Goal: Task Accomplishment & Management: Use online tool/utility

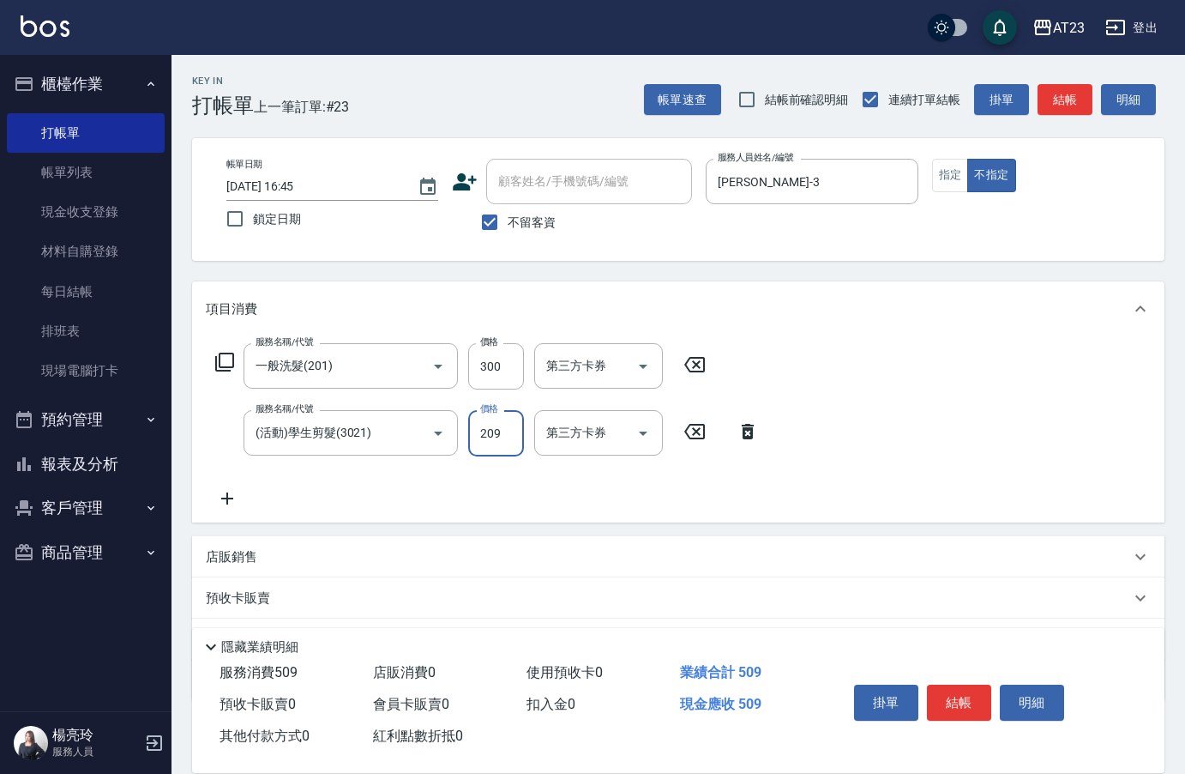
scroll to position [24, 0]
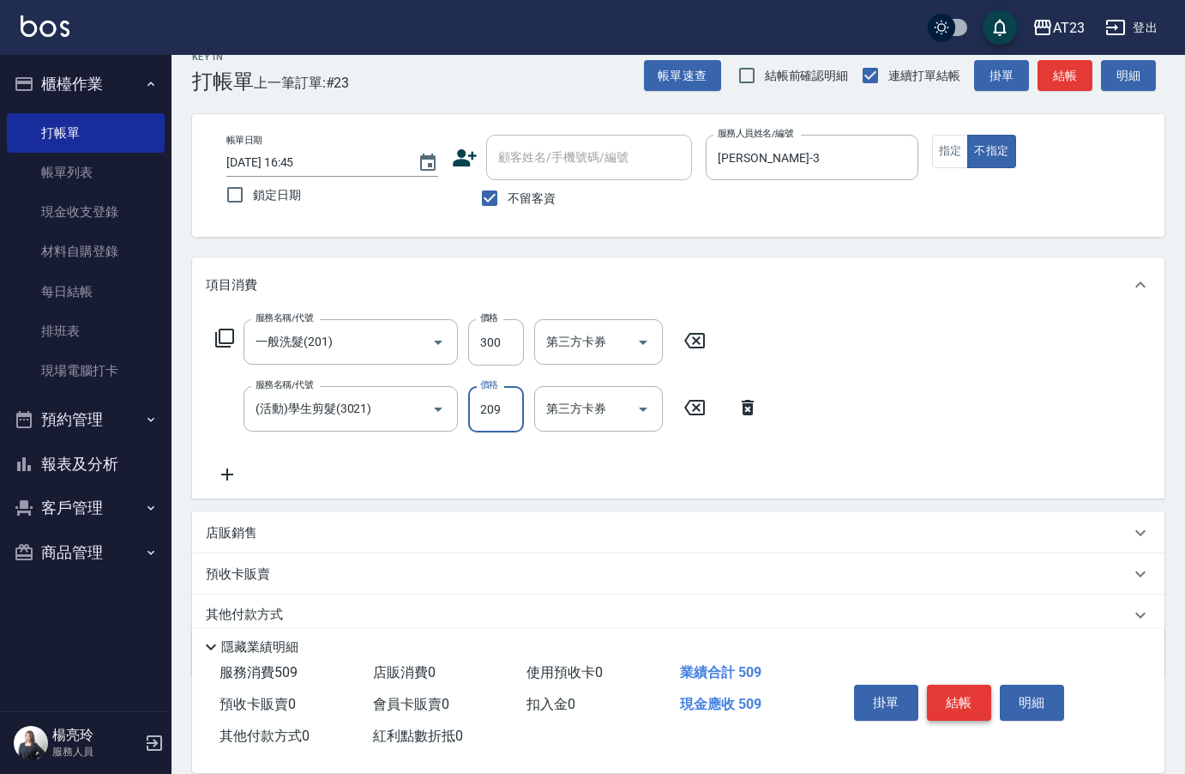
click at [950, 684] on button "結帳" at bounding box center [959, 702] width 64 height 36
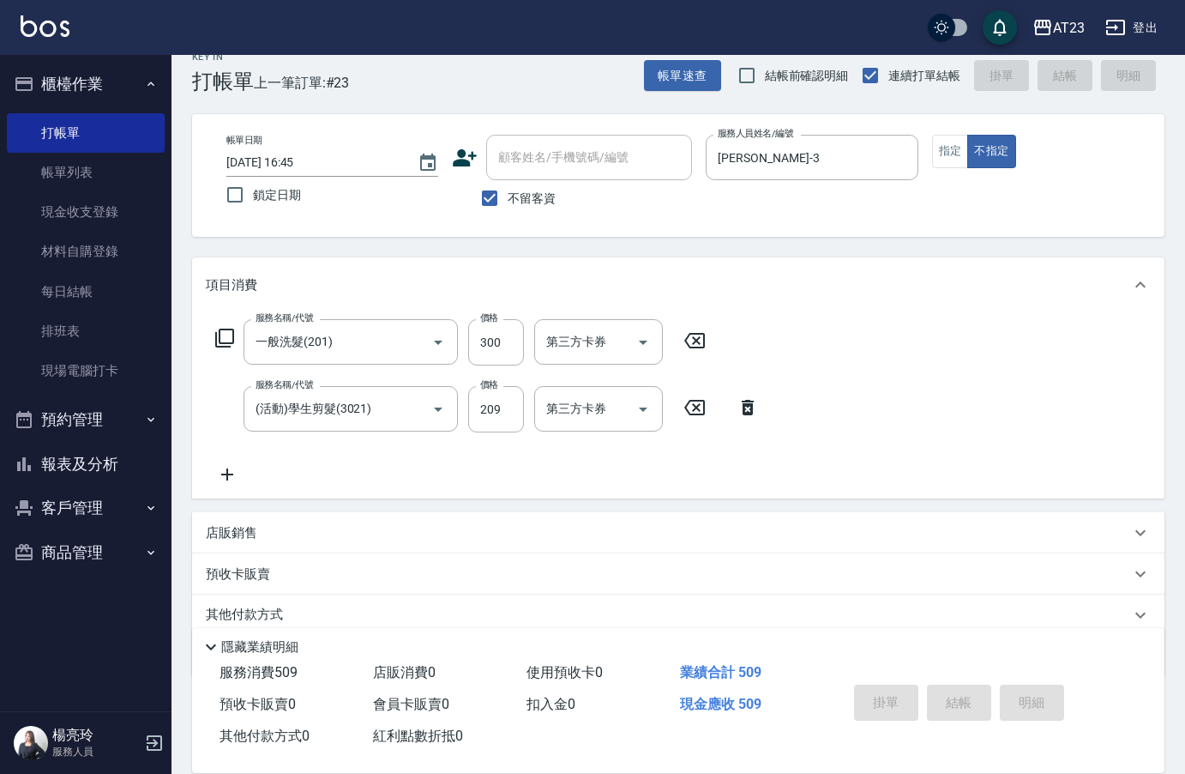
type input "[DATE] 19:35"
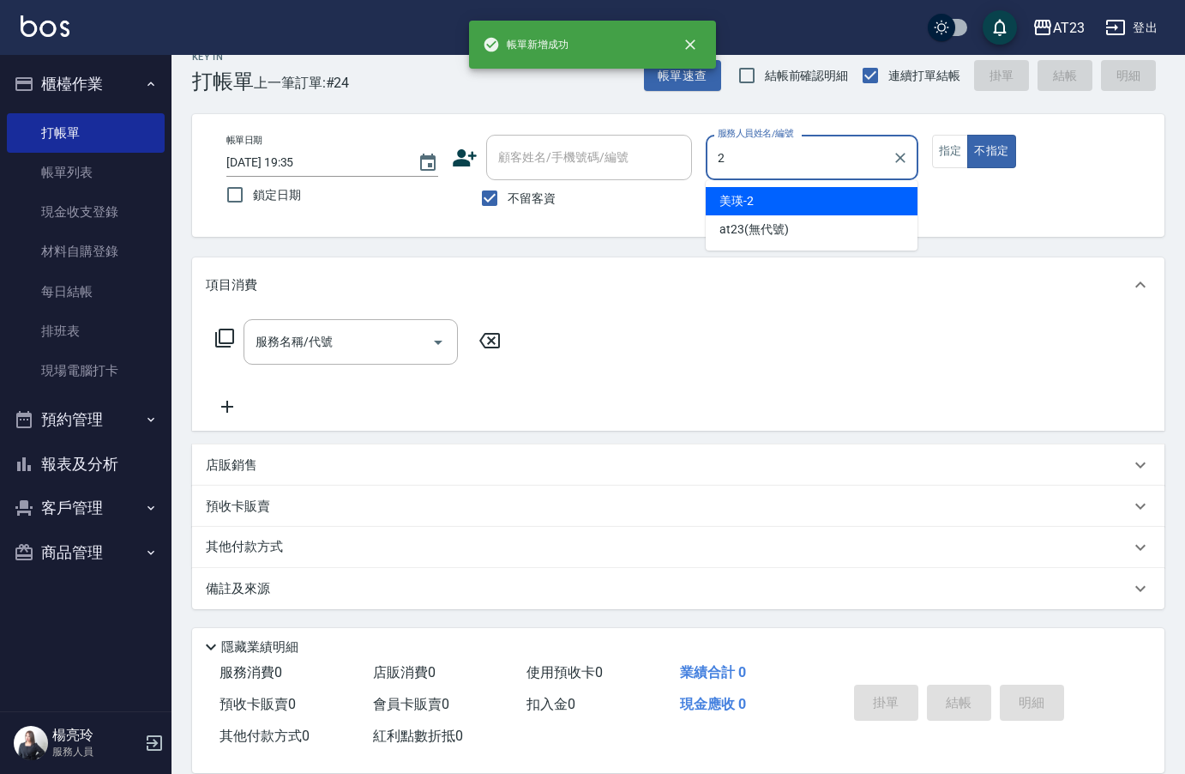
type input "2"
type button "false"
type input "美瑛-2"
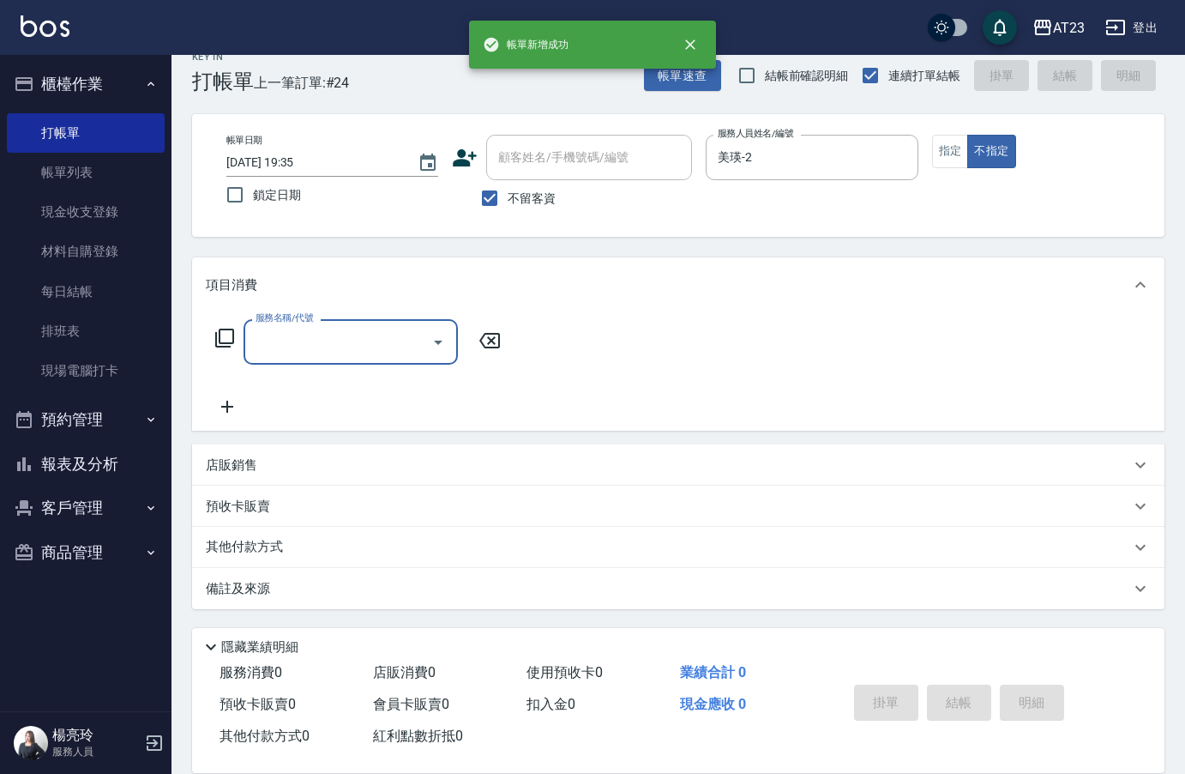
type input "2"
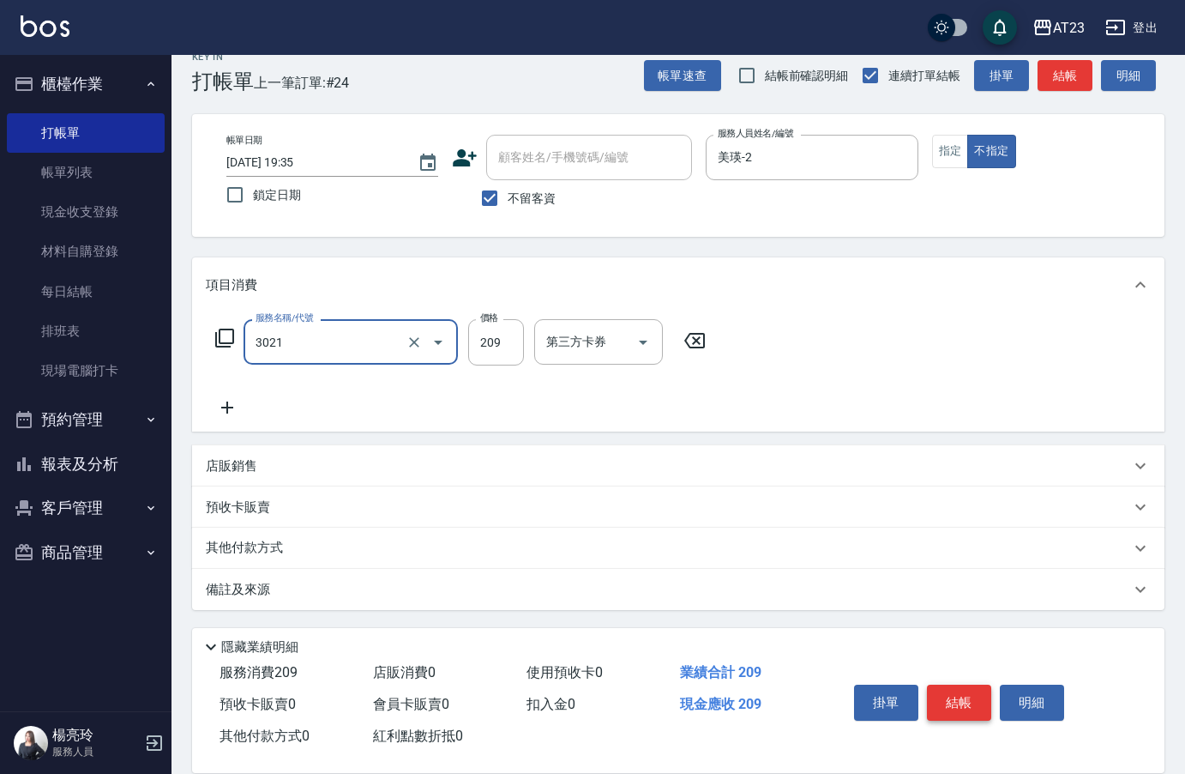
type input "(活動)學生剪髮(3021)"
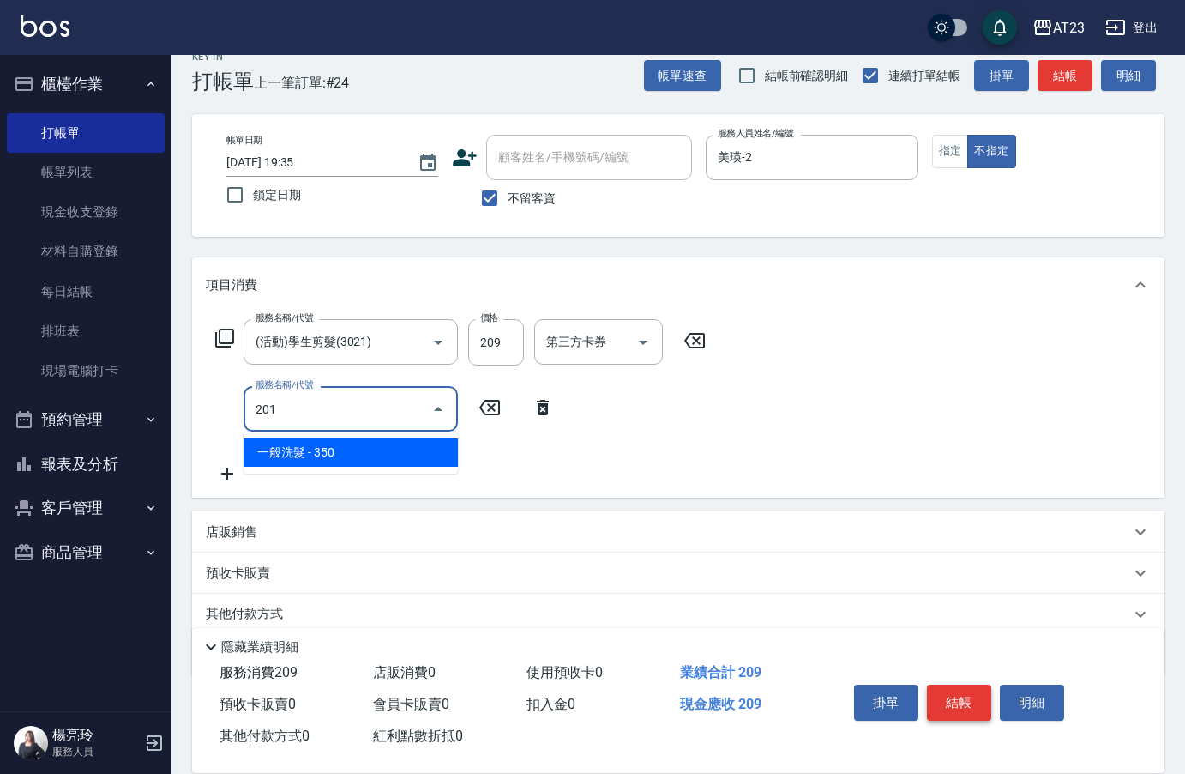
type input "一般洗髮(201)"
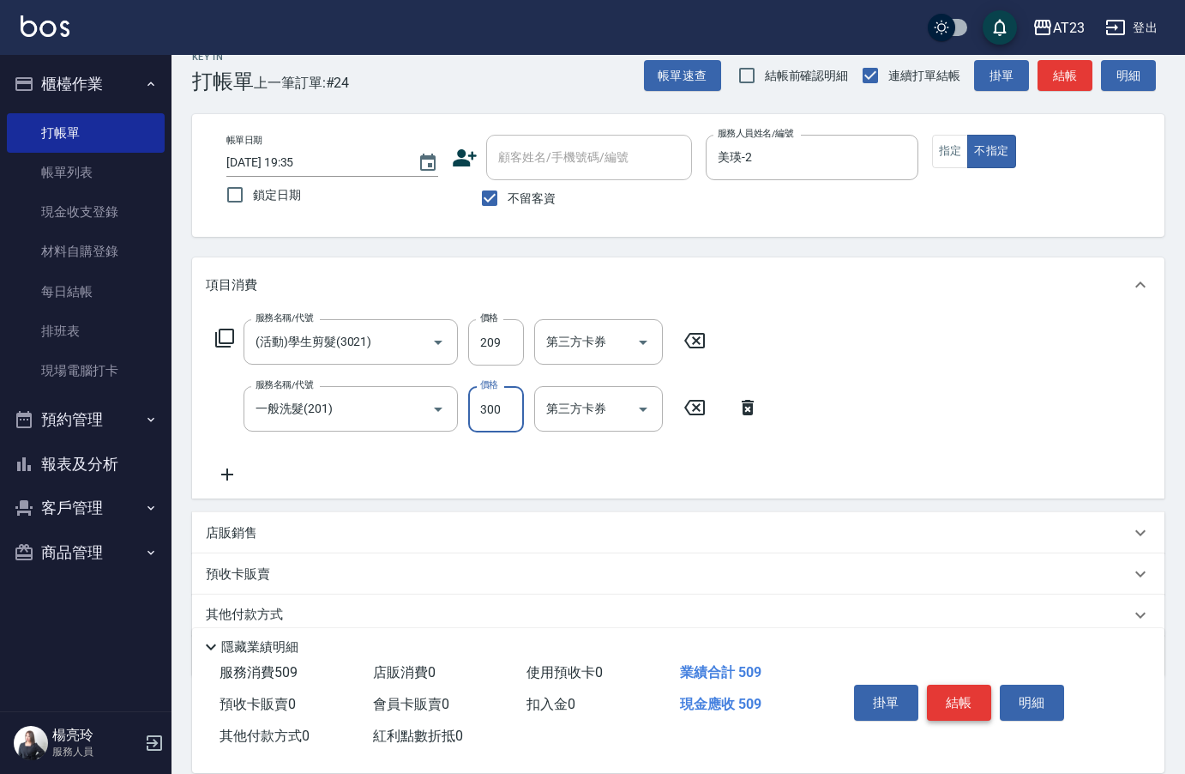
type input "300"
click at [959, 700] on button "結帳" at bounding box center [959, 702] width 64 height 36
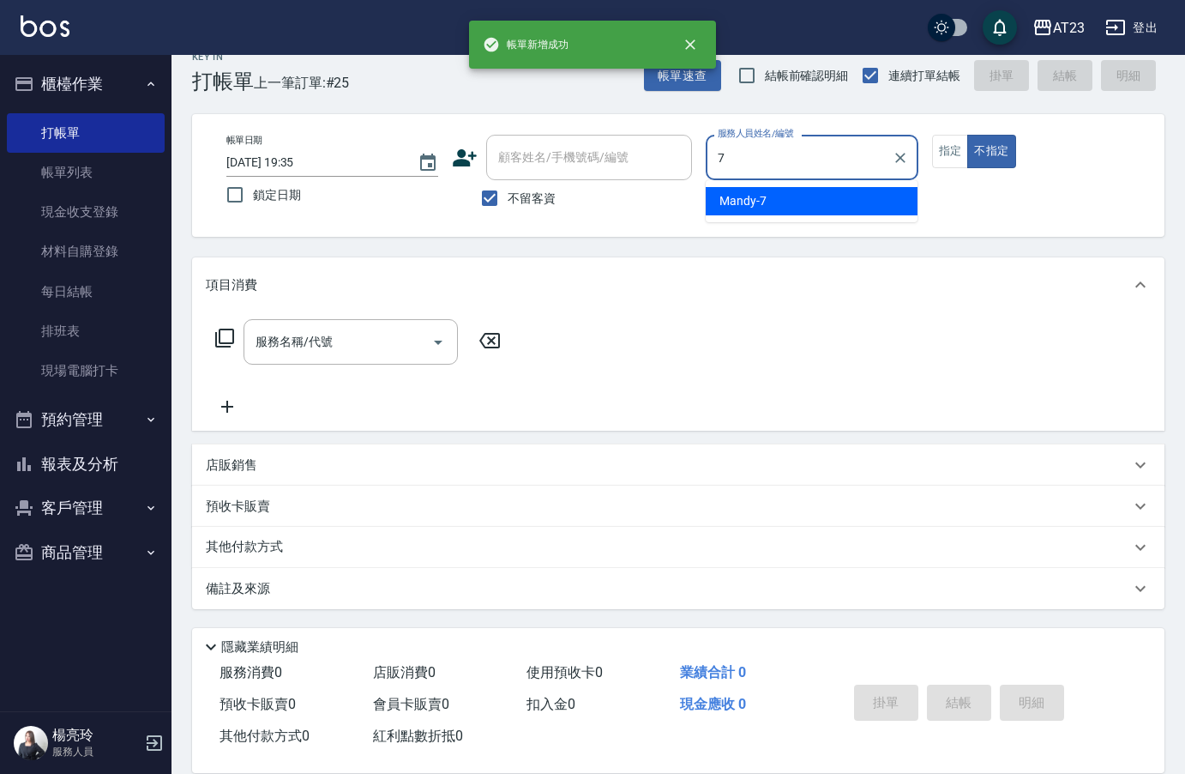
type input "Mandy-7"
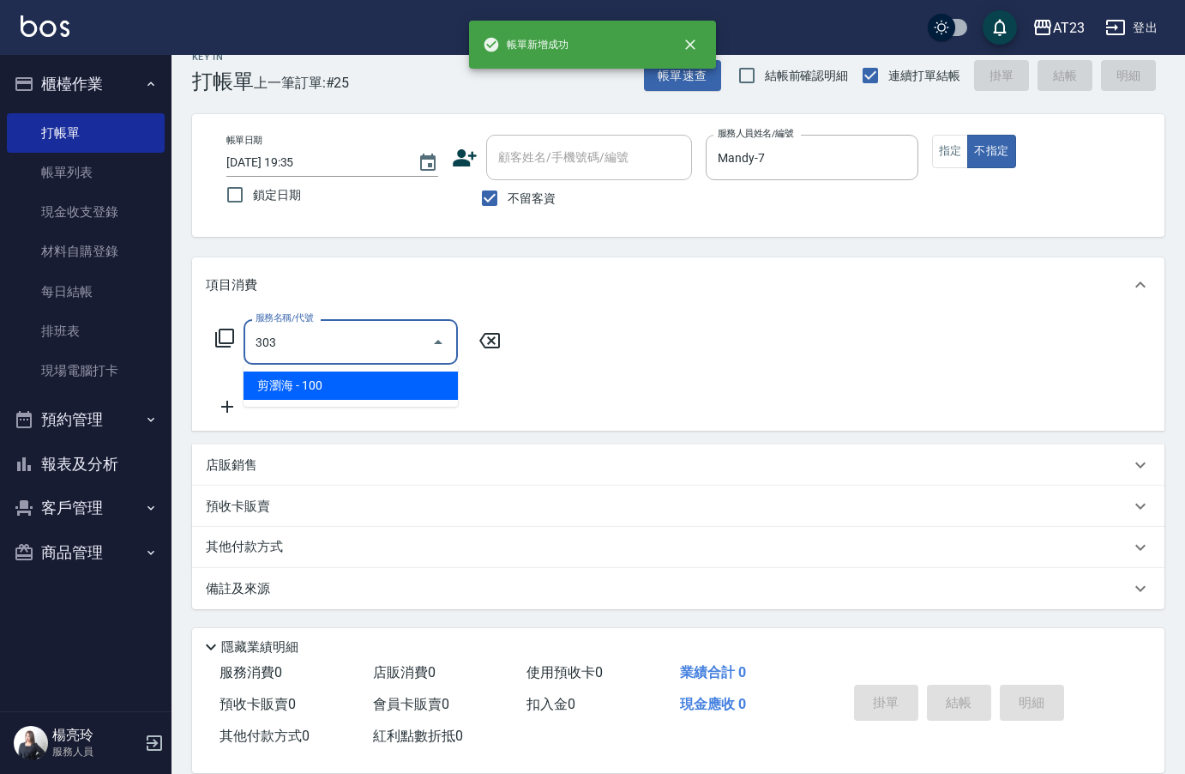
type input "剪瀏海(303)"
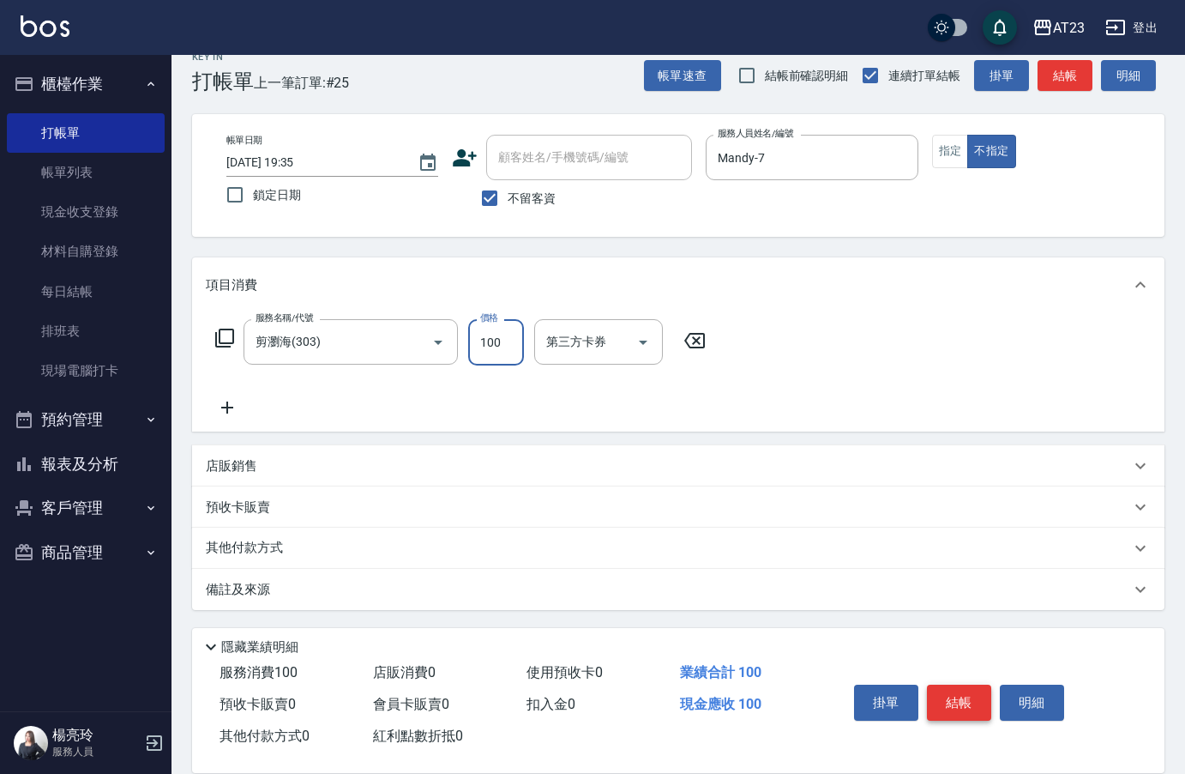
click at [946, 684] on button "結帳" at bounding box center [959, 702] width 64 height 36
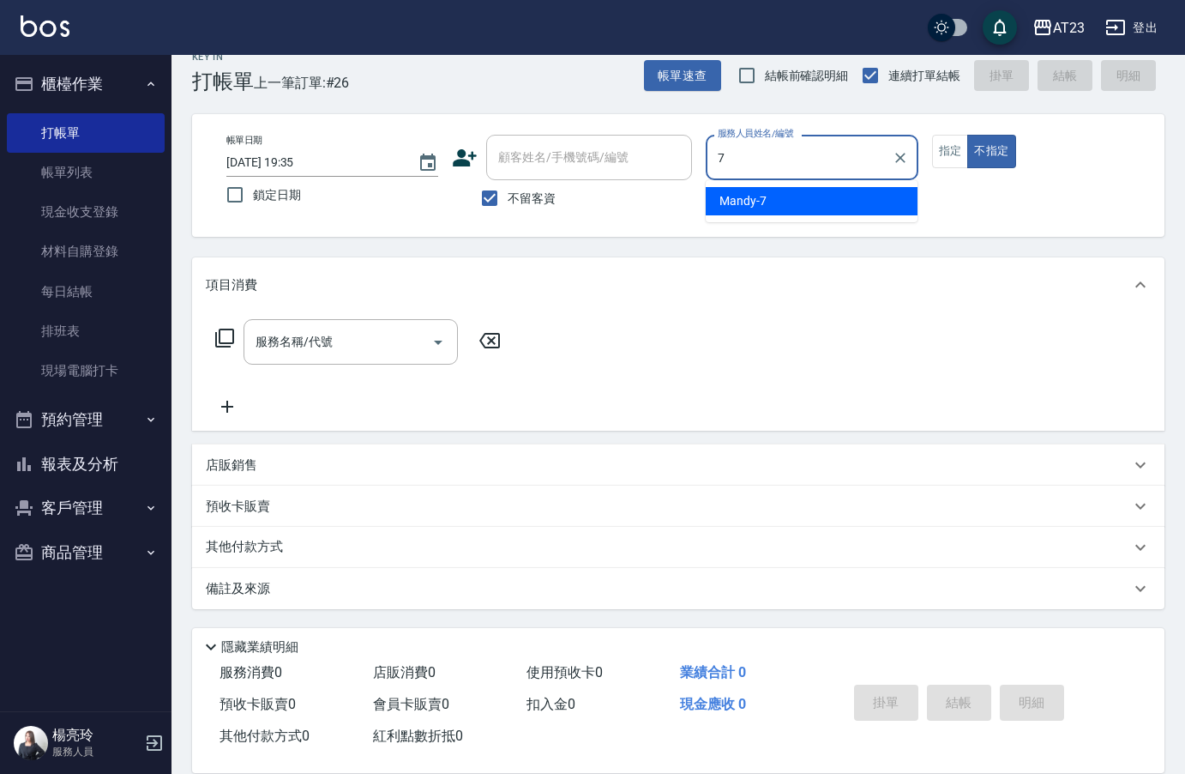
type input "Mandy-7"
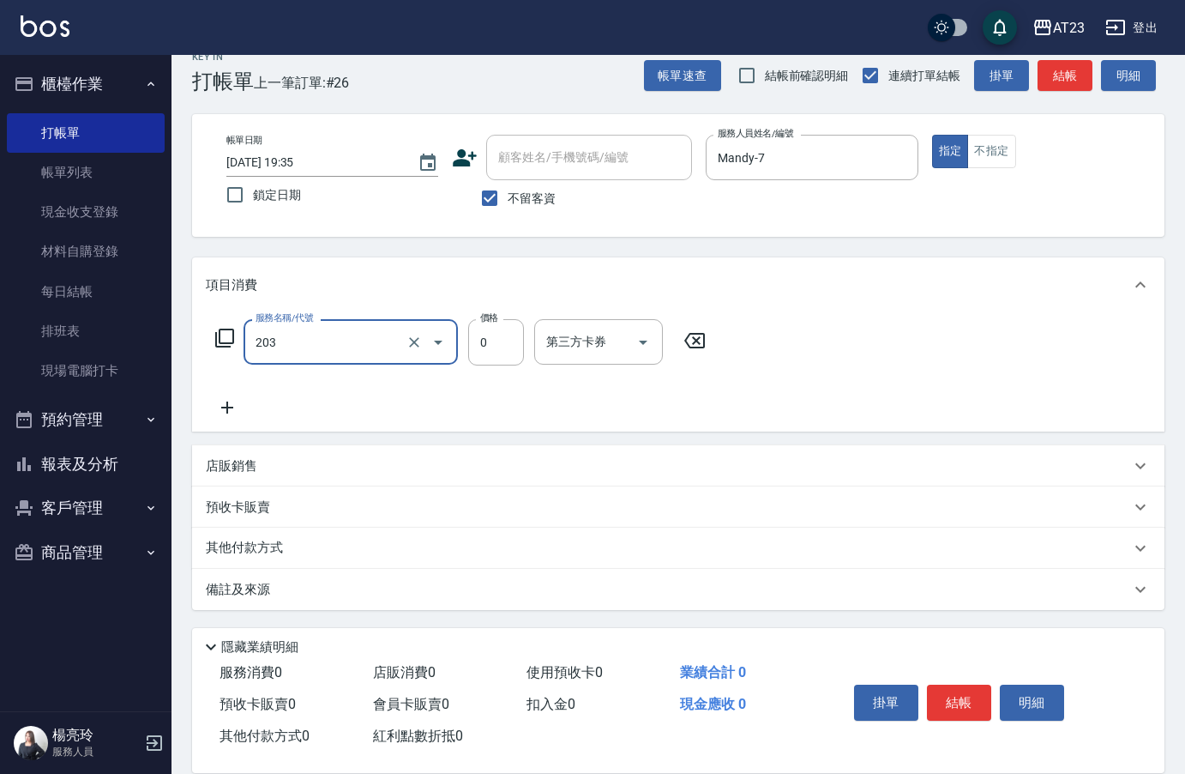
type input "使用洗髮卡(203)"
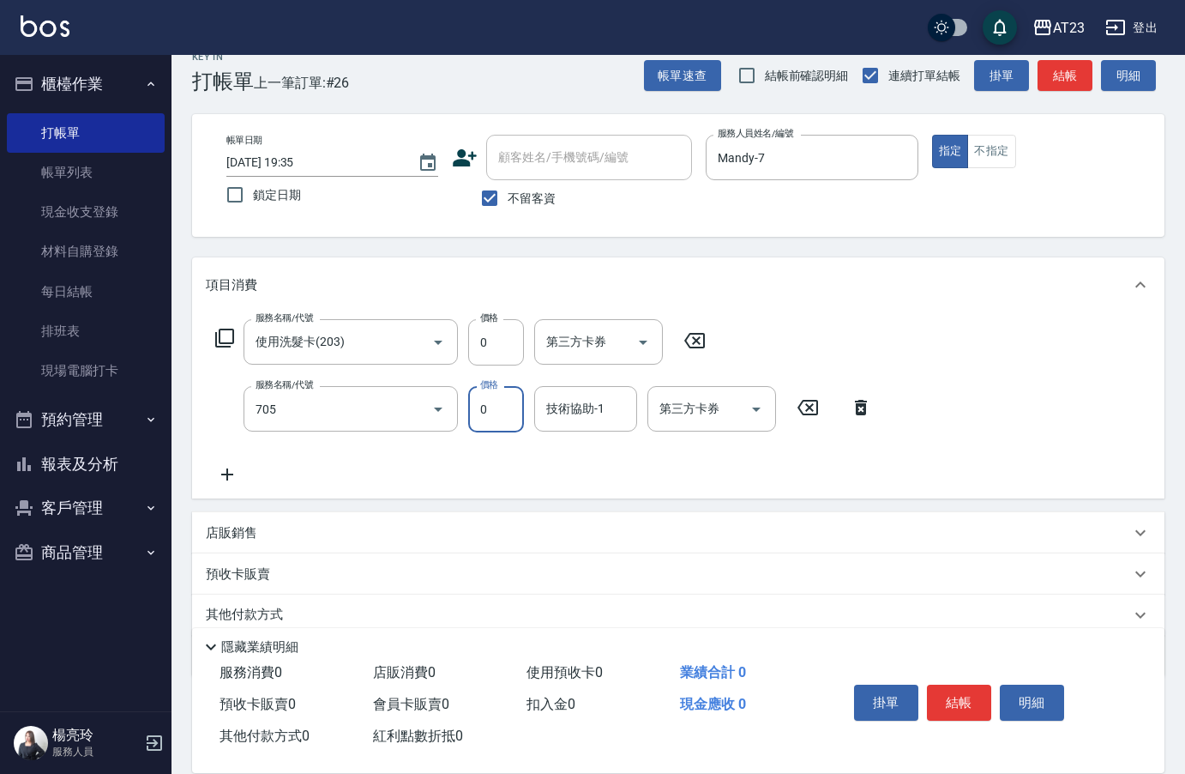
type input "互助50(705)"
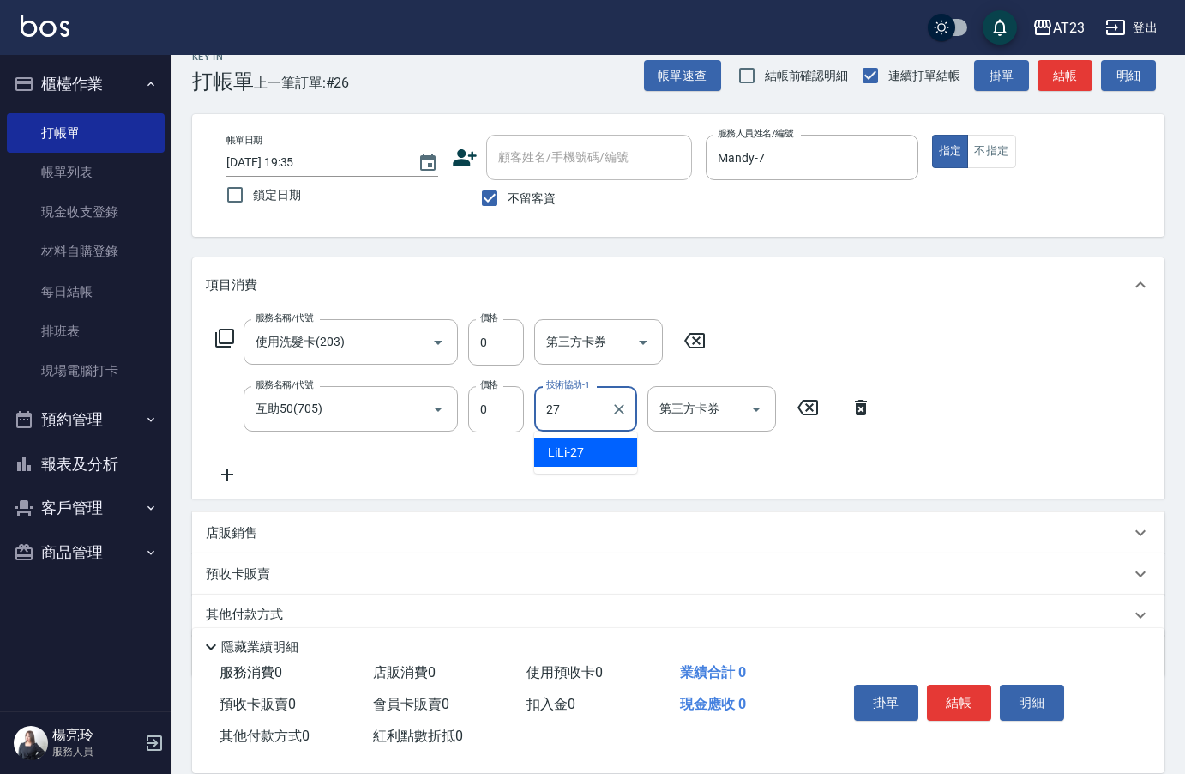
type input "LiLi-27"
click at [963, 704] on button "結帳" at bounding box center [959, 702] width 64 height 36
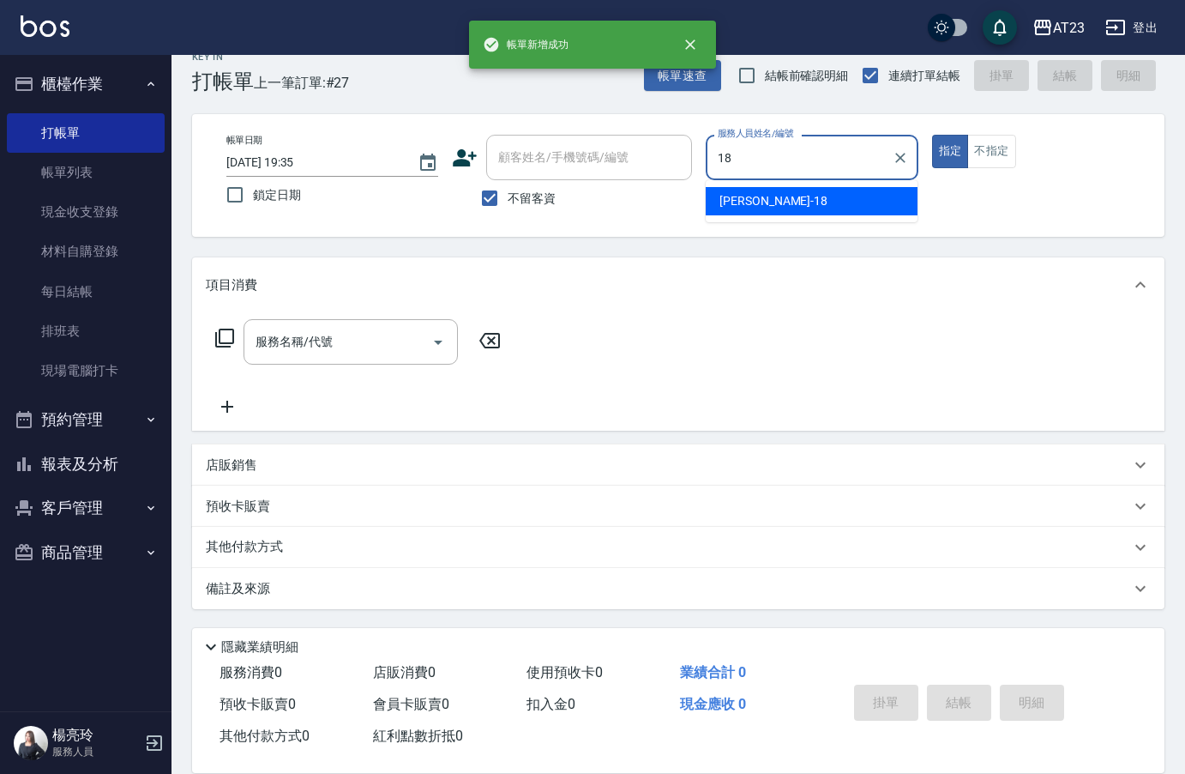
type input "[PERSON_NAME]-18"
type button "true"
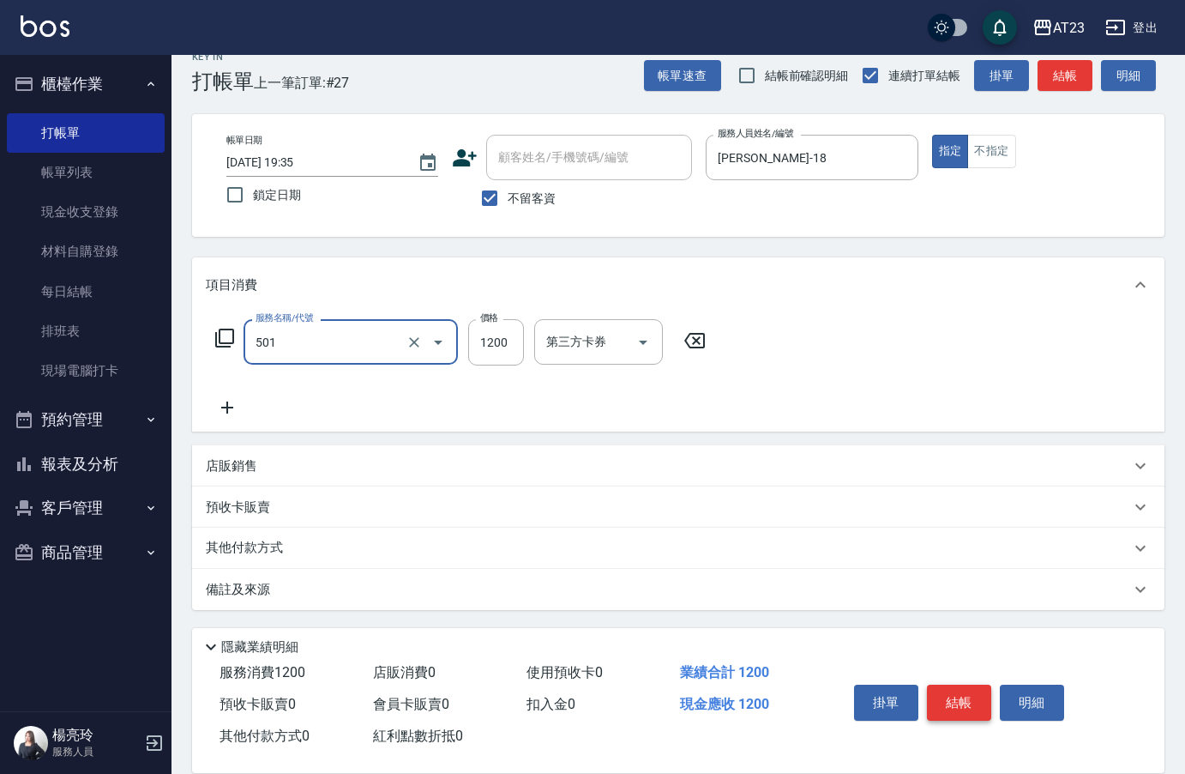
type input "染髮(501)"
type input "2000"
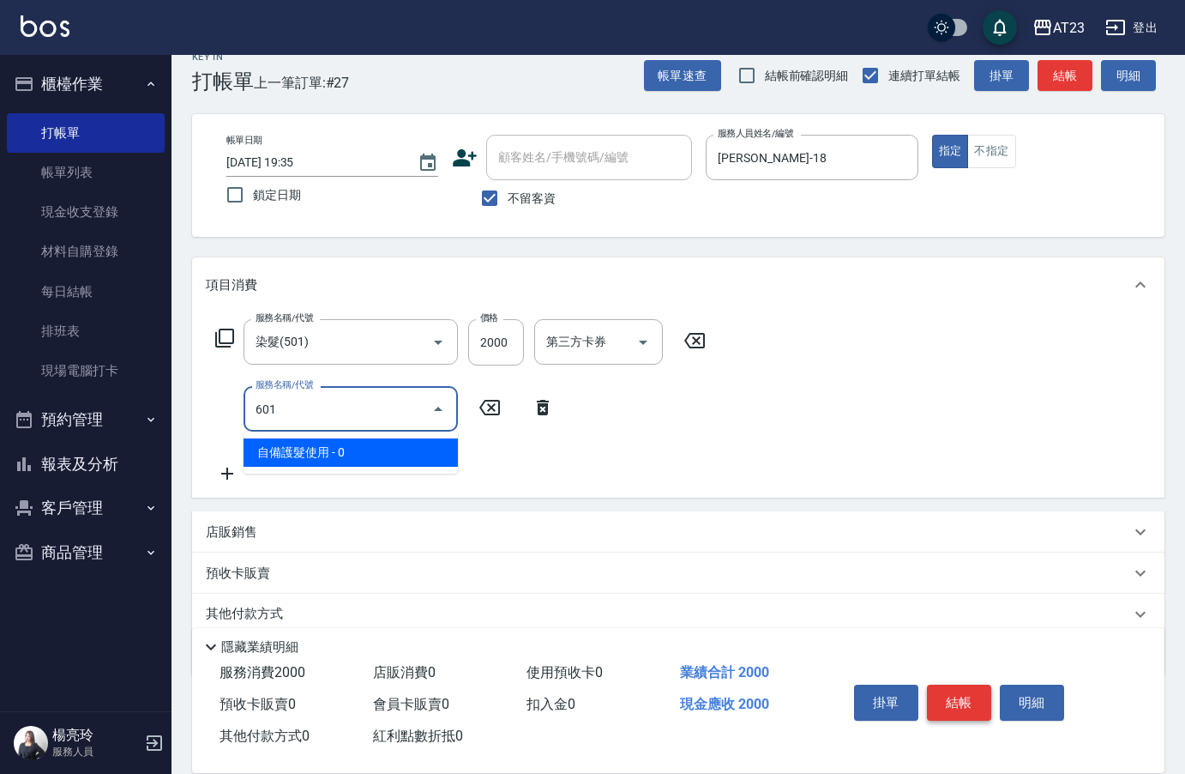
type input "自備護髮使用(601)"
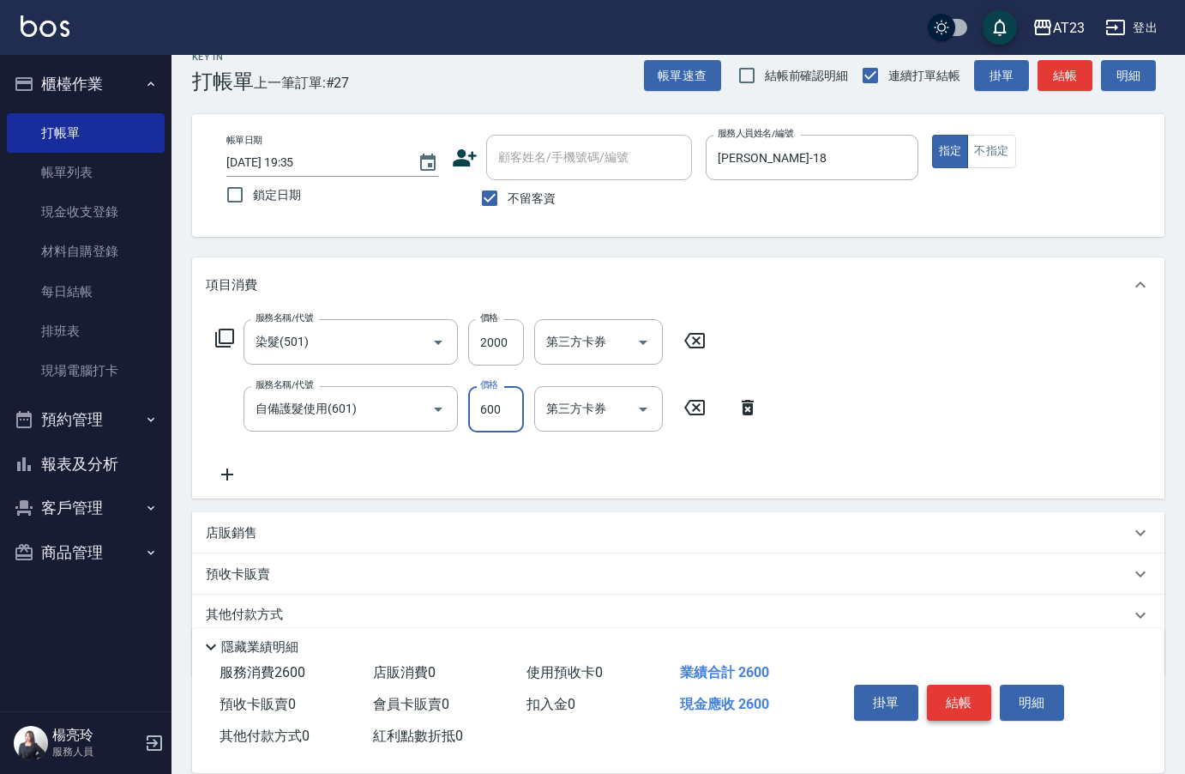
type input "600"
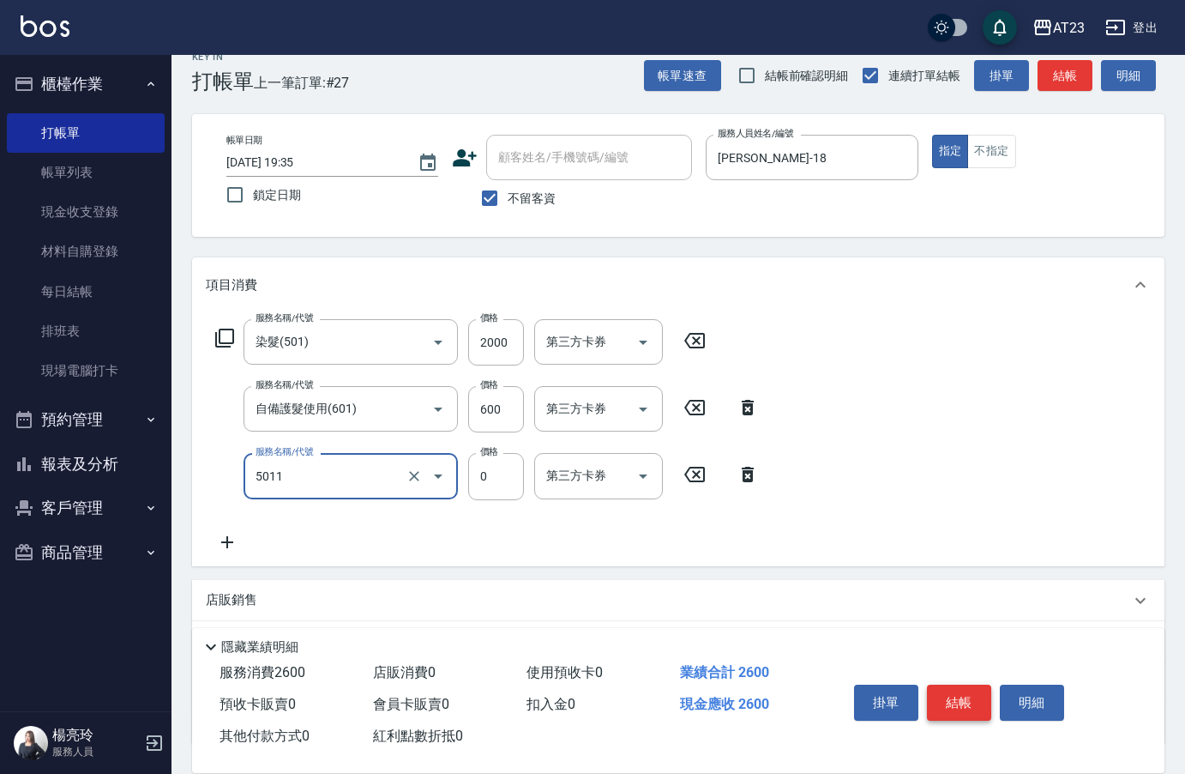
type input "補染(5011)"
type input "300"
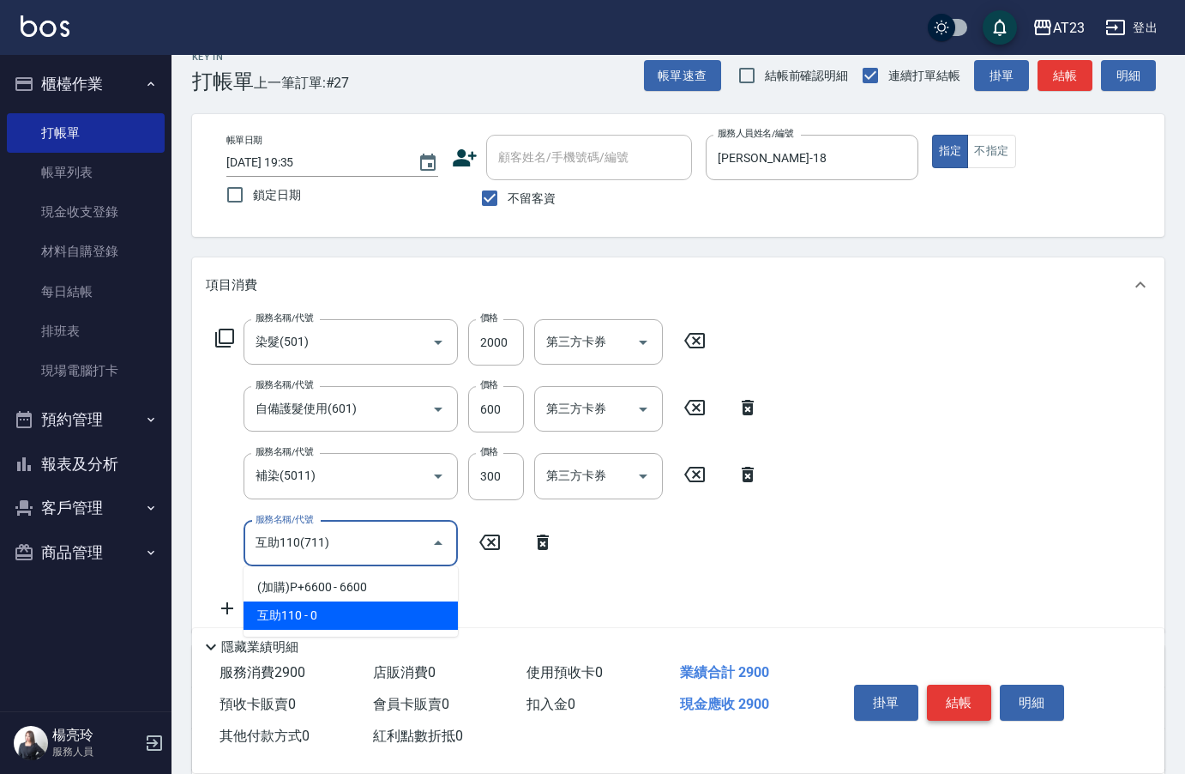
type input "互助110(711)"
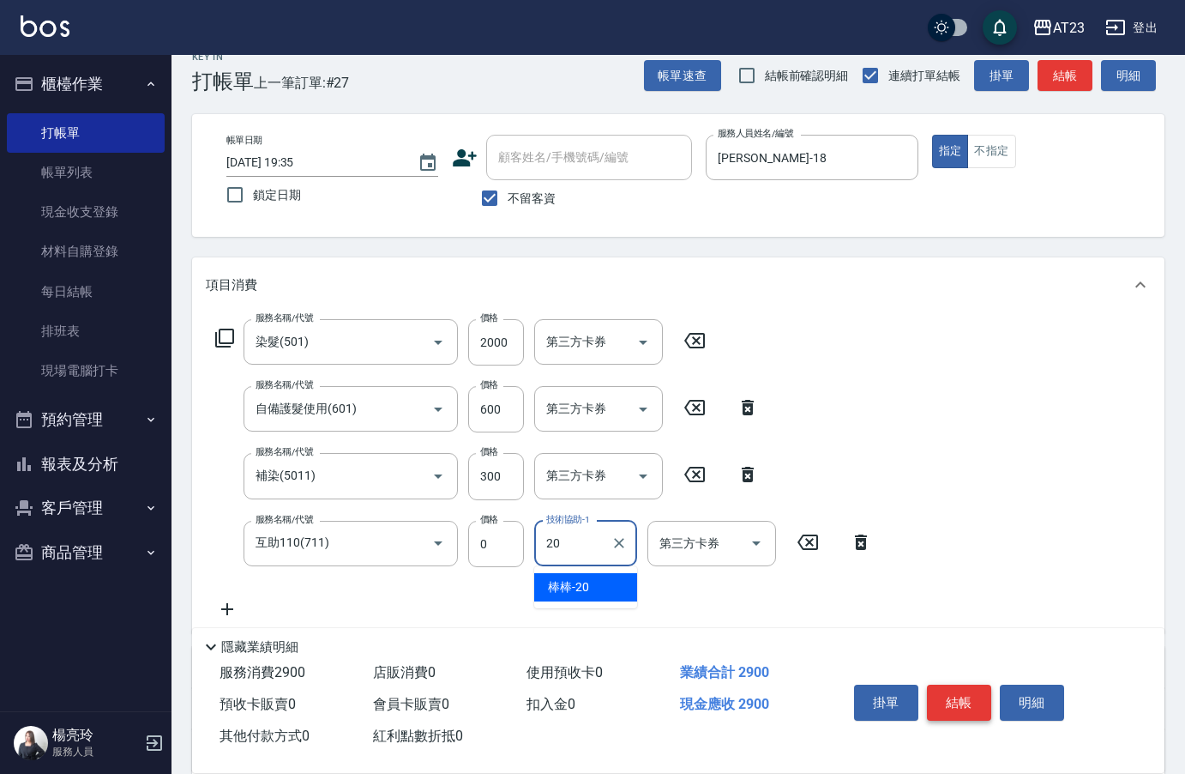
type input "棒棒-20"
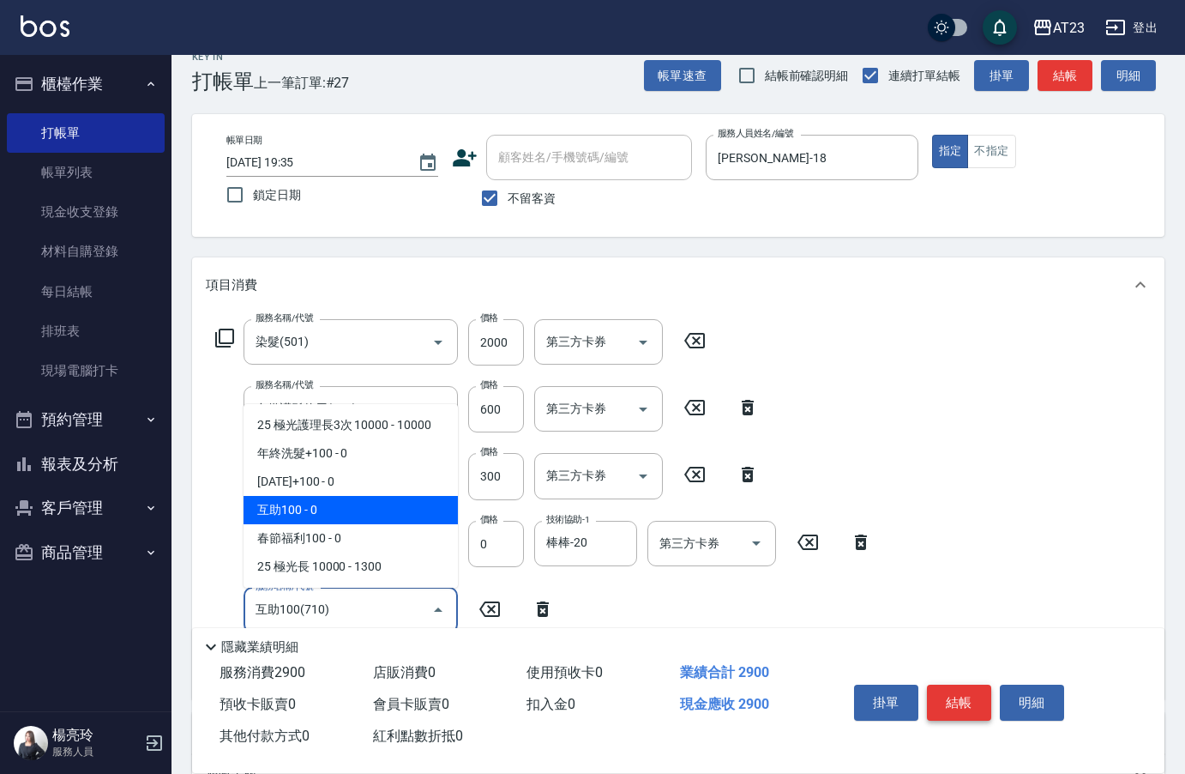
type input "互助100(710)"
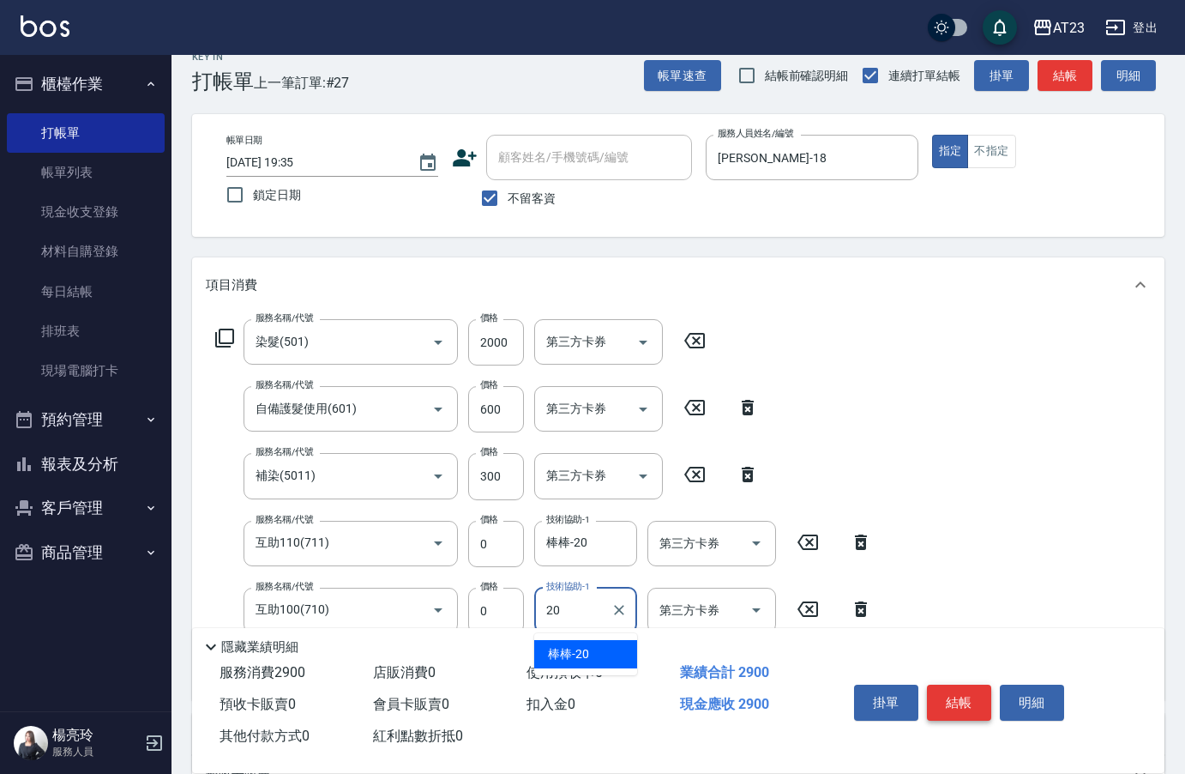
type input "棒棒-20"
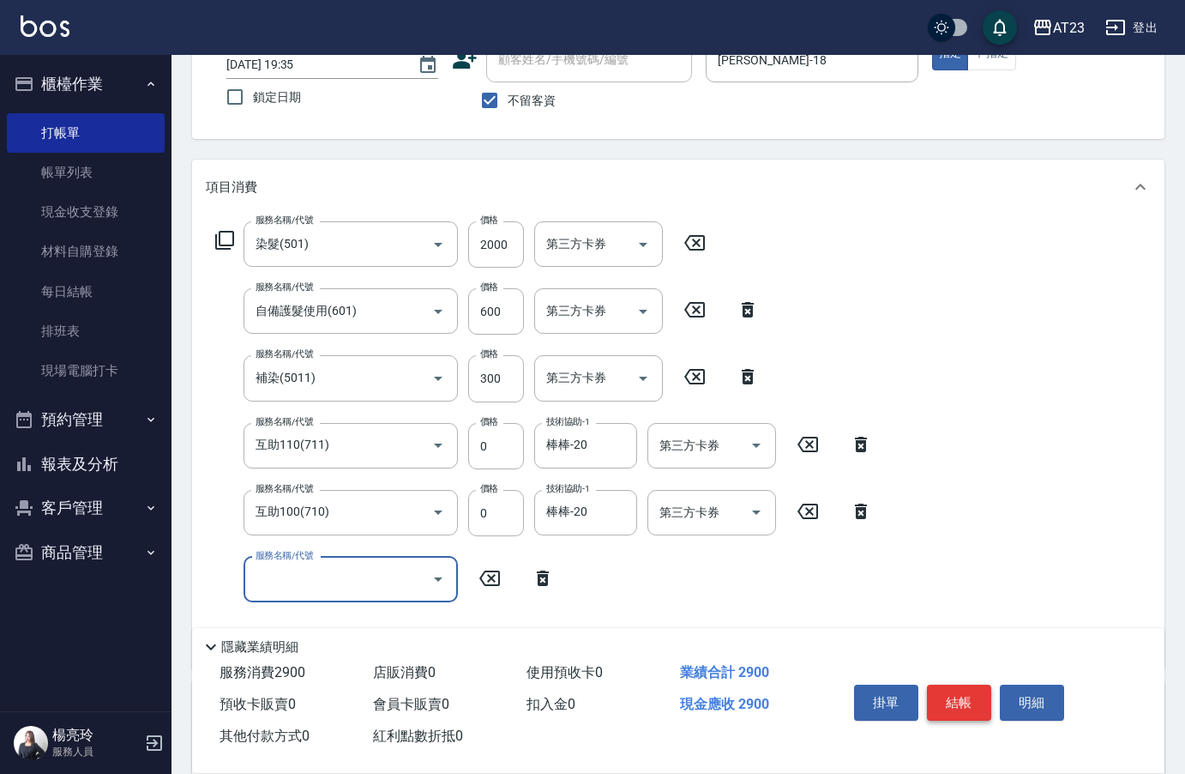
scroll to position [196, 0]
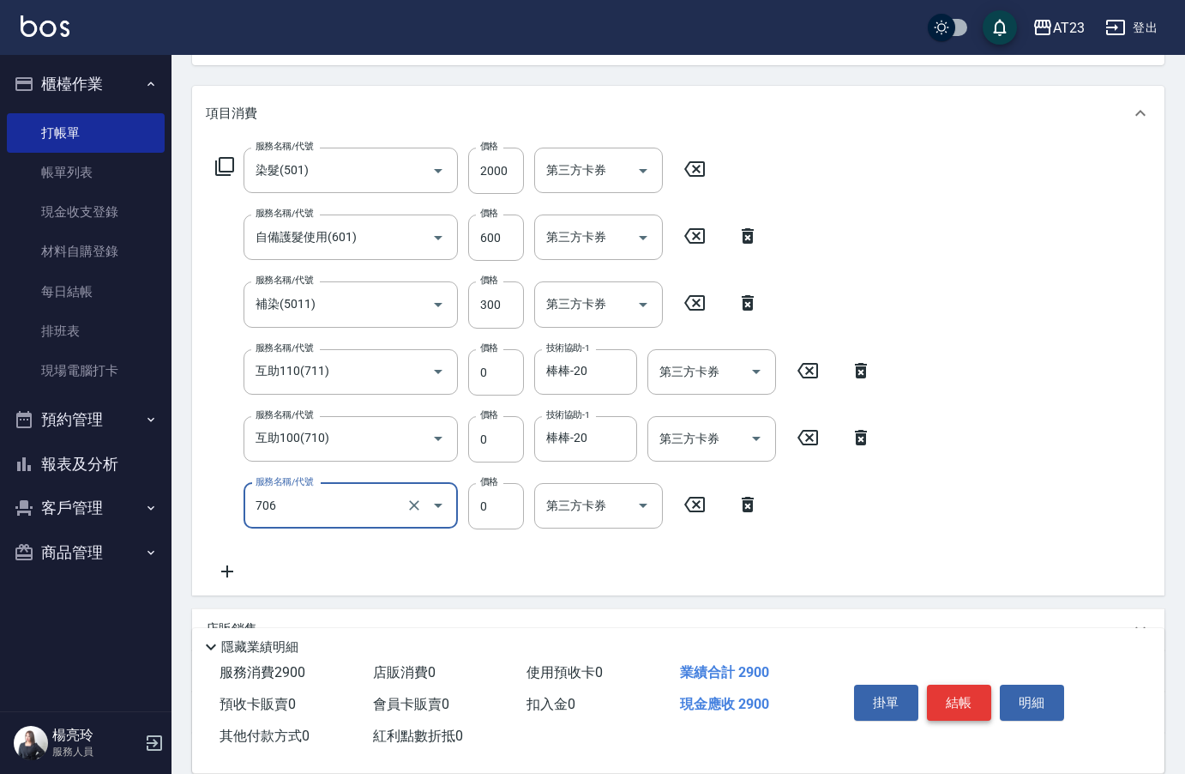
type input "互助60(706)"
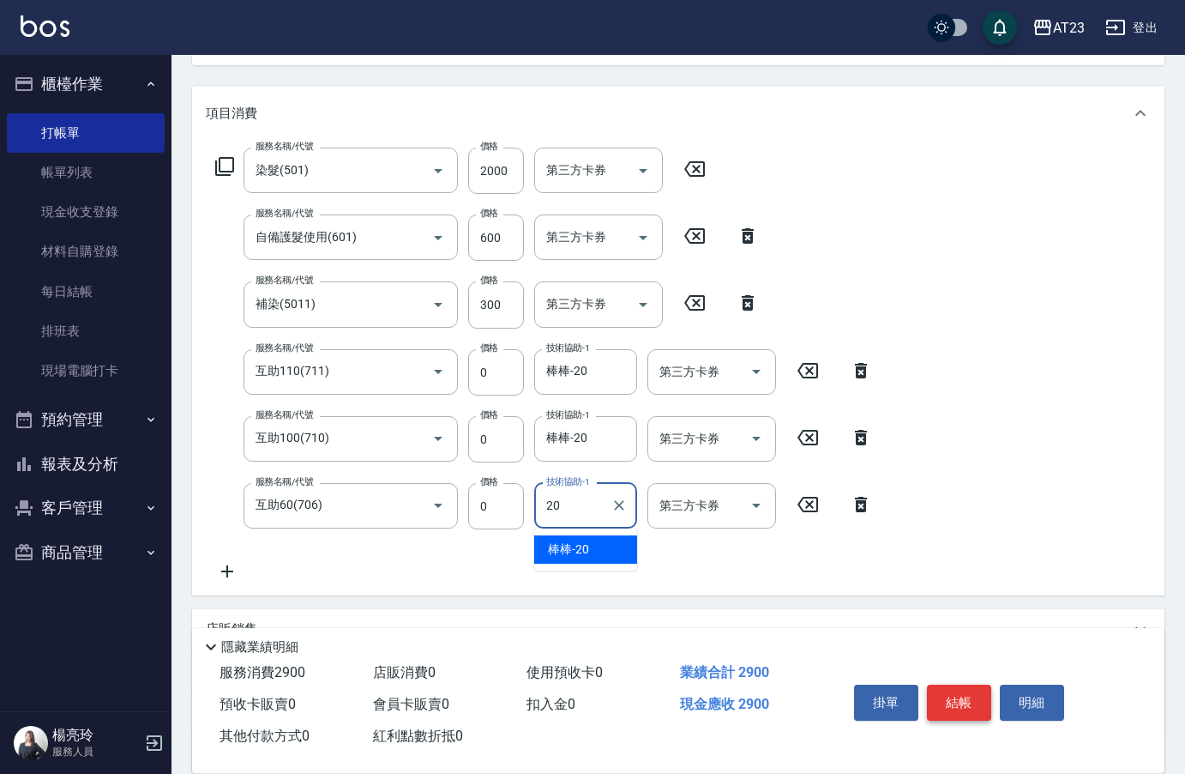
type input "棒棒-20"
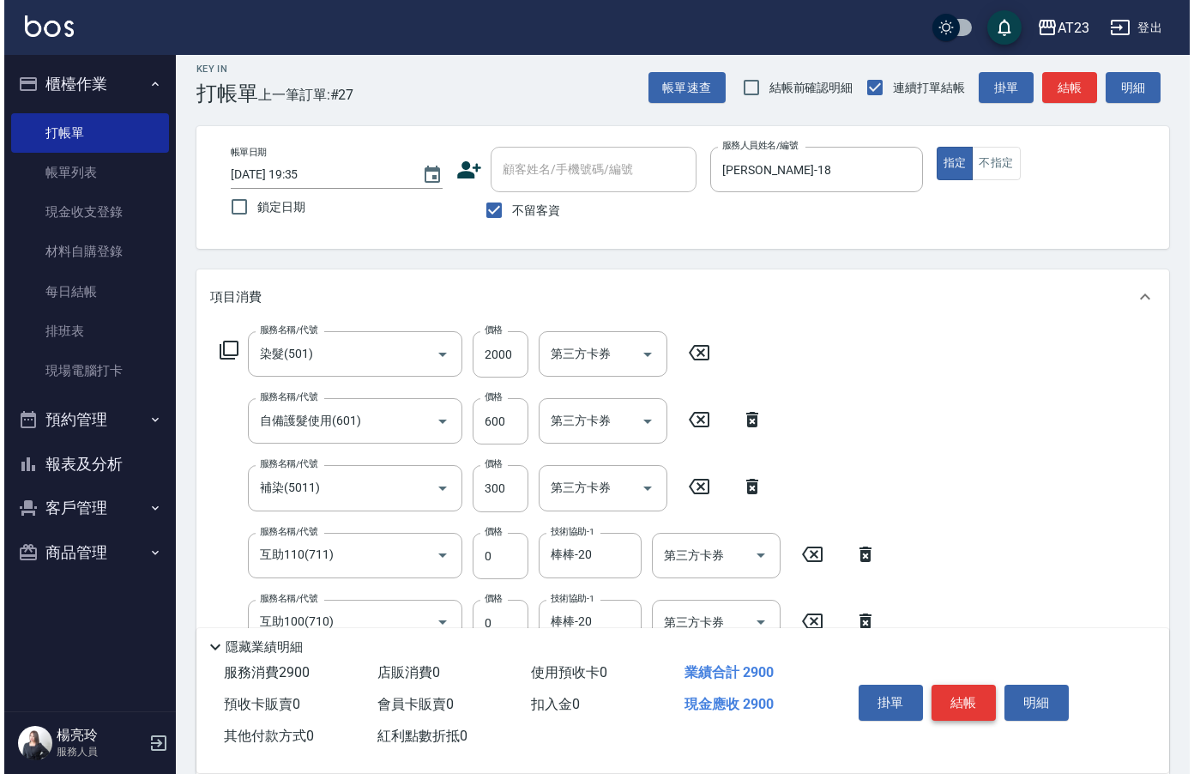
scroll to position [8, 0]
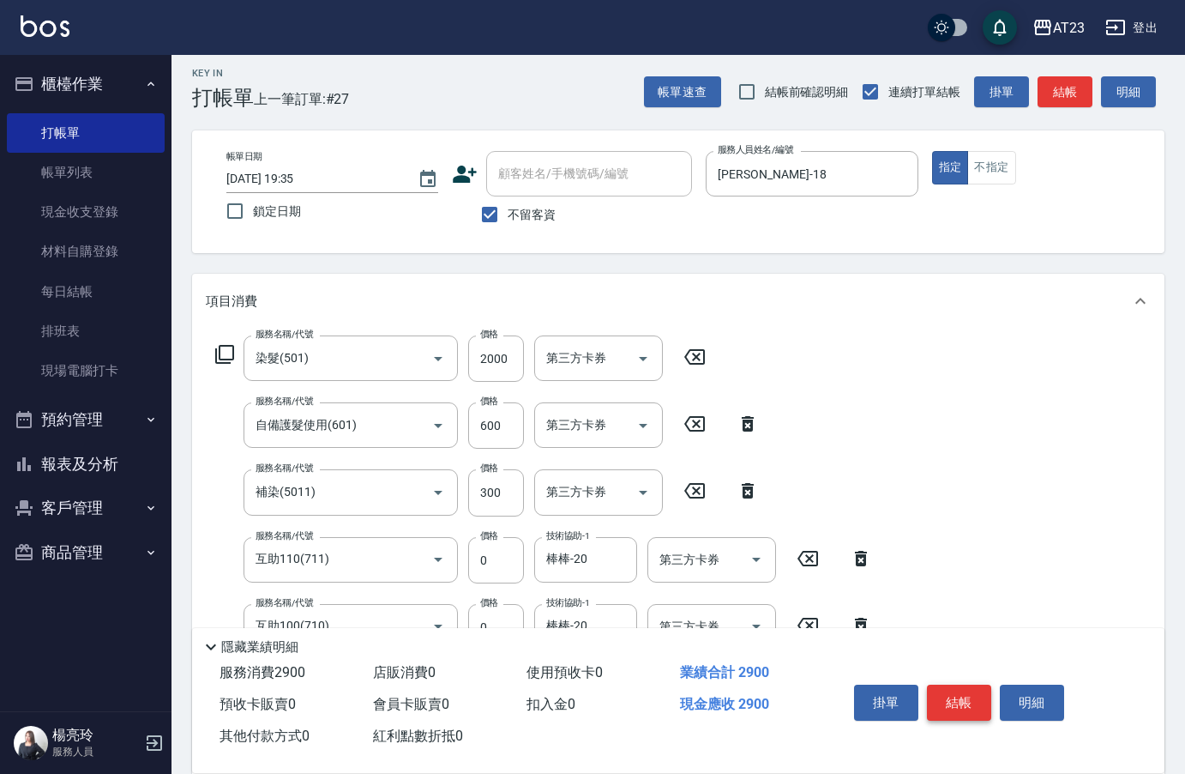
click at [934, 688] on button "結帳" at bounding box center [959, 702] width 64 height 36
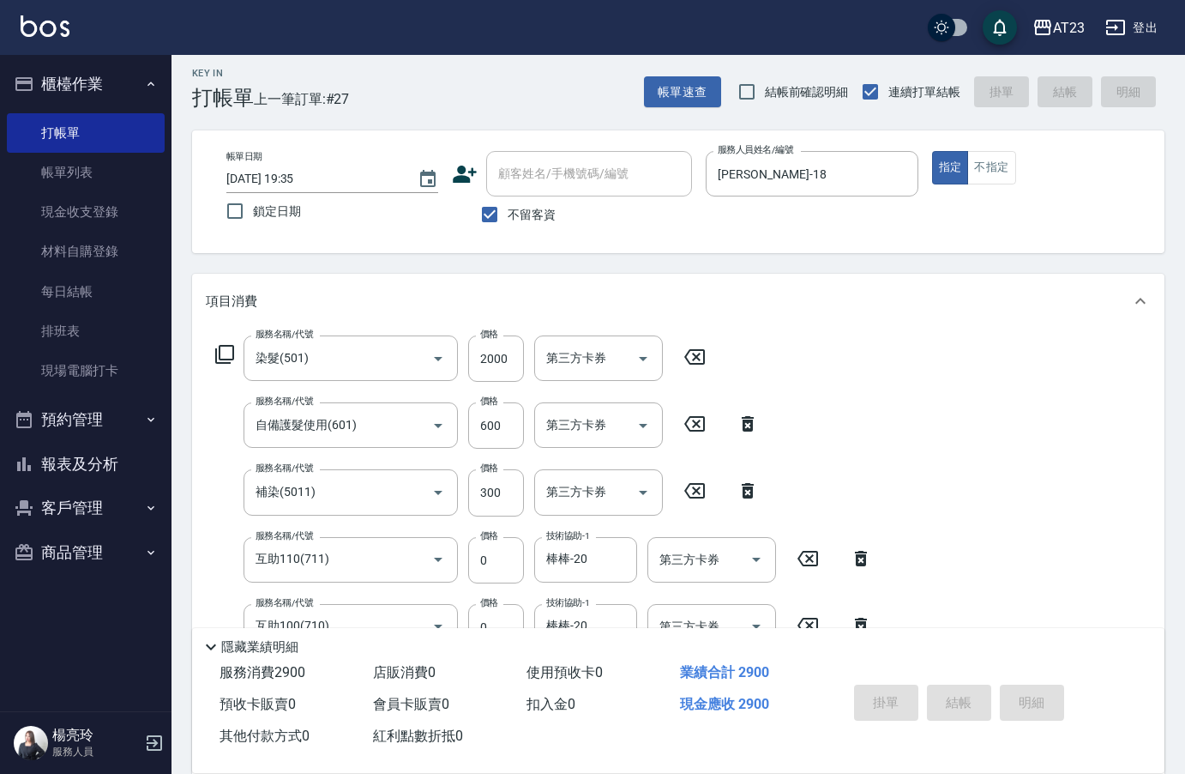
type input "[DATE] 19:36"
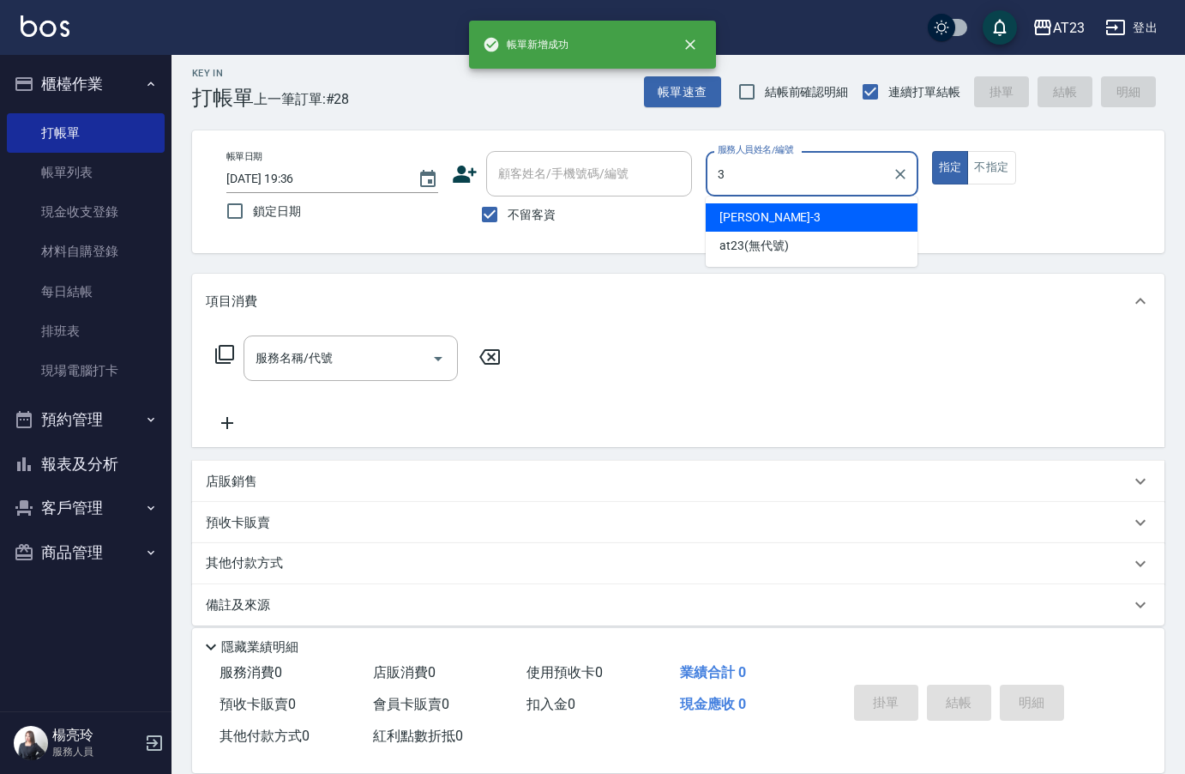
type input "[PERSON_NAME]-3"
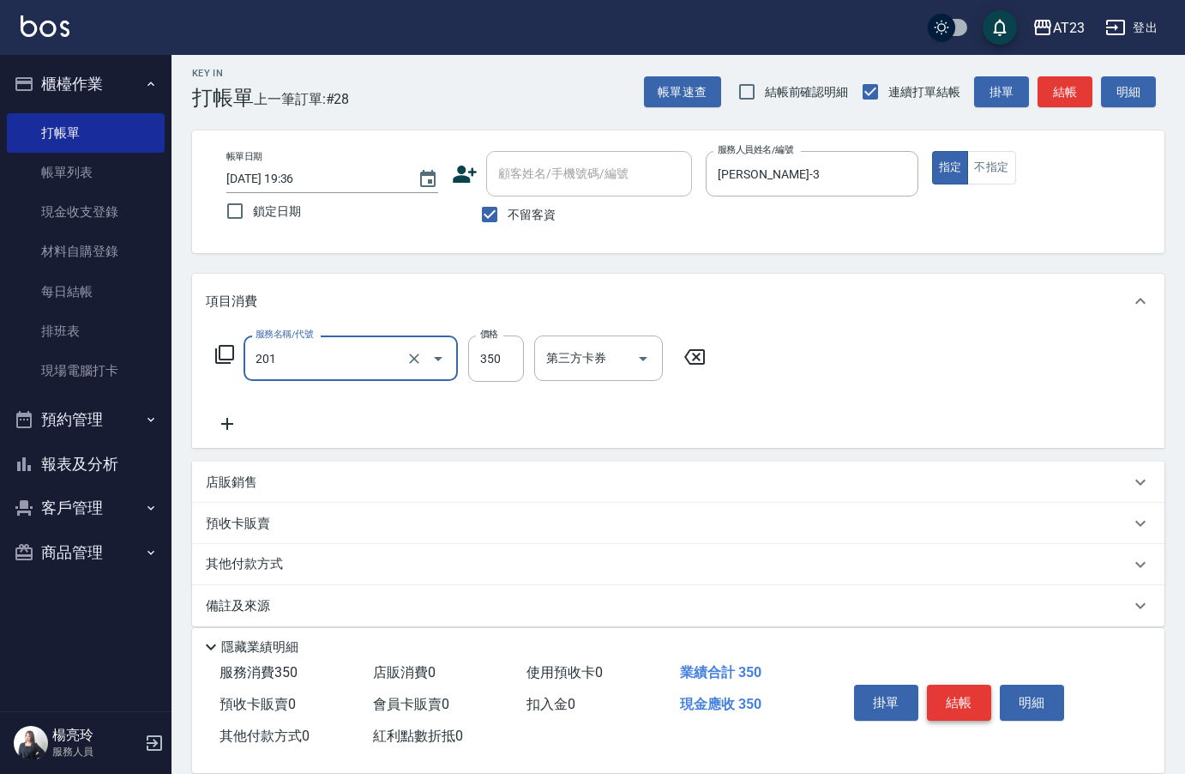
type input "一般洗髮(201)"
click at [224, 353] on icon at bounding box center [224, 354] width 21 height 21
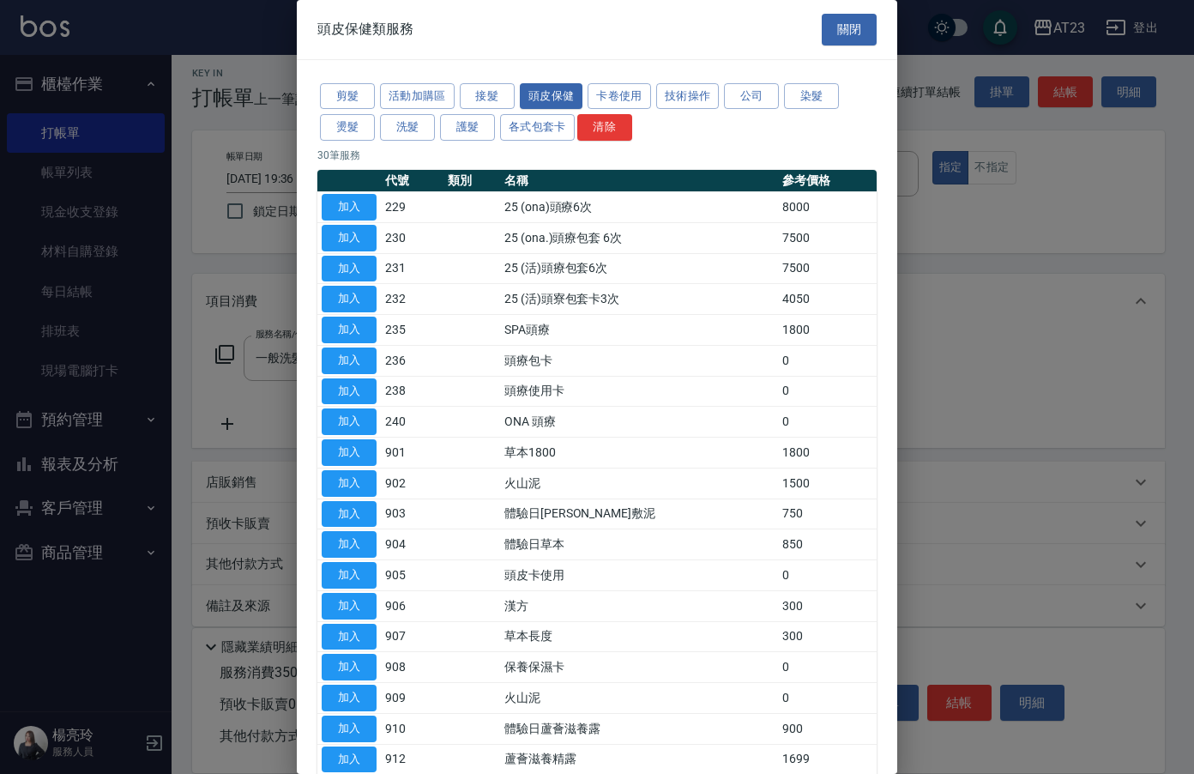
drag, startPoint x: 812, startPoint y: 99, endPoint x: 812, endPoint y: 122, distance: 22.3
click at [812, 122] on div "剪髮 活動加購區 接髮 頭皮保健 卡卷使用 技術操作 公司 染髮 燙髮 洗髮 護髮 各式包套卡 清除" at bounding box center [596, 112] width 559 height 63
click at [369, 127] on button "燙髮" at bounding box center [347, 127] width 55 height 27
click at [383, 127] on div "剪髮 活動加購區 接髮 頭皮保健 卡卷使用 技術操作 公司 染髮 燙髮 洗髮 護髮 各式包套卡 清除" at bounding box center [596, 112] width 559 height 63
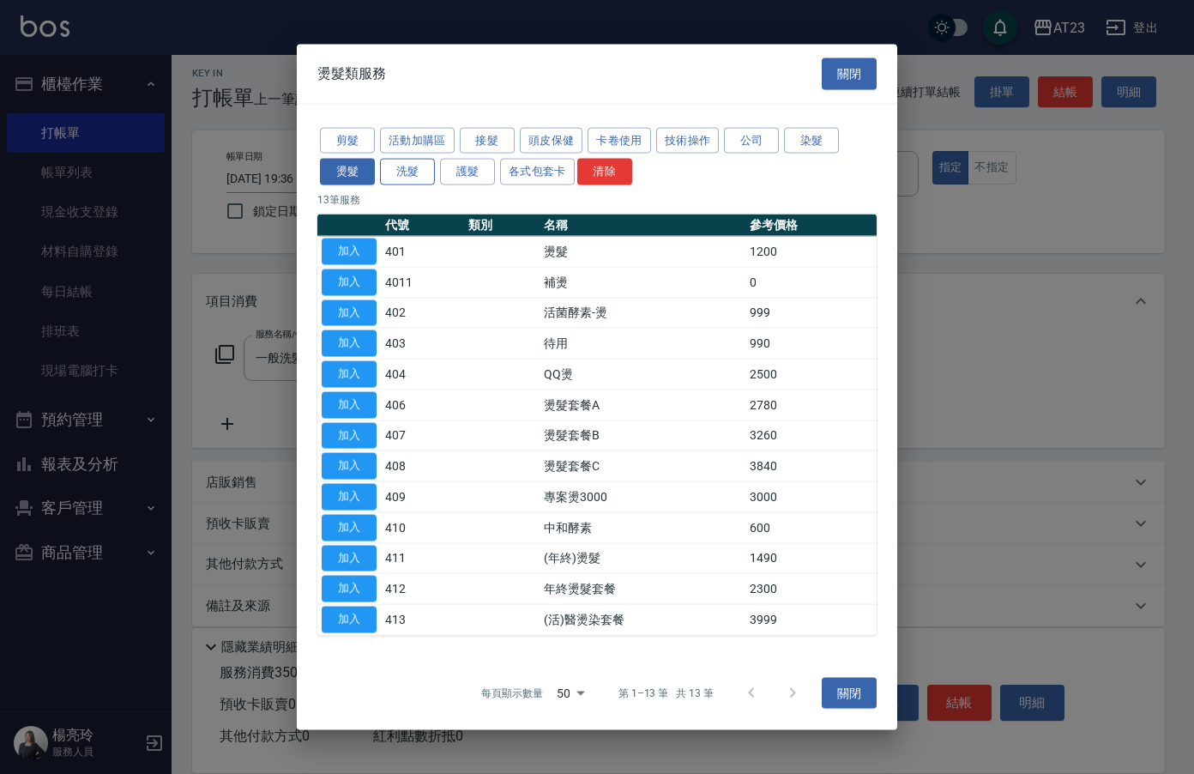
click at [406, 174] on button "洗髮" at bounding box center [407, 172] width 55 height 27
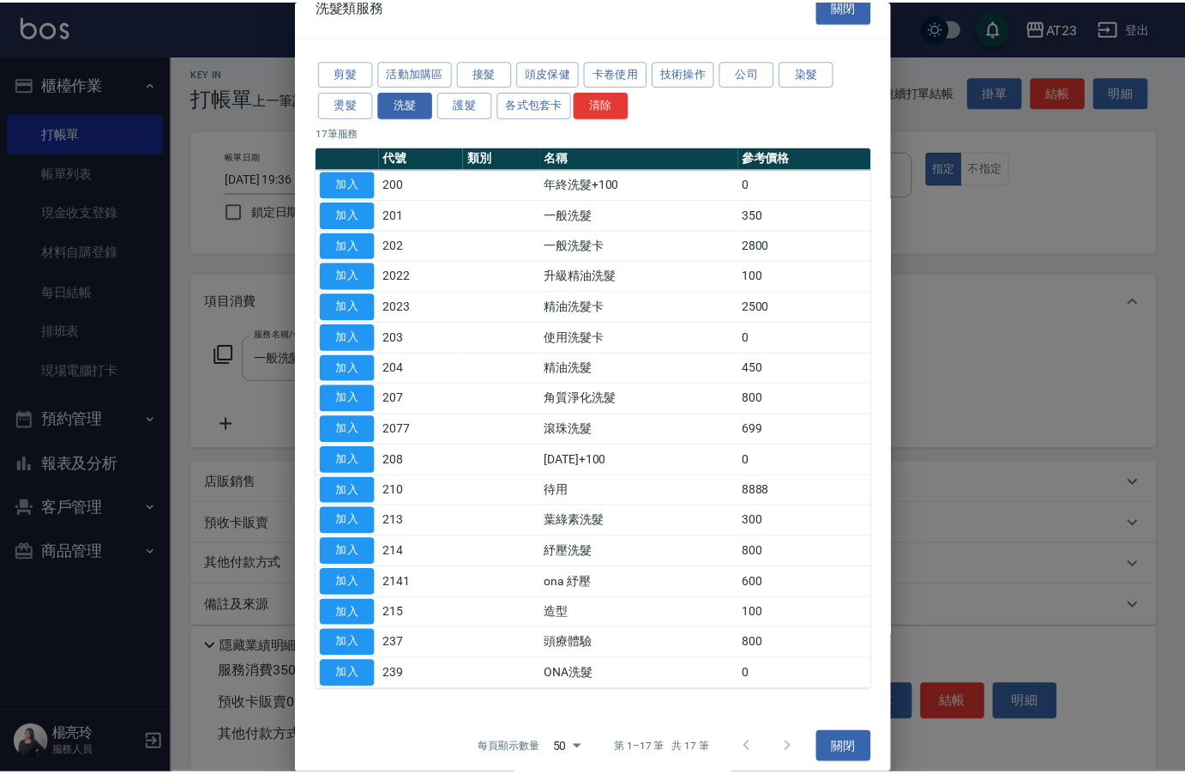
scroll to position [34, 0]
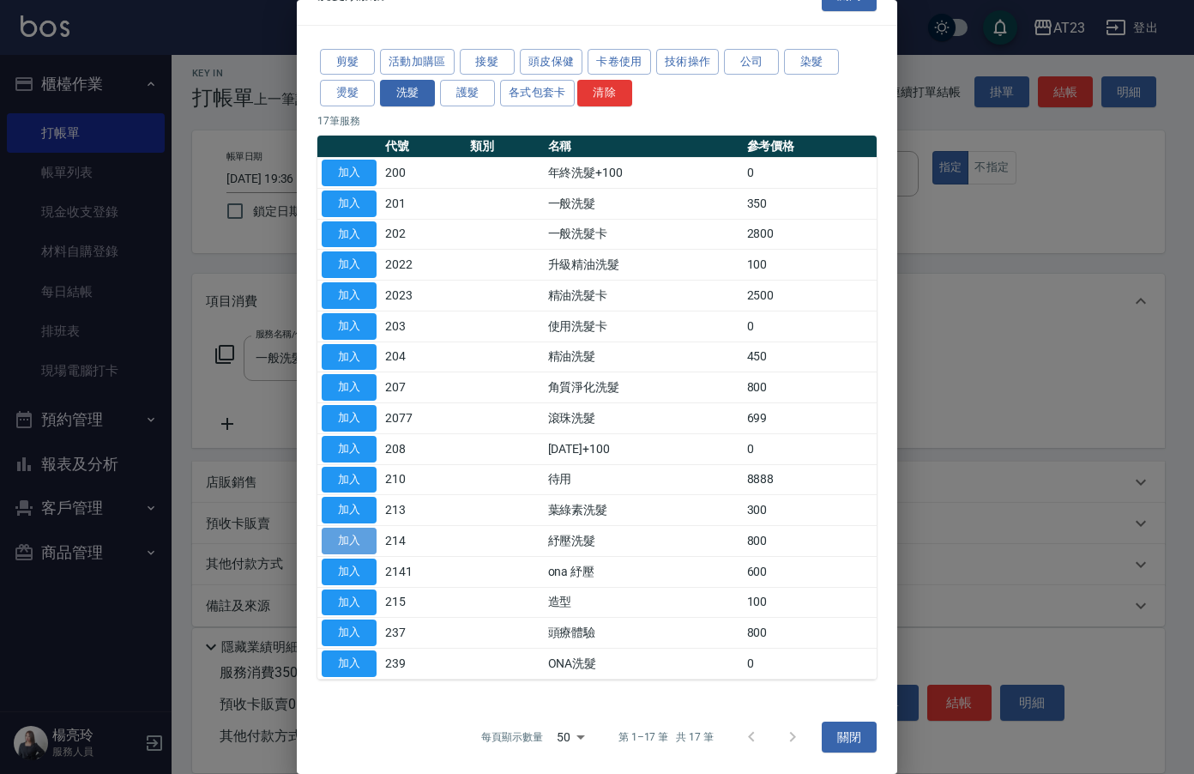
click at [370, 540] on button "加入" at bounding box center [349, 540] width 55 height 27
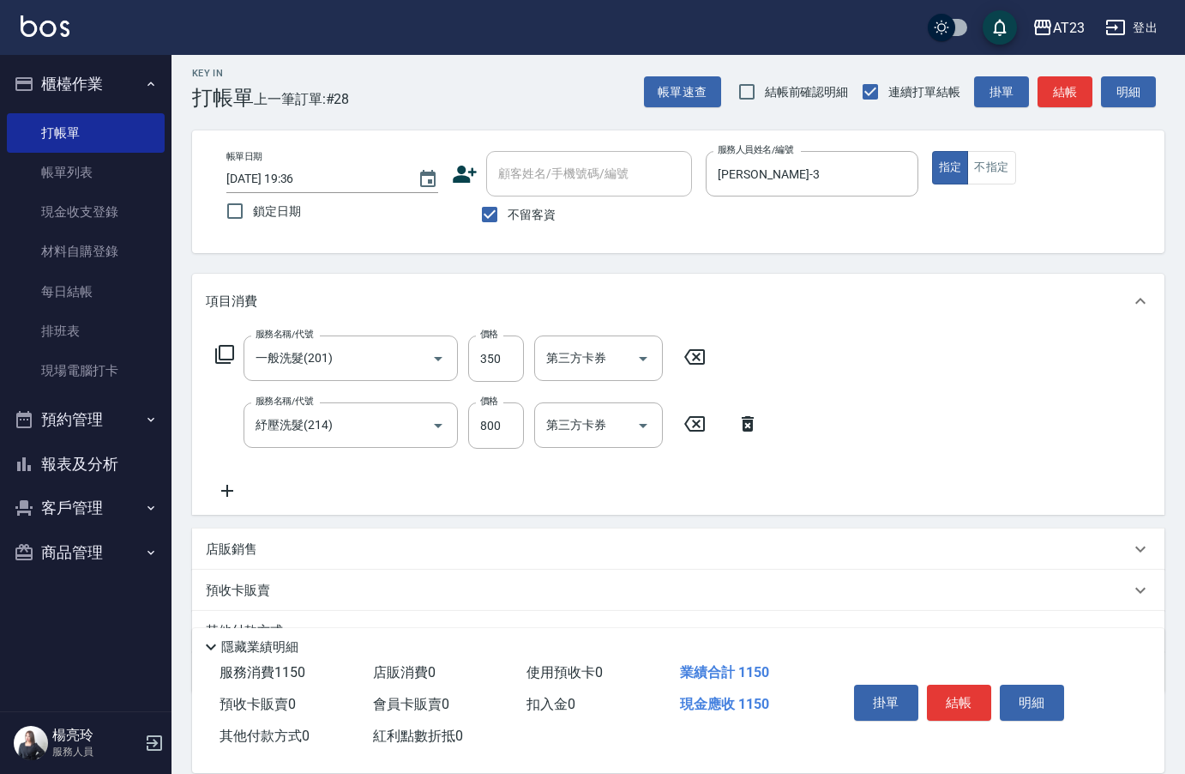
drag, startPoint x: 711, startPoint y: 368, endPoint x: 700, endPoint y: 369, distance: 11.2
click at [707, 369] on div "服務名稱/代號 一般洗髮(201) 服務名稱/代號 價格 350 價格 第三方卡券 第三方卡券" at bounding box center [461, 358] width 510 height 46
click at [698, 365] on icon at bounding box center [694, 356] width 21 height 15
click at [482, 424] on input "800" at bounding box center [496, 424] width 56 height 46
type input "900"
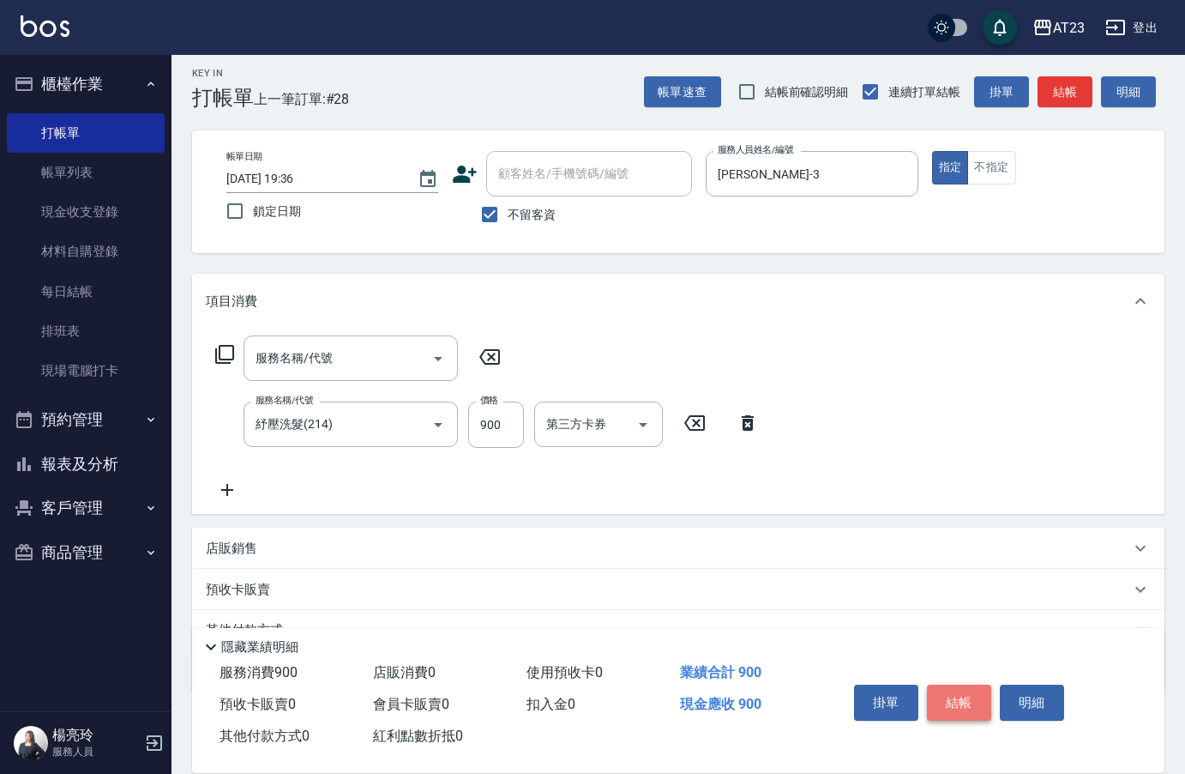
click at [953, 690] on button "結帳" at bounding box center [959, 702] width 64 height 36
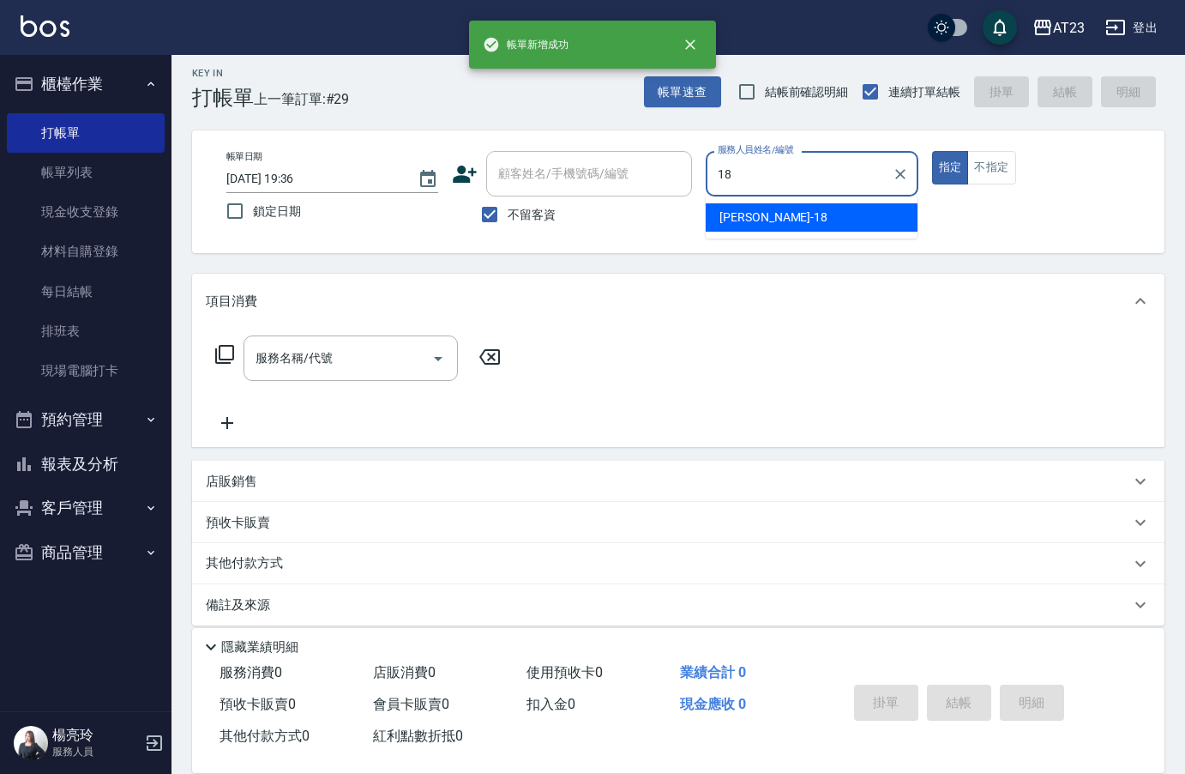
type input "[PERSON_NAME]-18"
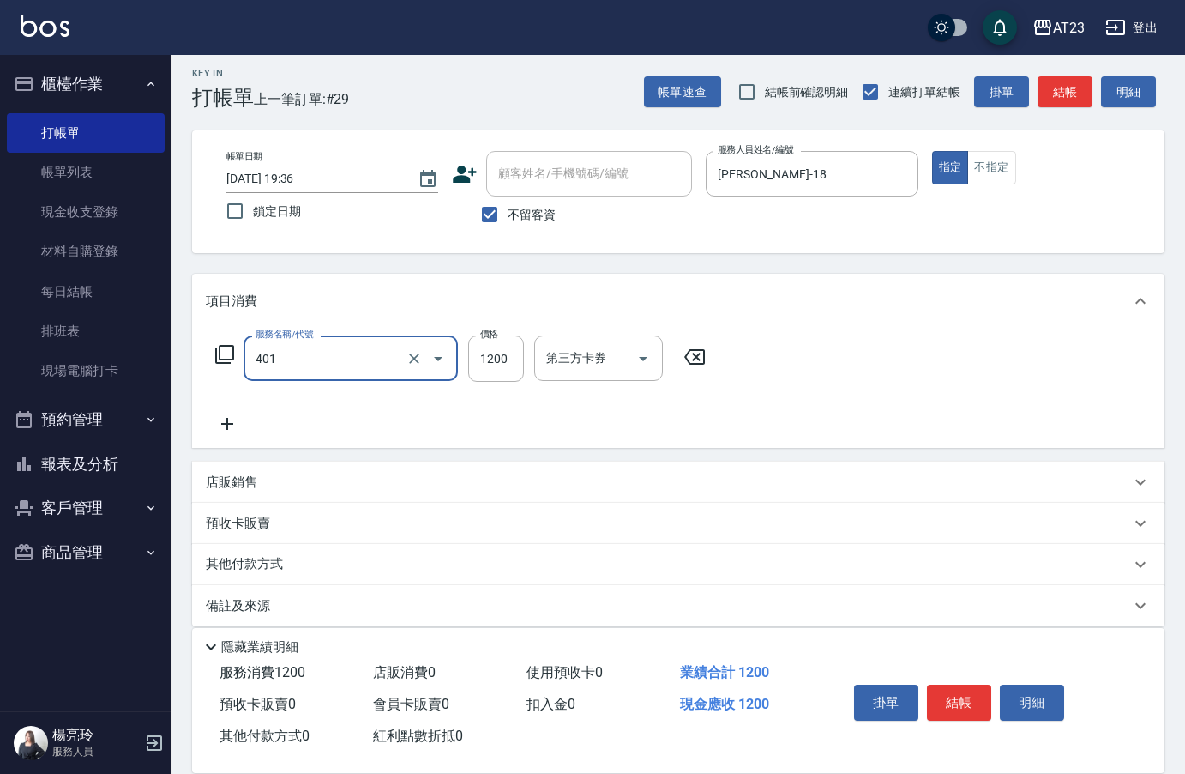
type input "燙髮(401)"
type input "3800"
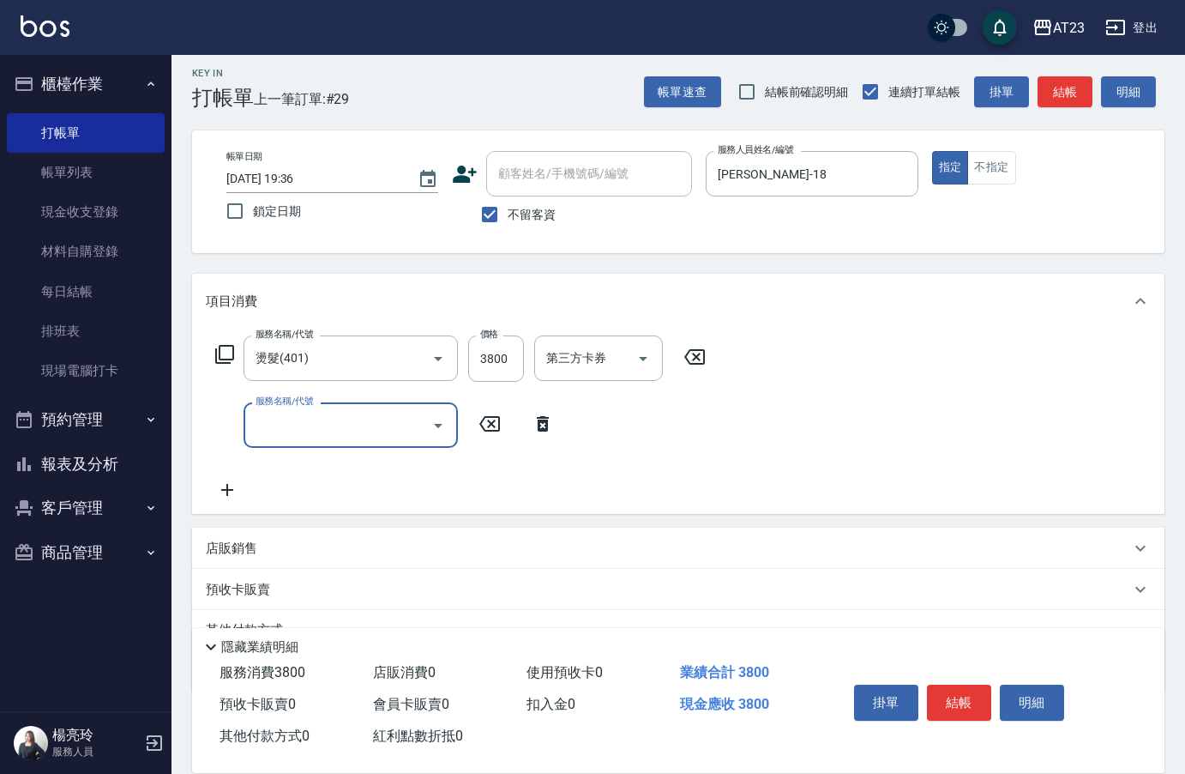
type input "2"
type input "使用護髮卡(608)"
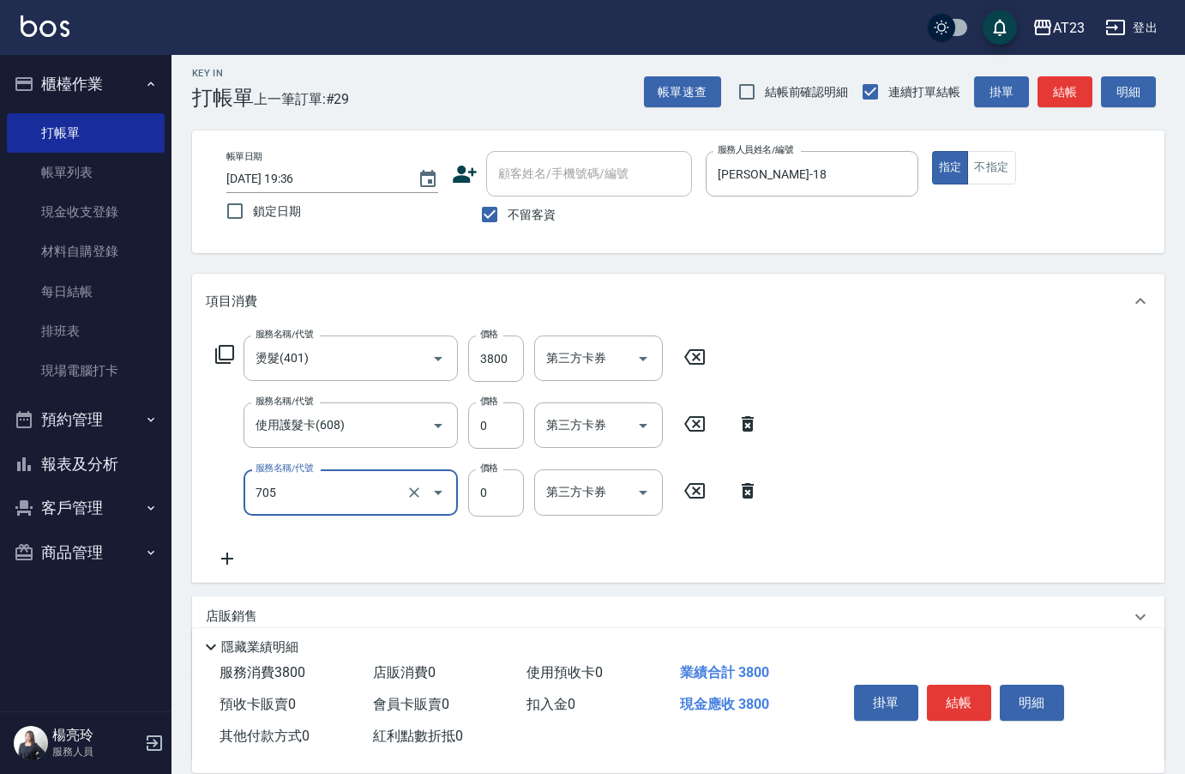
type input "互助50(705)"
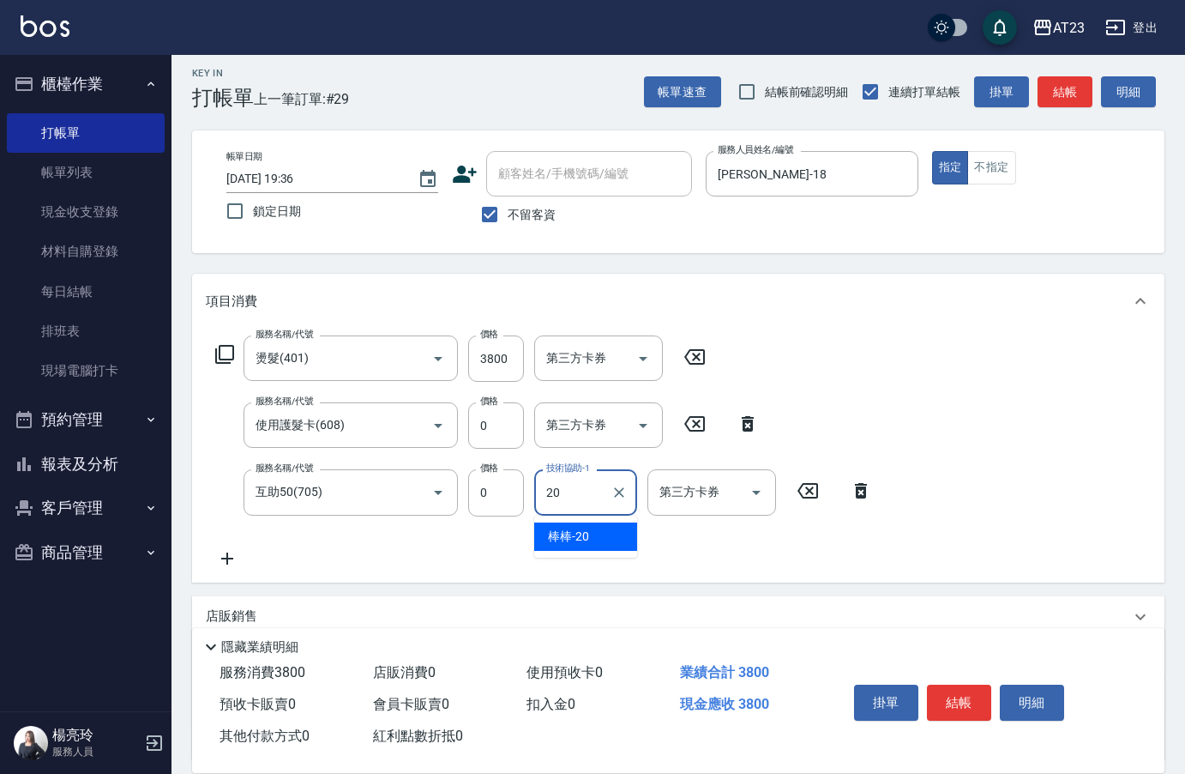
type input "棒棒-20"
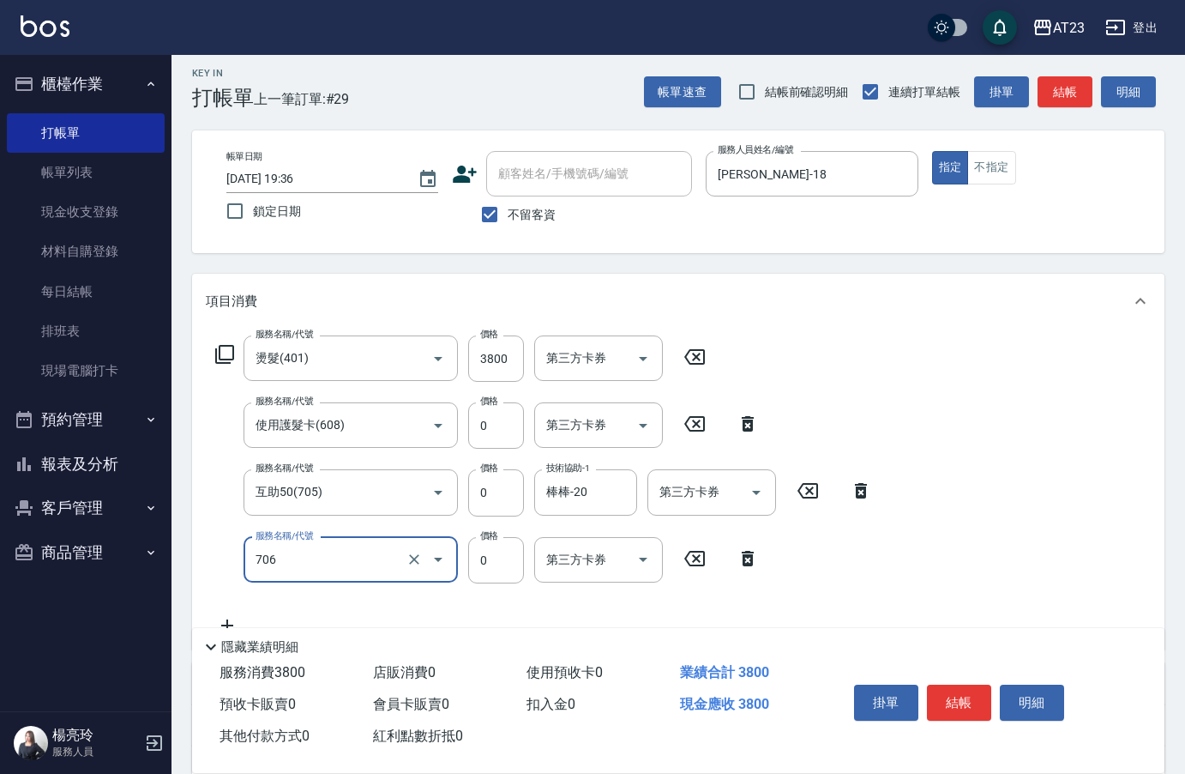
type input "互助60(706)"
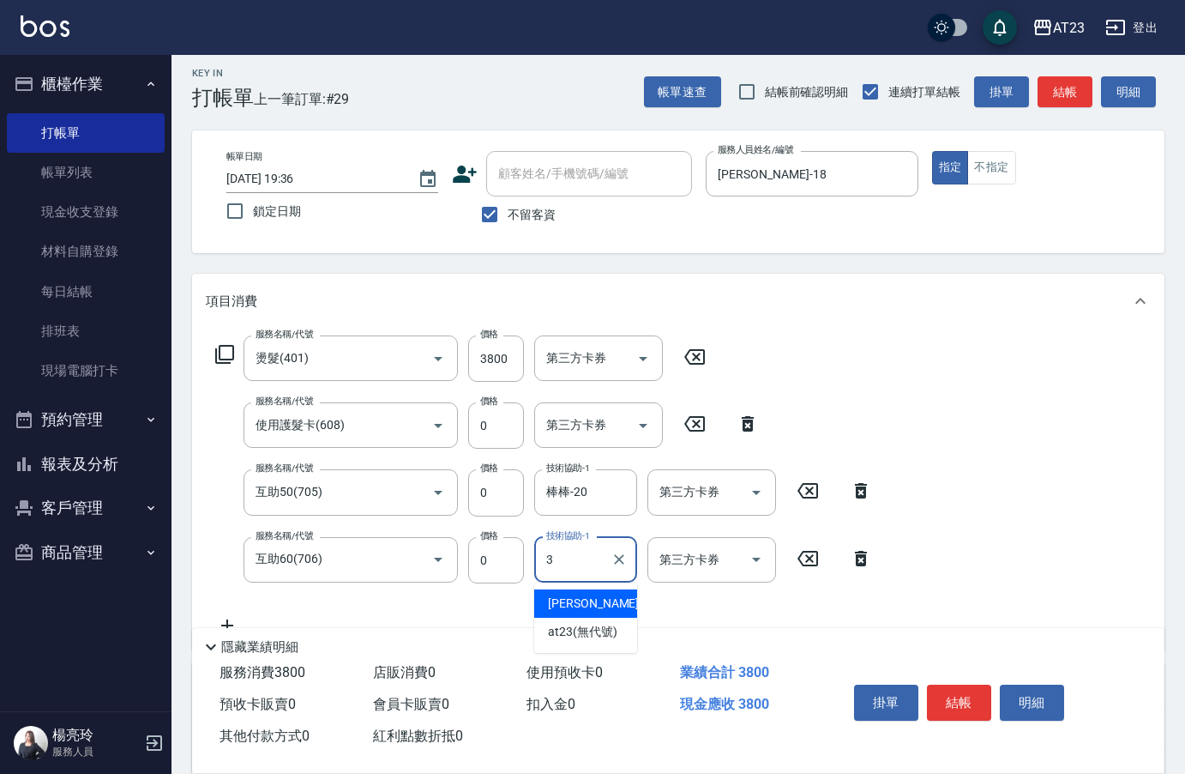
type input "[PERSON_NAME]-3"
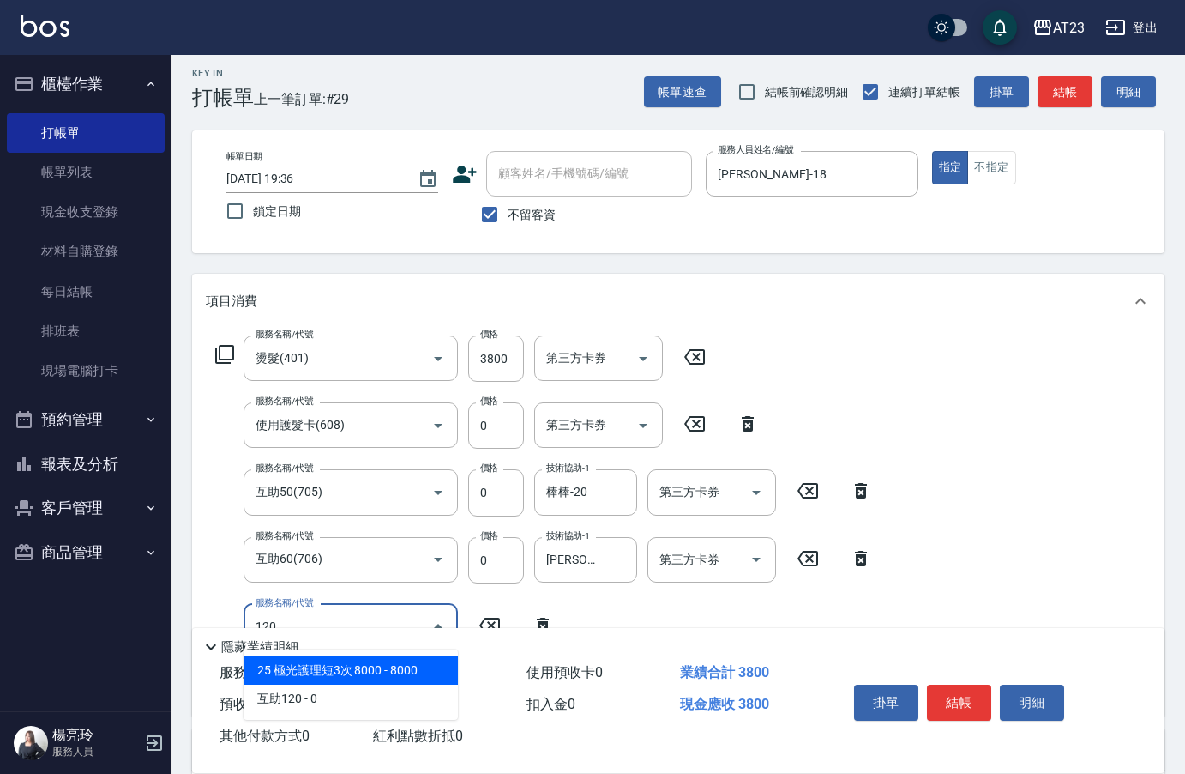
scroll to position [265, 0]
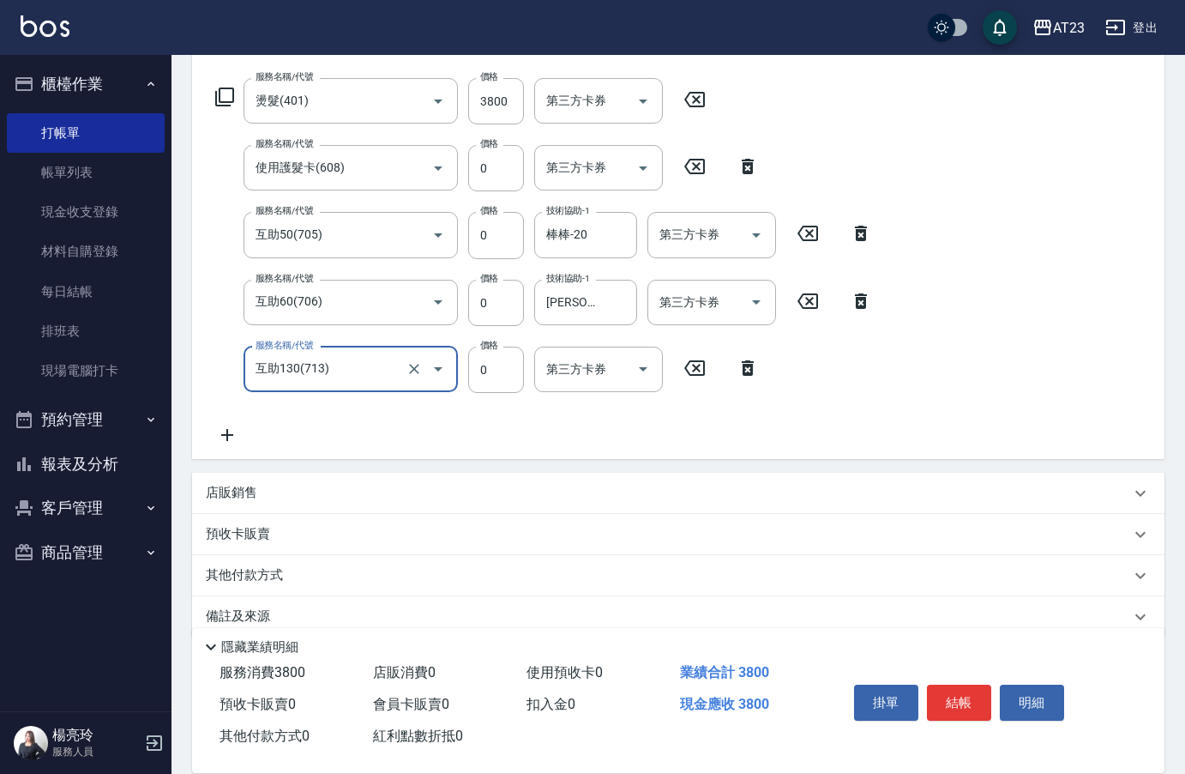
type input "互助130(713)"
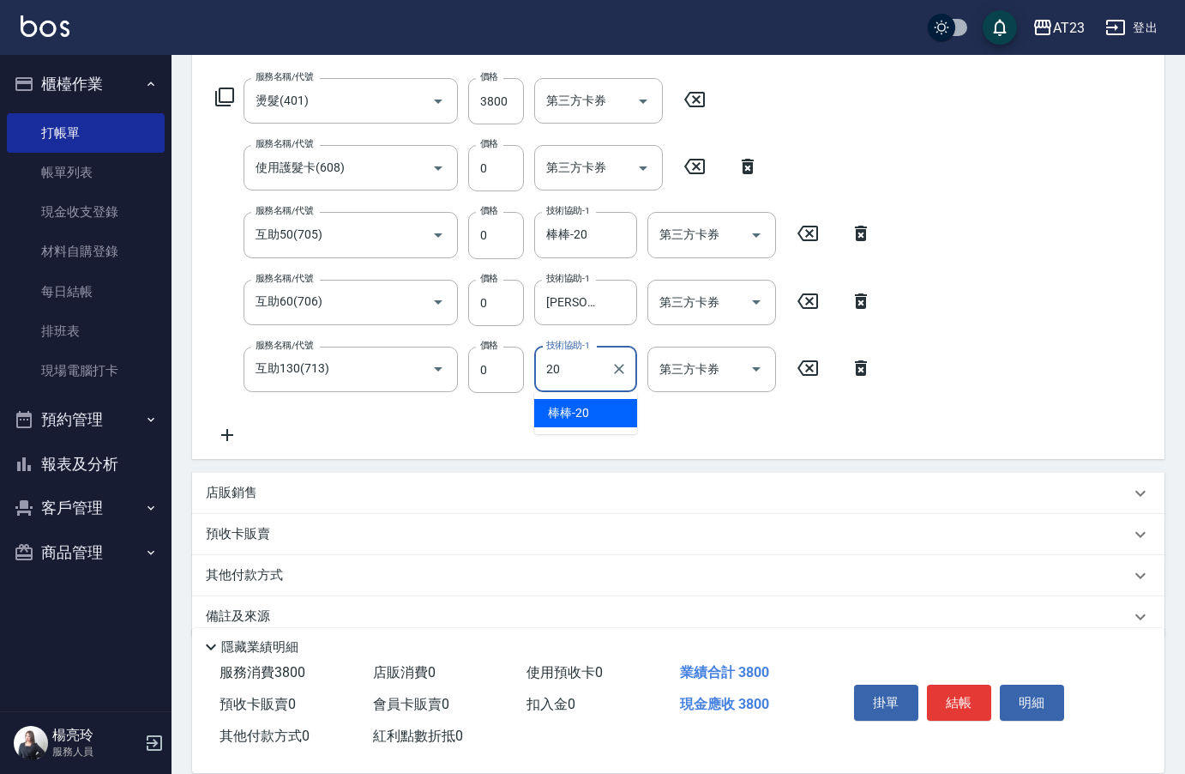
type input "棒棒-20"
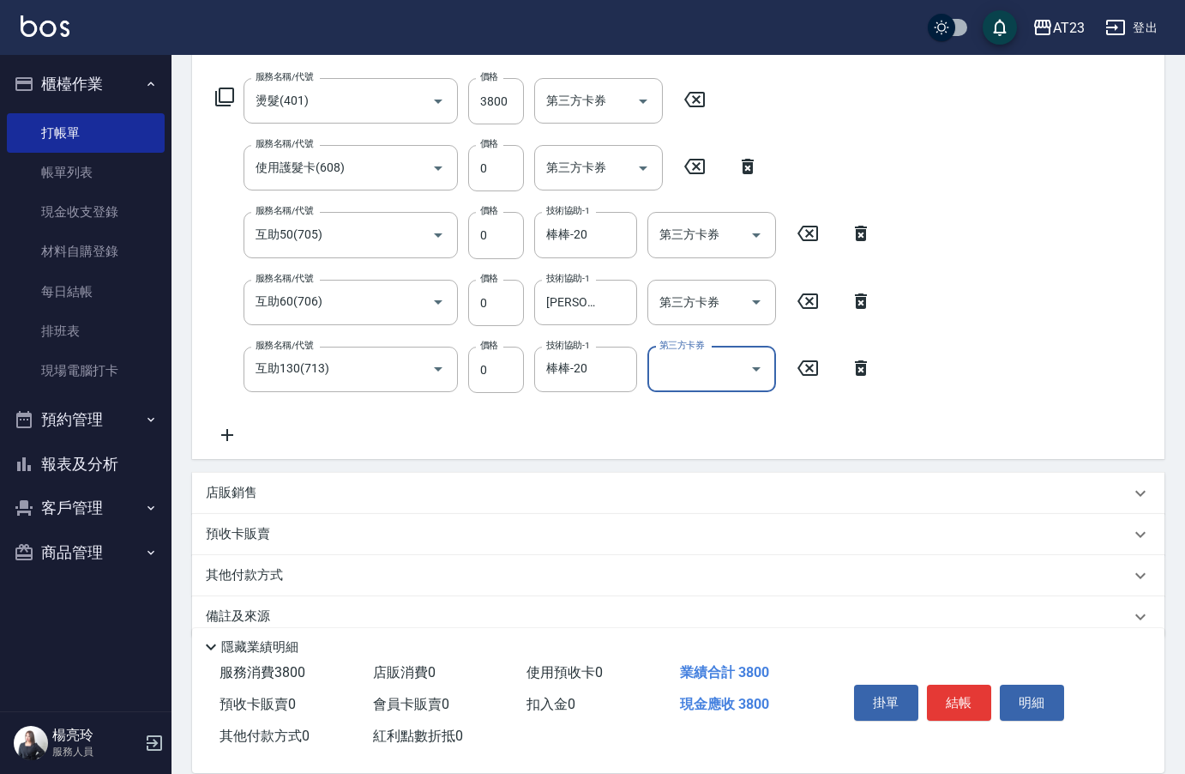
click at [967, 687] on button "結帳" at bounding box center [959, 702] width 64 height 36
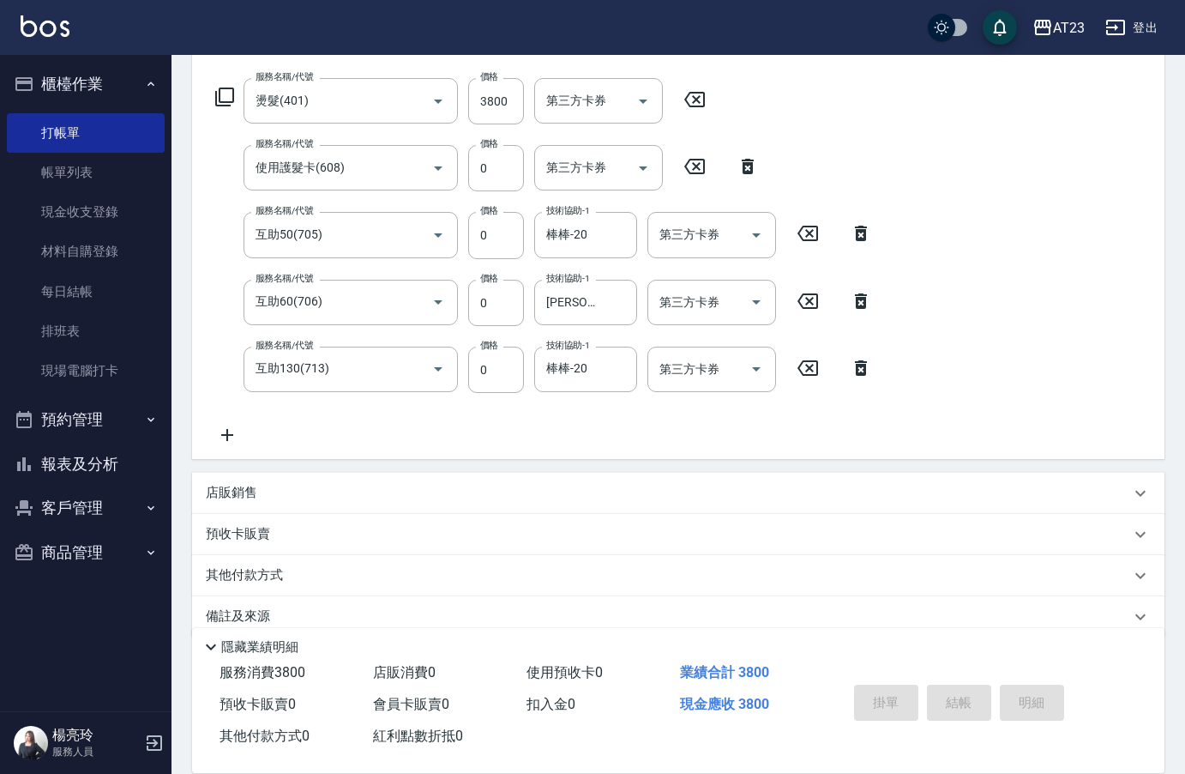
type input "[DATE] 19:37"
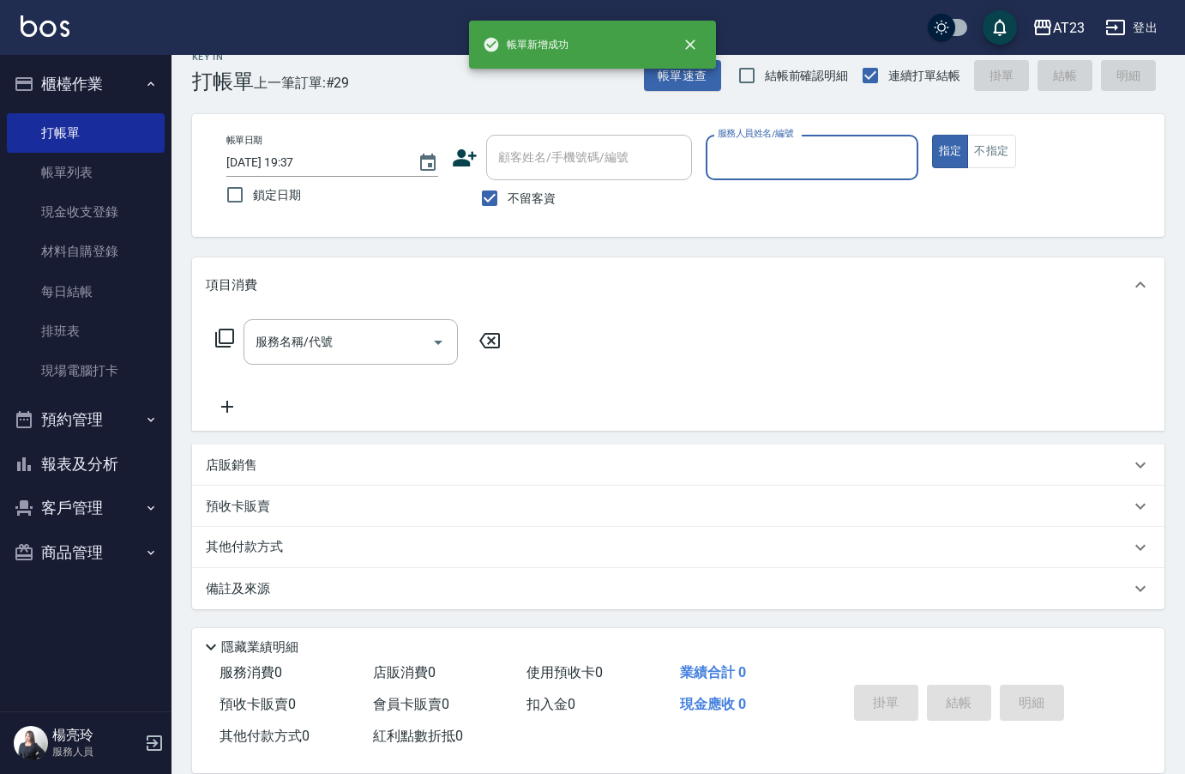
scroll to position [24, 0]
type input "[PERSON_NAME]-18"
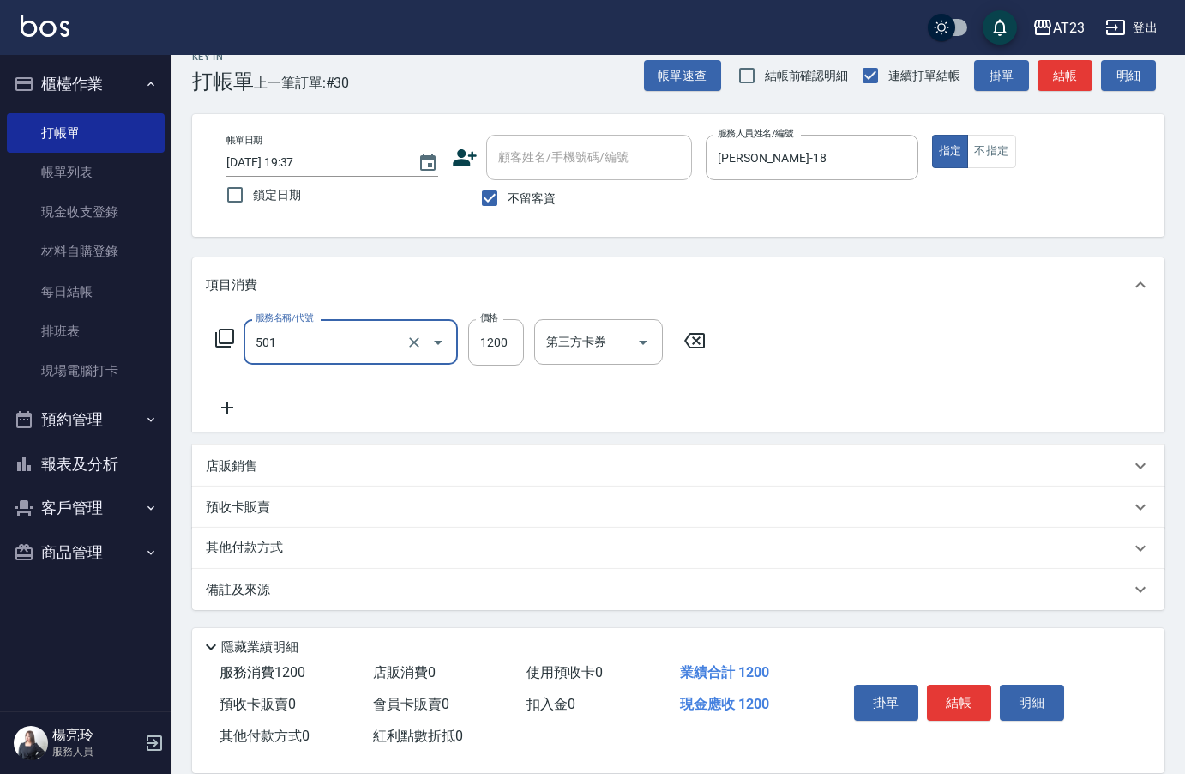
type input "染髮(501)"
type input "2000"
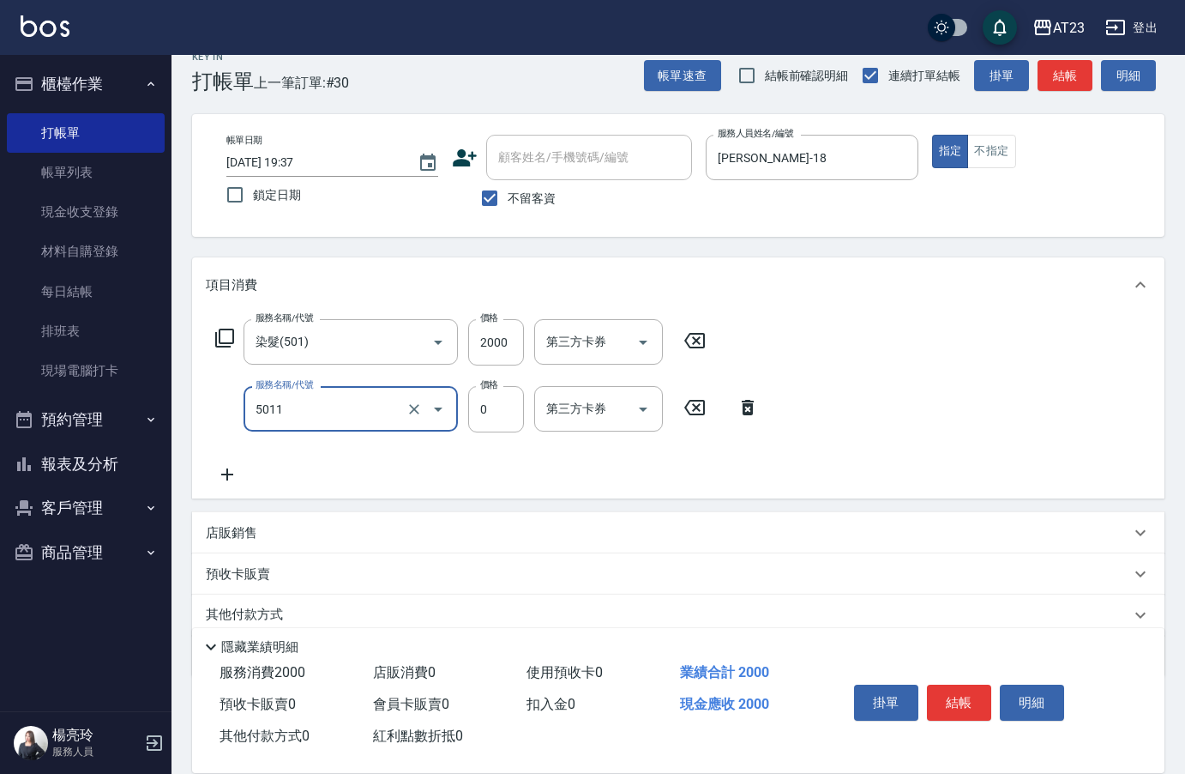
type input "補染(5011)"
type input "600"
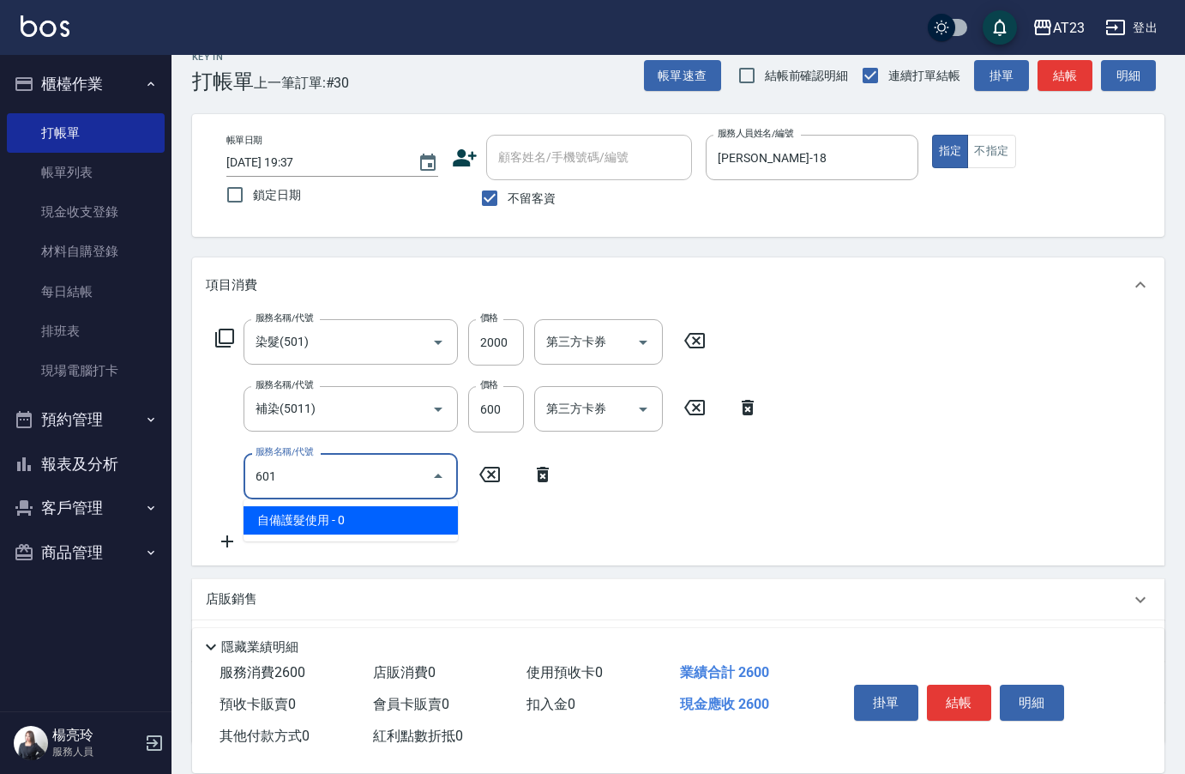
type input "自備護髮使用(601)"
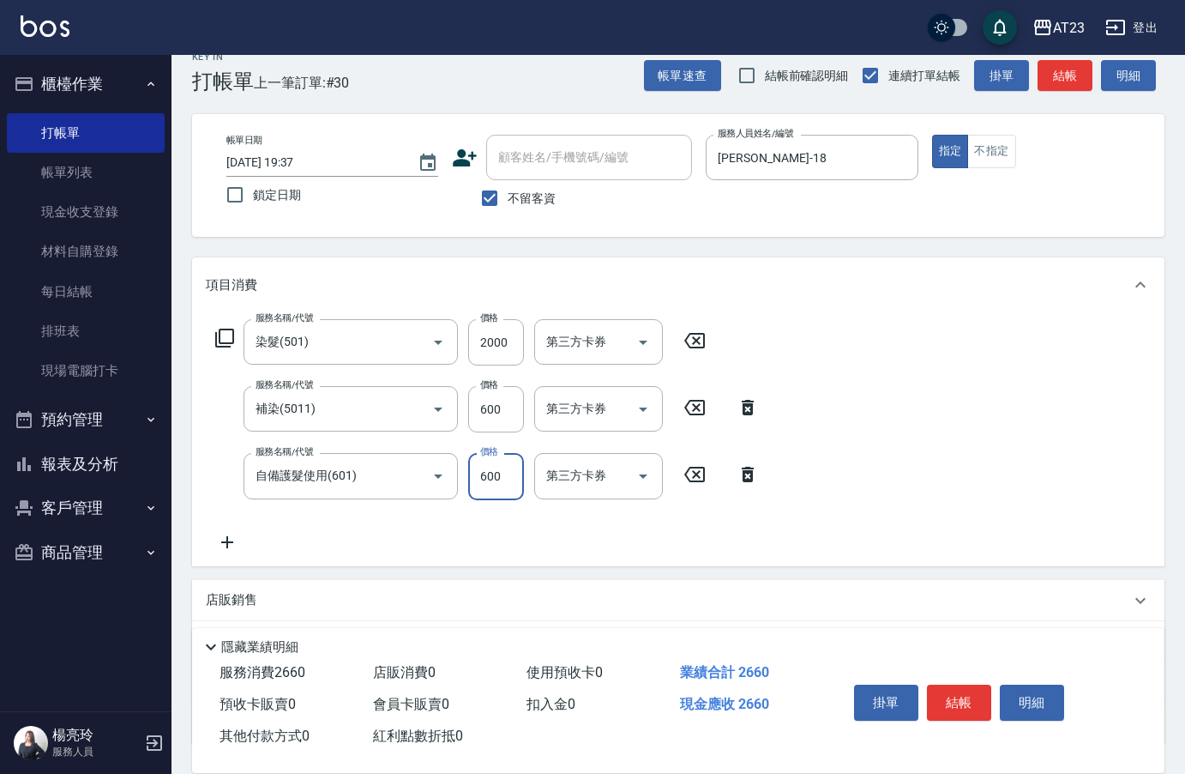
type input "600"
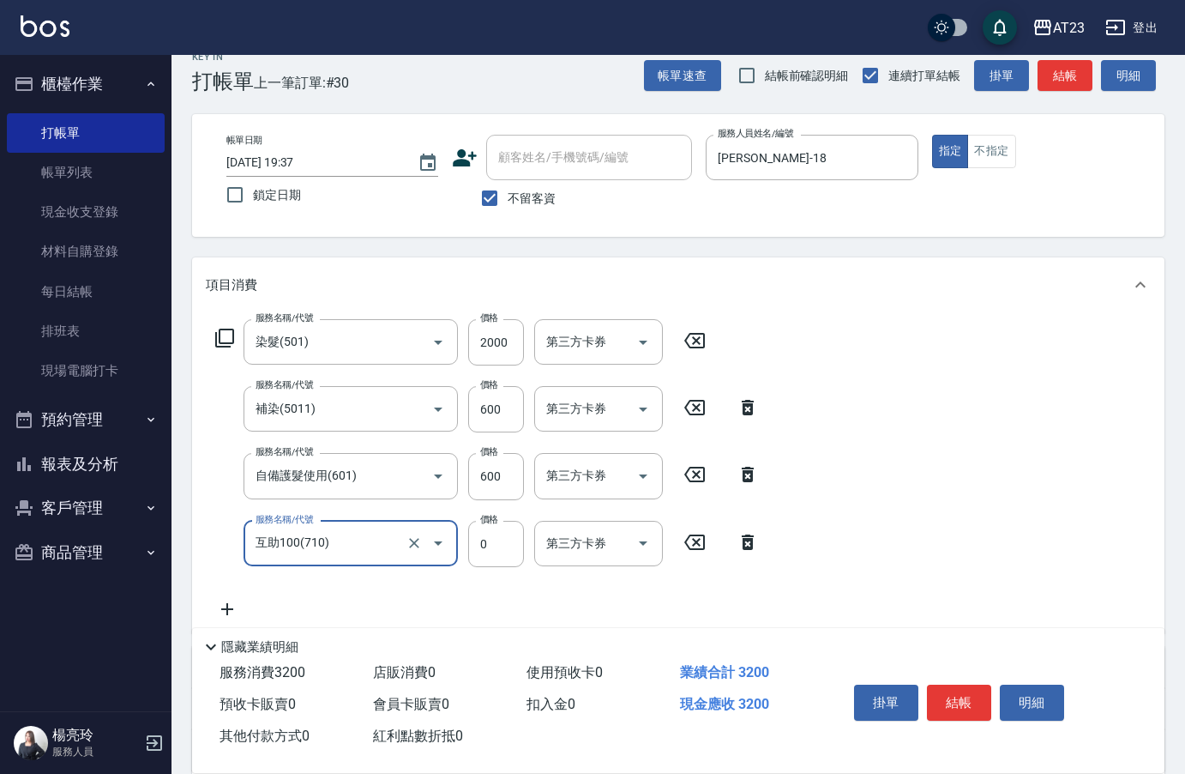
type input "互助100(710)"
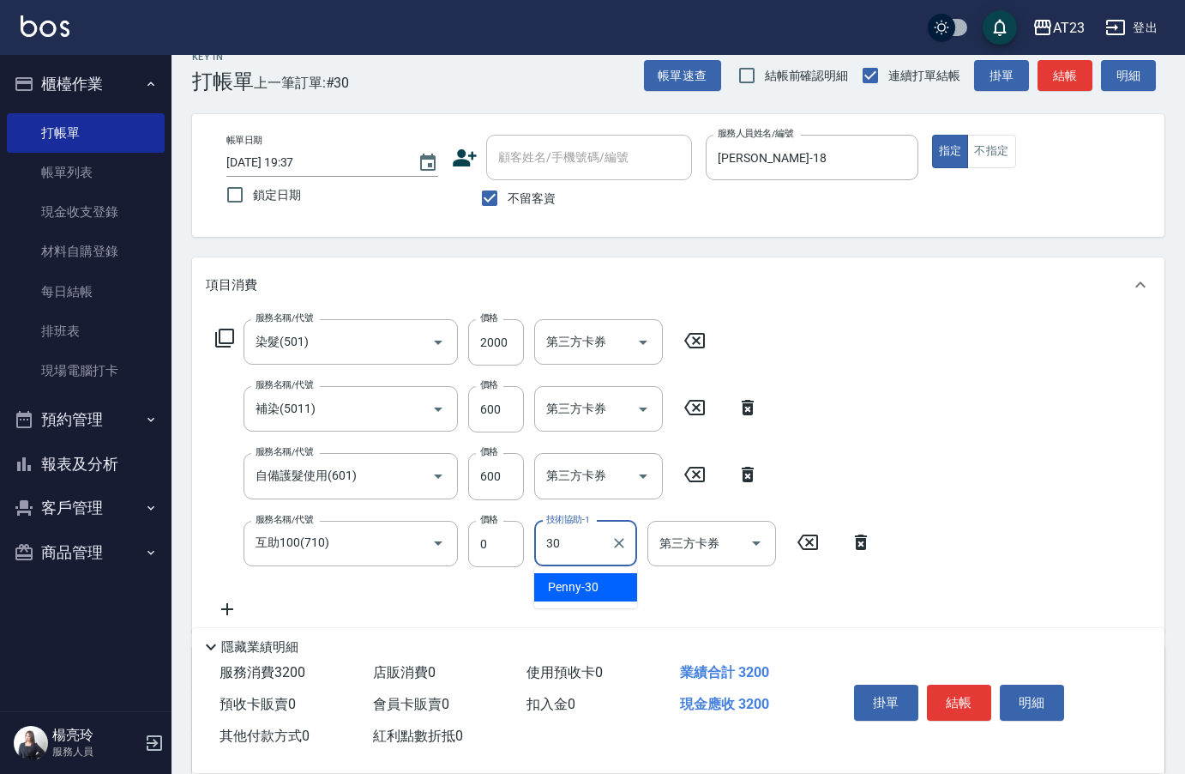
type input "Penny-30"
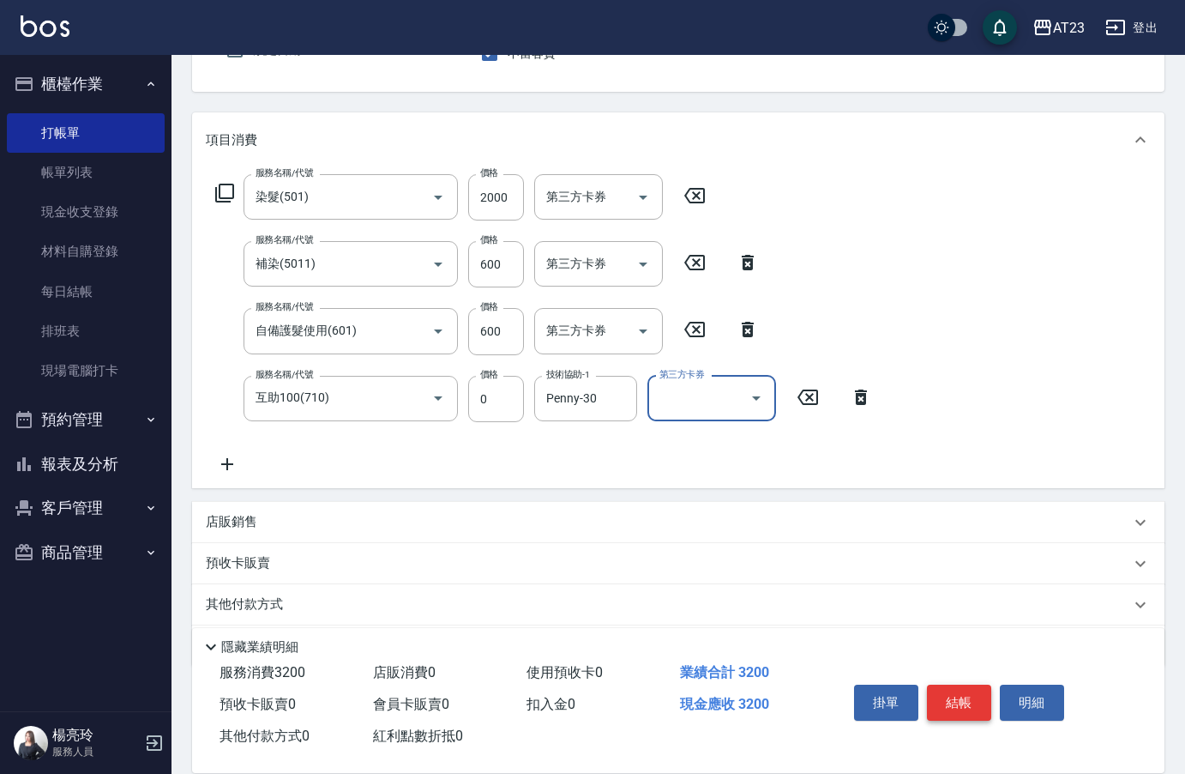
scroll to position [196, 0]
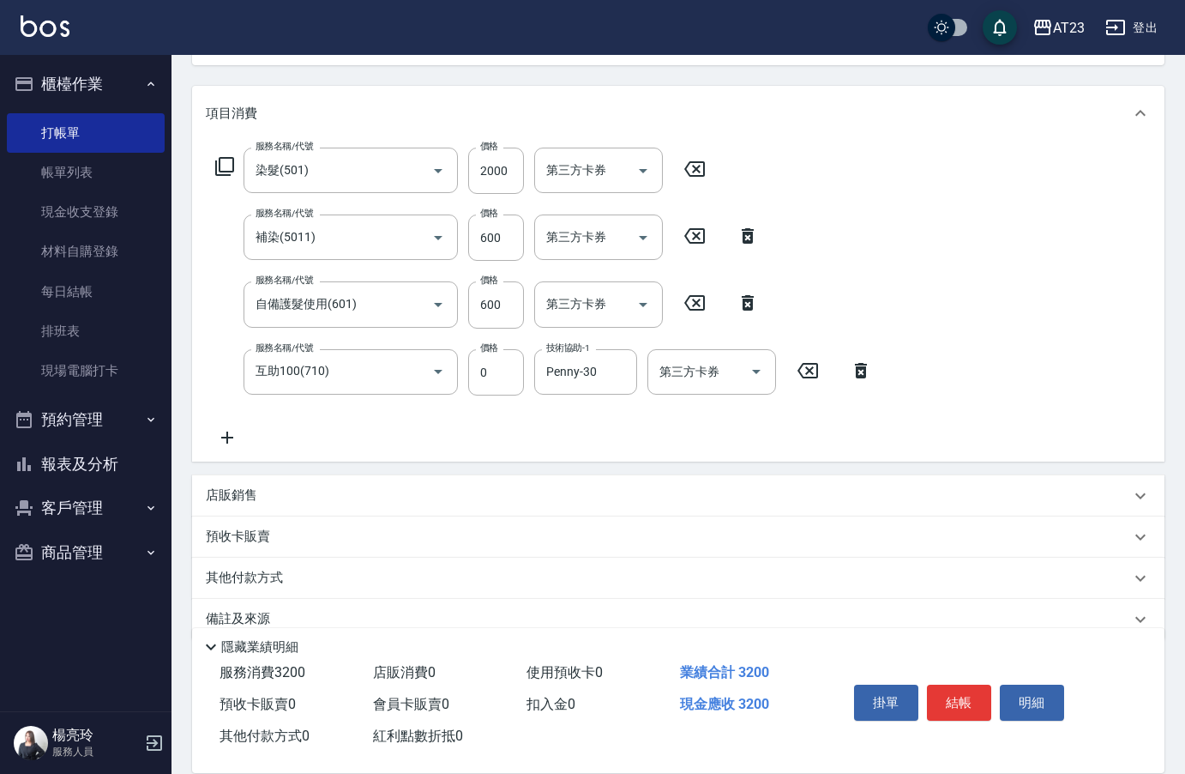
click at [373, 435] on div "服務名稱/代號 染髮(501) 服務名稱/代號 價格 2000 價格 第三方卡券 第三方卡券 服務名稱/代號 補染(5011) 服務名稱/代號 價格 600 …" at bounding box center [544, 298] width 677 height 300
click at [223, 436] on icon at bounding box center [227, 437] width 43 height 21
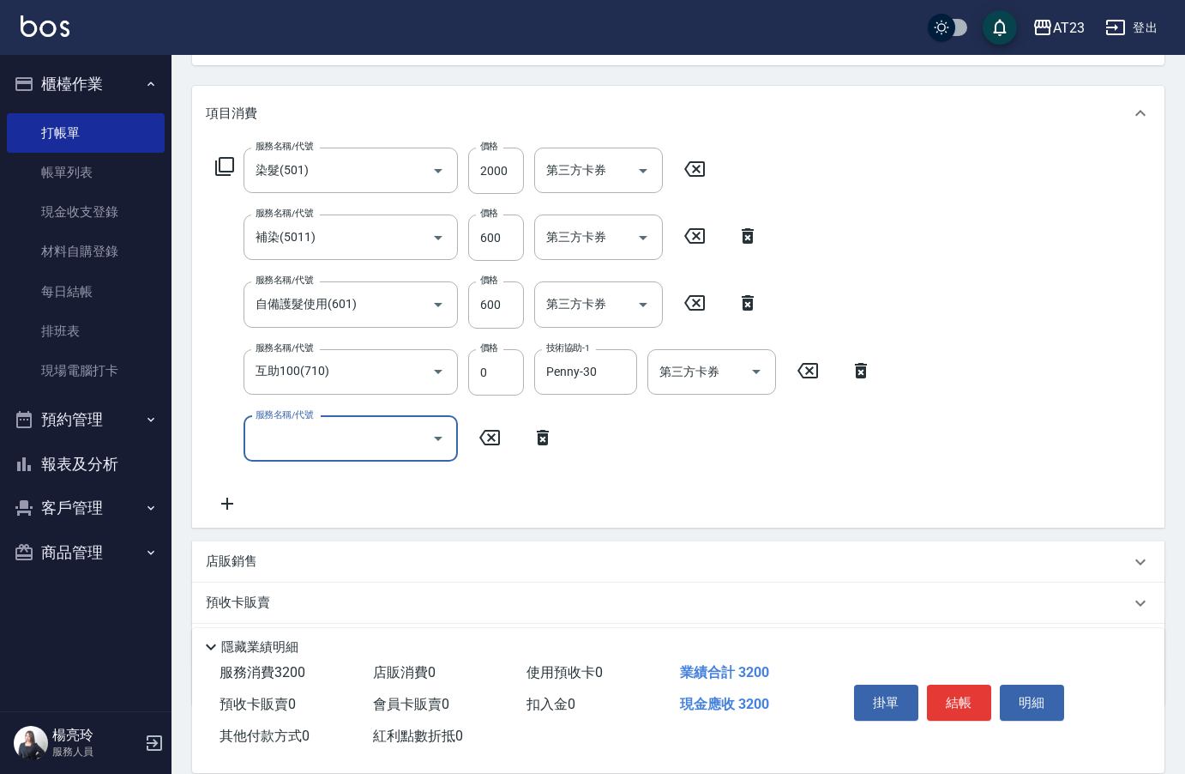
click at [299, 440] on input "服務名稱/代號" at bounding box center [337, 439] width 173 height 30
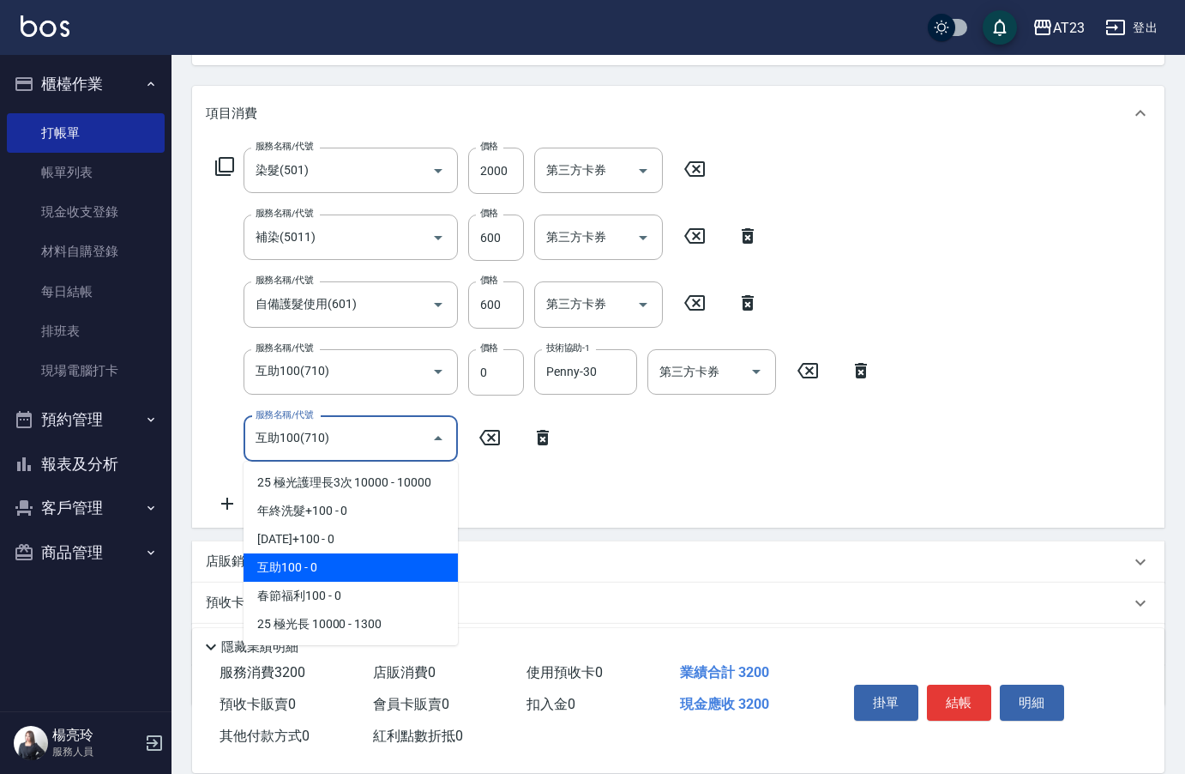
type input "互助100(710)"
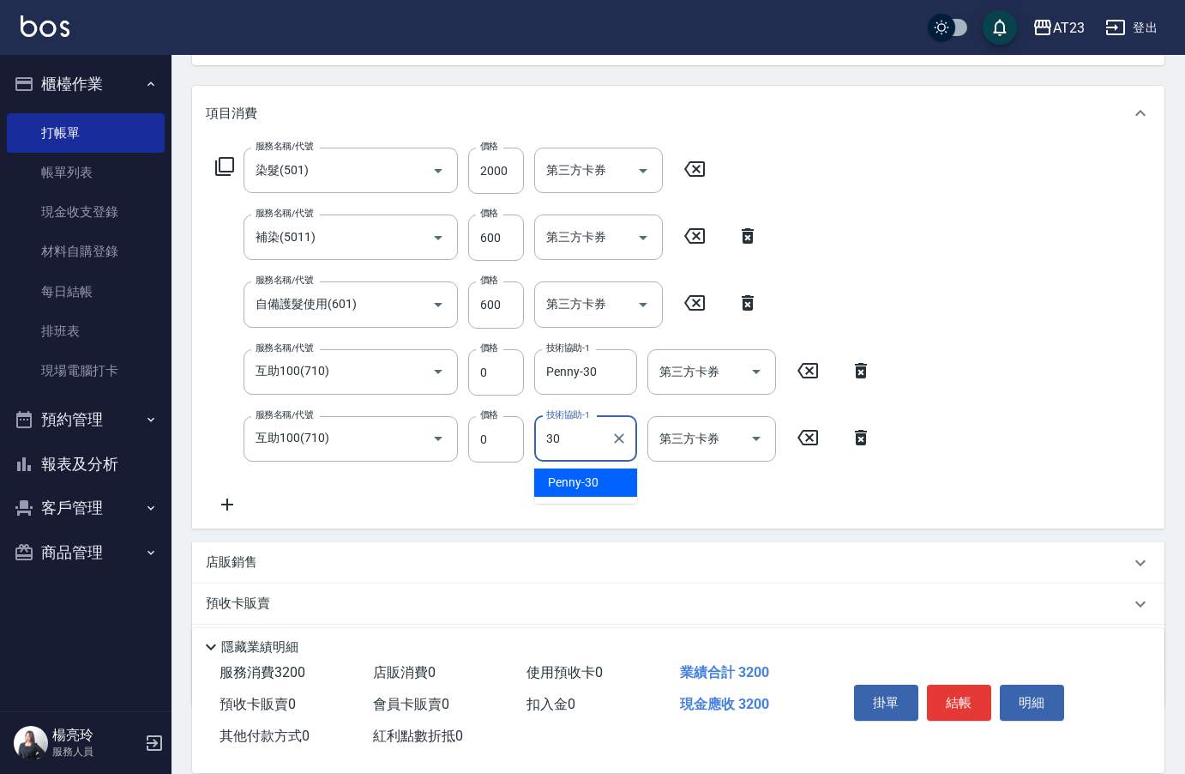
type input "Penny-30"
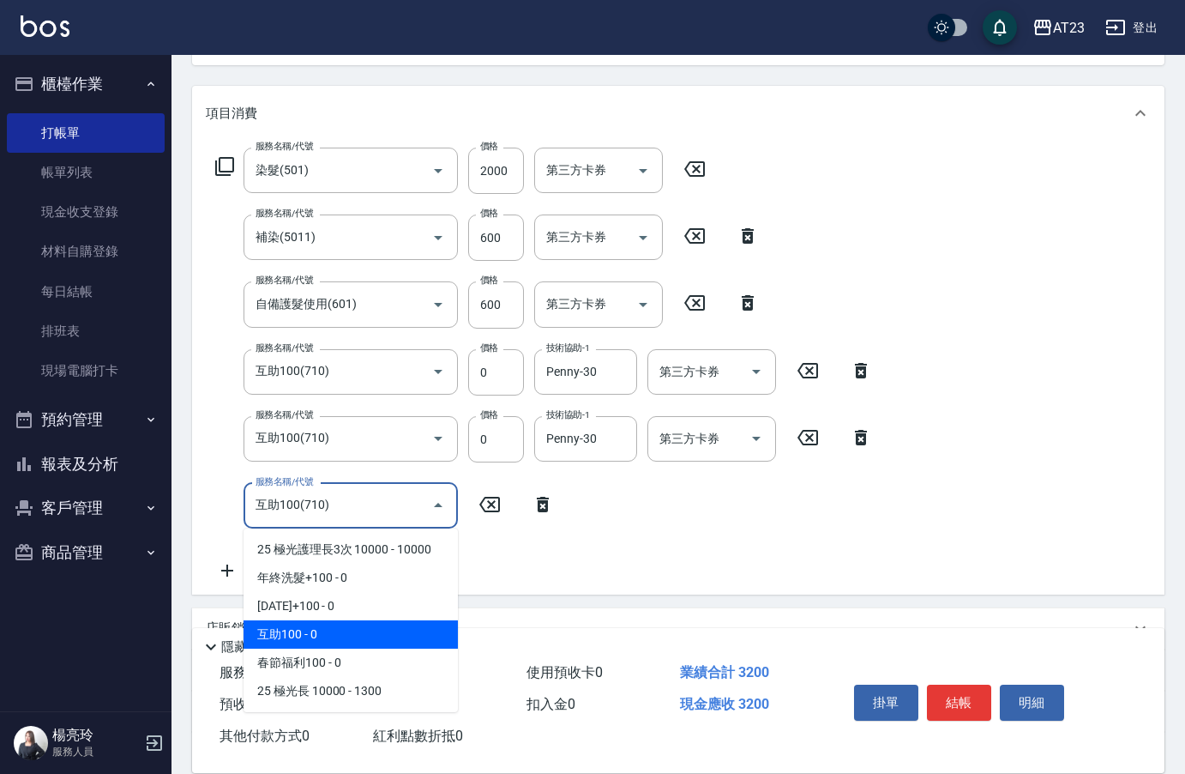
type input "互助100(710)"
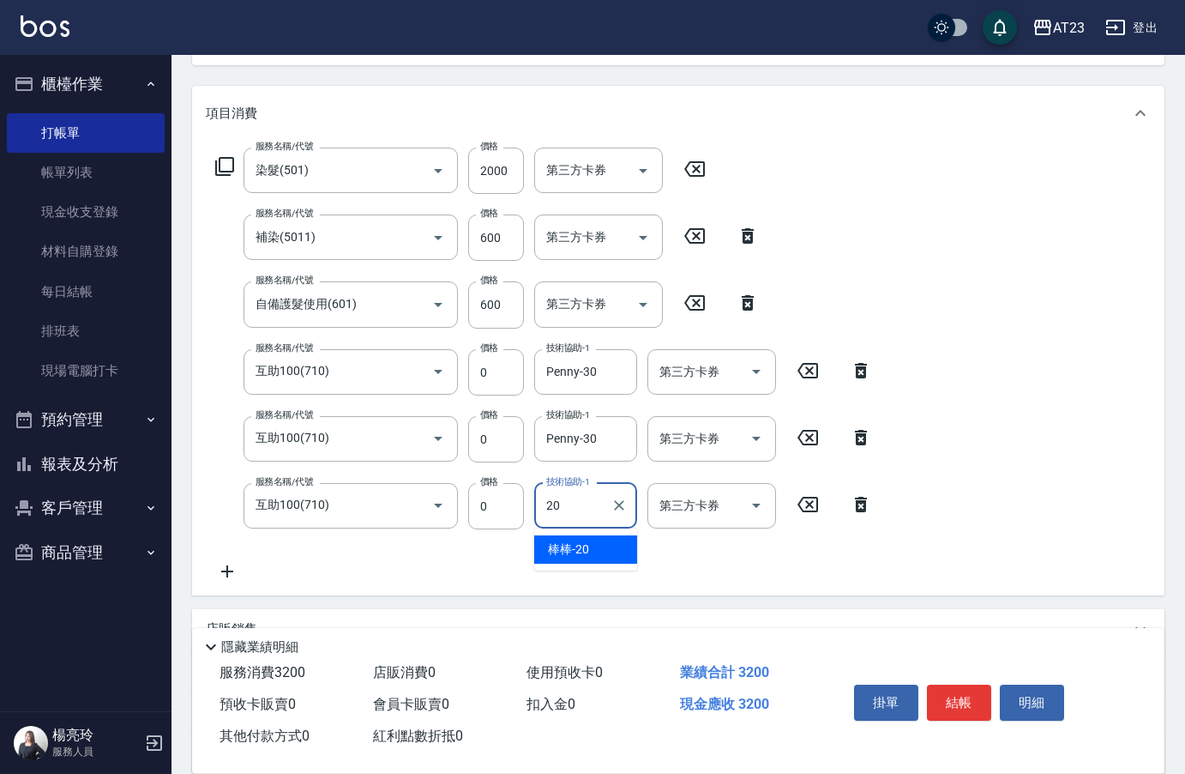
type input "棒棒-20"
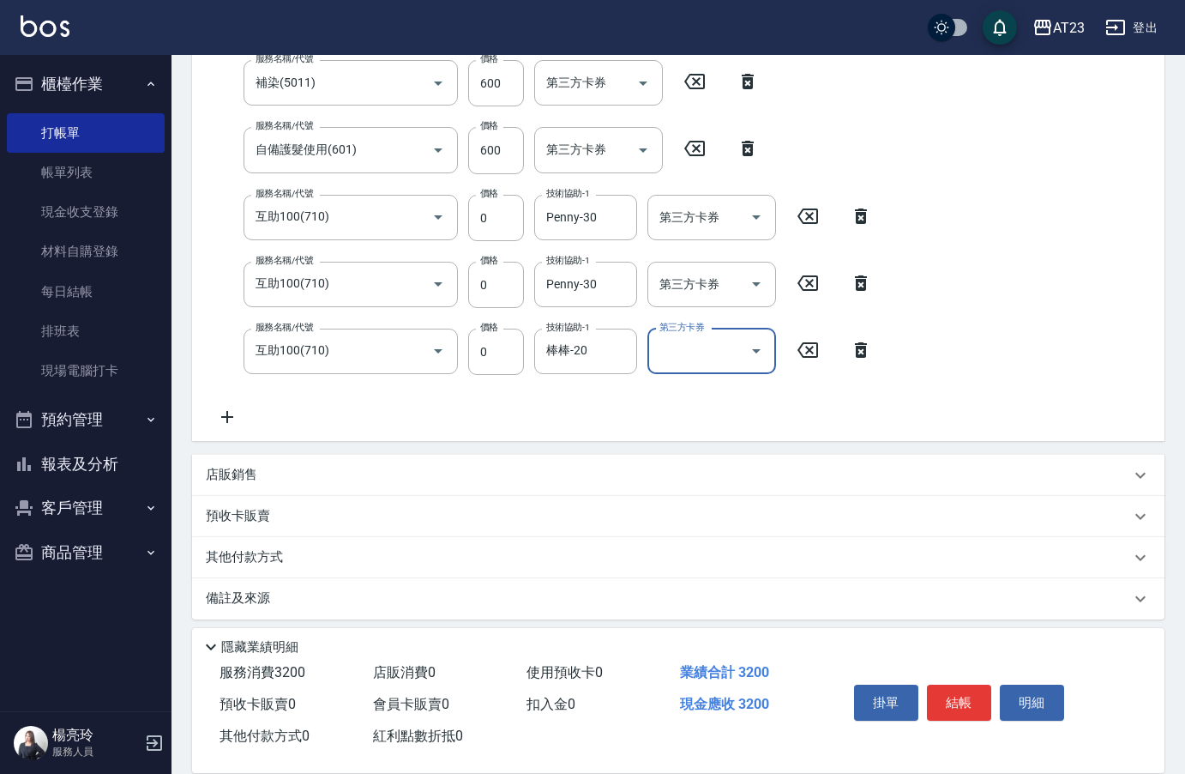
scroll to position [360, 0]
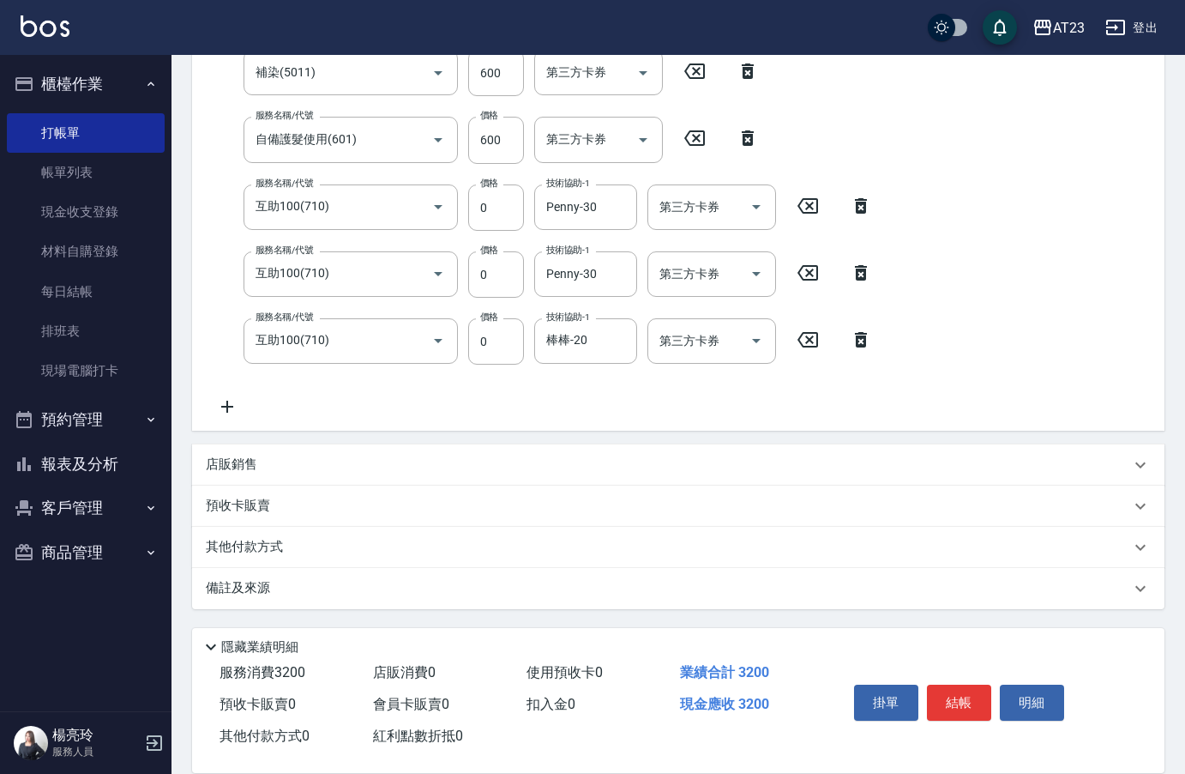
click at [237, 474] on div "店販銷售" at bounding box center [678, 464] width 973 height 41
click at [304, 545] on div "服務人員姓名/編號" at bounding box center [270, 528] width 129 height 45
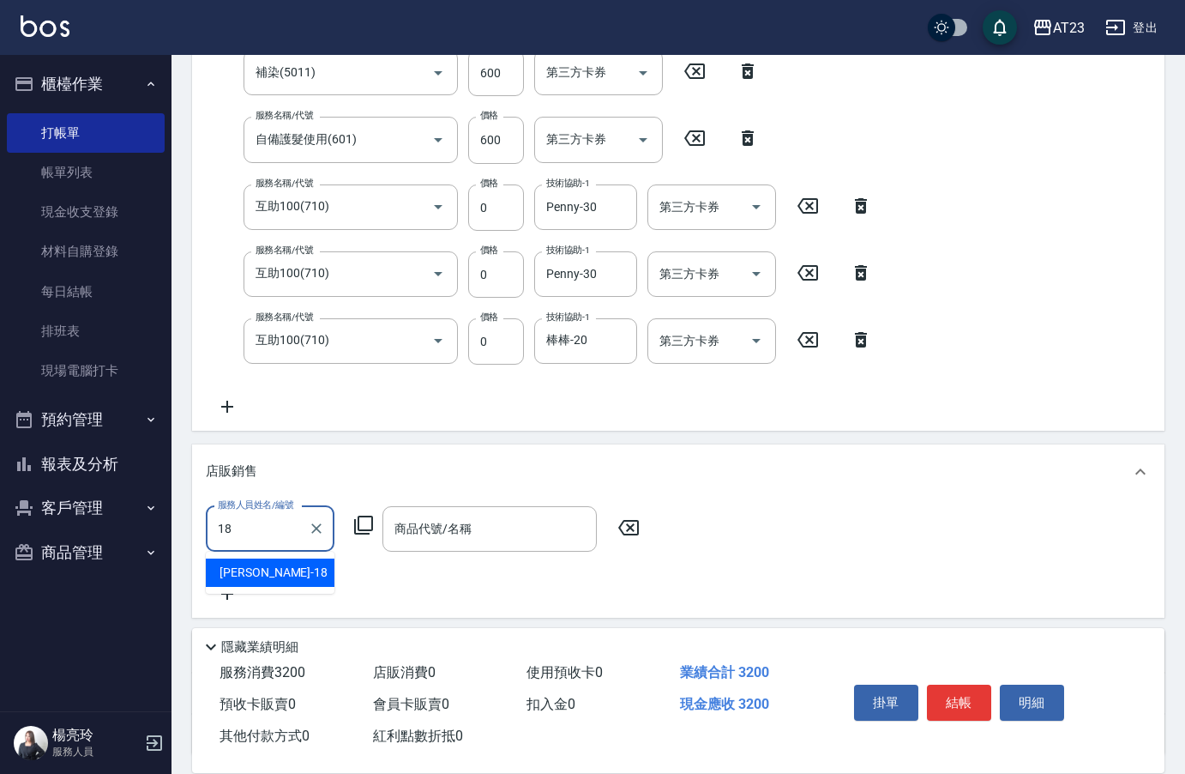
type input "[PERSON_NAME]-18"
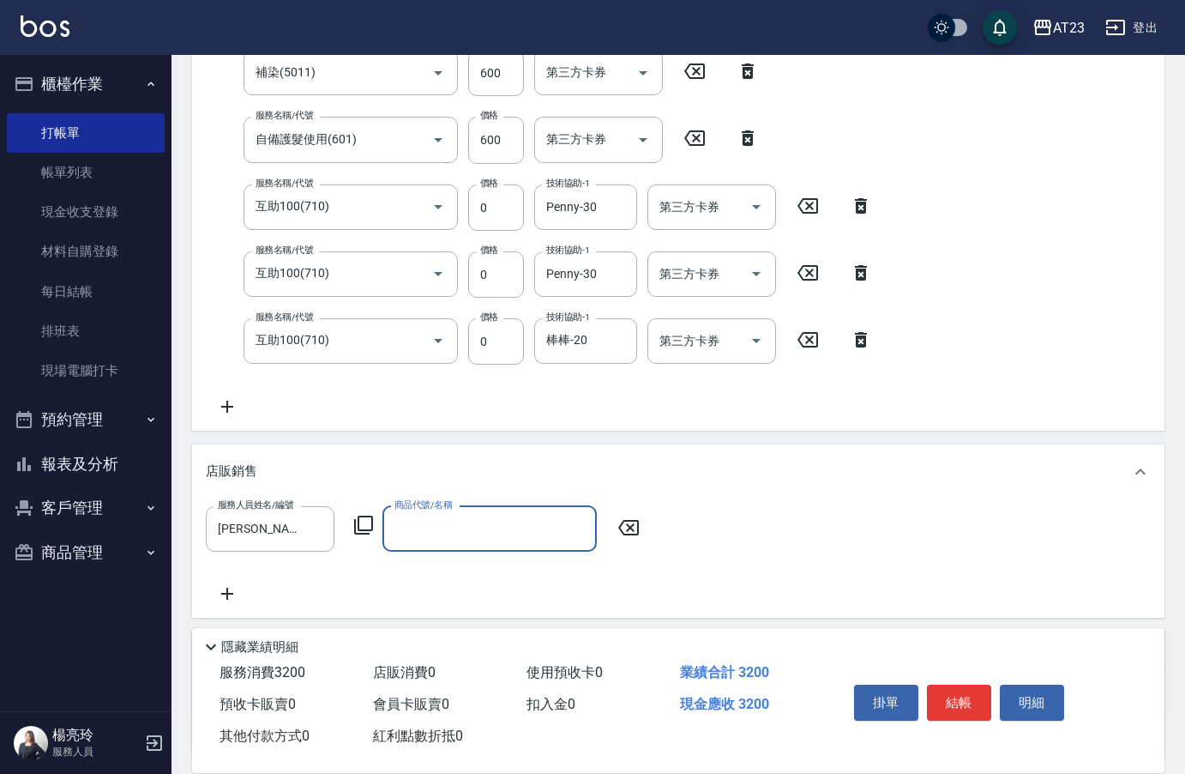
click at [383, 533] on div "商品代號/名稱" at bounding box center [490, 528] width 214 height 45
click at [355, 529] on icon at bounding box center [363, 524] width 19 height 19
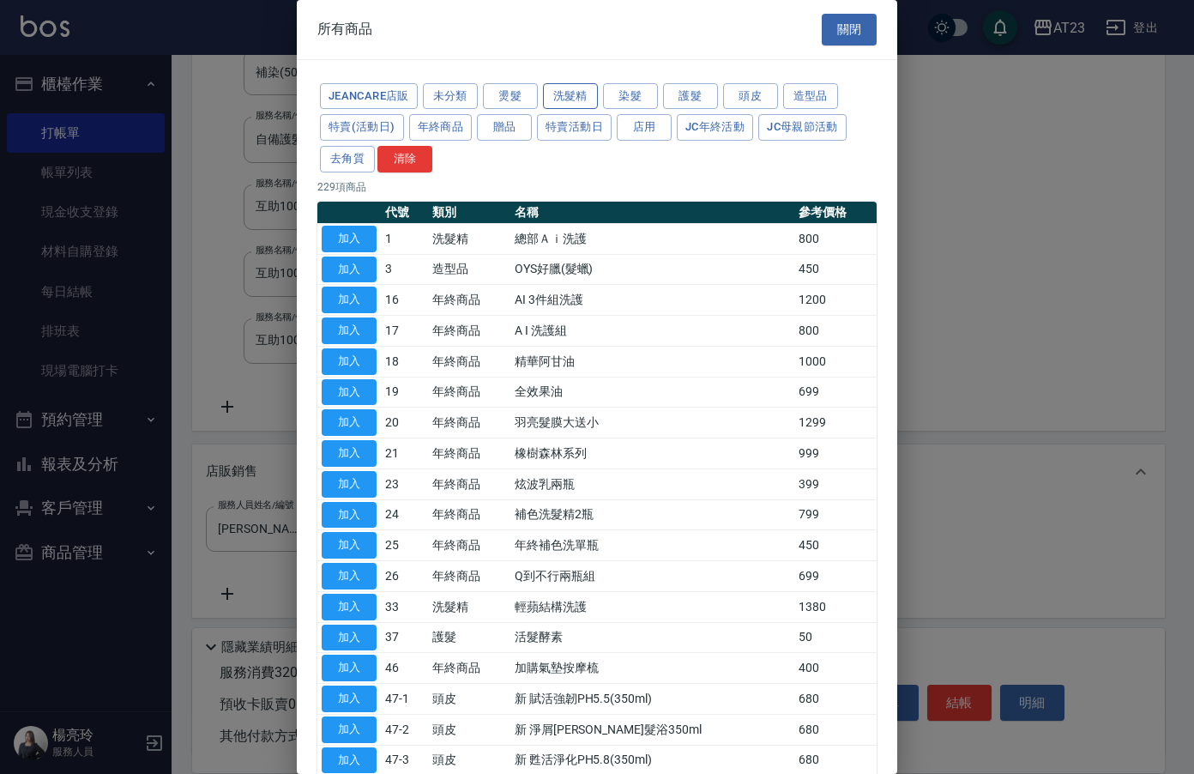
drag, startPoint x: 637, startPoint y: 95, endPoint x: 574, endPoint y: 94, distance: 63.5
click at [574, 94] on div "JeanCare店販 未分類 燙髮 洗髮精 染髮 護髮 頭皮 造型品 特賣(活動日) 年終商品 贈品 特賣活動日 店用 JC年終活動 JC母親節活動 去角質 …" at bounding box center [596, 128] width 559 height 94
click at [574, 94] on button "洗髮精" at bounding box center [570, 96] width 55 height 27
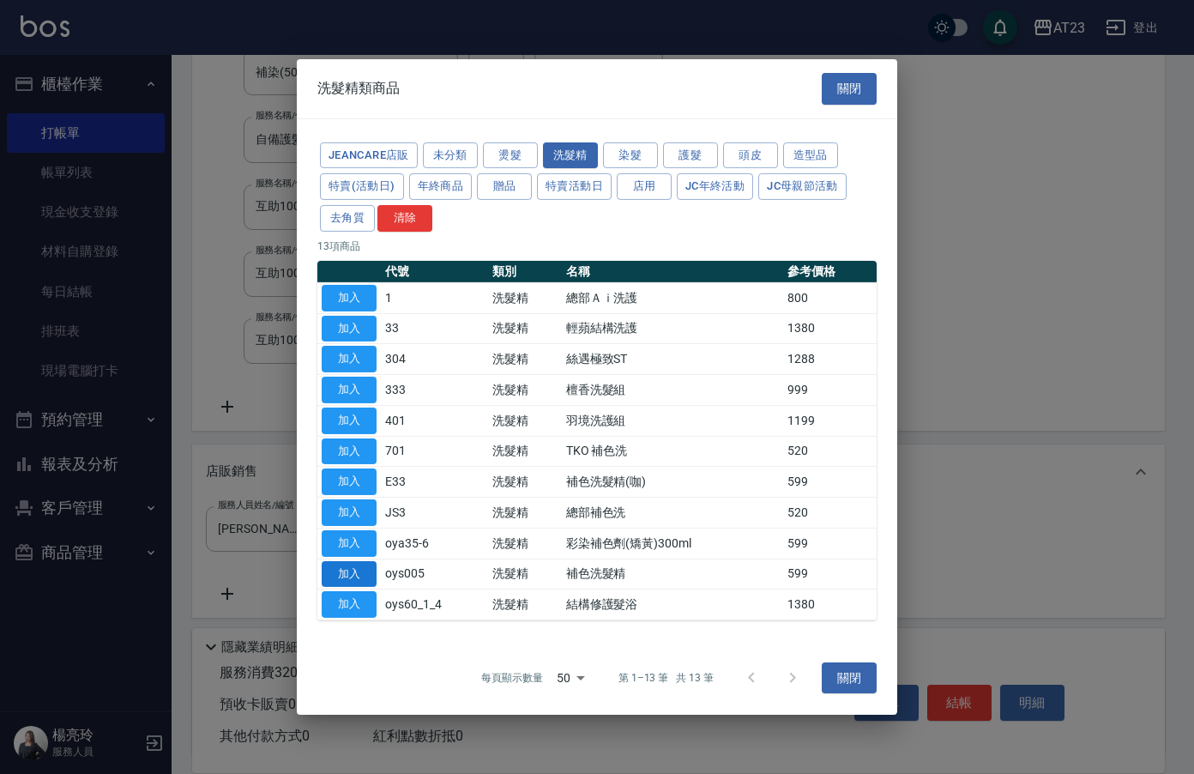
click at [348, 570] on button "加入" at bounding box center [349, 573] width 55 height 27
type input "補色洗髮精"
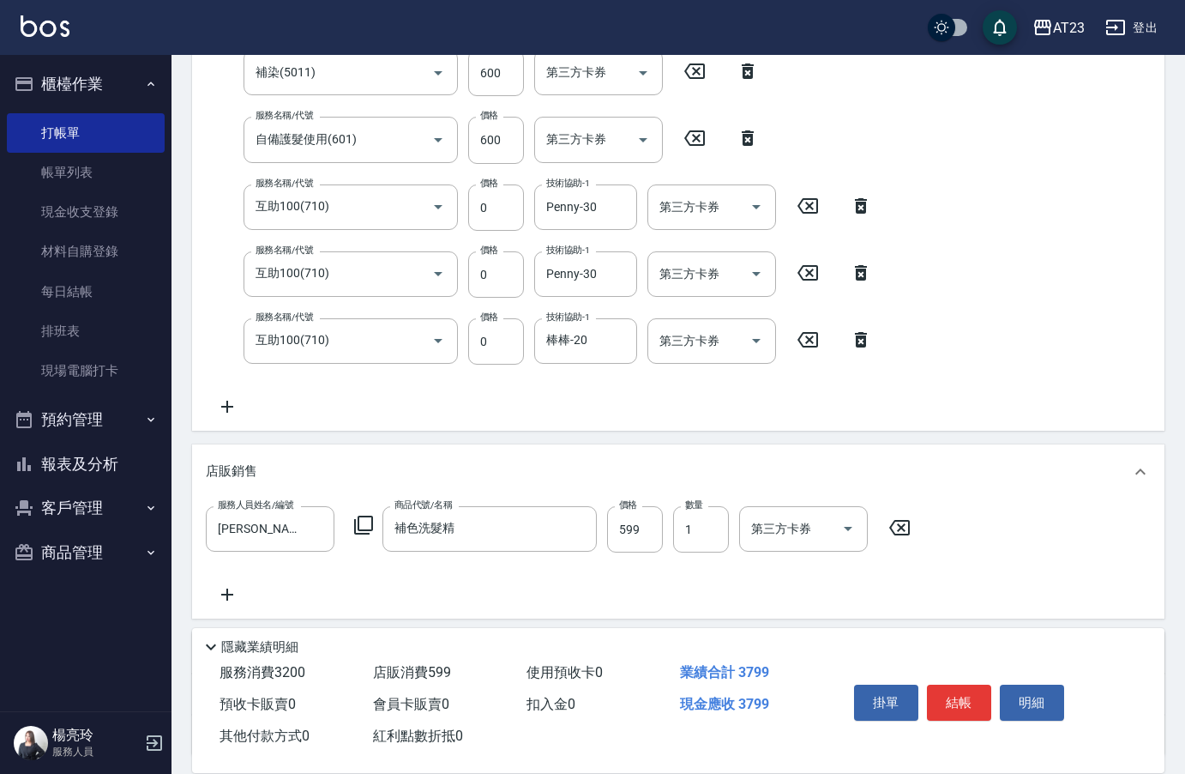
click at [904, 534] on icon at bounding box center [899, 527] width 21 height 15
click at [372, 525] on icon at bounding box center [363, 524] width 19 height 19
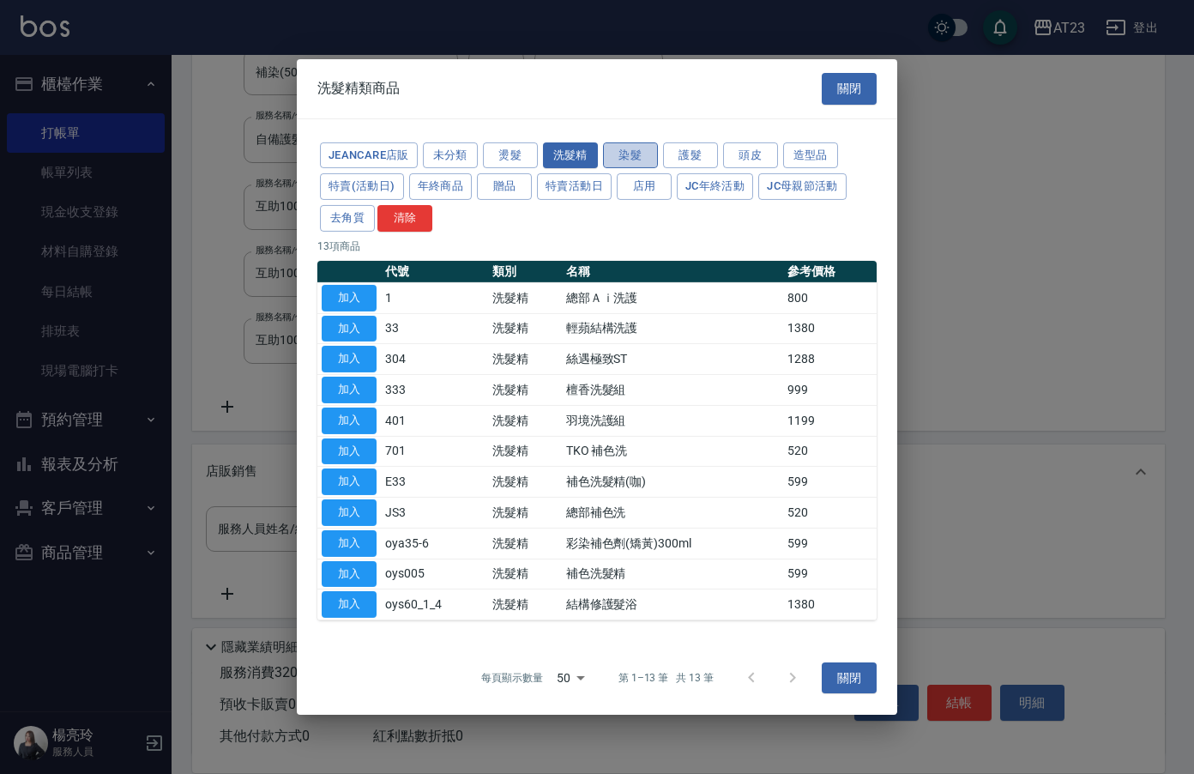
click at [632, 148] on button "染髮" at bounding box center [630, 155] width 55 height 27
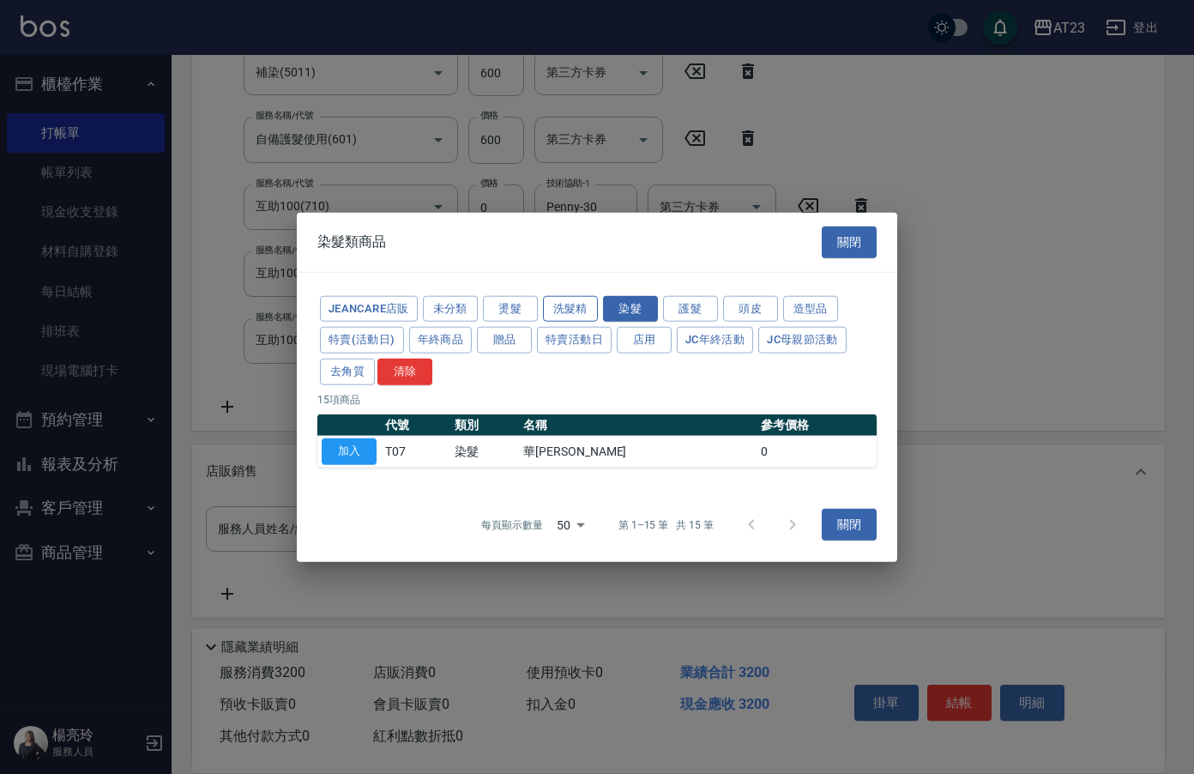
click at [567, 303] on button "洗髮精" at bounding box center [570, 308] width 55 height 27
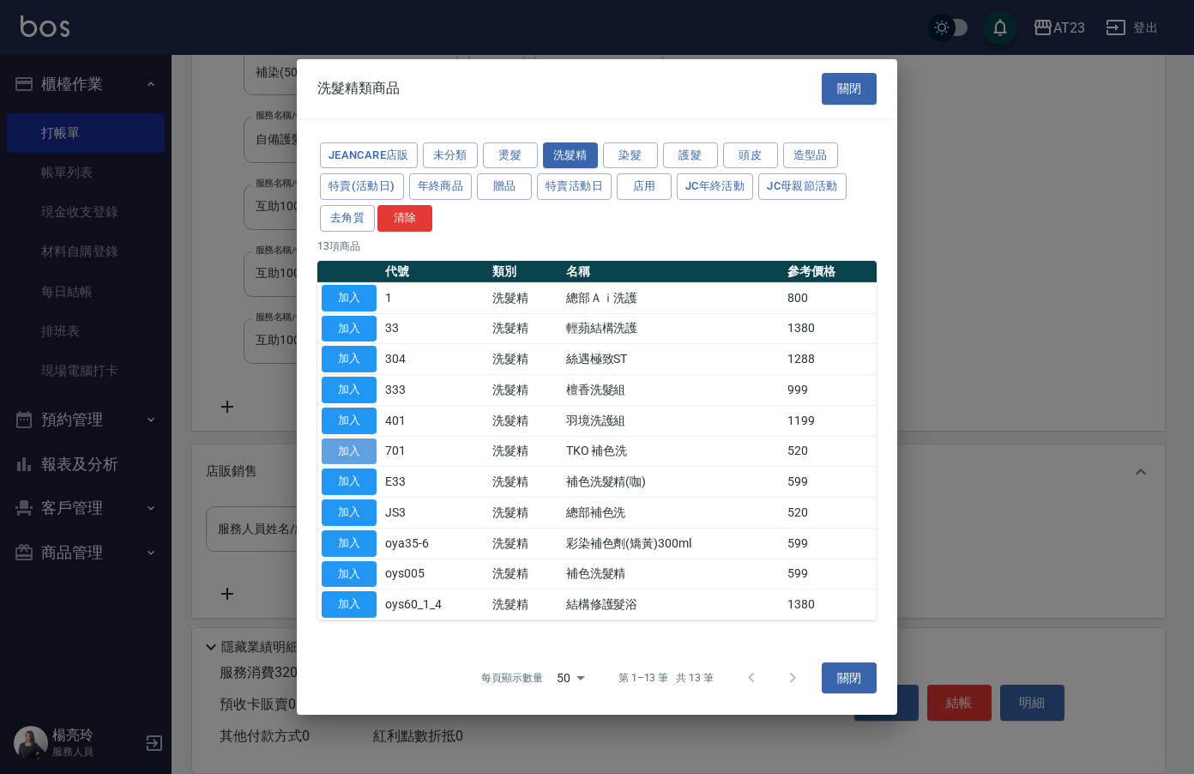
click at [350, 455] on button "加入" at bounding box center [349, 450] width 55 height 27
type input "TKO 補色洗"
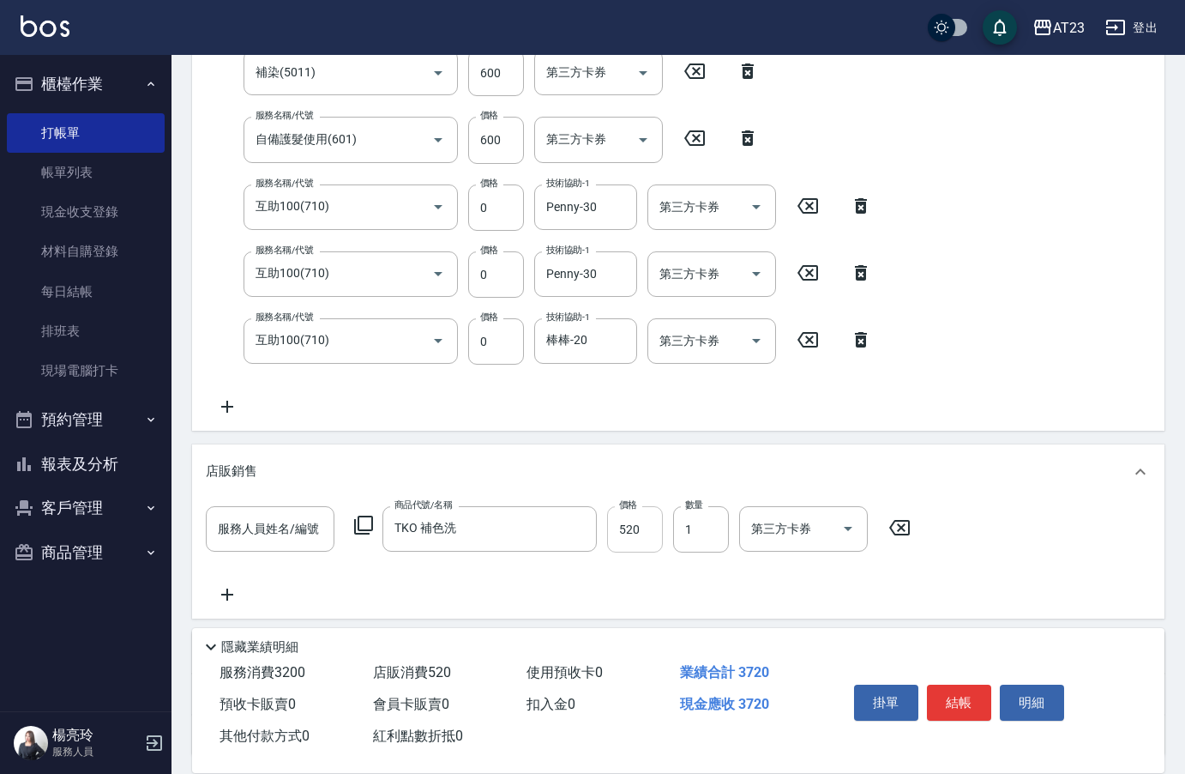
click at [620, 523] on input "520" at bounding box center [635, 529] width 56 height 46
type input "500"
click at [432, 401] on div "服務名稱/代號 染髮(501) 服務名稱/代號 價格 2000 價格 第三方卡券 第三方卡券 服務名稱/代號 補染(5011) 服務名稱/代號 價格 600 …" at bounding box center [544, 200] width 677 height 434
click at [991, 693] on button "結帳" at bounding box center [959, 702] width 64 height 36
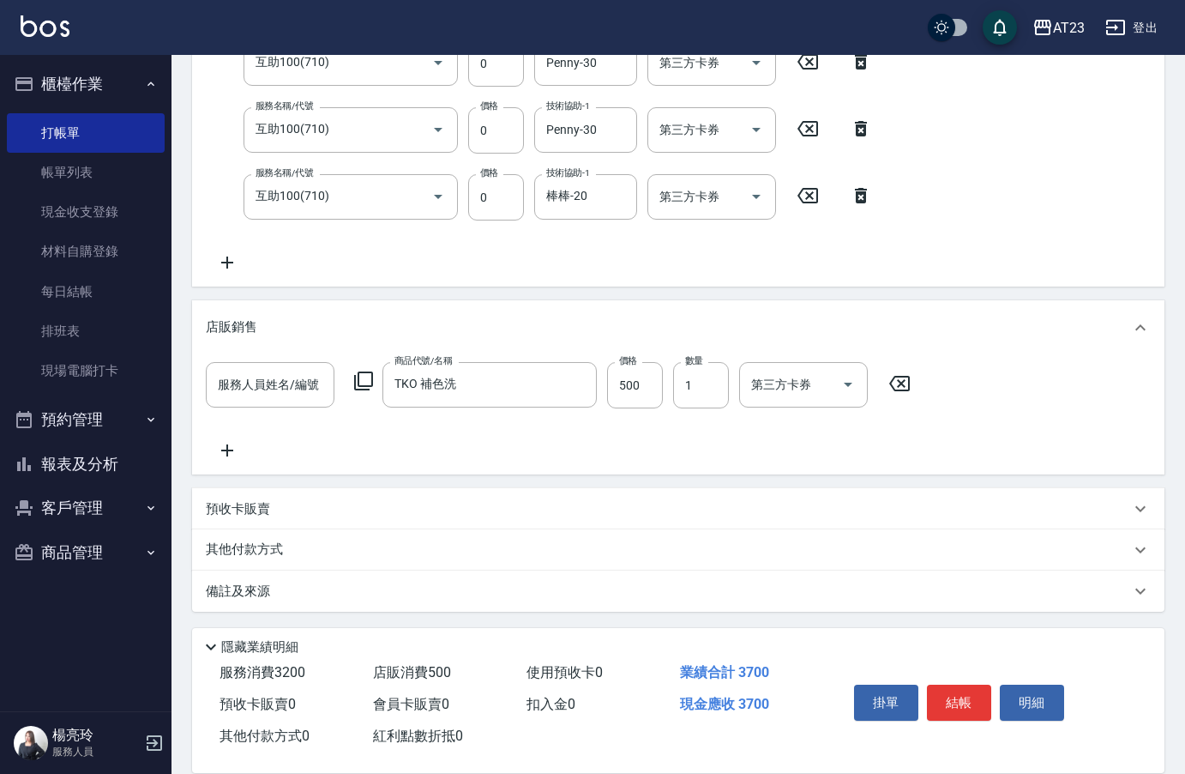
scroll to position [507, 0]
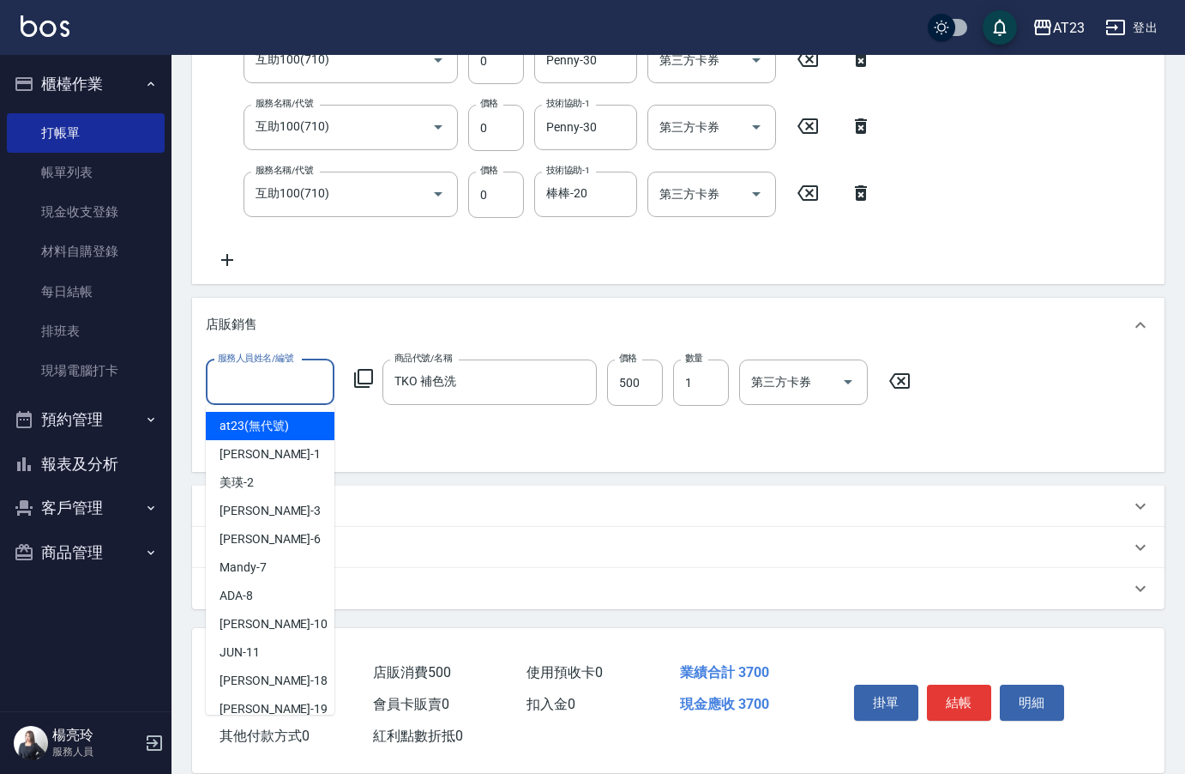
click at [306, 389] on input "服務人員姓名/編號" at bounding box center [270, 382] width 113 height 30
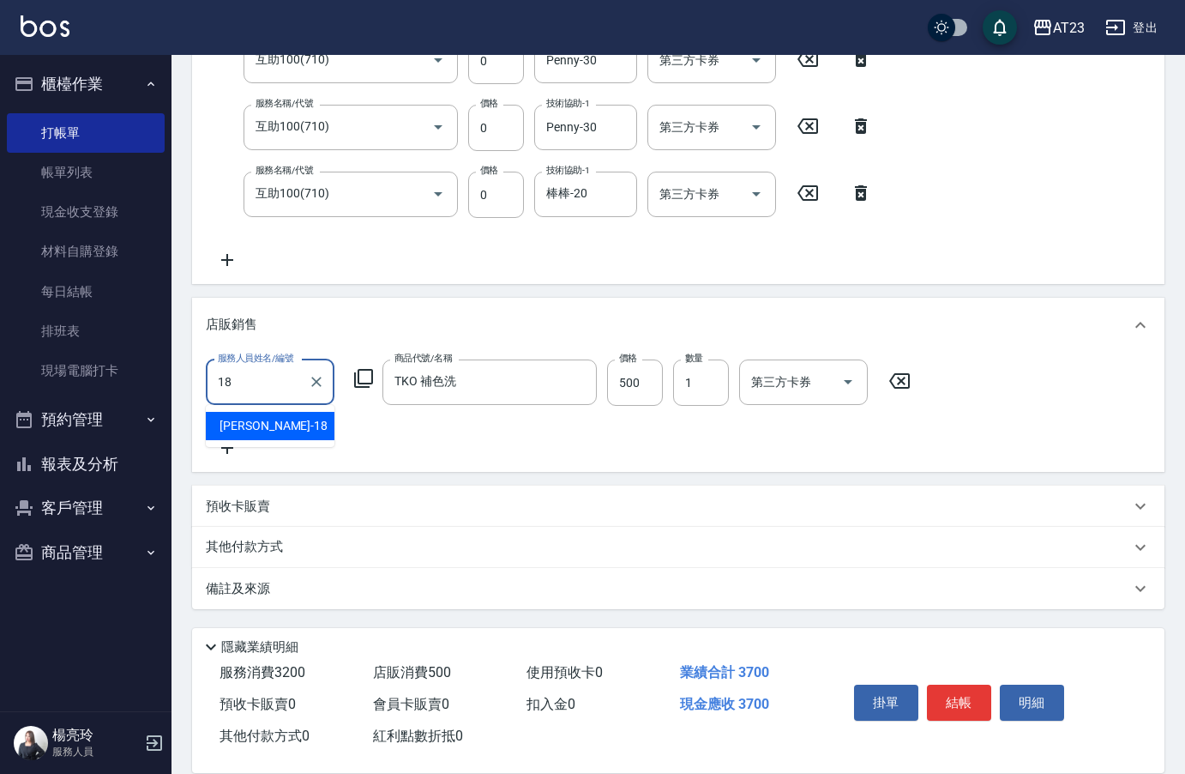
type input "[PERSON_NAME]-18"
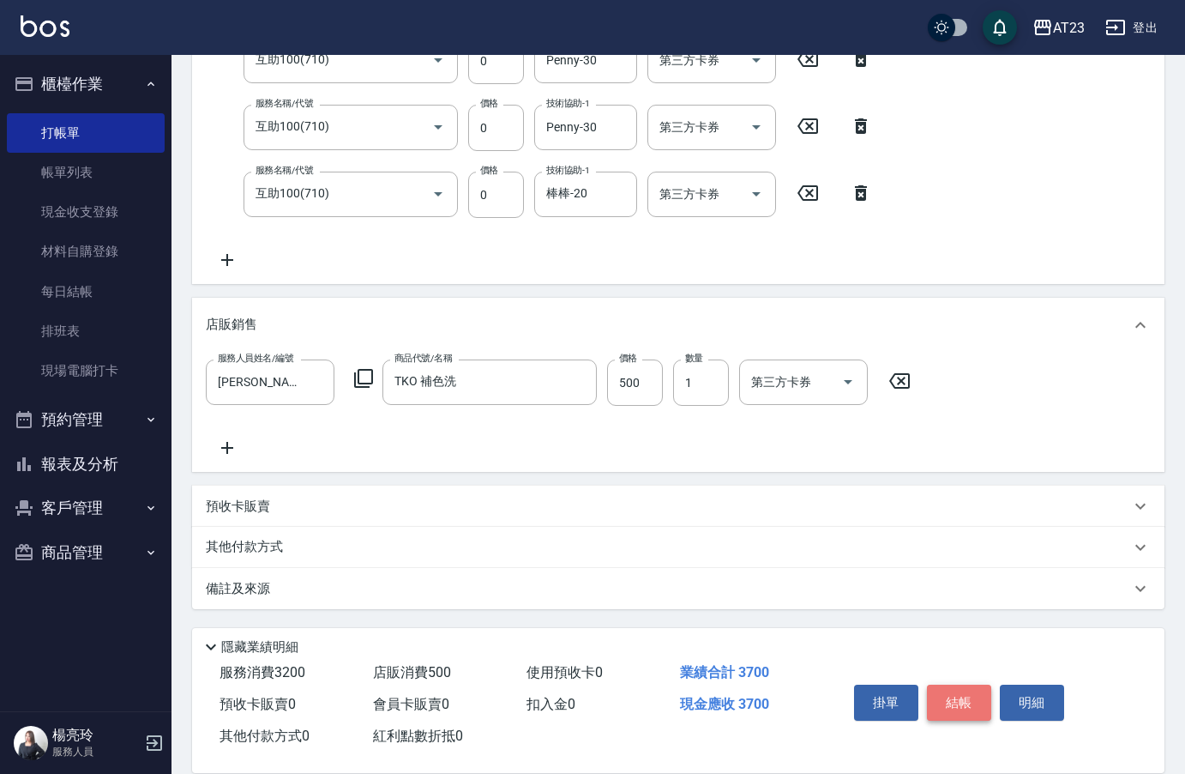
click at [967, 712] on button "結帳" at bounding box center [959, 702] width 64 height 36
type input "[DATE] 19:38"
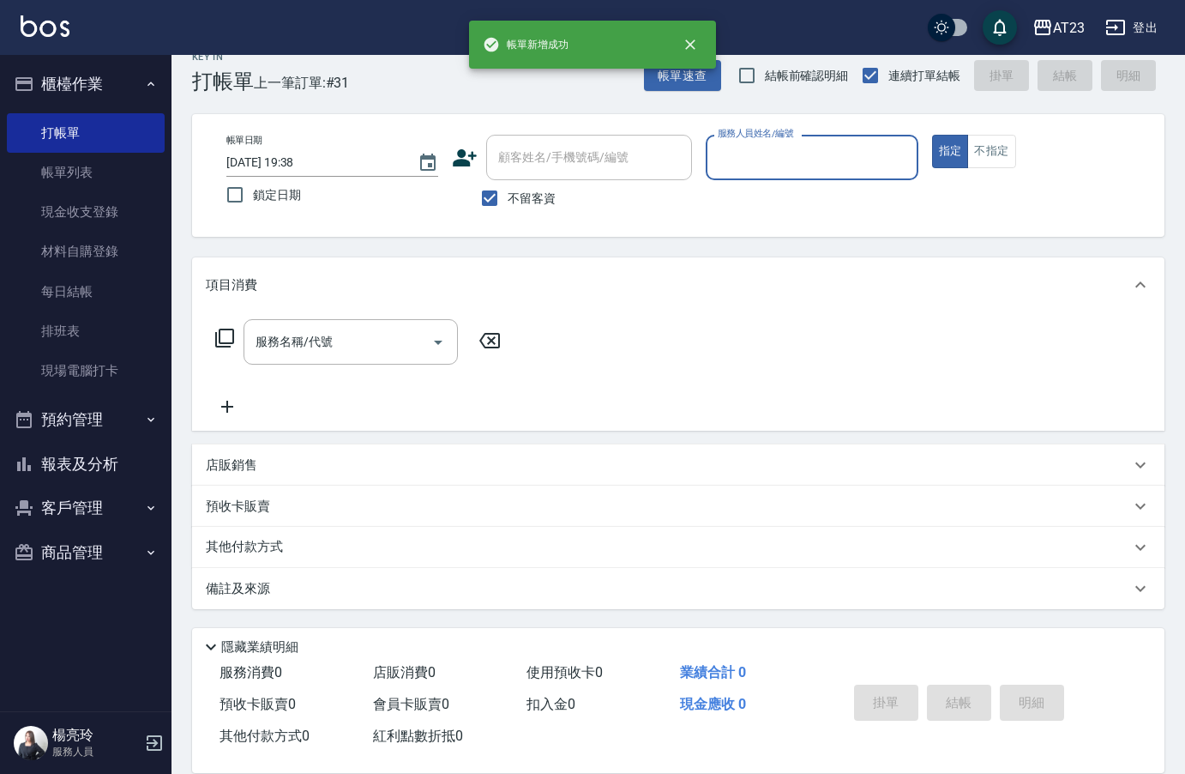
scroll to position [24, 0]
type input "[PERSON_NAME]-18"
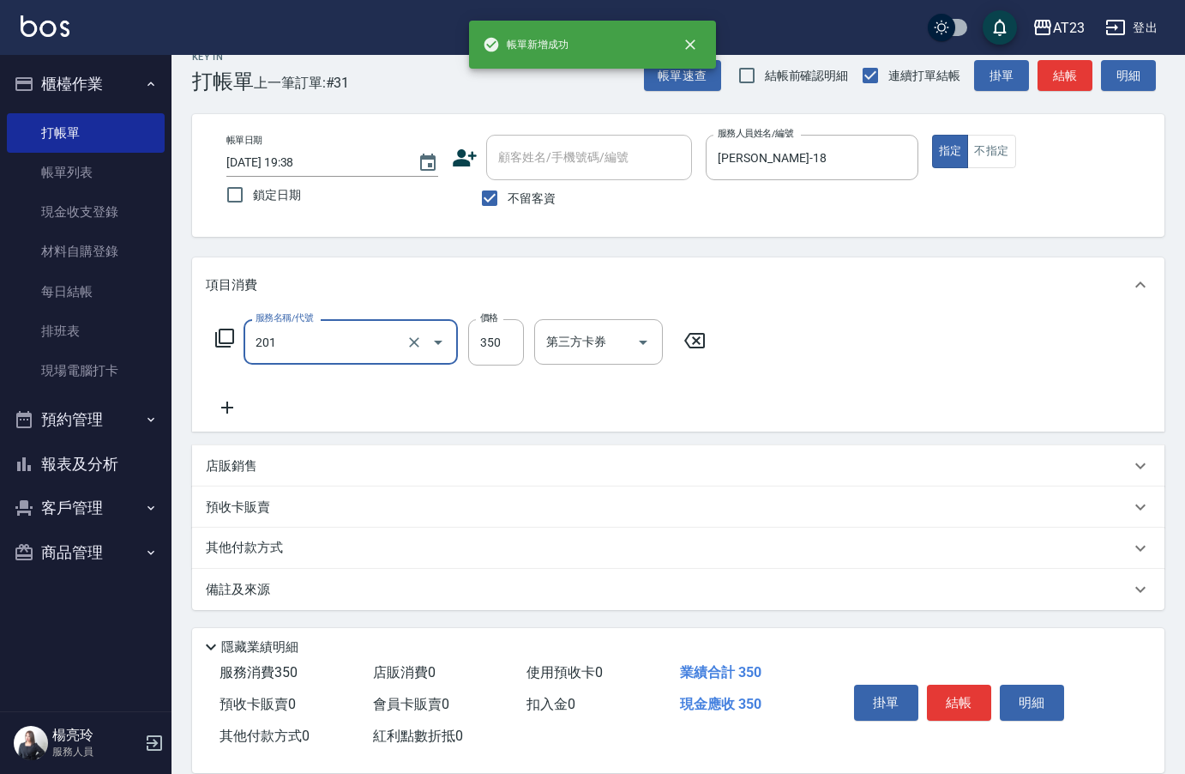
type input "一般洗髮(201)"
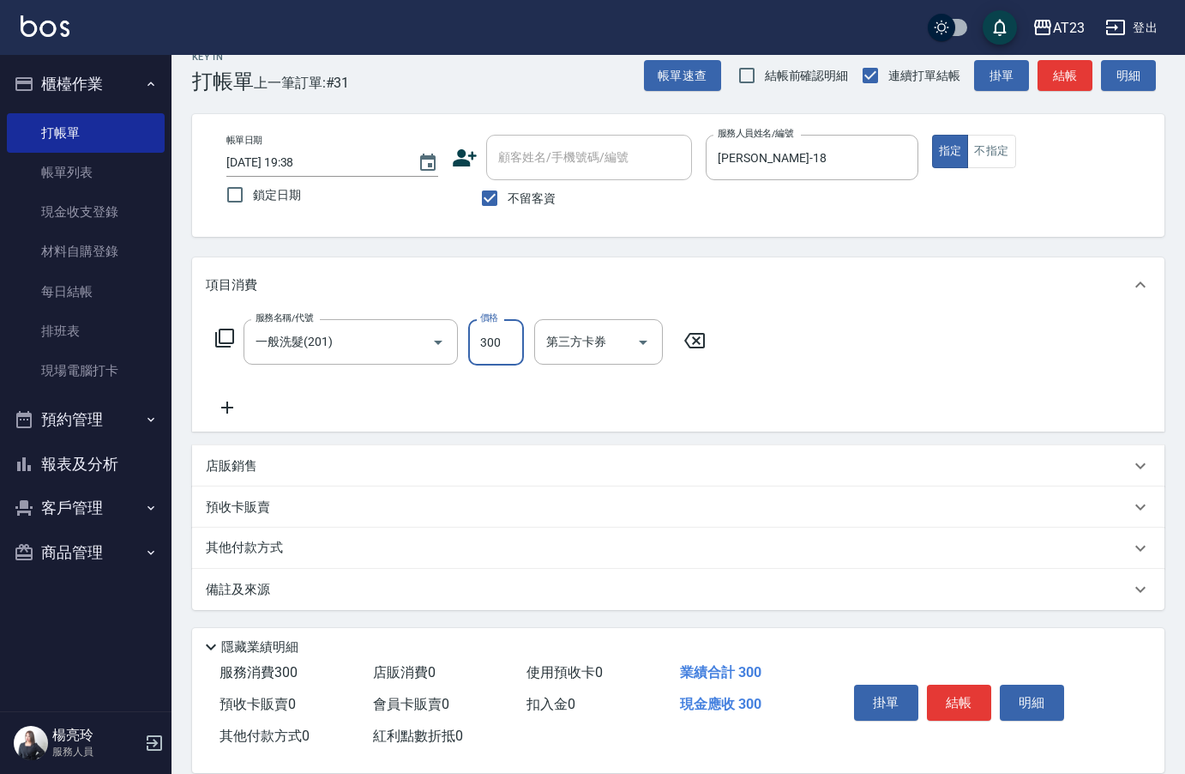
type input "300"
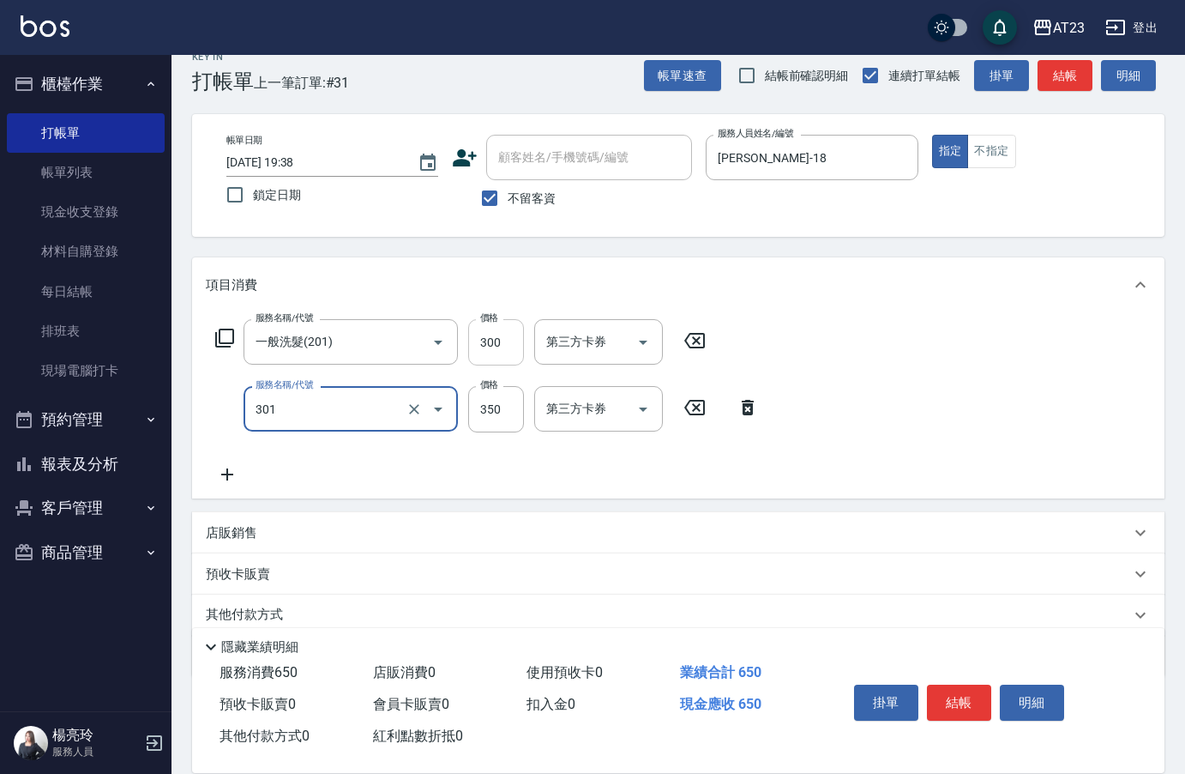
click at [493, 359] on input "300" at bounding box center [496, 342] width 56 height 46
type input "造型剪髮(301)"
click at [503, 353] on input "300" at bounding box center [496, 342] width 56 height 46
type input "350"
drag, startPoint x: 313, startPoint y: 465, endPoint x: 246, endPoint y: 466, distance: 66.9
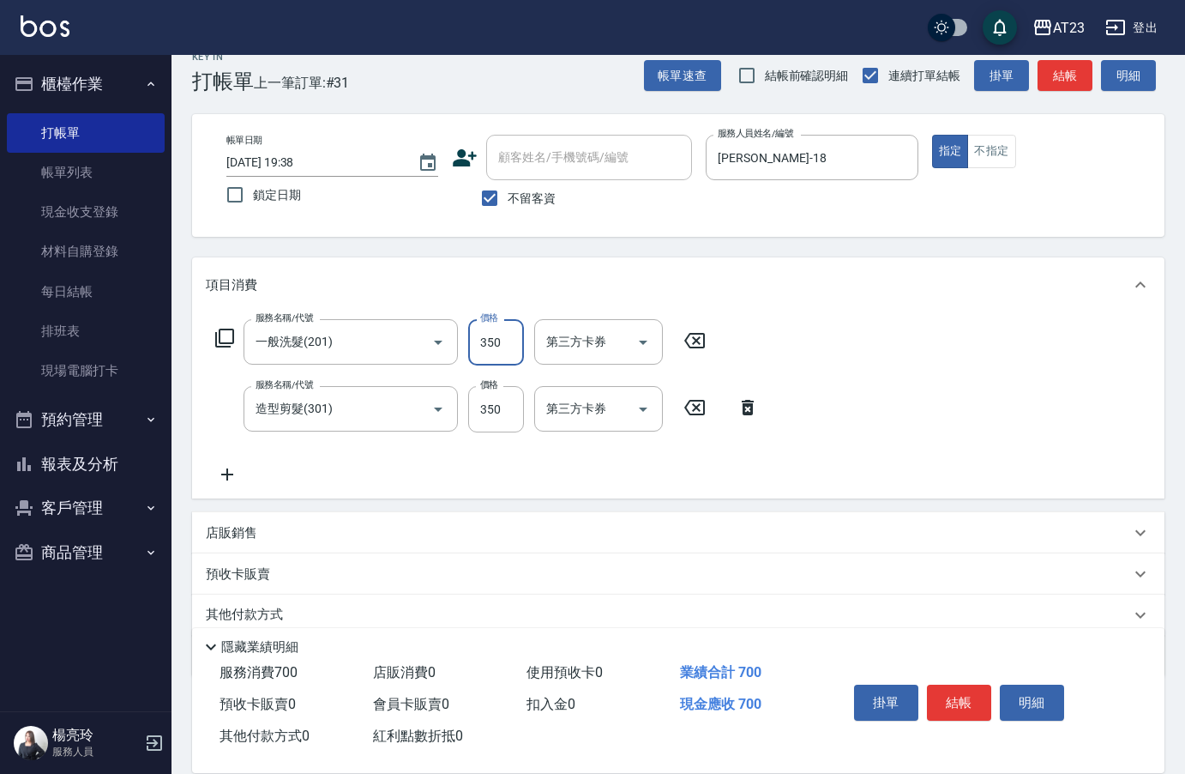
click at [308, 466] on div "服務名稱/代號 一般洗髮(201) 服務名稱/代號 價格 350 價格 第三方卡券 第三方卡券 服務名稱/代號 造型剪髮(301) 服務名稱/代號 價格 35…" at bounding box center [487, 402] width 563 height 166
click at [231, 470] on icon at bounding box center [227, 474] width 43 height 21
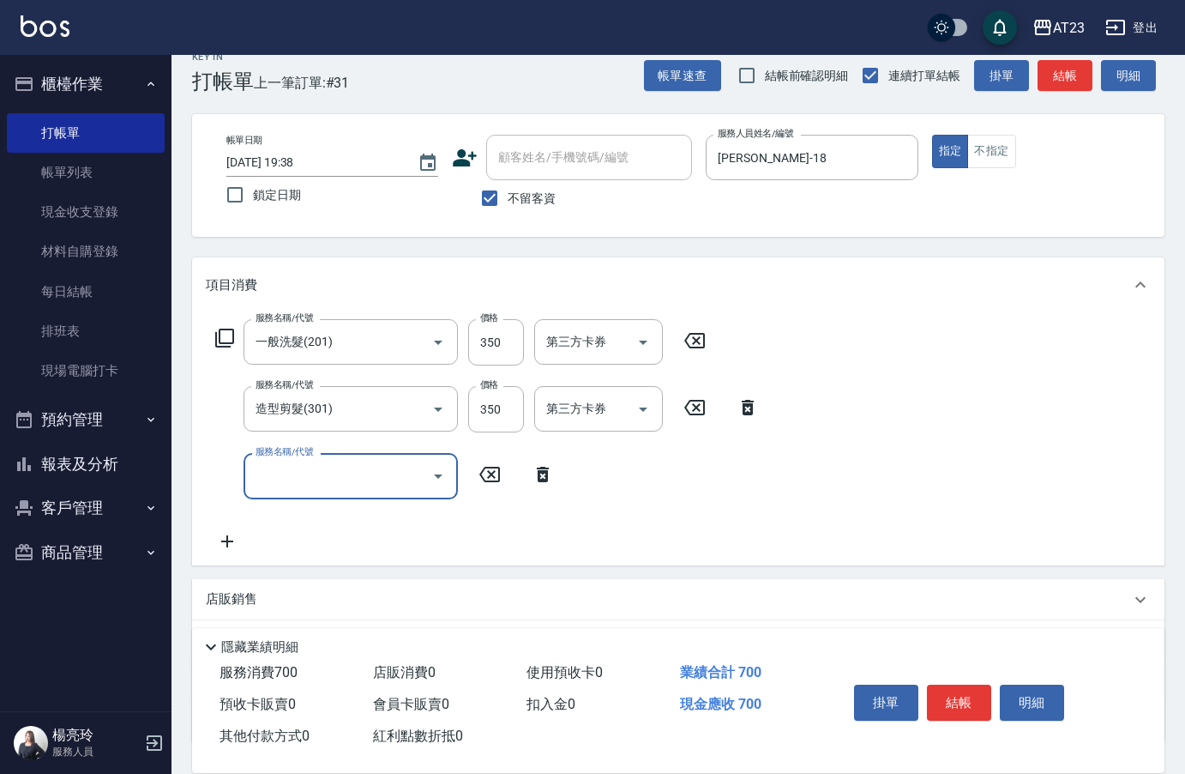
click at [281, 477] on div "服務名稱/代號 服務名稱/代號" at bounding box center [351, 475] width 214 height 45
type input "互助50(705)"
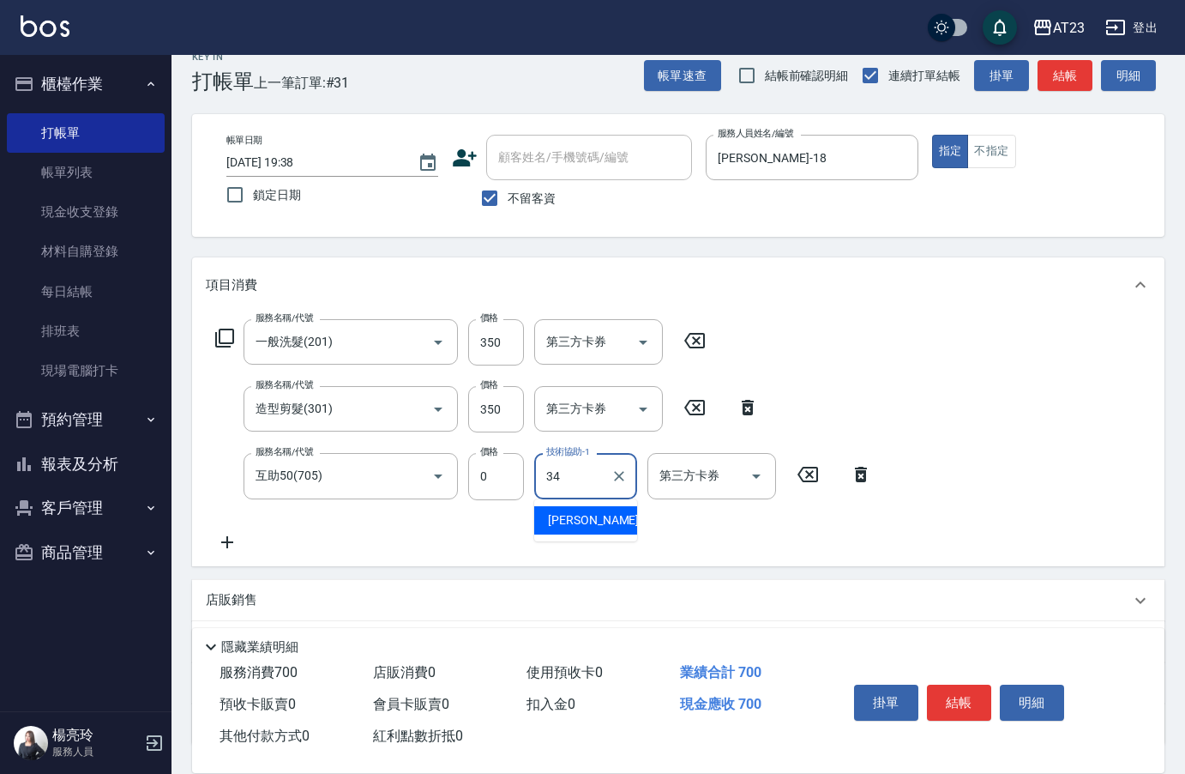
type input "[PERSON_NAME]-34"
click at [948, 693] on button "結帳" at bounding box center [959, 702] width 64 height 36
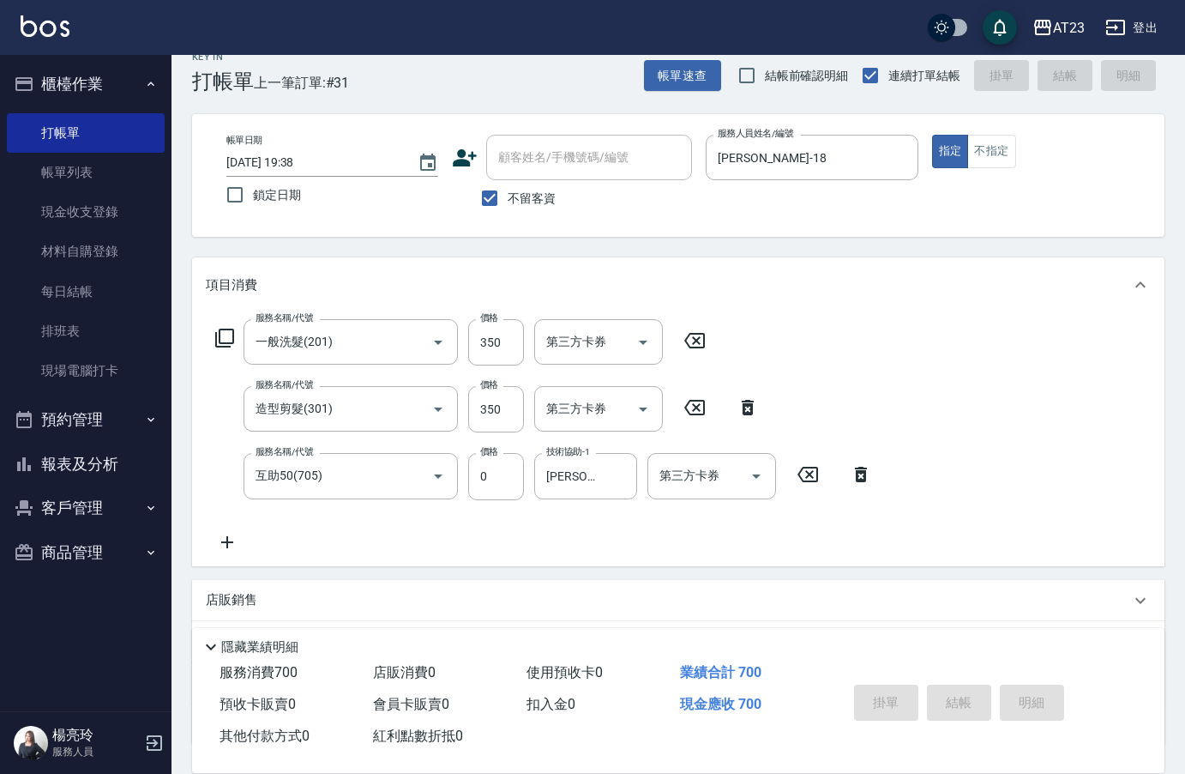
type input "[DATE] 19:39"
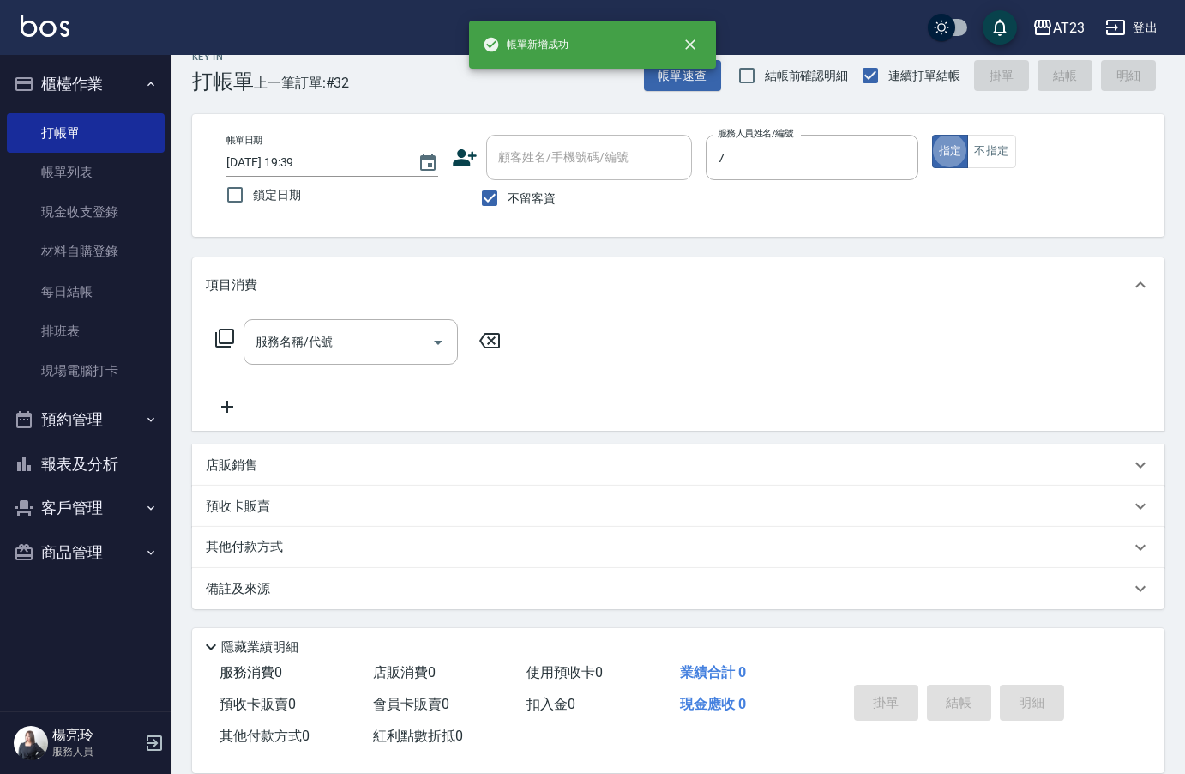
type input "Mandy-7"
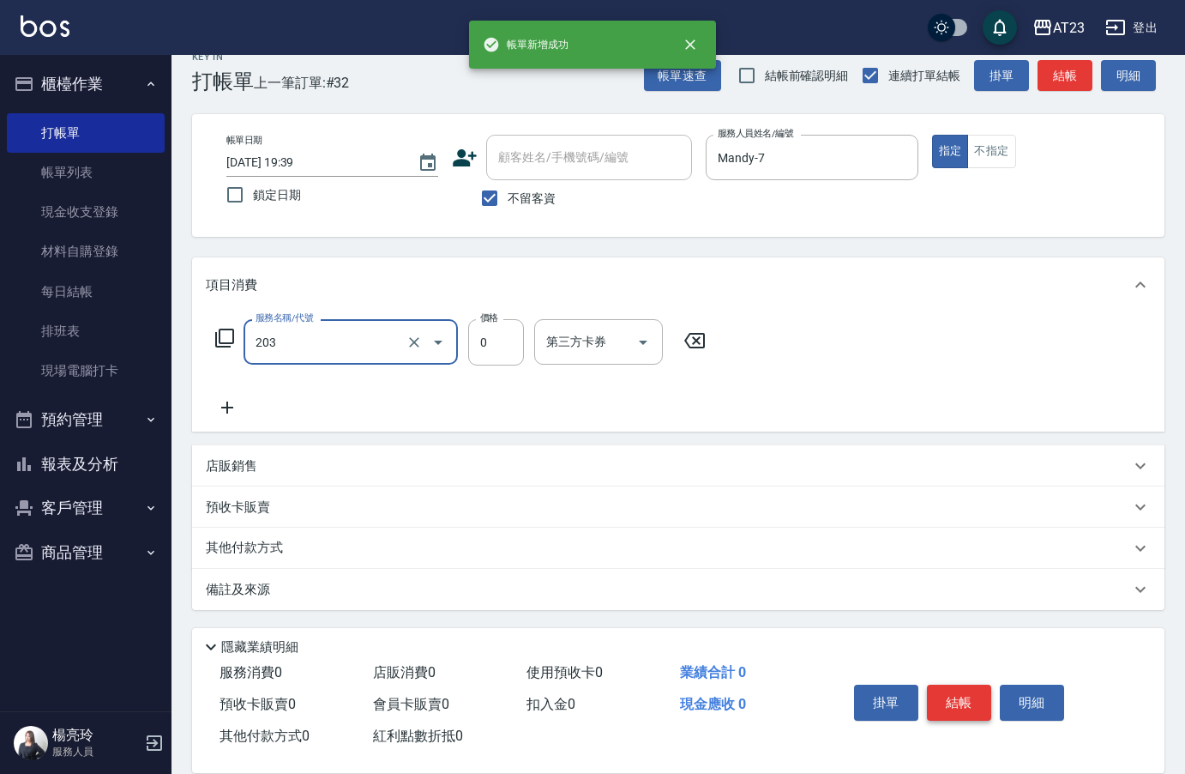
type input "使用洗髮卡(203)"
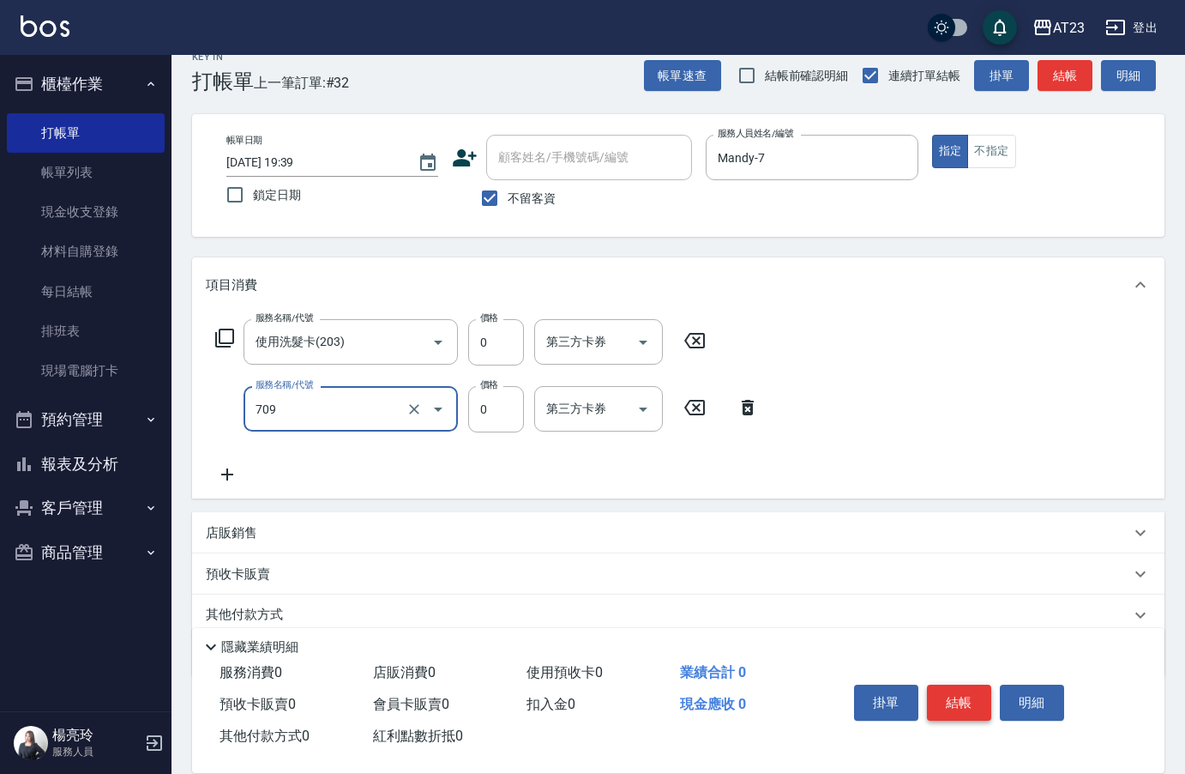
type input "互助90(709)"
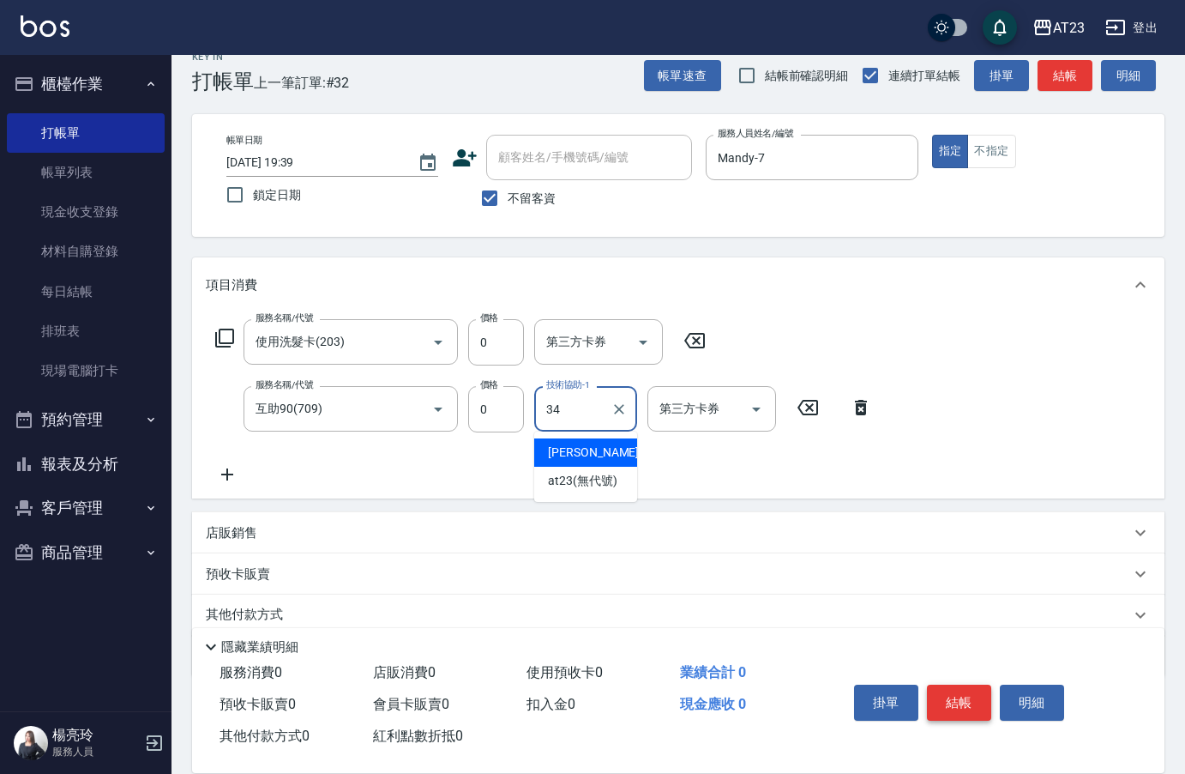
type input "[PERSON_NAME]-34"
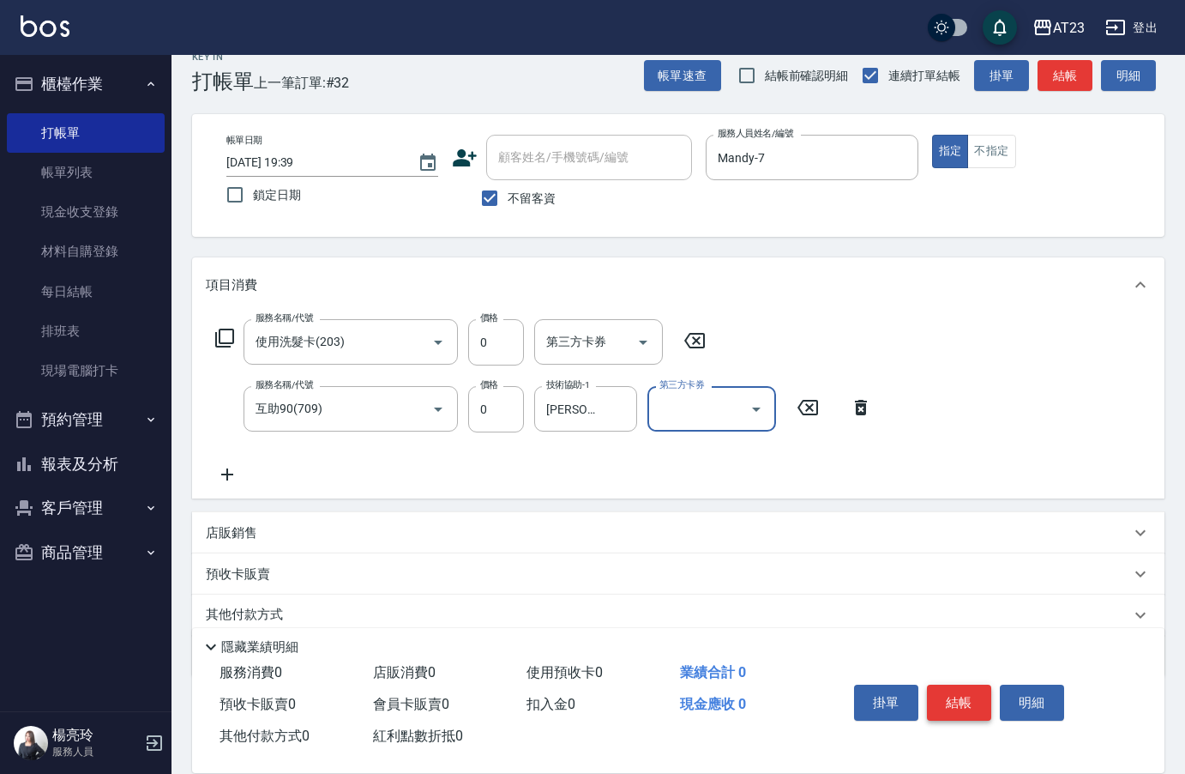
click at [982, 692] on button "結帳" at bounding box center [959, 702] width 64 height 36
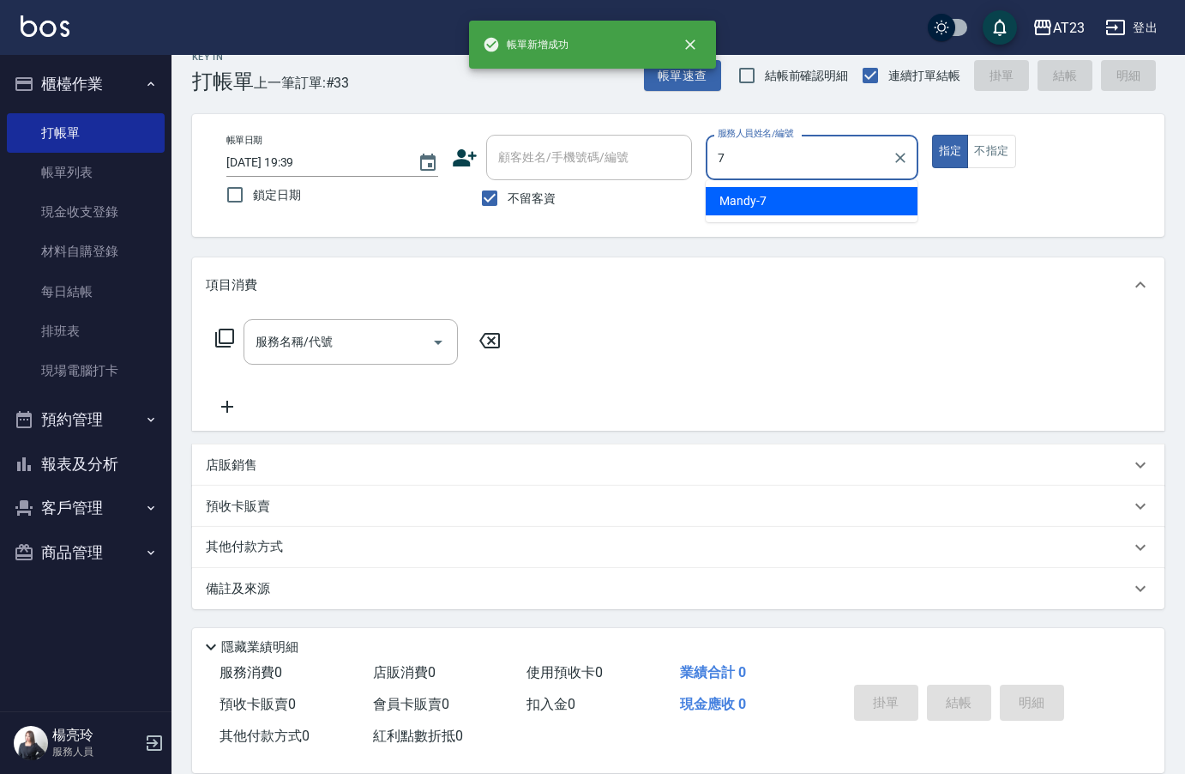
type input "Mandy-7"
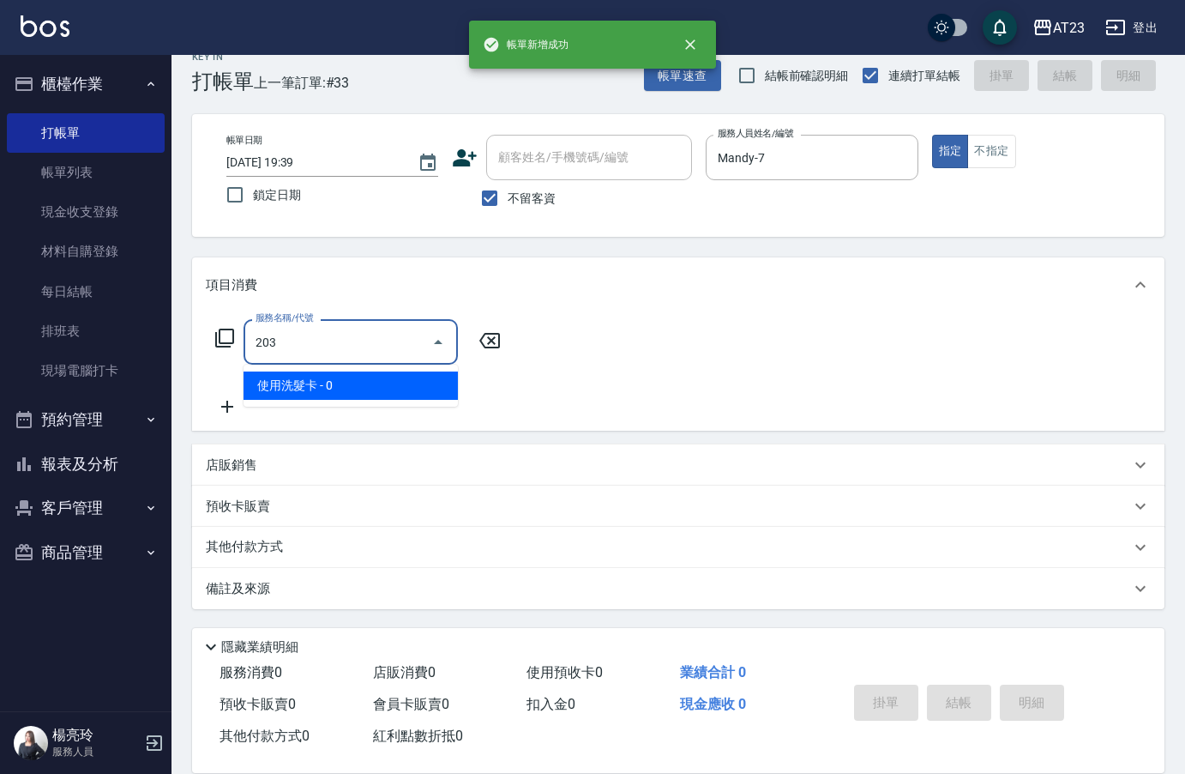
type input "使用洗髮卡(203)"
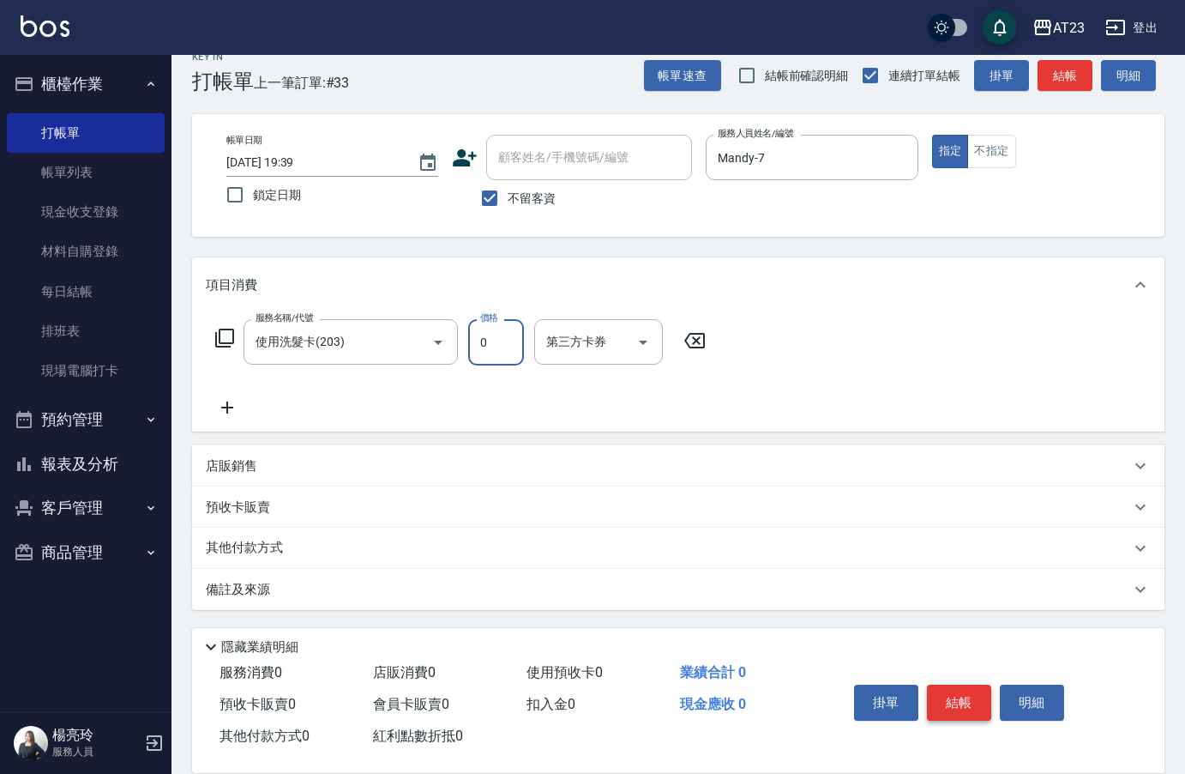
click at [960, 695] on button "結帳" at bounding box center [959, 702] width 64 height 36
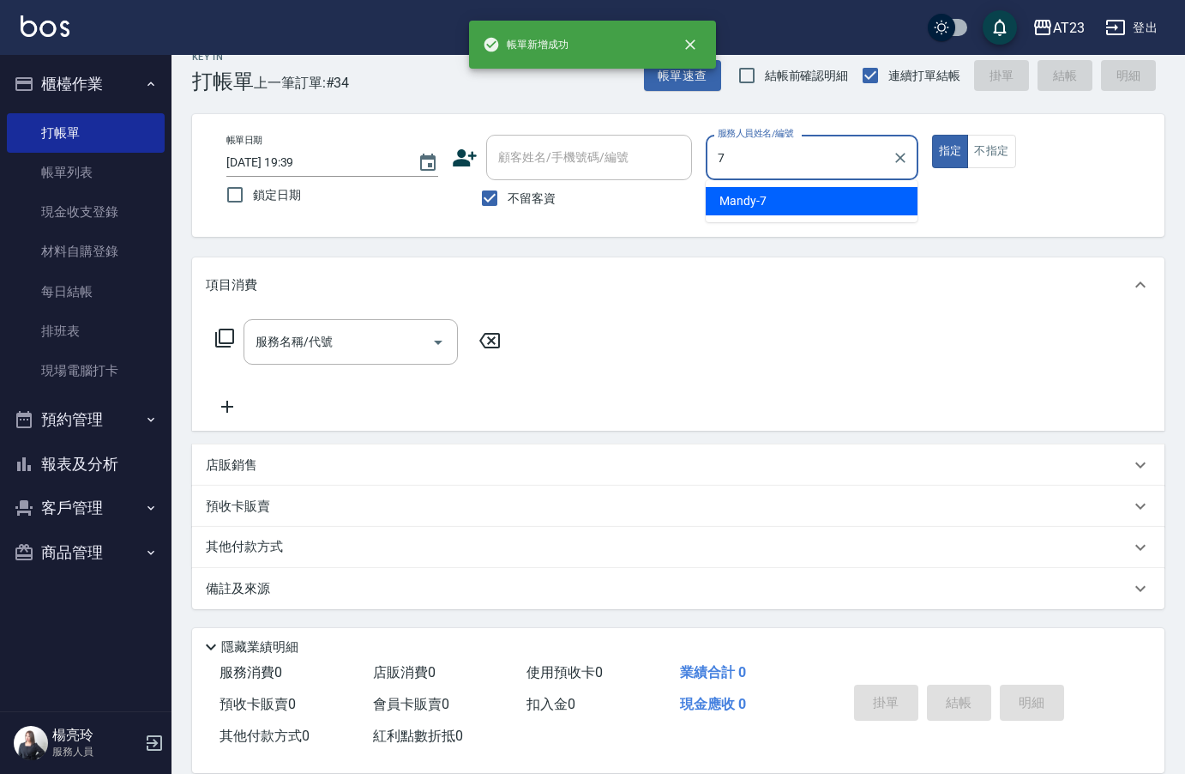
type input "Mandy-7"
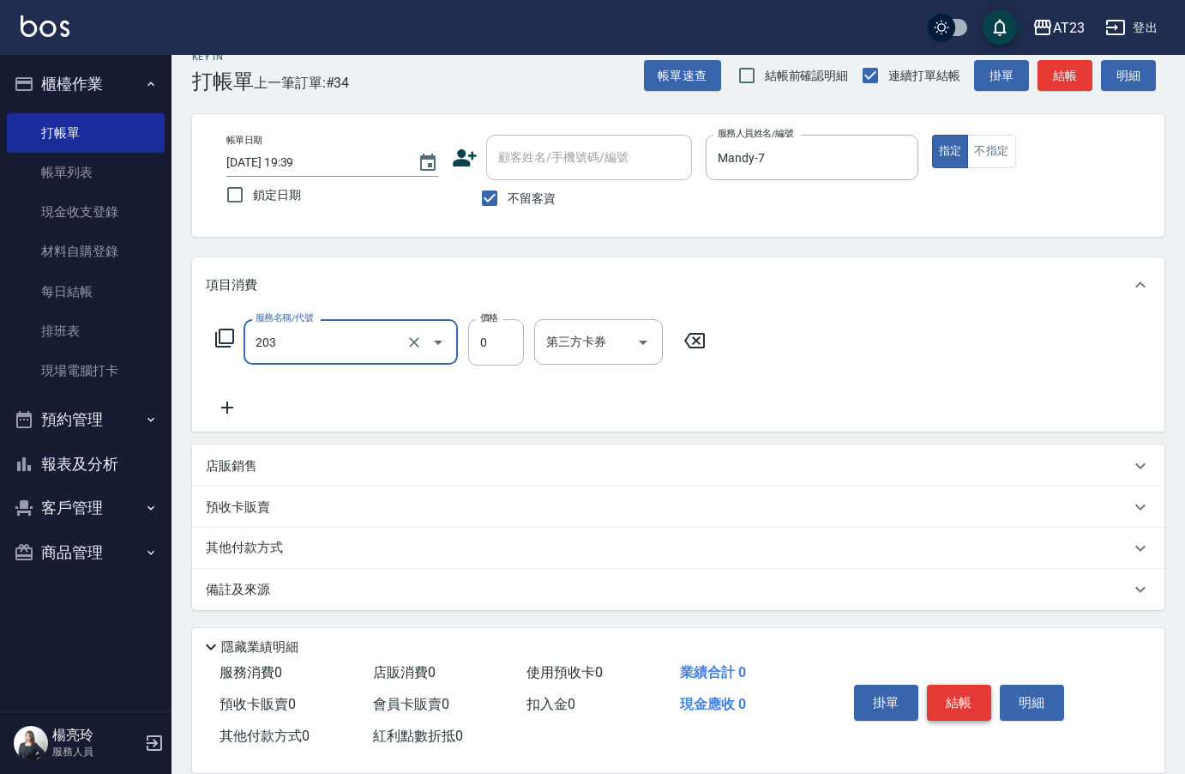
type input "使用洗髮卡(203)"
click at [985, 709] on button "結帳" at bounding box center [959, 702] width 64 height 36
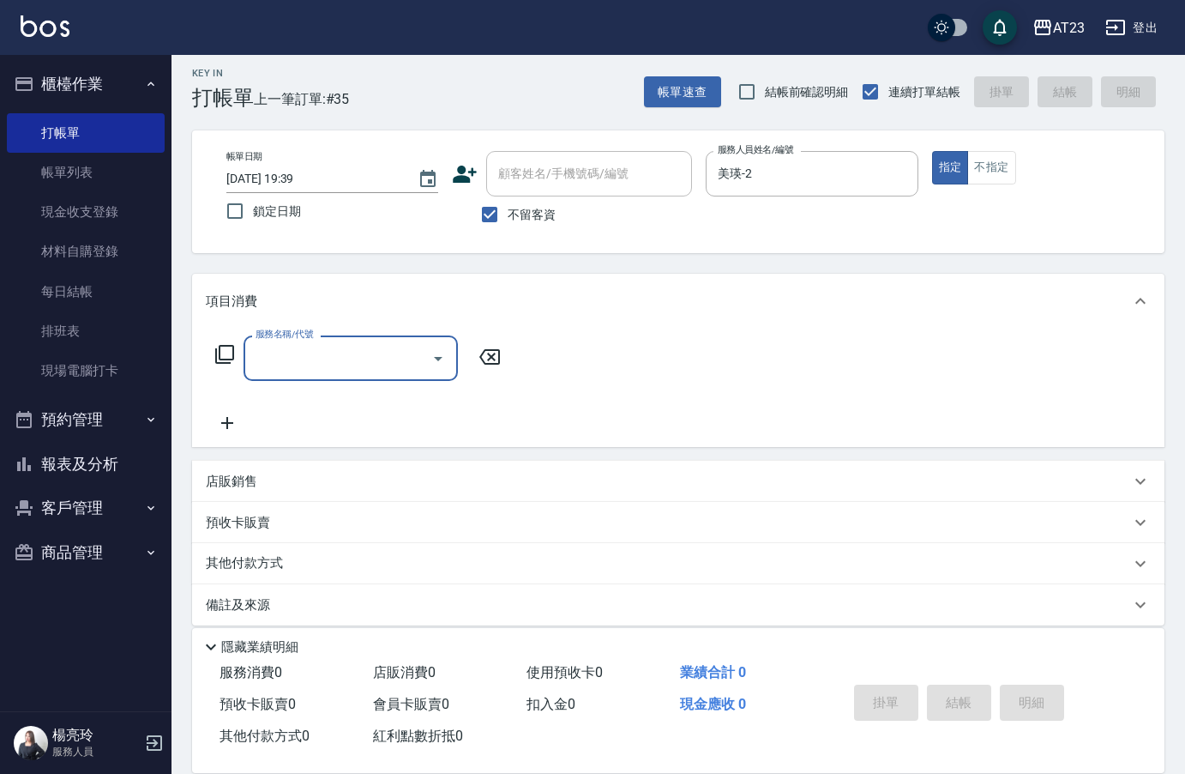
scroll to position [0, 0]
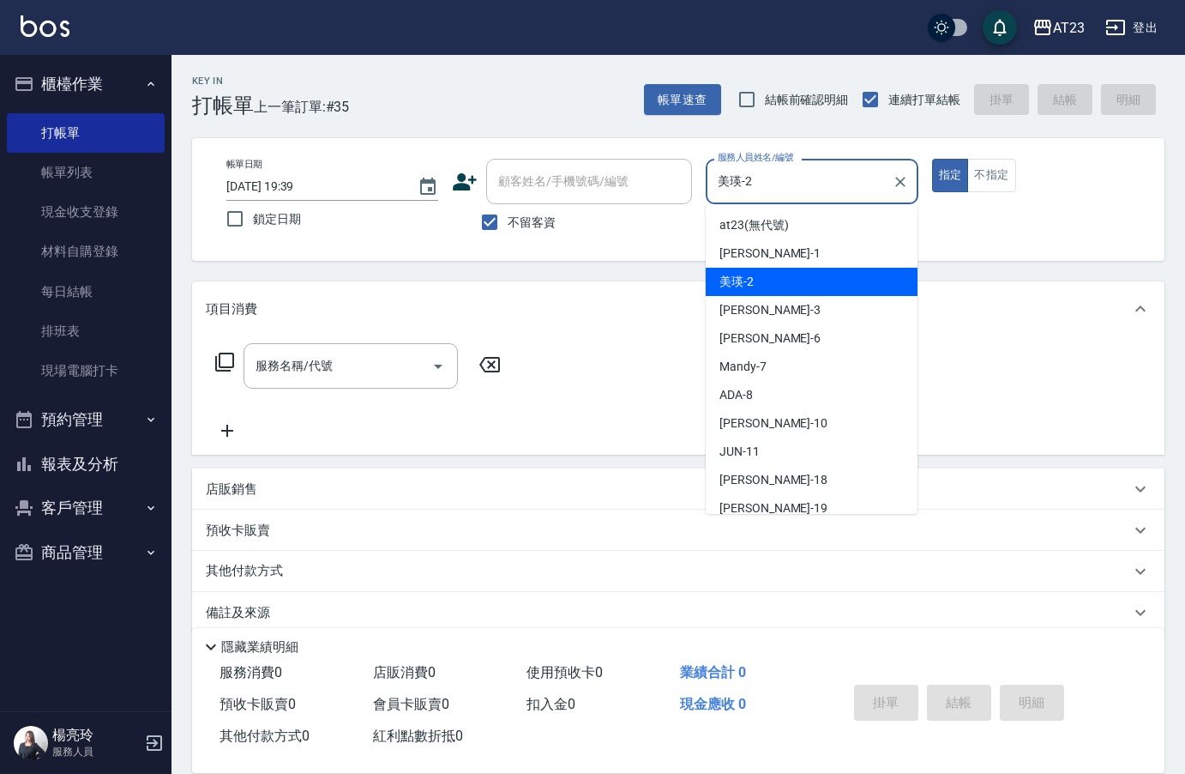
drag, startPoint x: 524, startPoint y: 180, endPoint x: 455, endPoint y: 176, distance: 69.6
click at [460, 176] on div "帳單日期 [DATE] 19:39 鎖定日期 顧客姓名/手機號碼/編號 顧客姓名/手機號碼/編號 不留客資 服務人員姓名/編號 美瑛-2 服務人員姓名/編號 …" at bounding box center [678, 199] width 931 height 81
type input "[PERSON_NAME]-1"
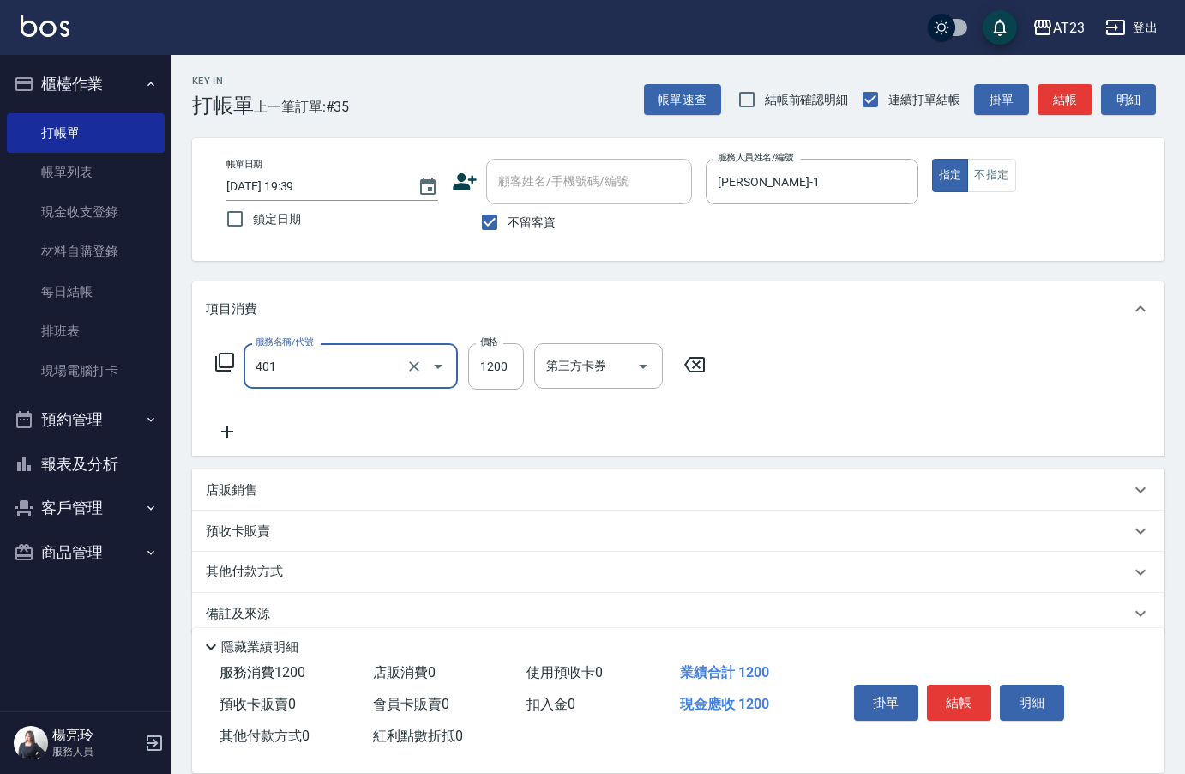
type input "燙髮(401)"
type input "4500"
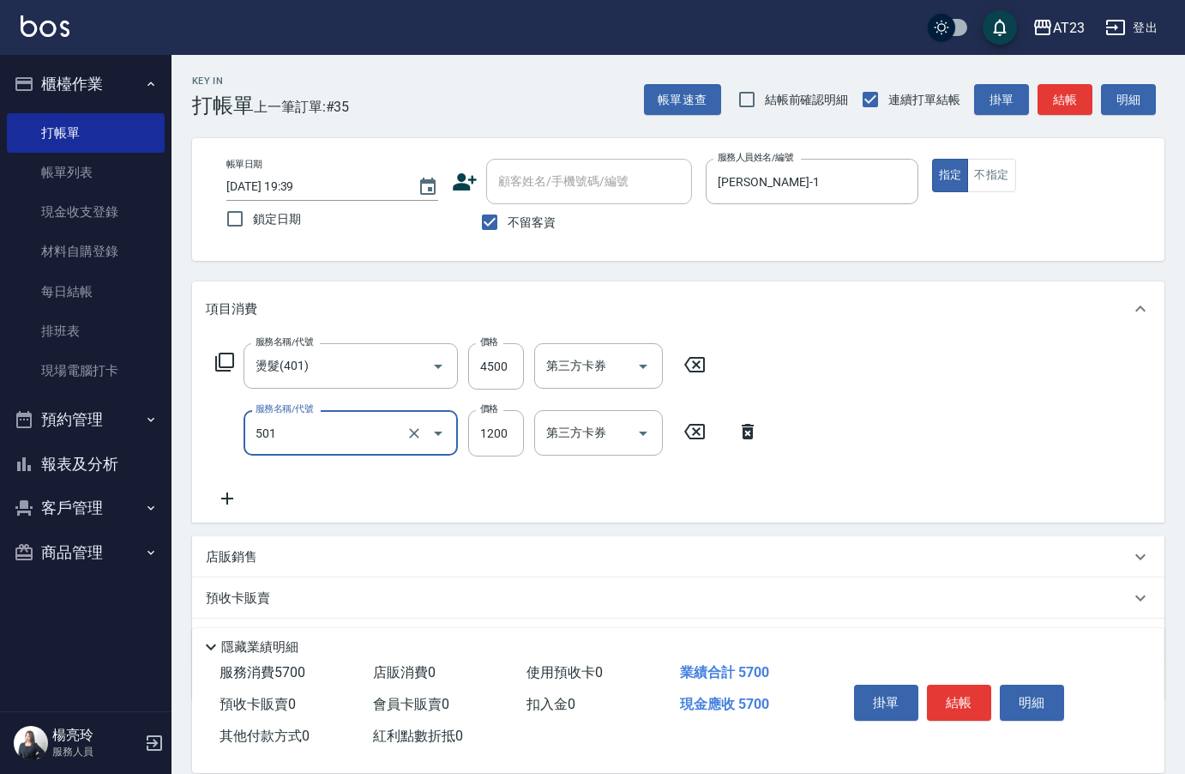
type input "染髮(501)"
type input "1800"
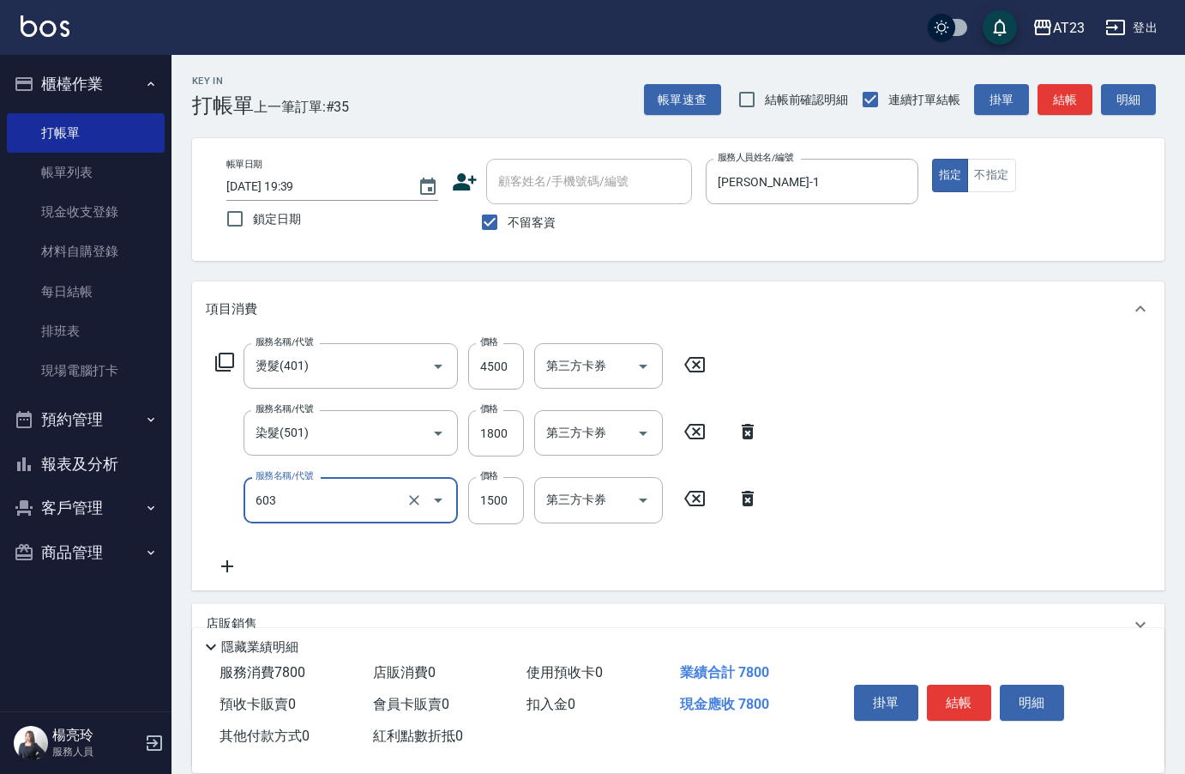
type input "p+護髮(603)"
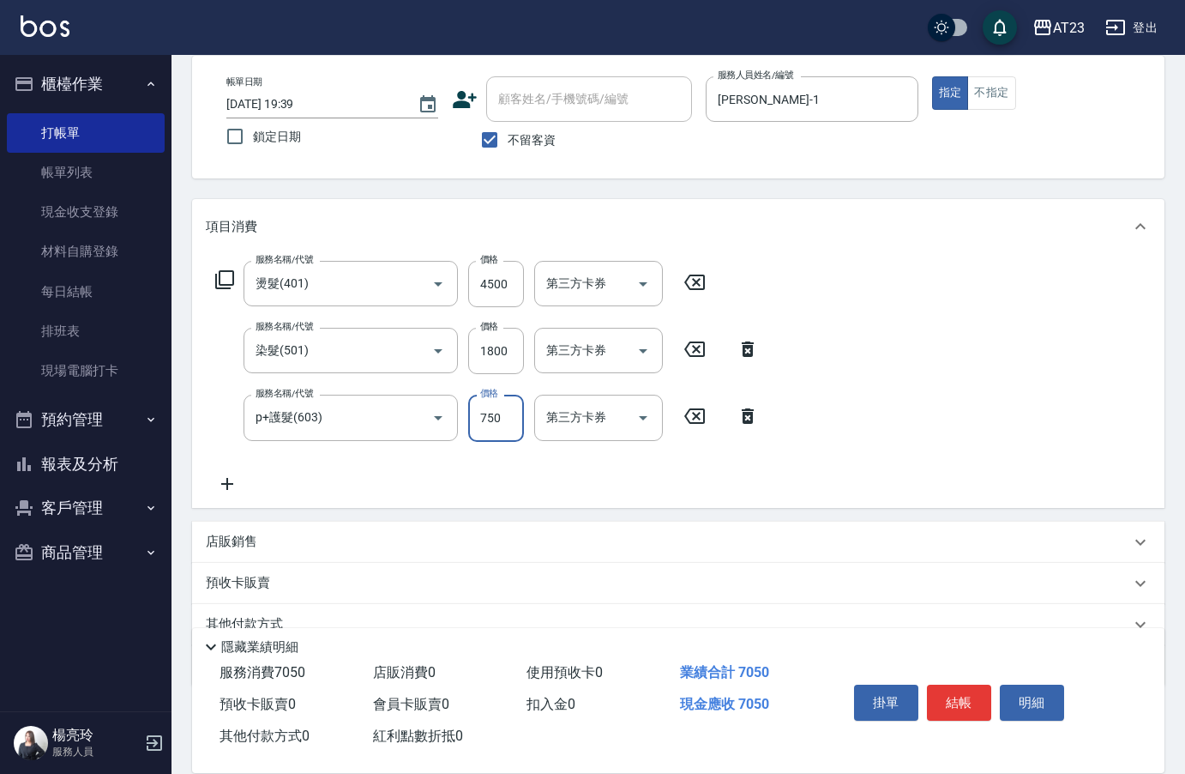
scroll to position [160, 0]
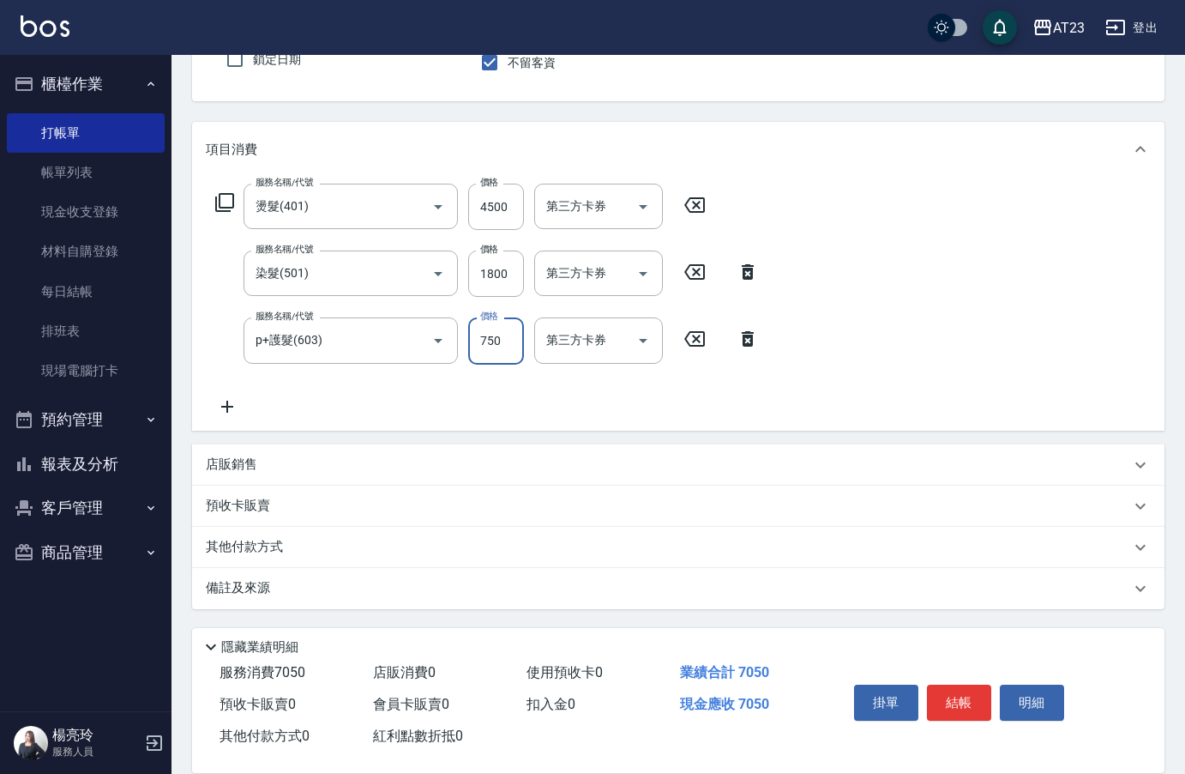
type input "750"
click at [237, 547] on p "其他付款方式" at bounding box center [249, 547] width 86 height 19
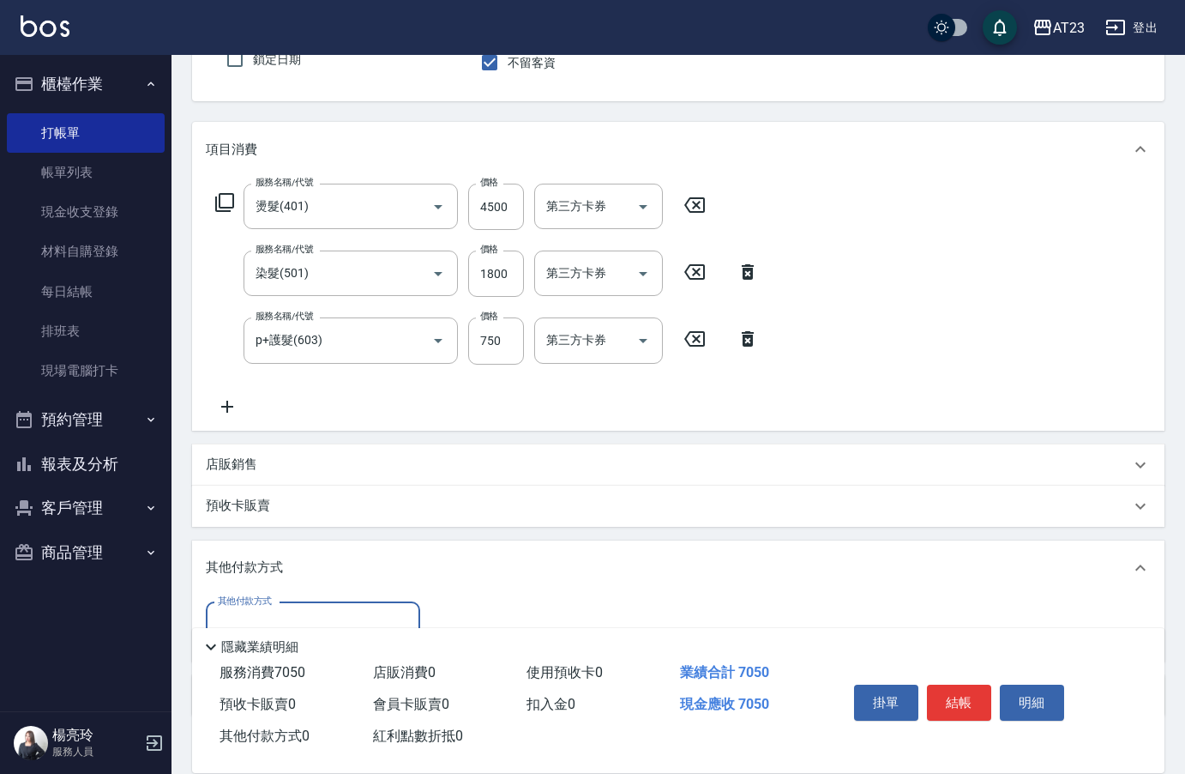
scroll to position [267, 0]
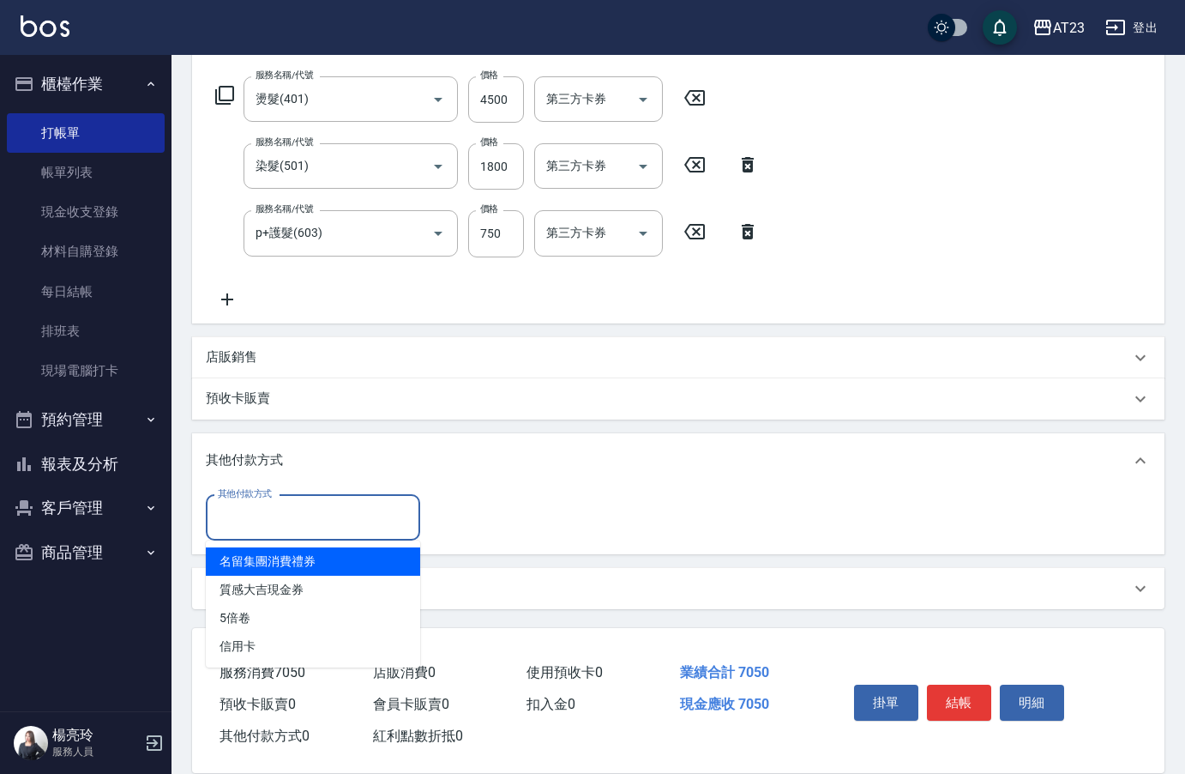
click at [282, 525] on input "其他付款方式" at bounding box center [313, 518] width 199 height 30
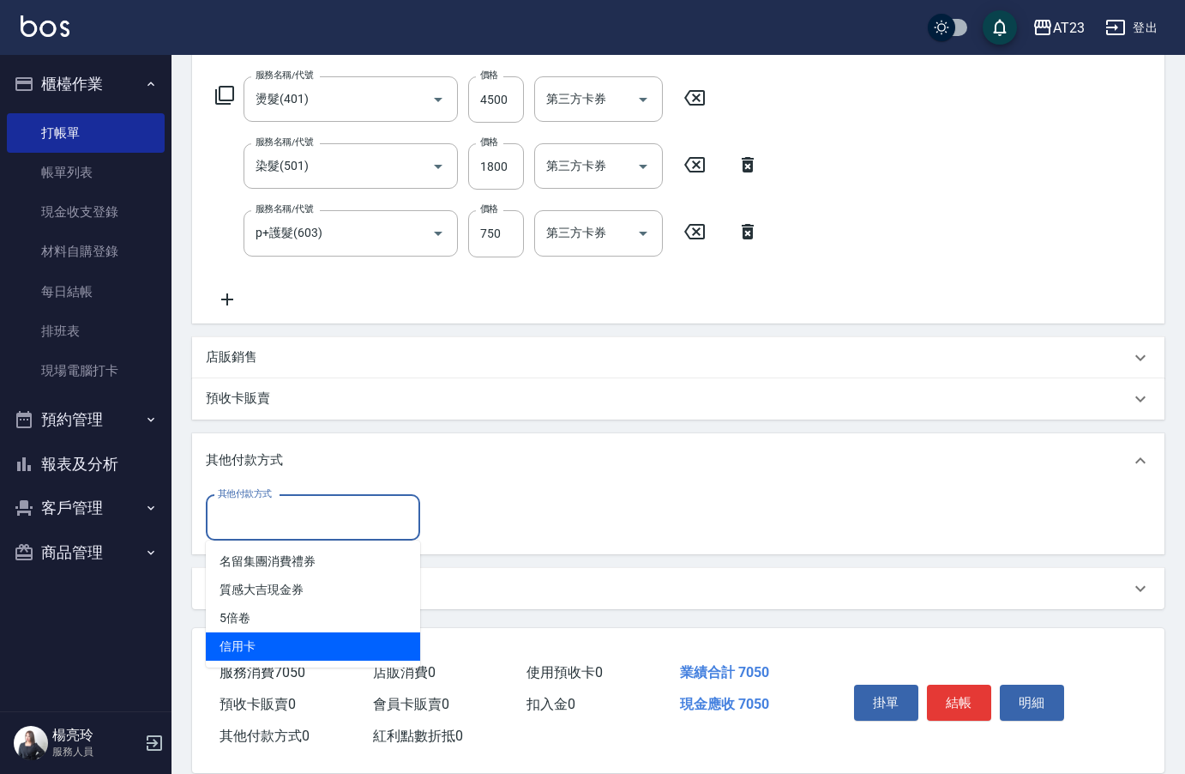
click at [279, 648] on span "信用卡" at bounding box center [313, 646] width 214 height 28
type input "信用卡"
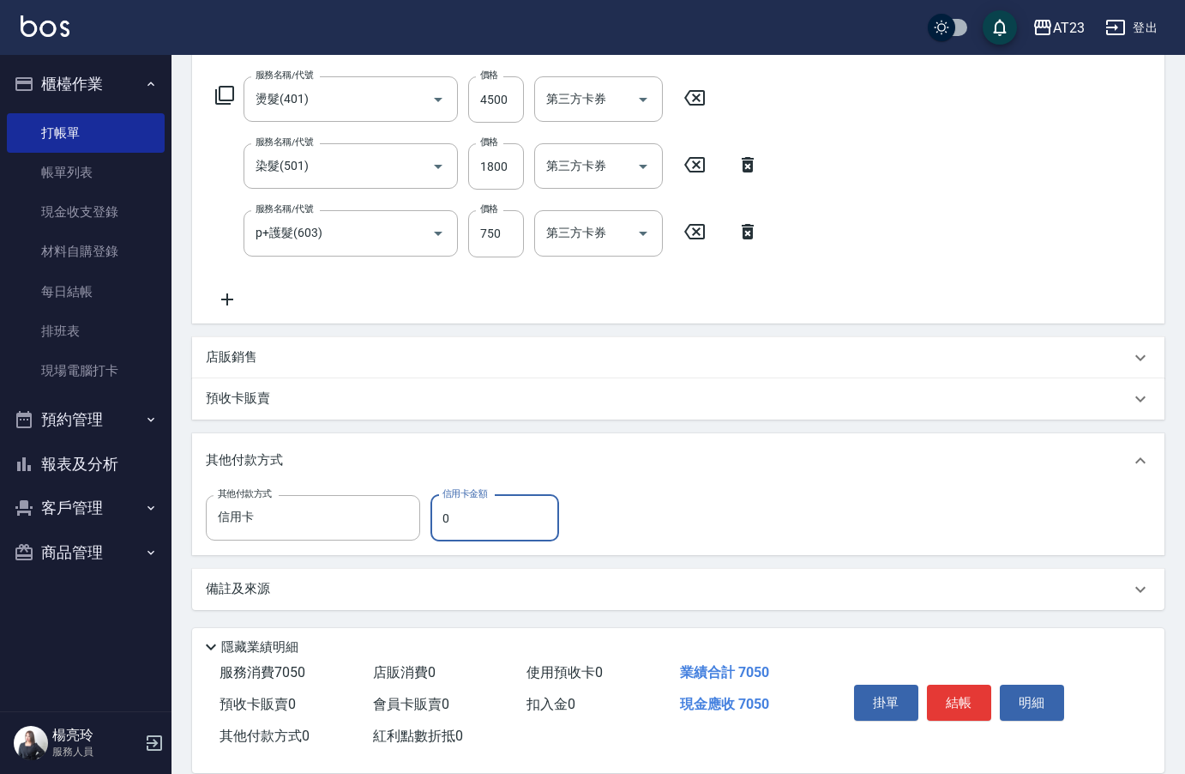
scroll to position [268, 0]
drag, startPoint x: 499, startPoint y: 533, endPoint x: 354, endPoint y: 524, distance: 145.2
click at [354, 524] on div "其他付款方式 信用卡 其他付款方式 信用卡金額 0 信用卡金額" at bounding box center [388, 517] width 364 height 46
type input "7050"
click at [968, 691] on button "結帳" at bounding box center [959, 702] width 64 height 36
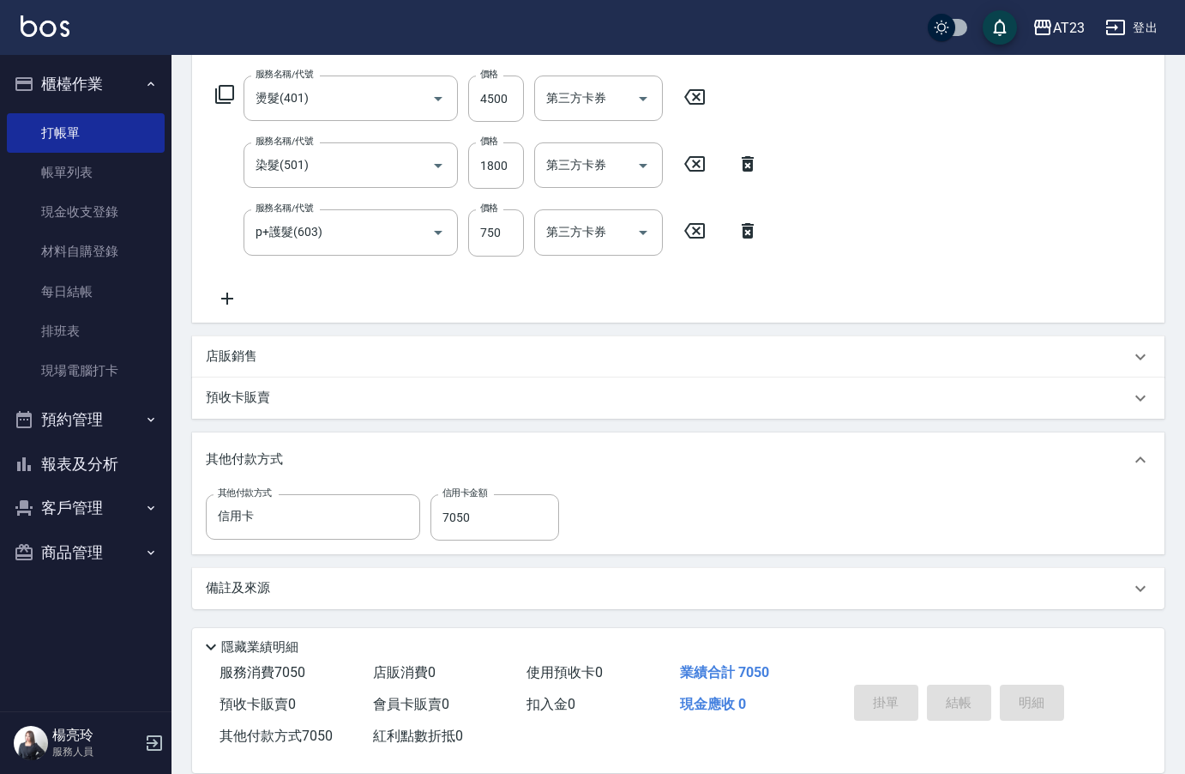
type input "[DATE] 19:40"
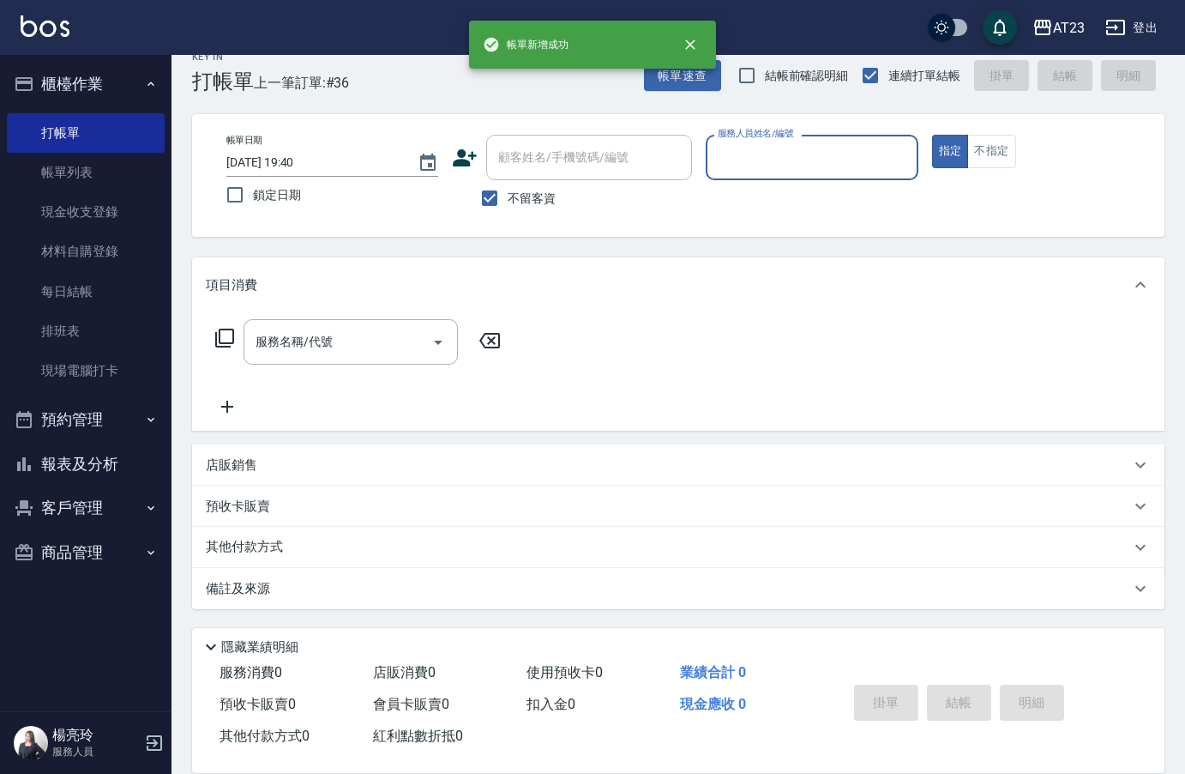
scroll to position [24, 0]
type input "[PERSON_NAME]-18"
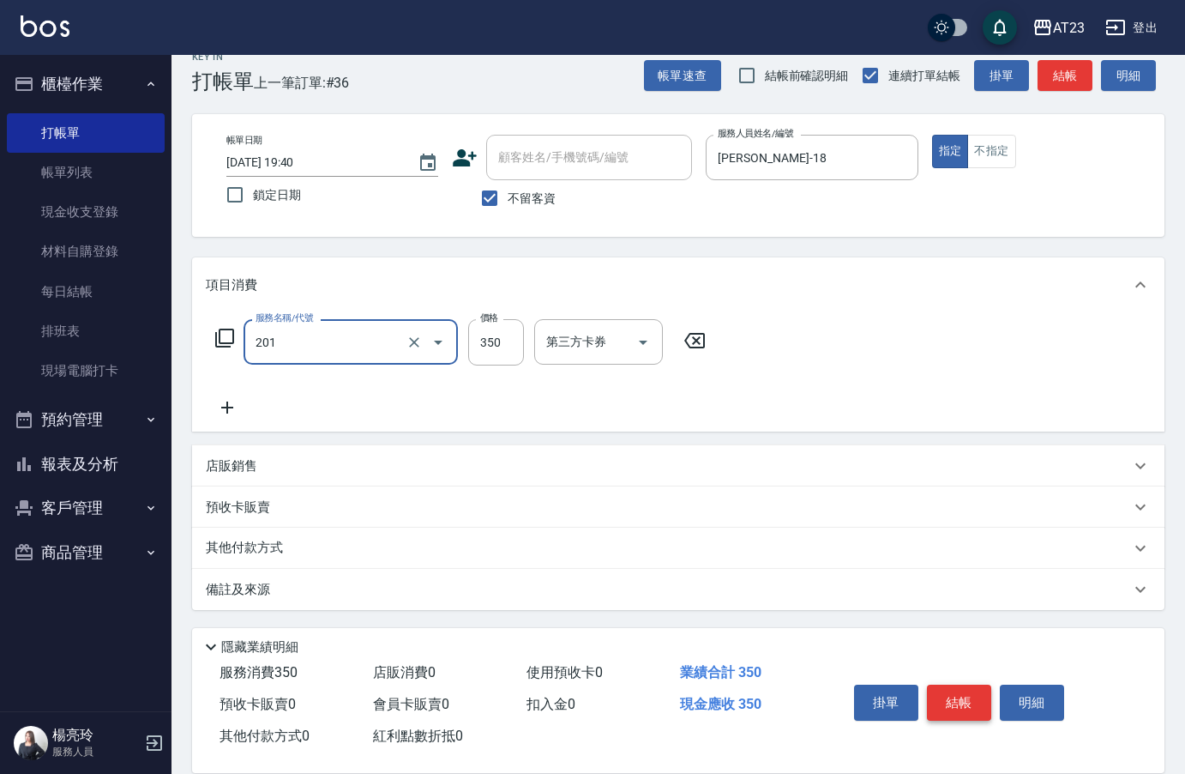
type input "一般洗髮(201)"
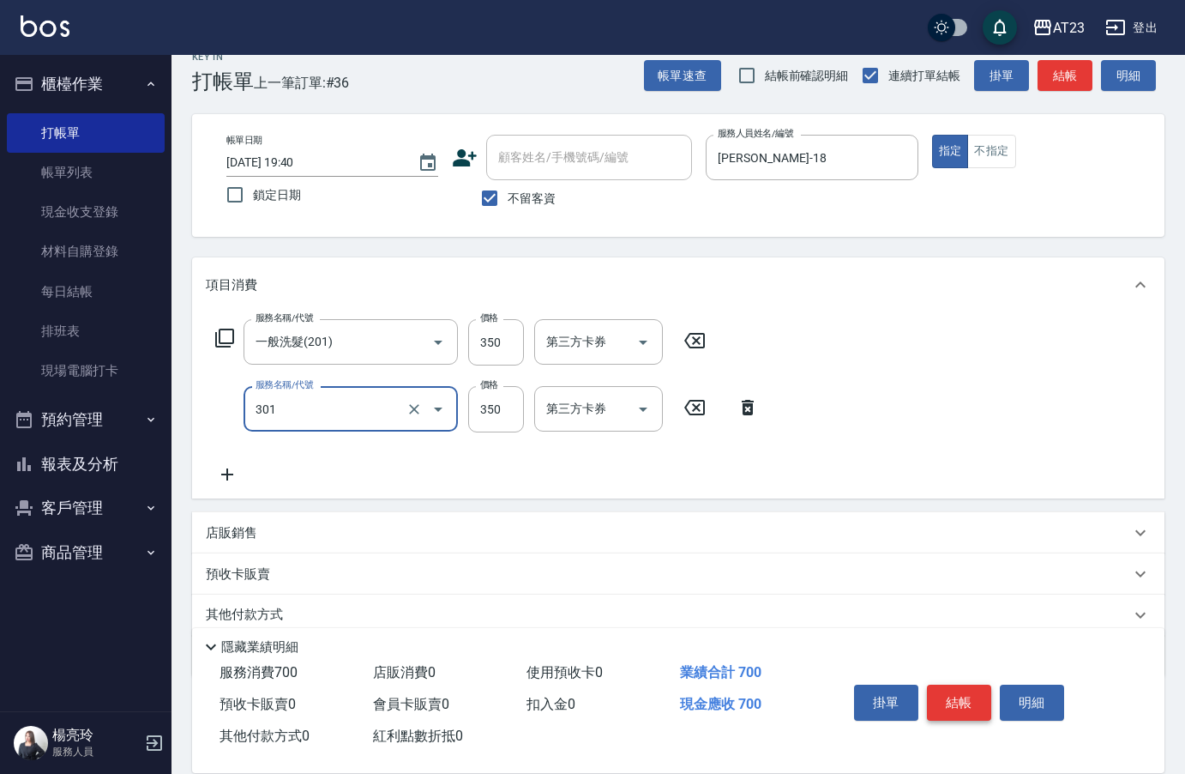
type input "造型剪髮(301)"
type input "550"
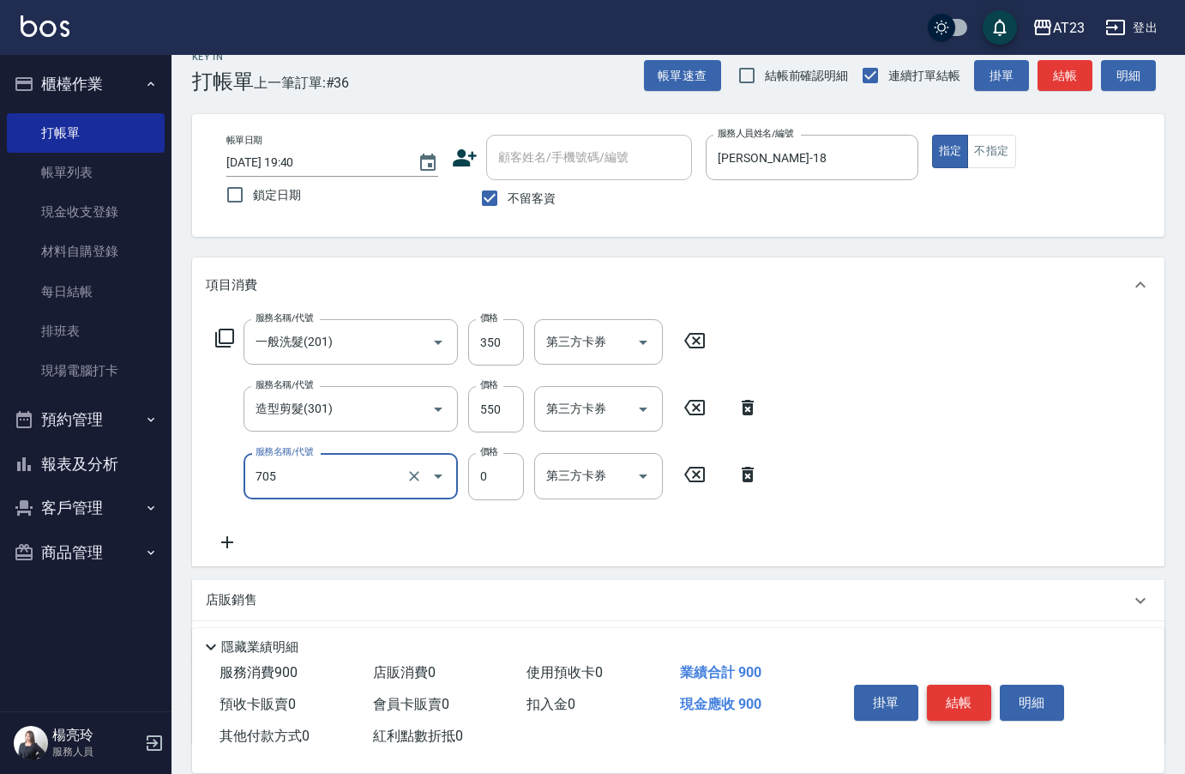
type input "互助50(705)"
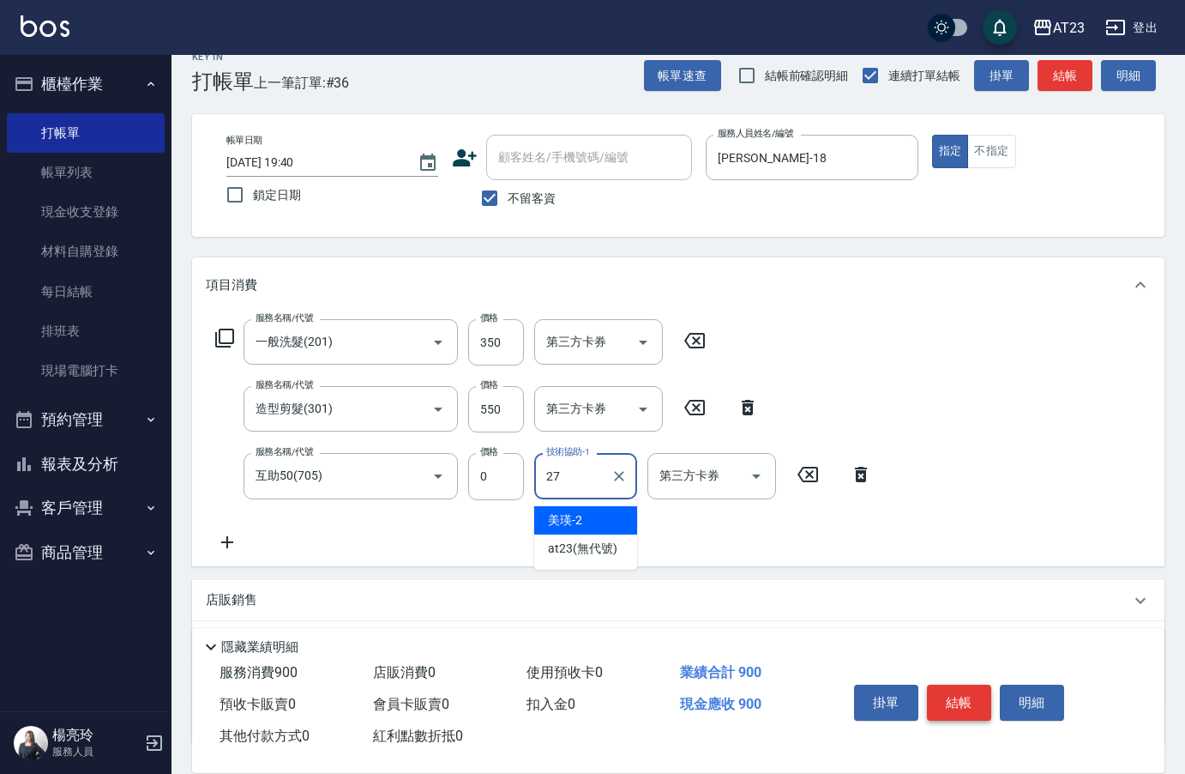
type input "LiLi-27"
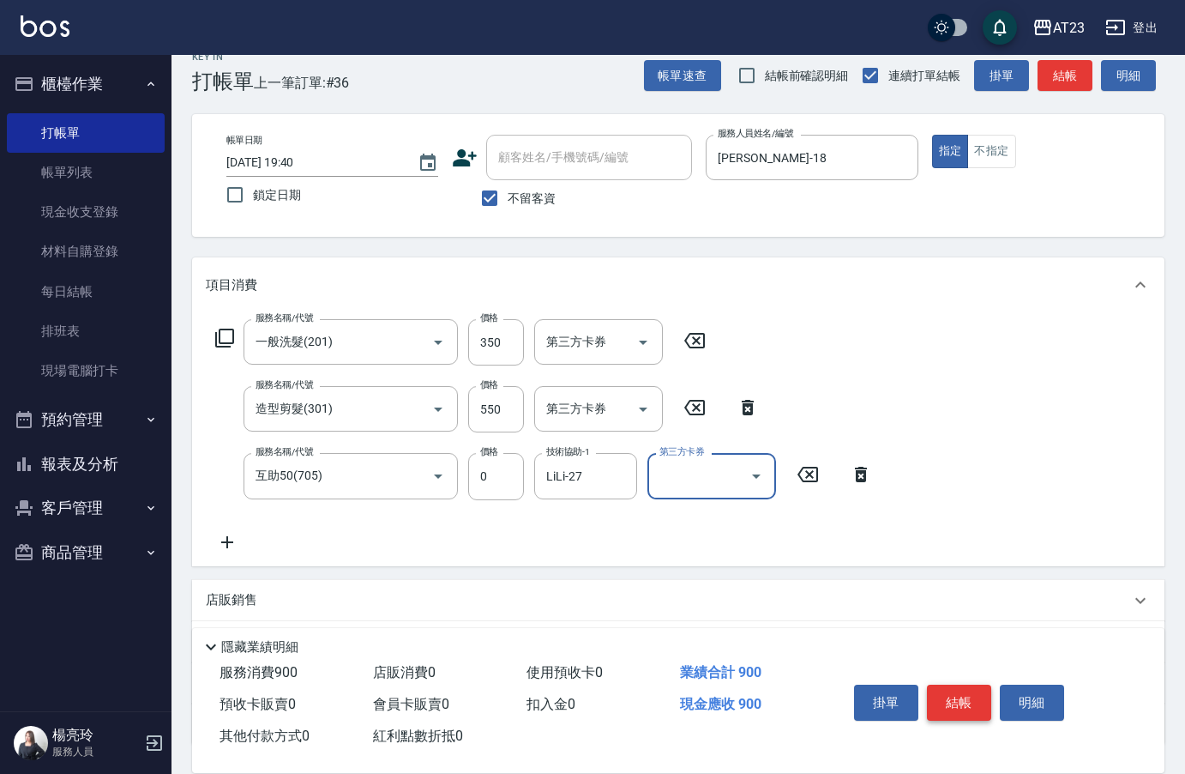
click at [974, 710] on button "結帳" at bounding box center [959, 702] width 64 height 36
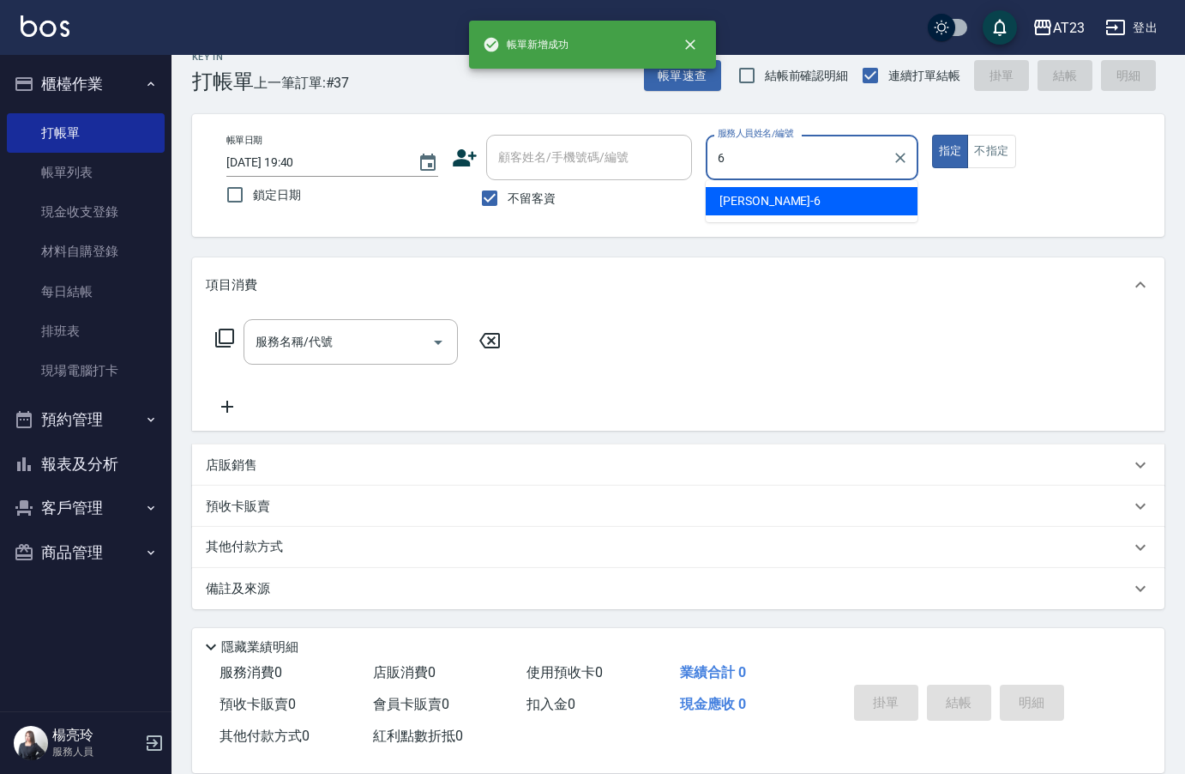
type input "Joann-6"
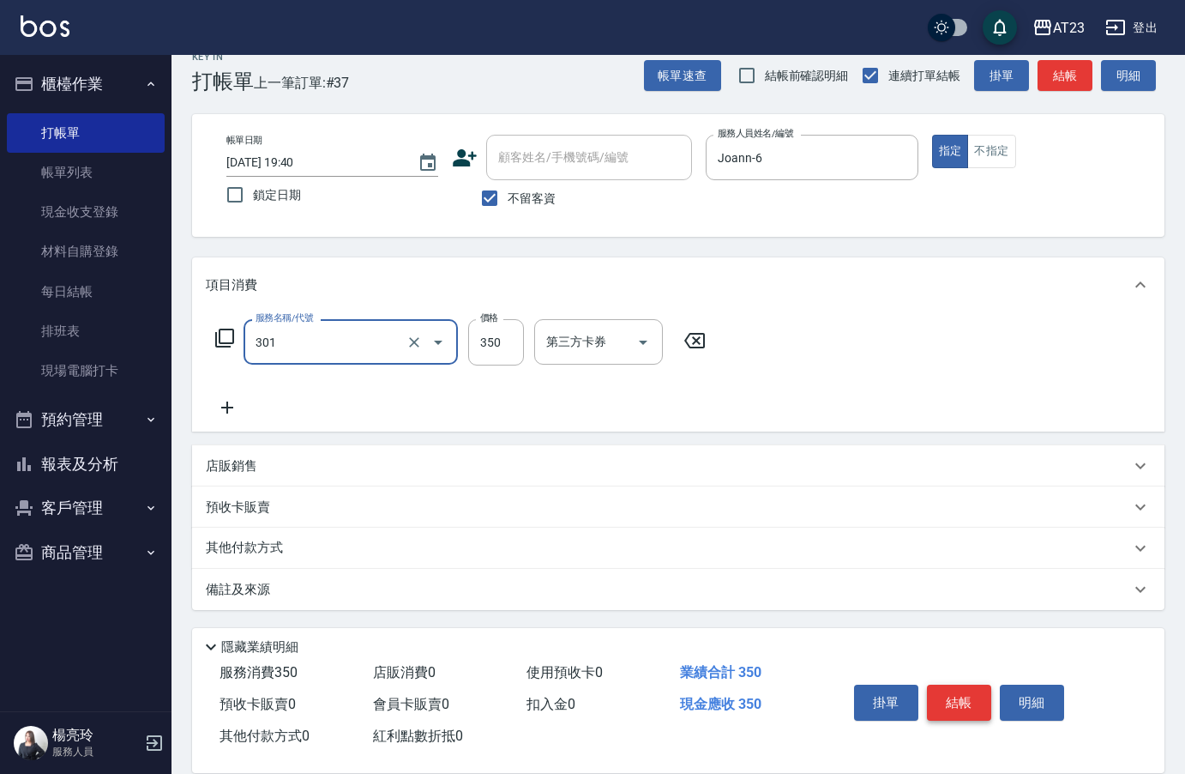
type input "造型剪髮(301)"
drag, startPoint x: 933, startPoint y: 678, endPoint x: 966, endPoint y: 692, distance: 35.7
click at [947, 686] on button "結帳" at bounding box center [959, 702] width 64 height 36
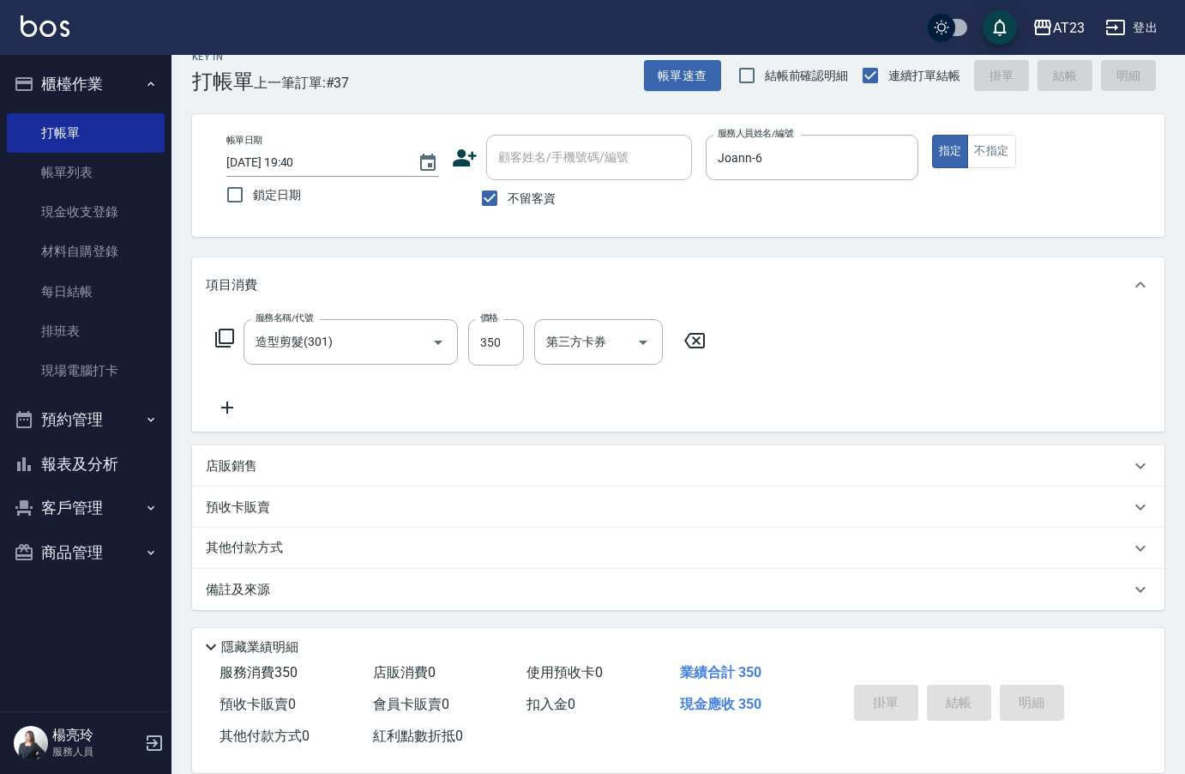
click at [966, 692] on div "掛單 結帳 明細" at bounding box center [959, 705] width 224 height 54
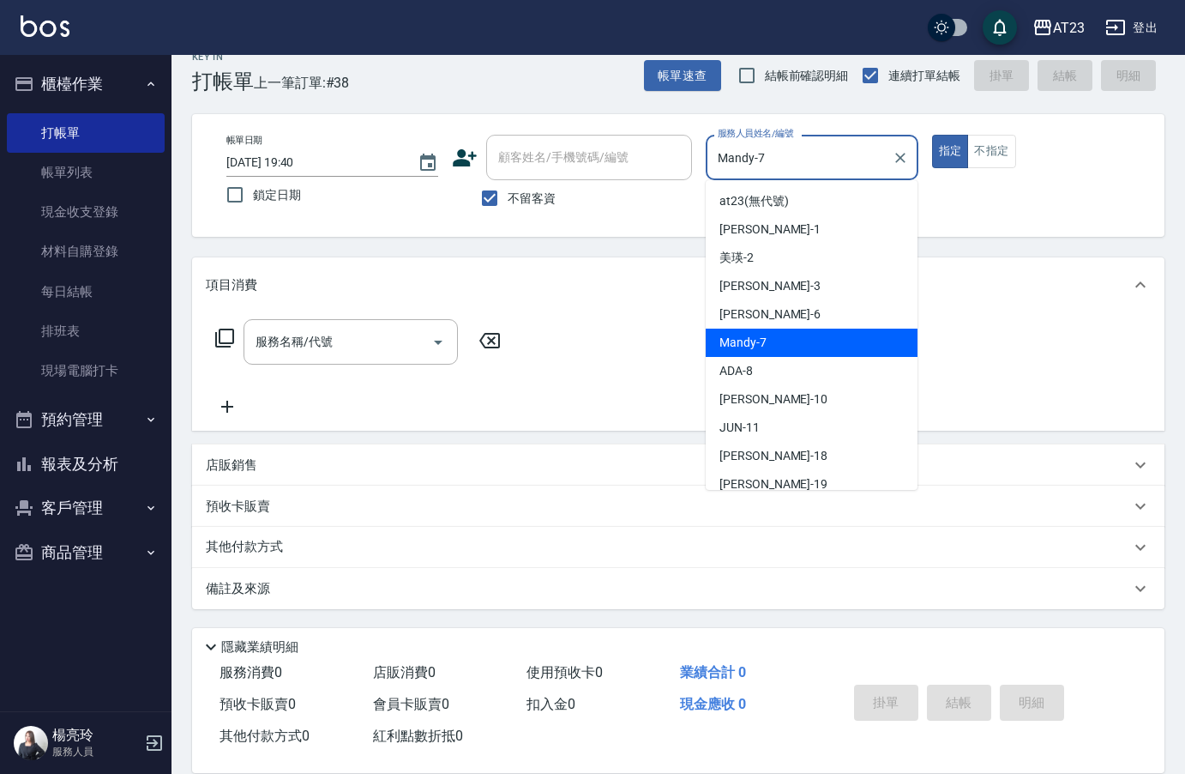
click at [564, 156] on div "帳單日期 [DATE] 19:40 鎖定日期 顧客姓名/手機號碼/編號 顧客姓名/手機號碼/編號 不留客資 服務人員姓名/編號 [PERSON_NAME]-7…" at bounding box center [678, 175] width 931 height 81
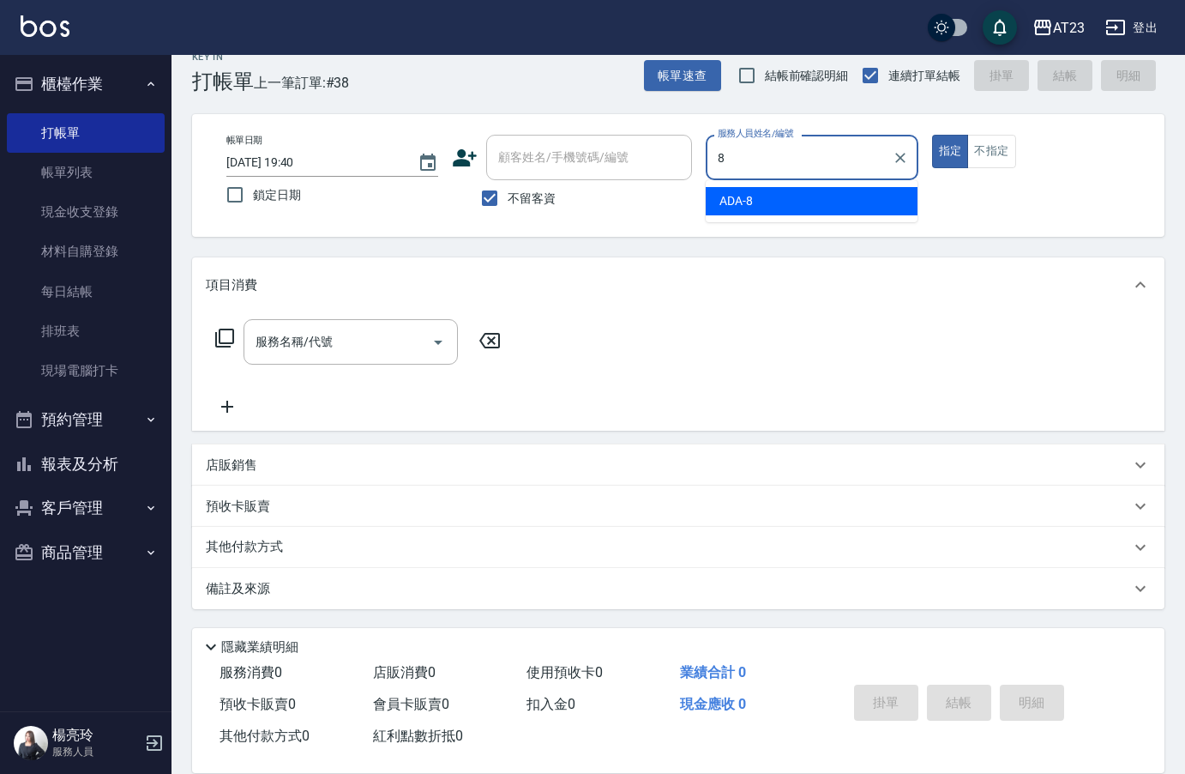
type input "ADA-8"
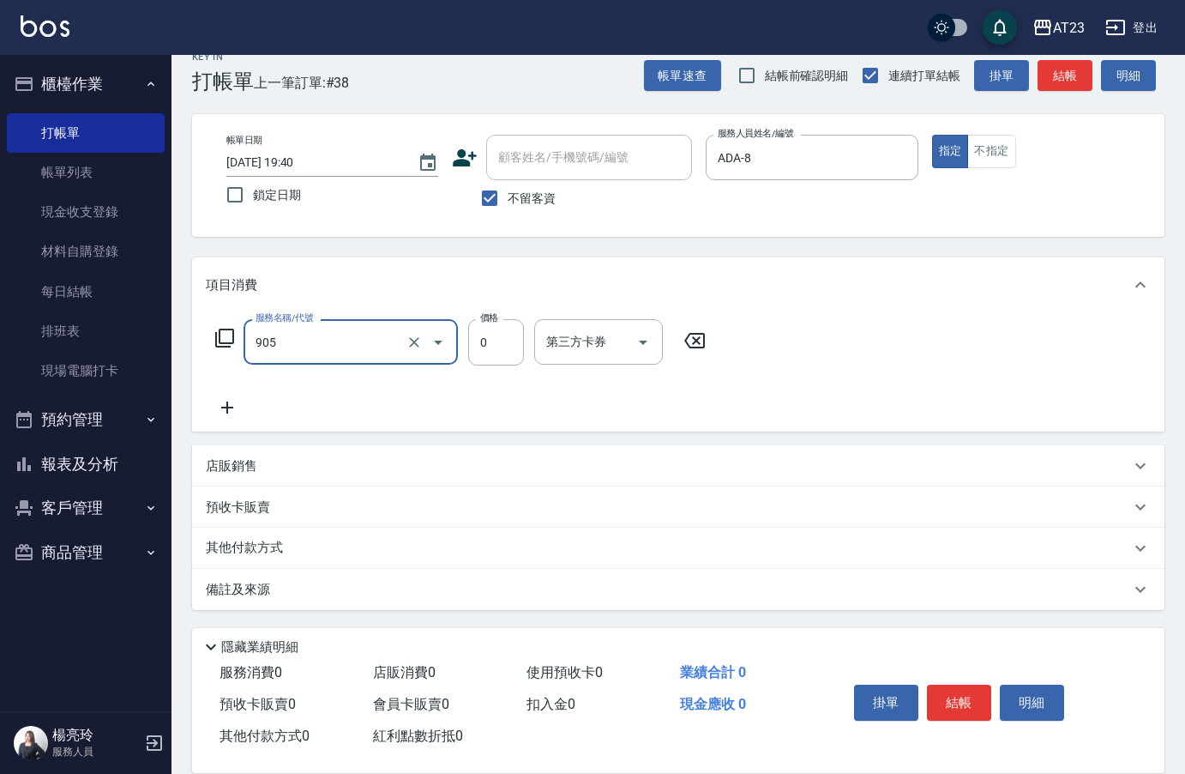
type input "頭皮卡使用(905)"
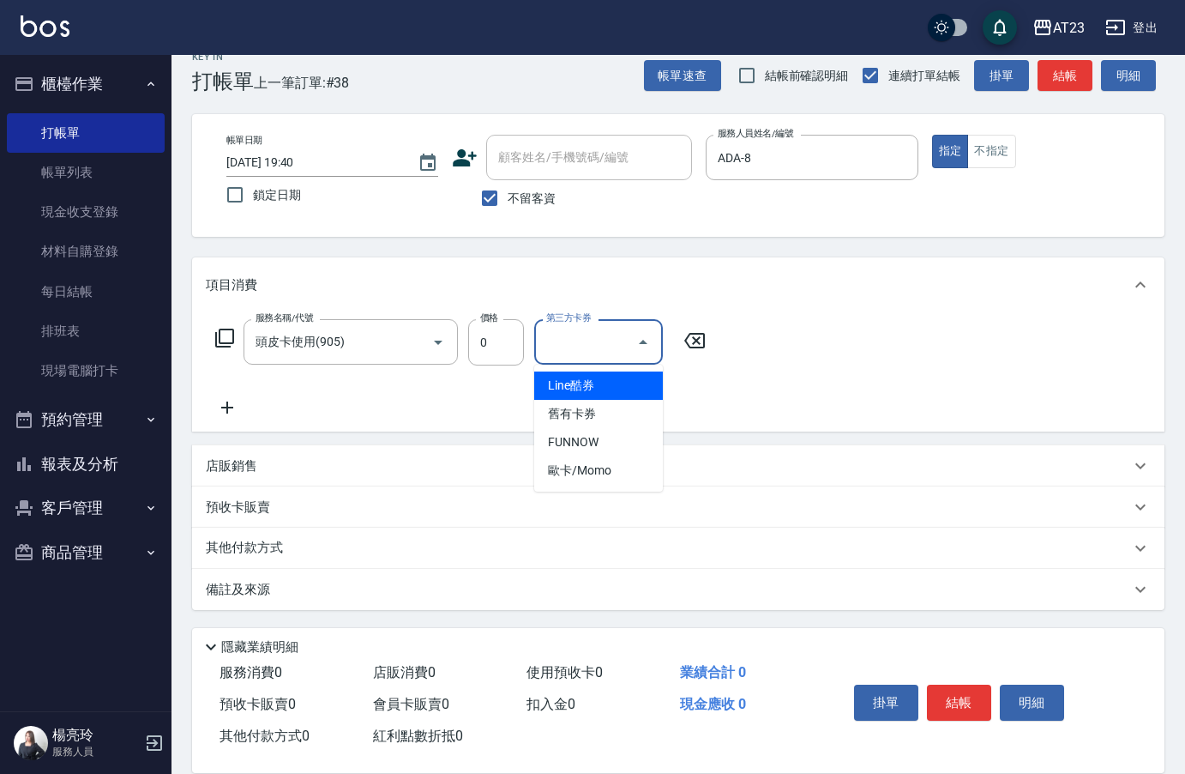
click at [226, 413] on icon at bounding box center [227, 407] width 43 height 21
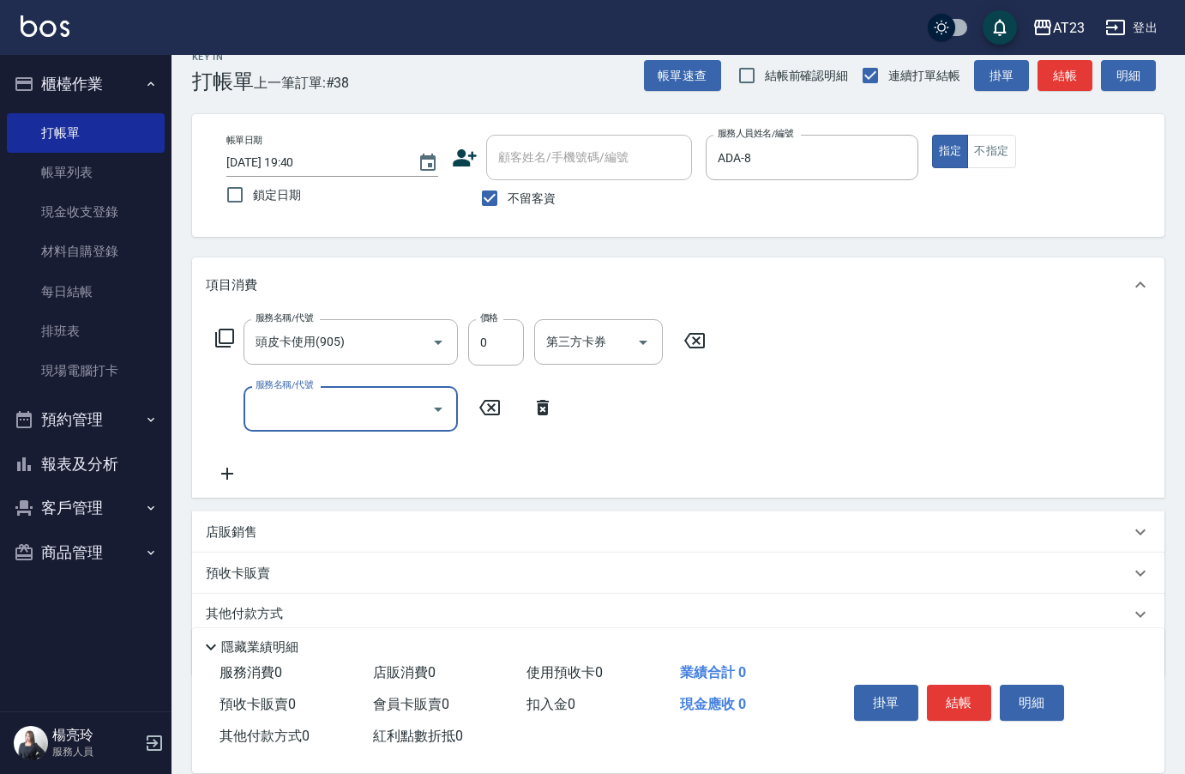
click at [283, 412] on input "服務名稱/代號" at bounding box center [337, 409] width 173 height 30
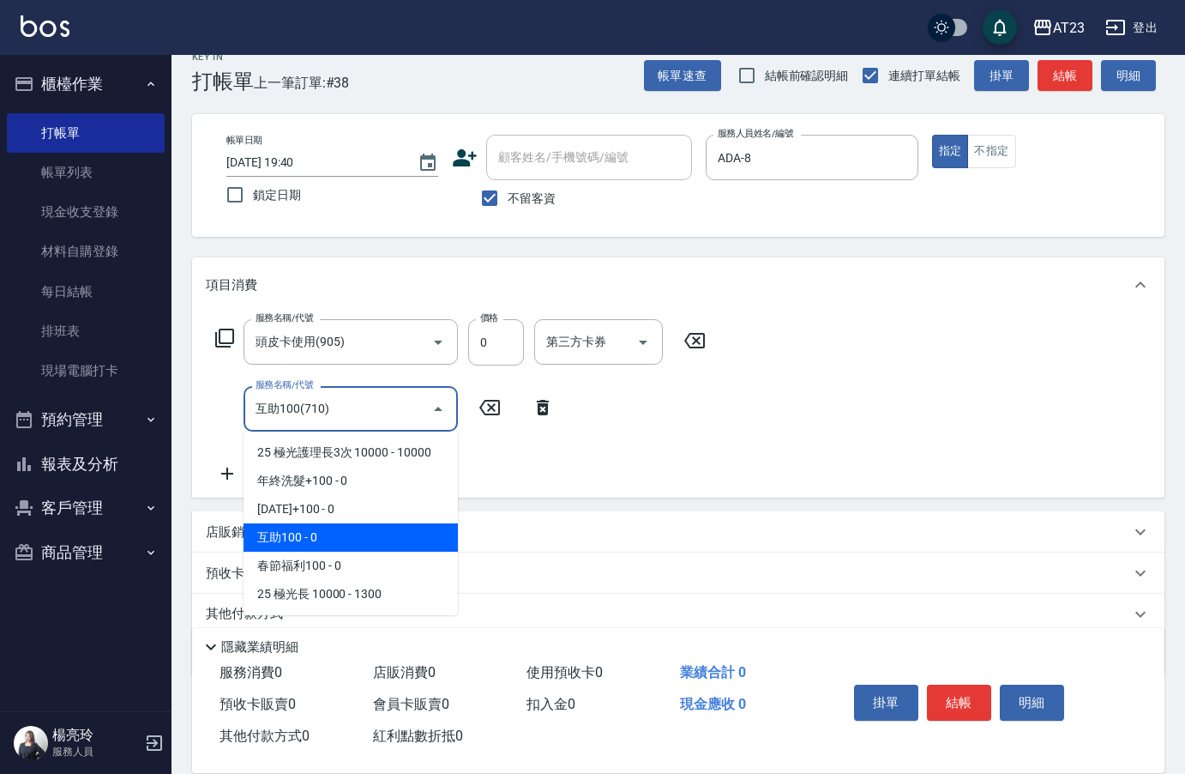
type input "互助100(710)"
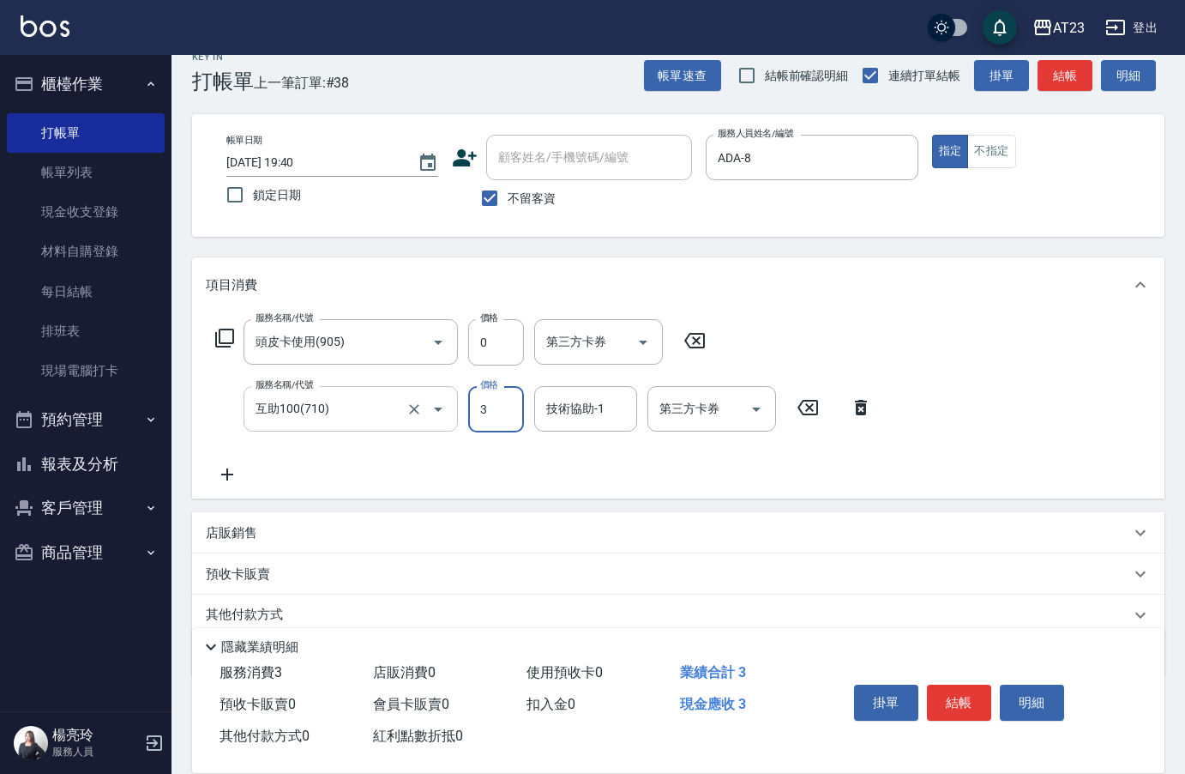
type input "0"
type input "[PERSON_NAME]-34"
click at [960, 697] on button "結帳" at bounding box center [959, 702] width 64 height 36
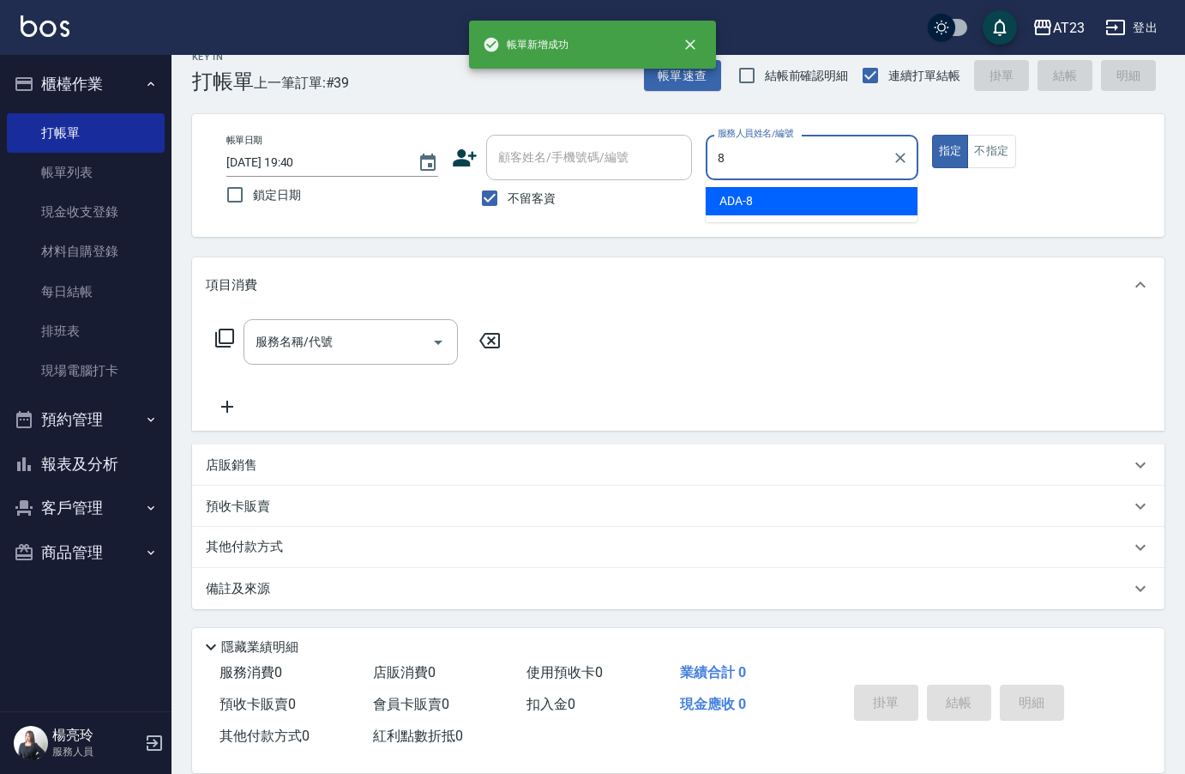
type input "ADA-8"
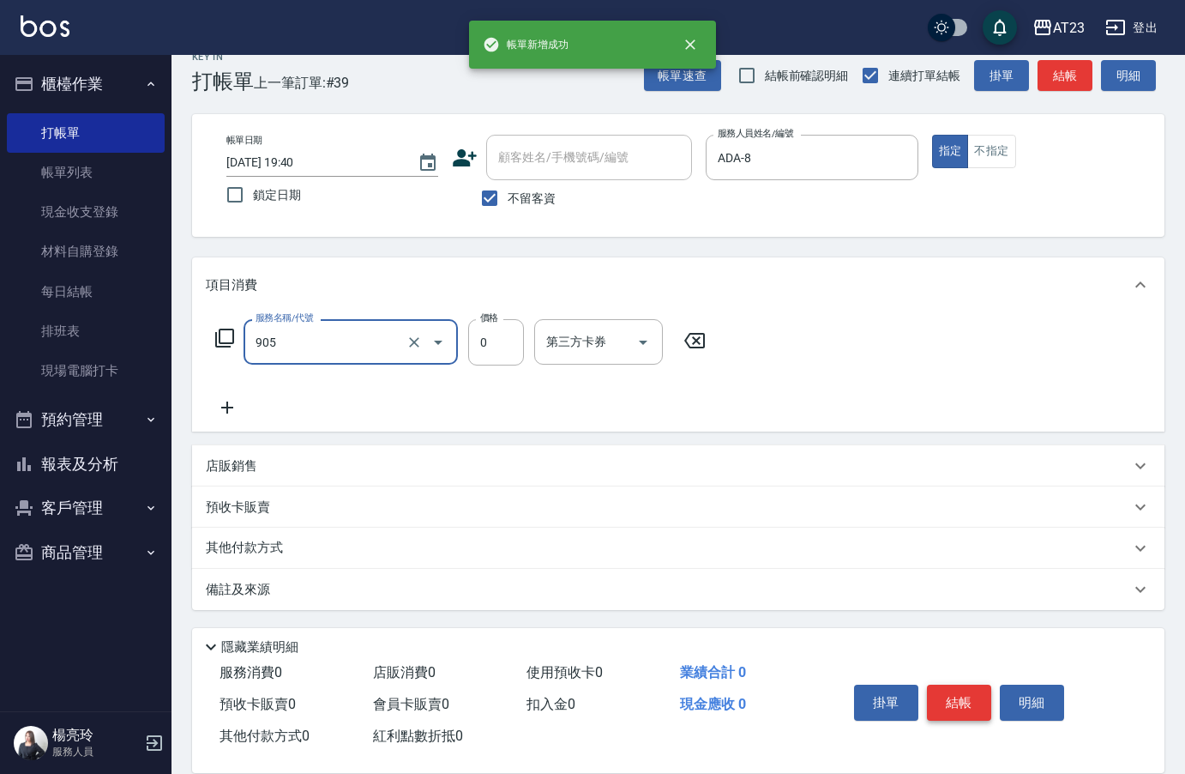
type input "頭皮卡使用(905)"
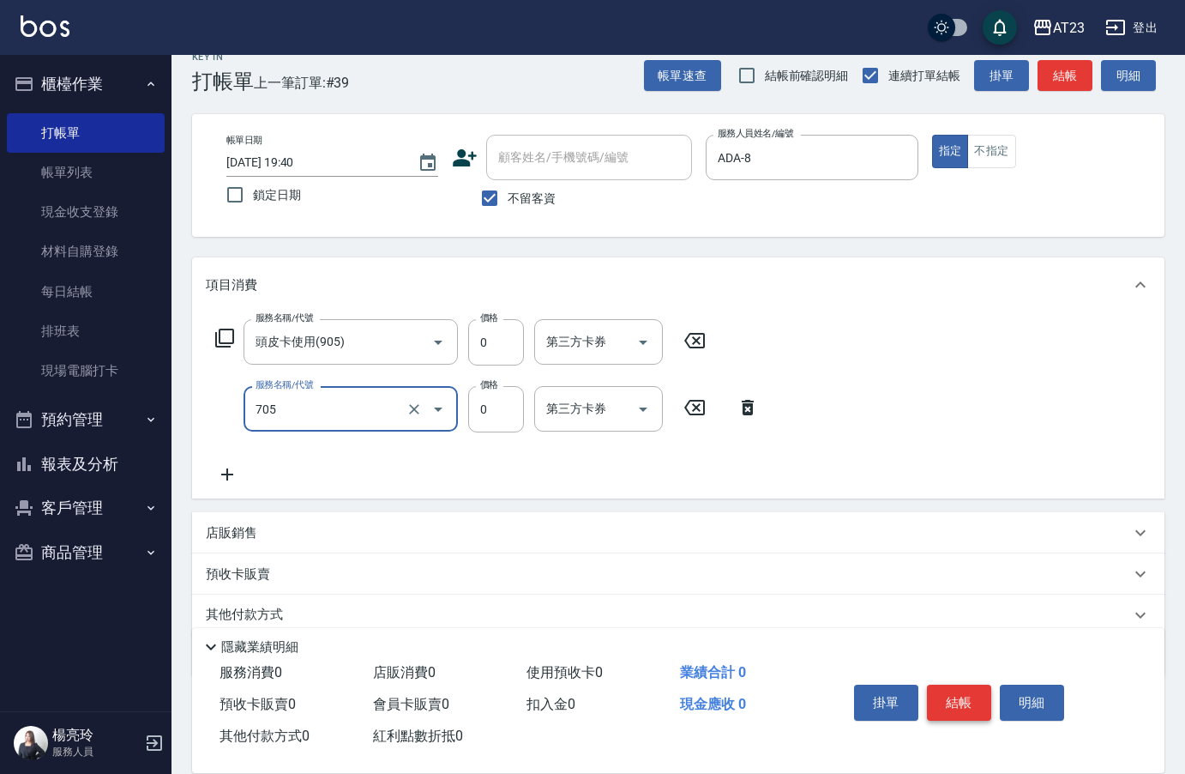
type input "互助50(705)"
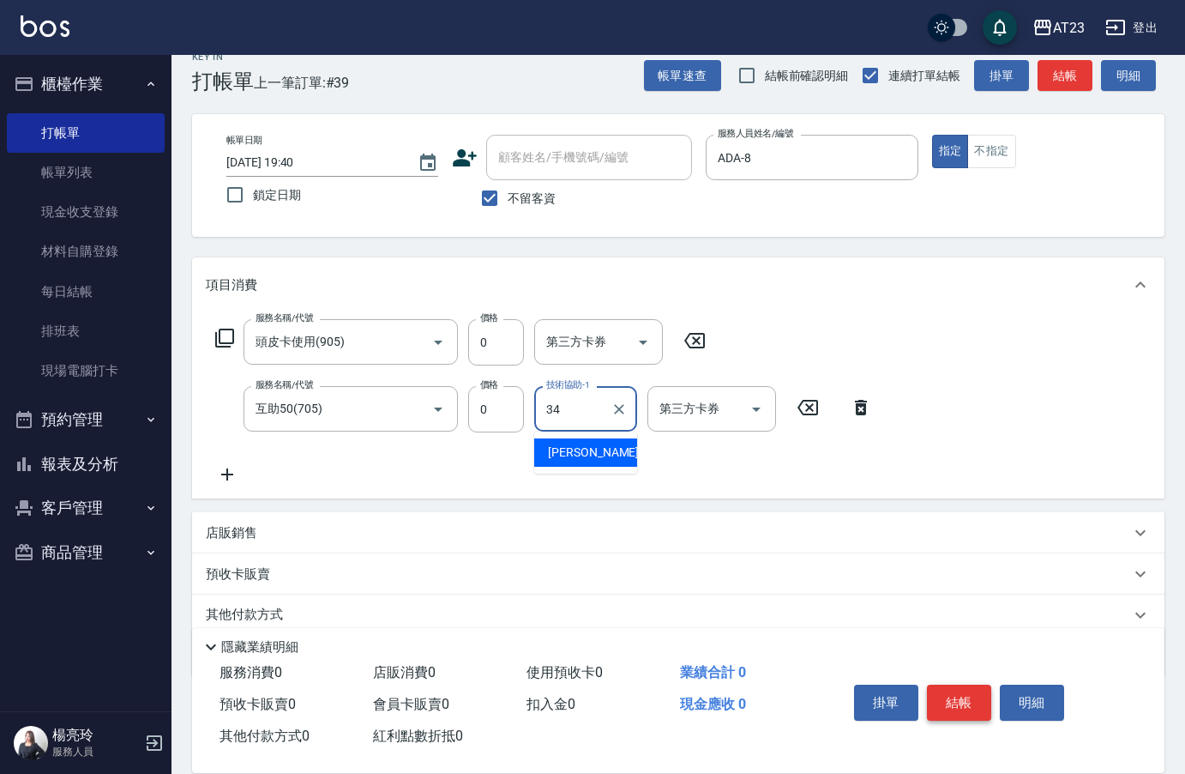
type input "[PERSON_NAME]-34"
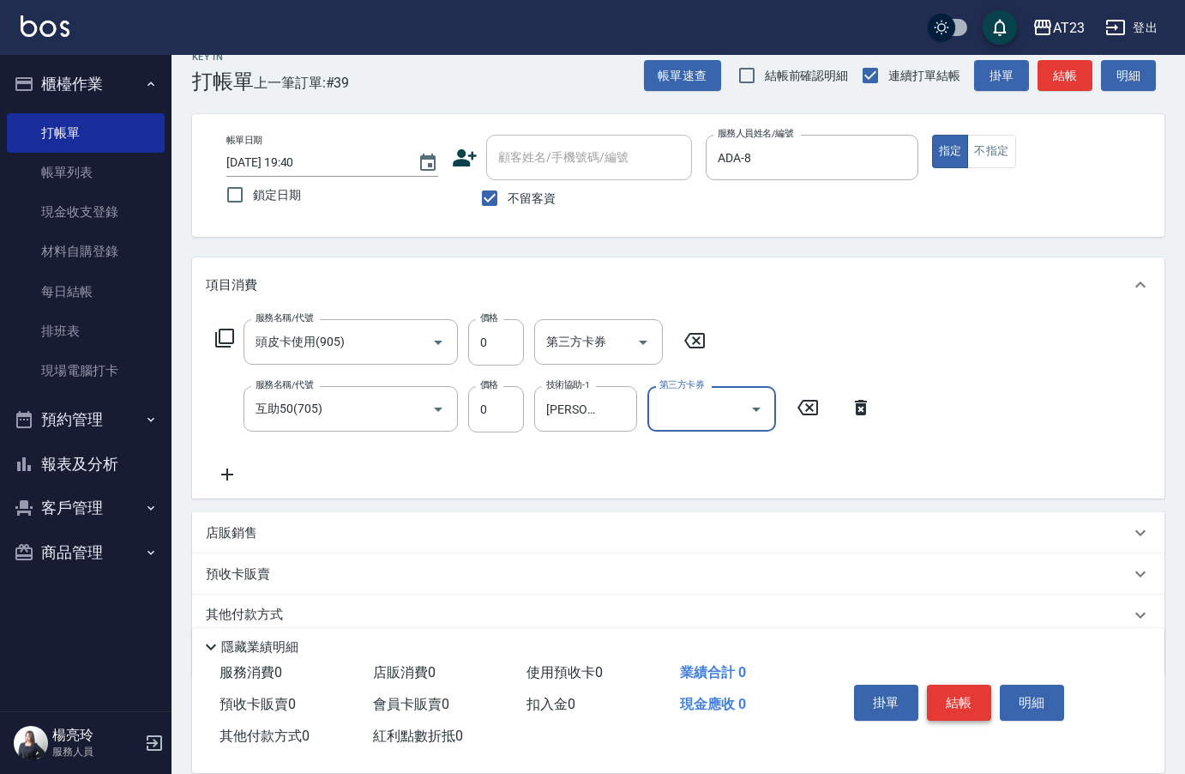
click at [960, 697] on button "結帳" at bounding box center [959, 702] width 64 height 36
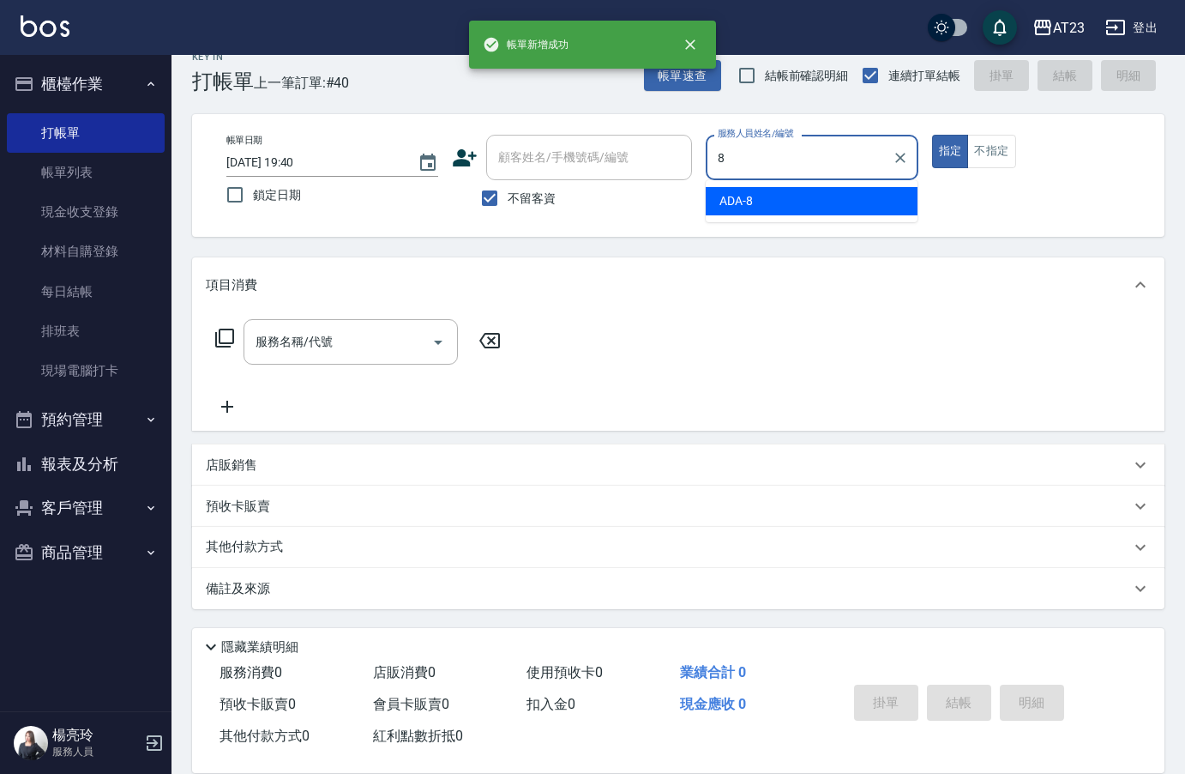
type input "ADA-8"
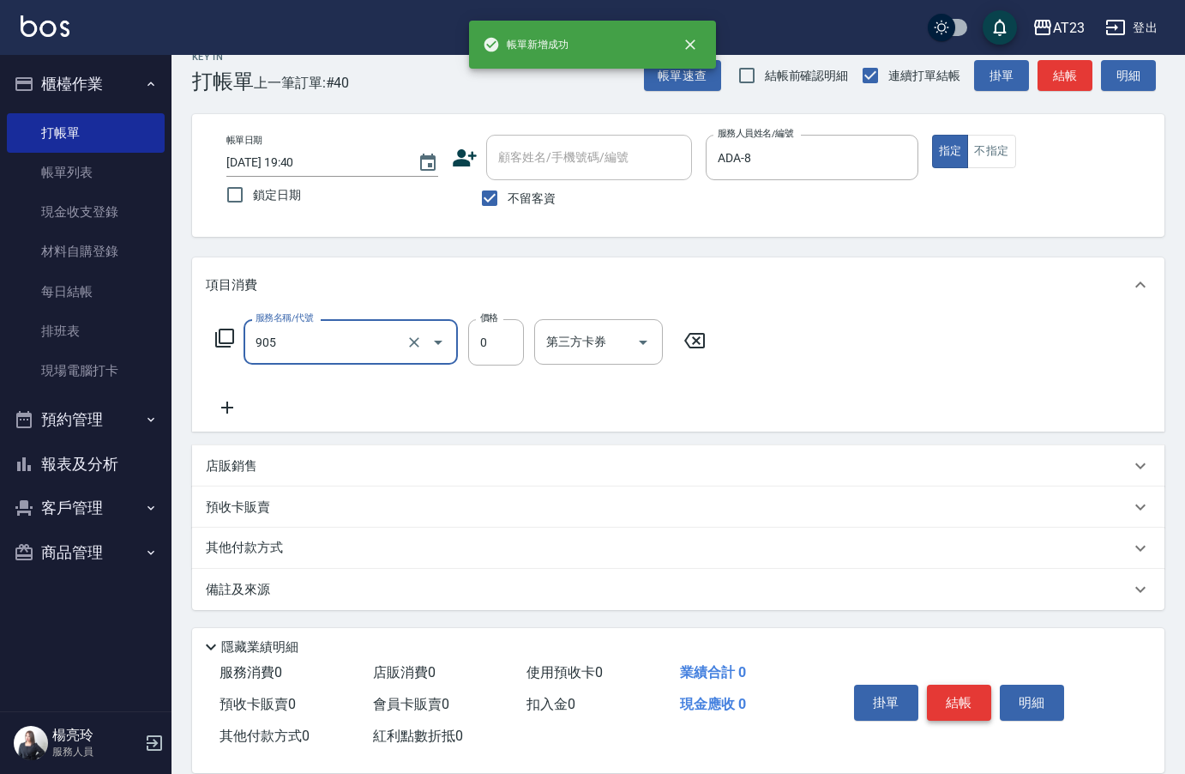
type input "頭皮卡使用(905)"
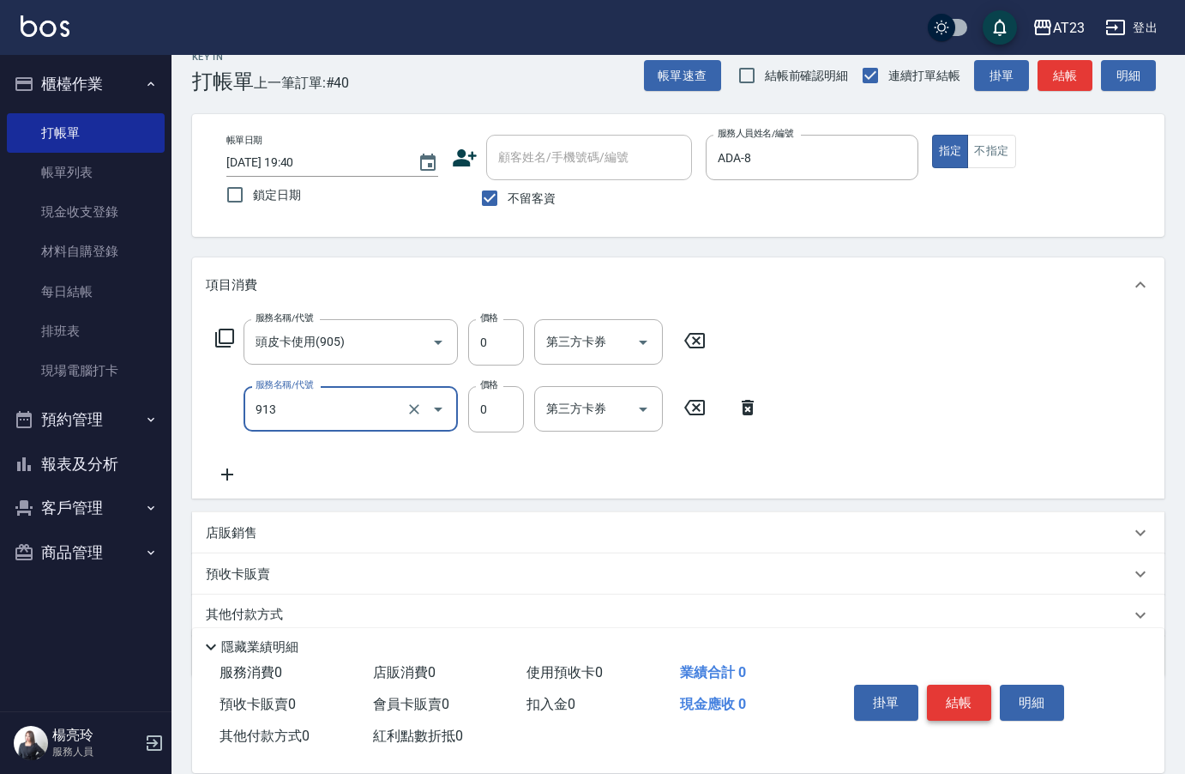
type input "蘆薈卡(913)"
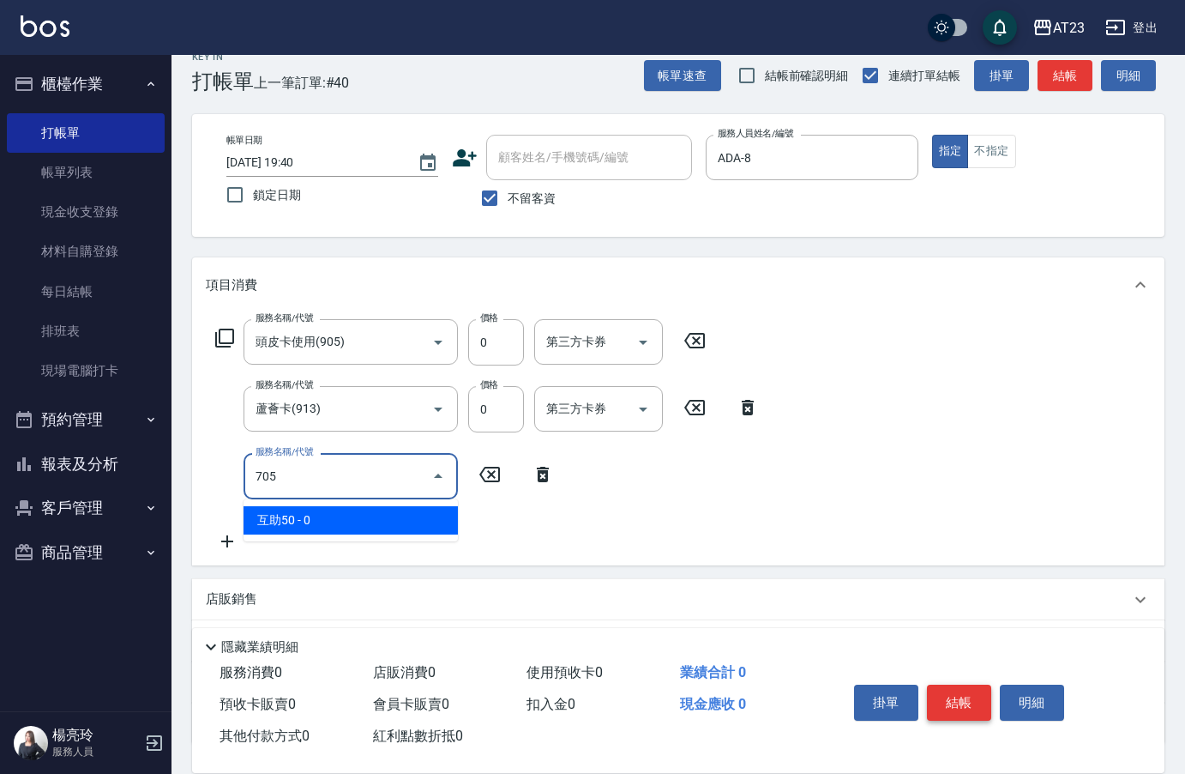
type input "互助50(705)"
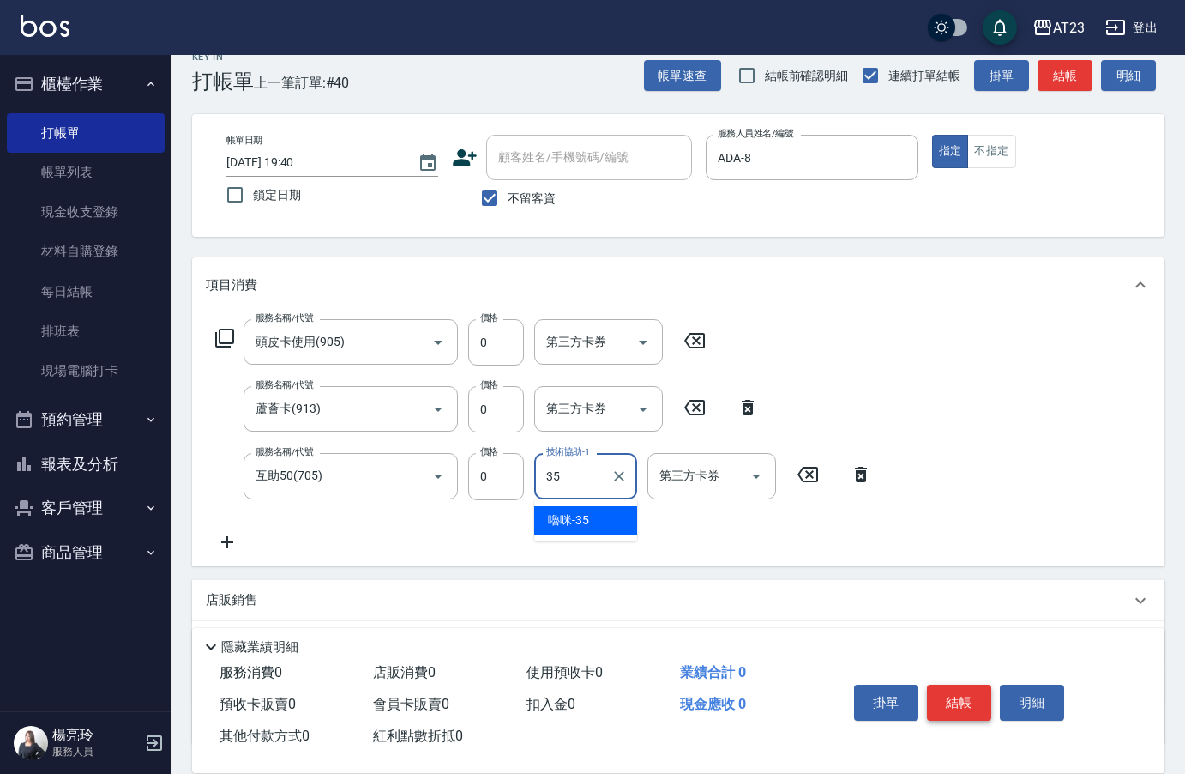
type input "嚕咪-35"
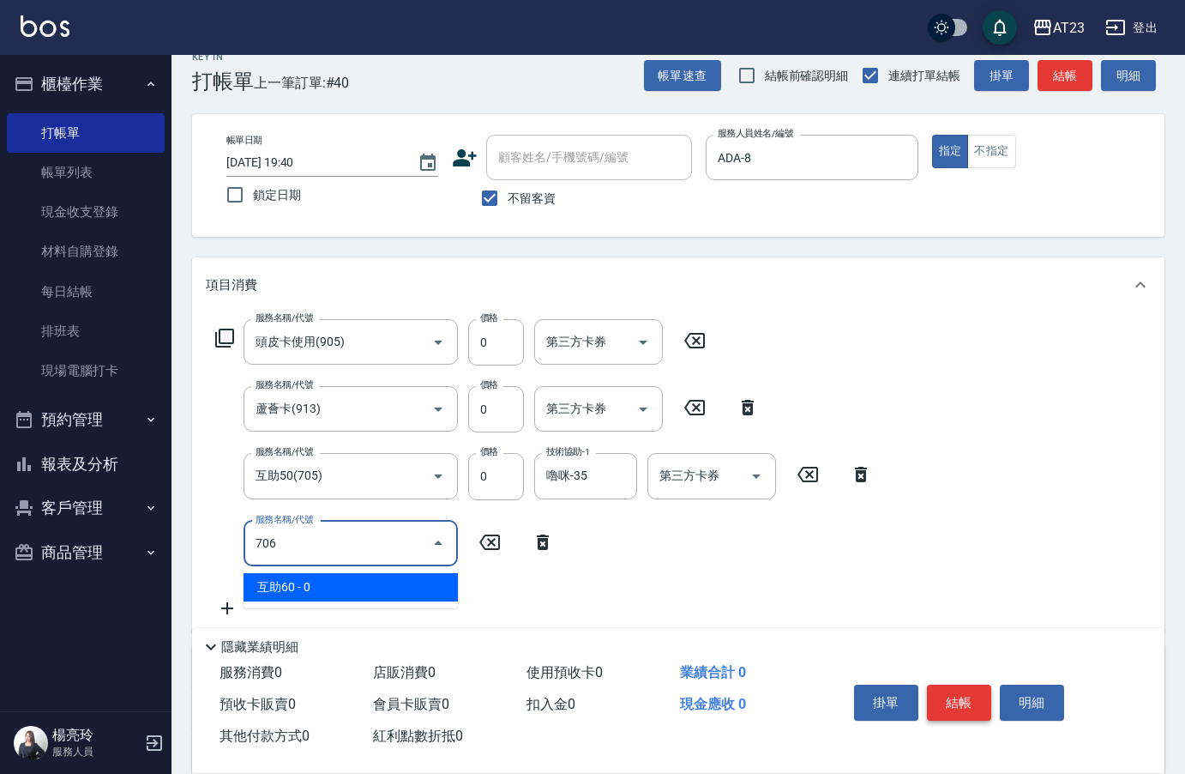
type input "互助60(706)"
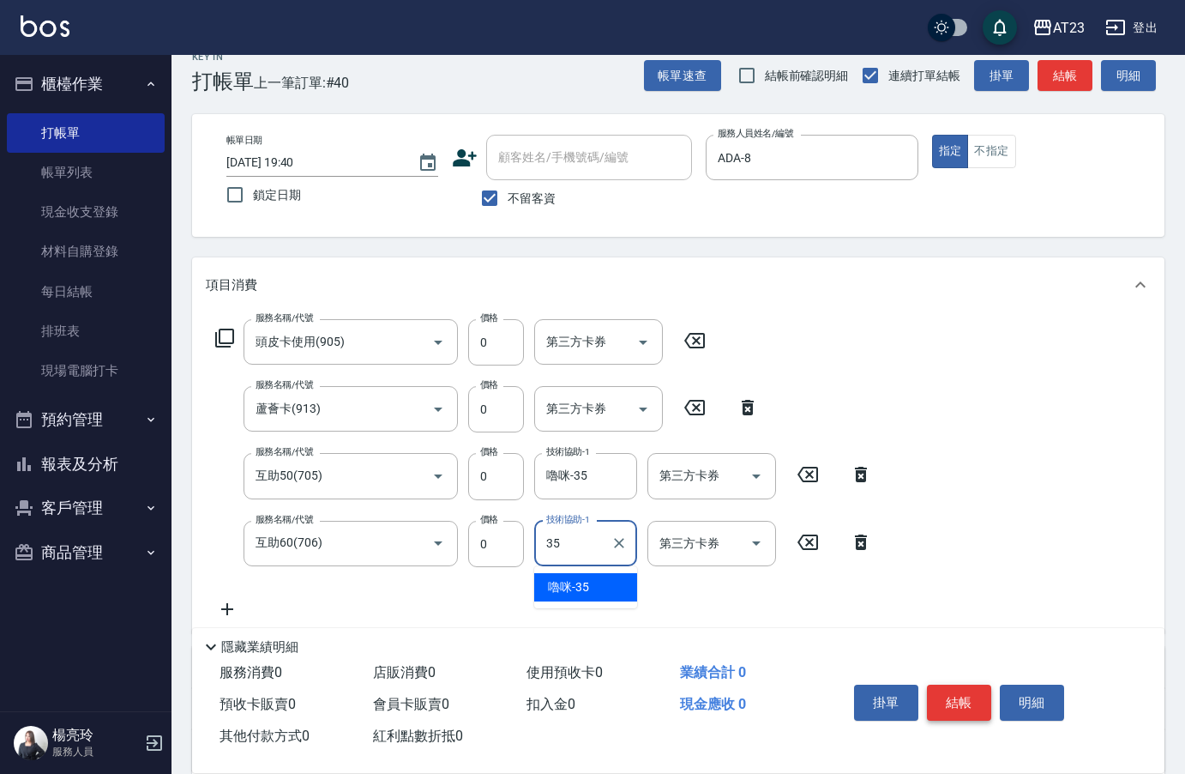
type input "嚕咪-35"
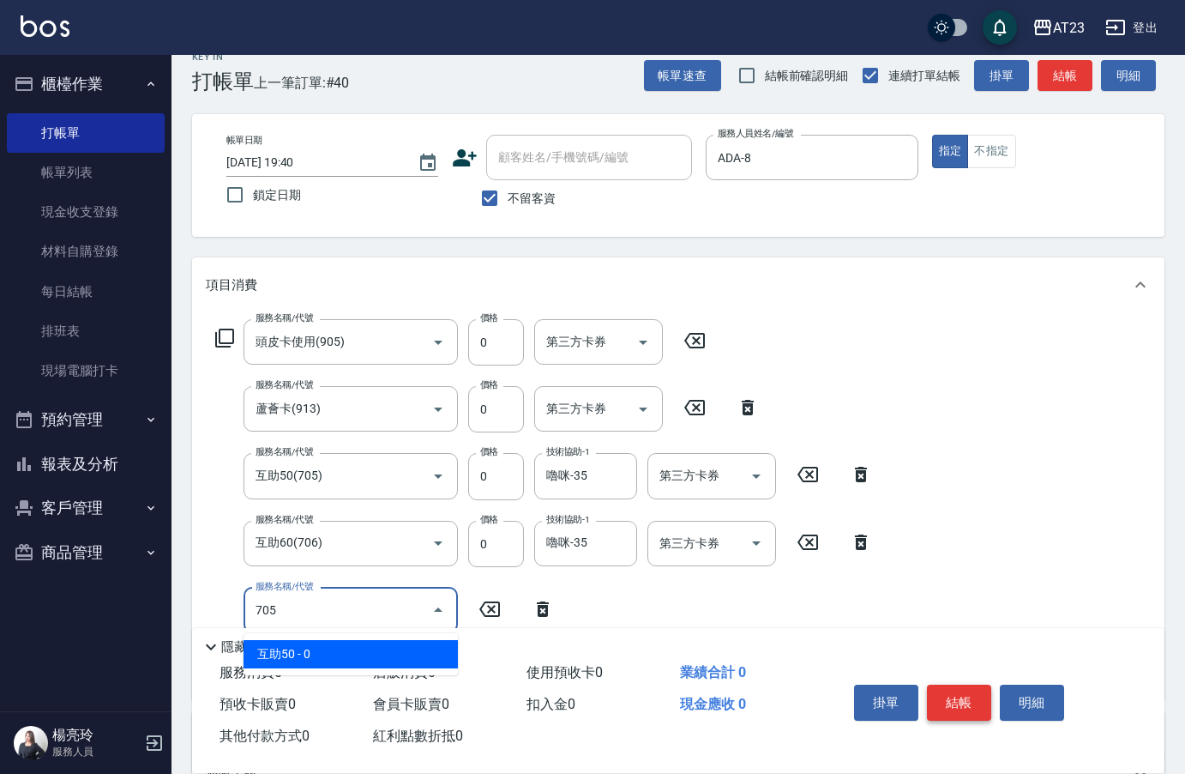
type input "互助50(705)"
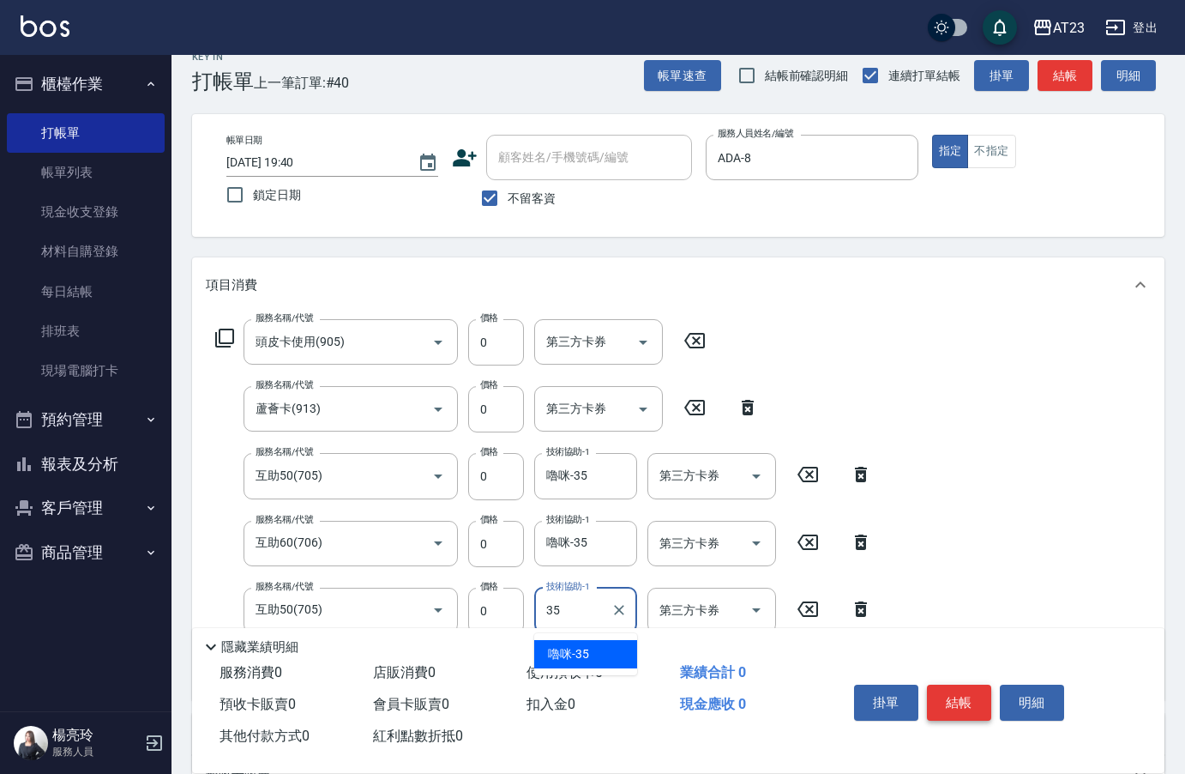
type input "嚕咪-35"
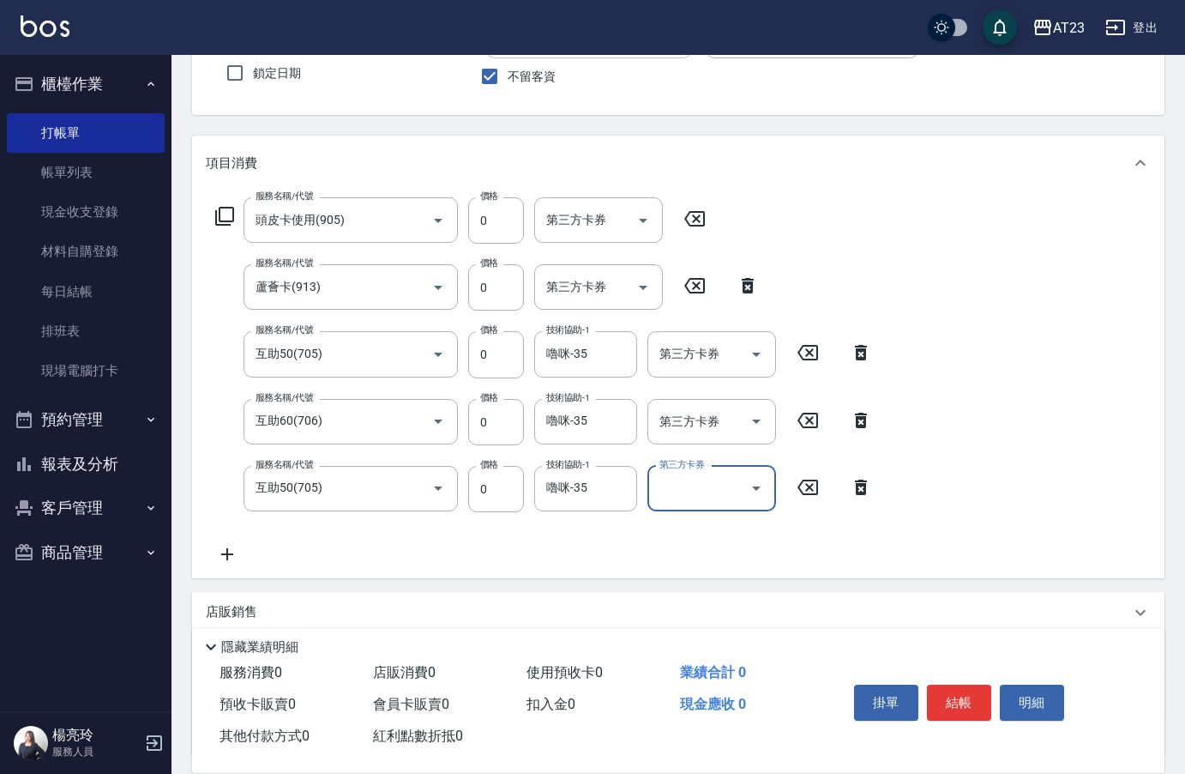
scroll to position [281, 0]
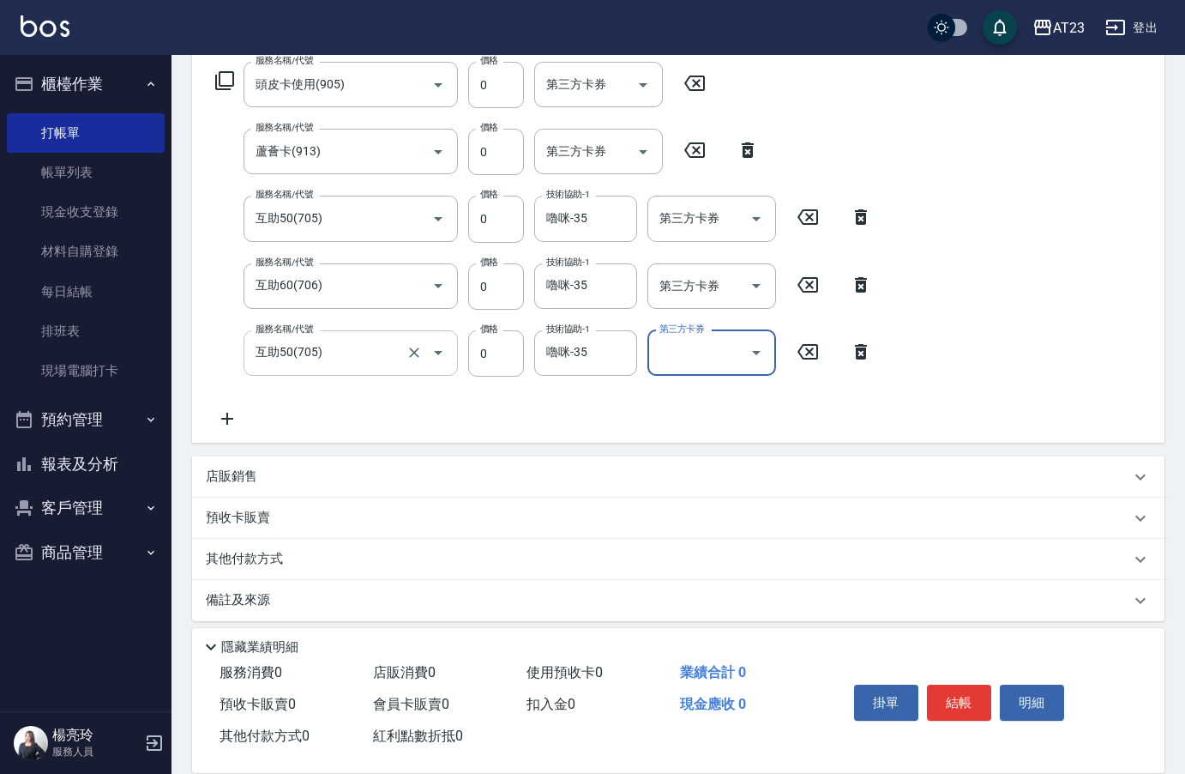
click at [301, 351] on input "互助50(705)" at bounding box center [326, 353] width 151 height 30
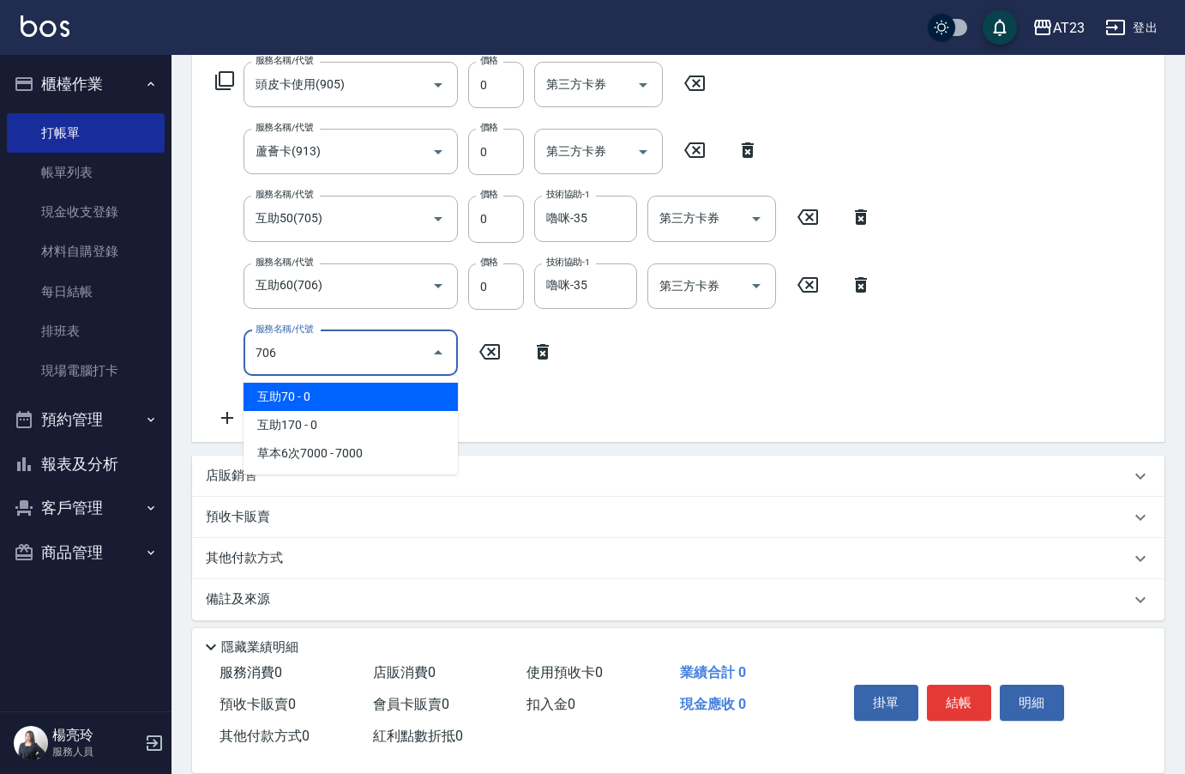
type input "互助60(706)"
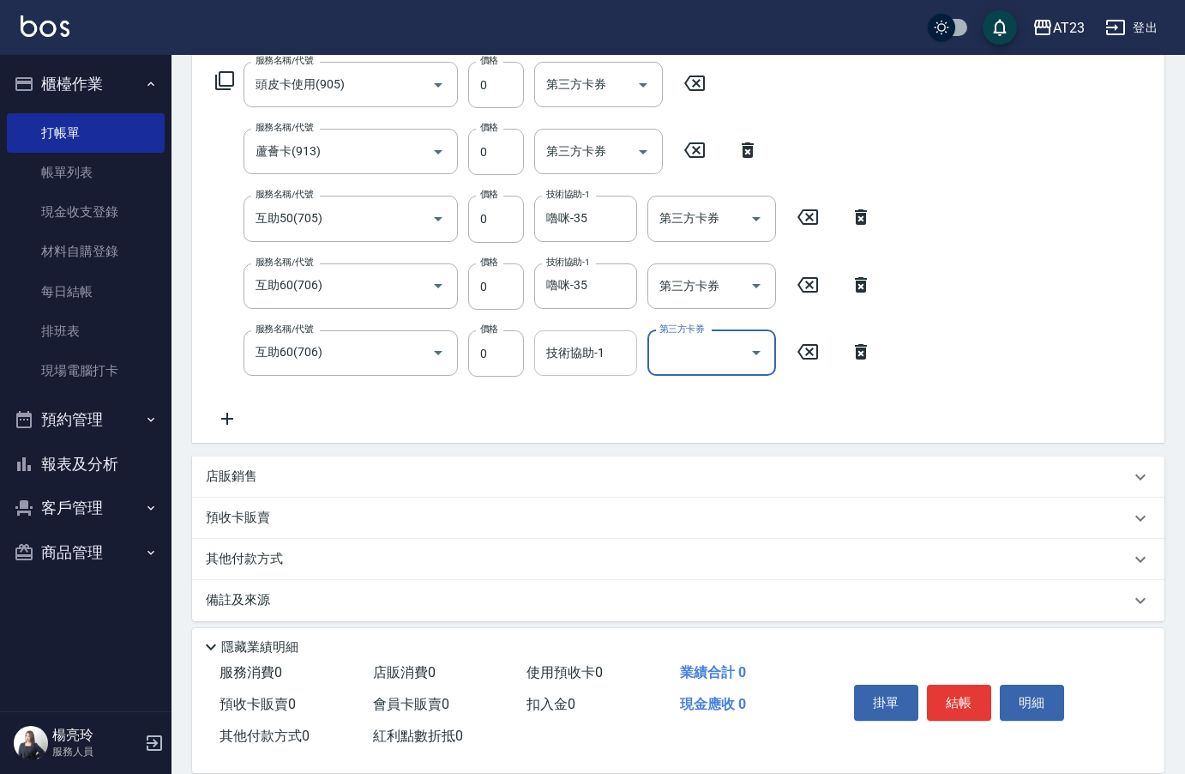
click at [571, 338] on input "技術協助-1" at bounding box center [585, 353] width 87 height 30
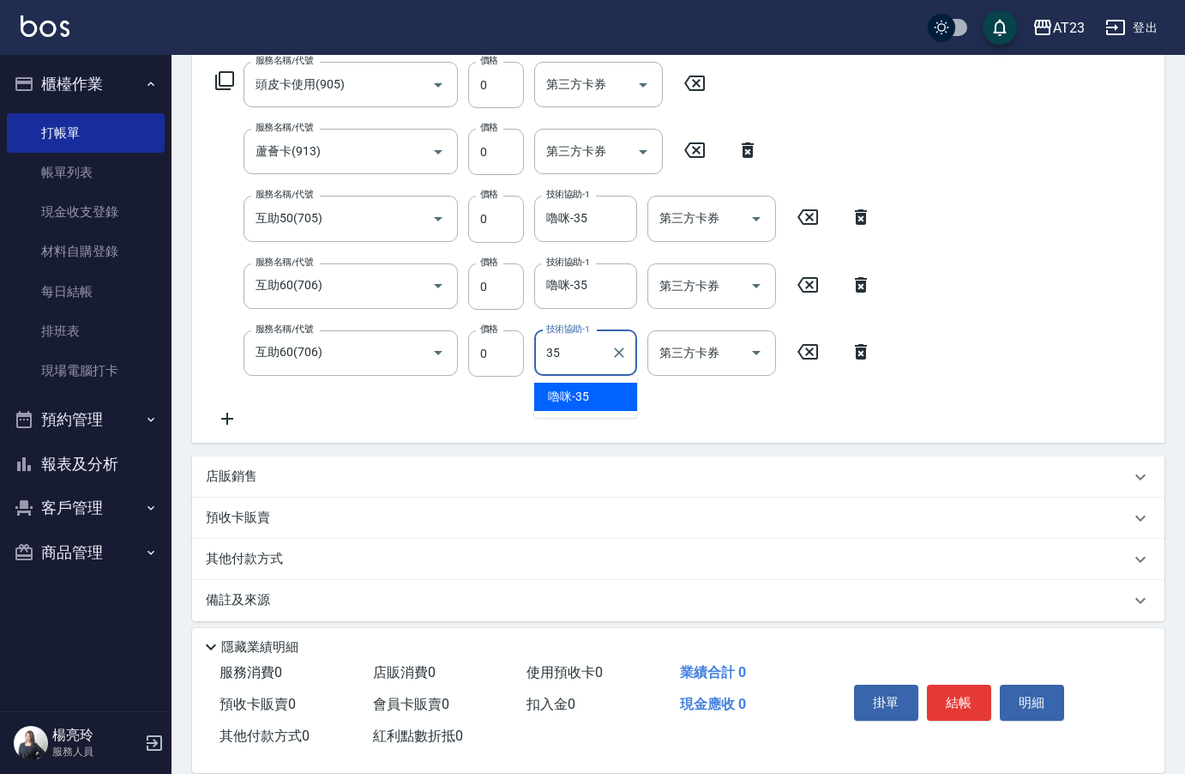
type input "嚕咪-35"
click at [973, 690] on button "結帳" at bounding box center [959, 702] width 64 height 36
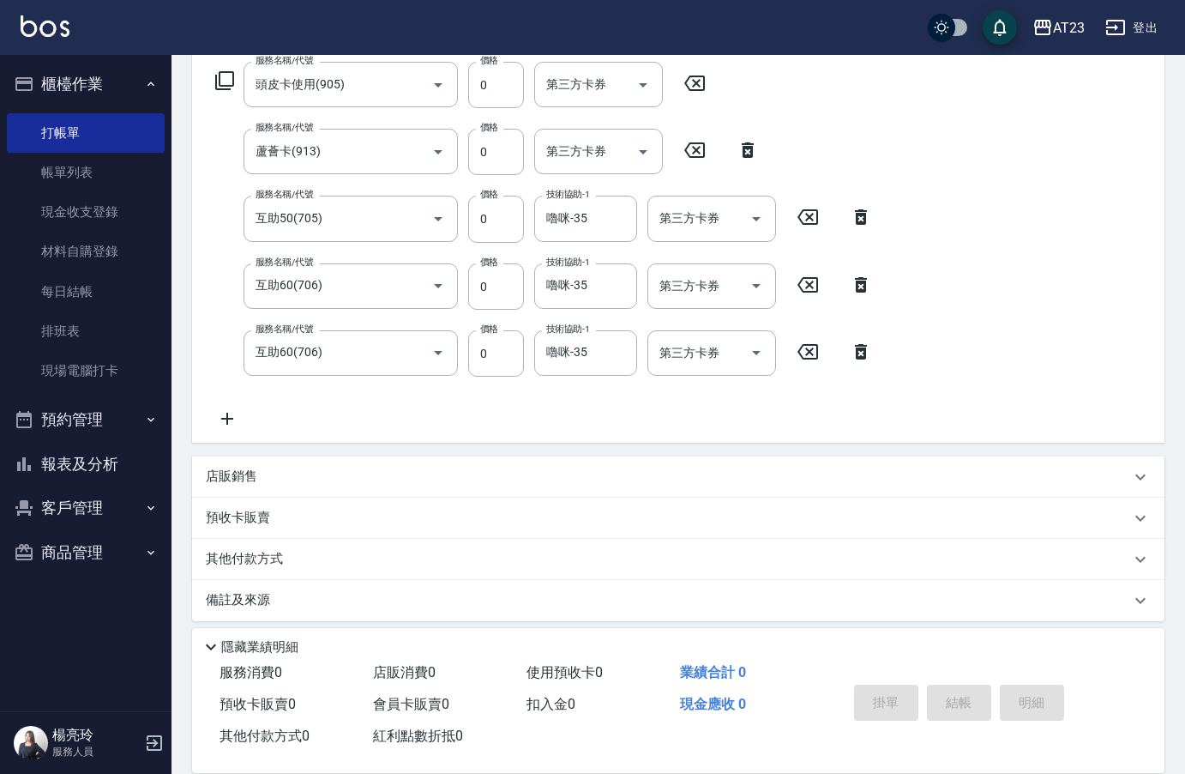
type input "[DATE] 19:41"
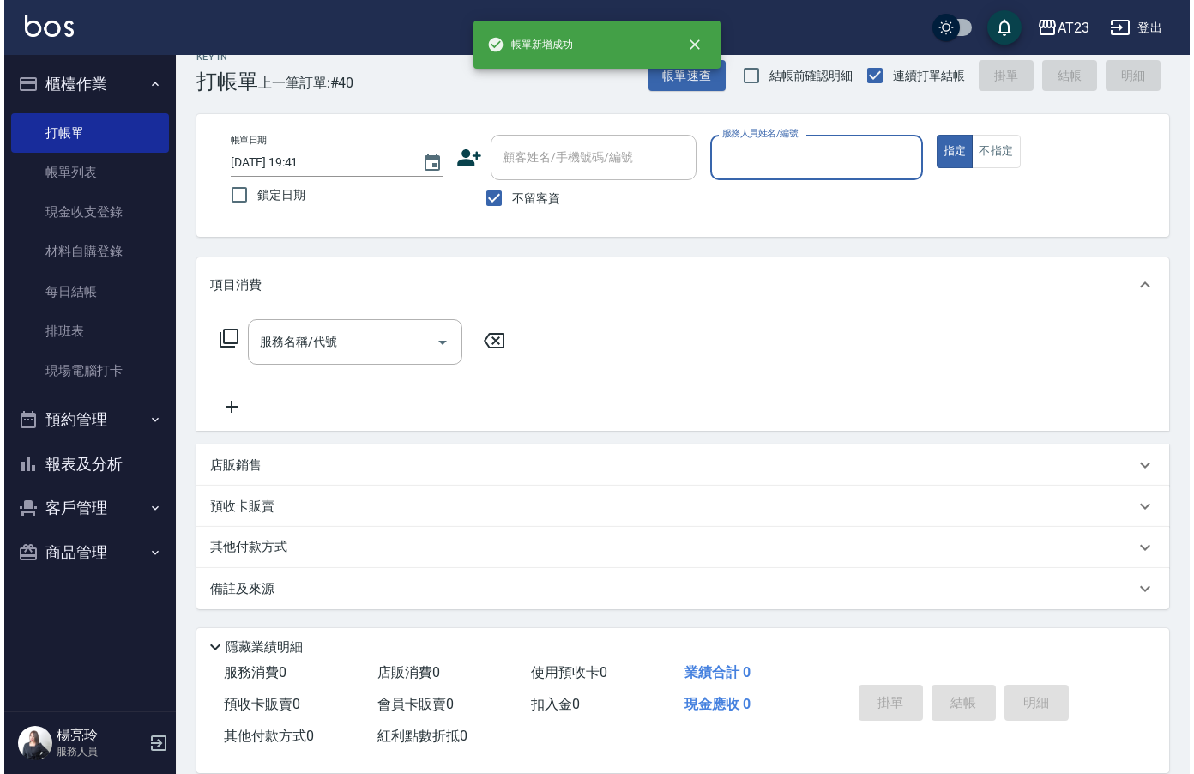
scroll to position [24, 0]
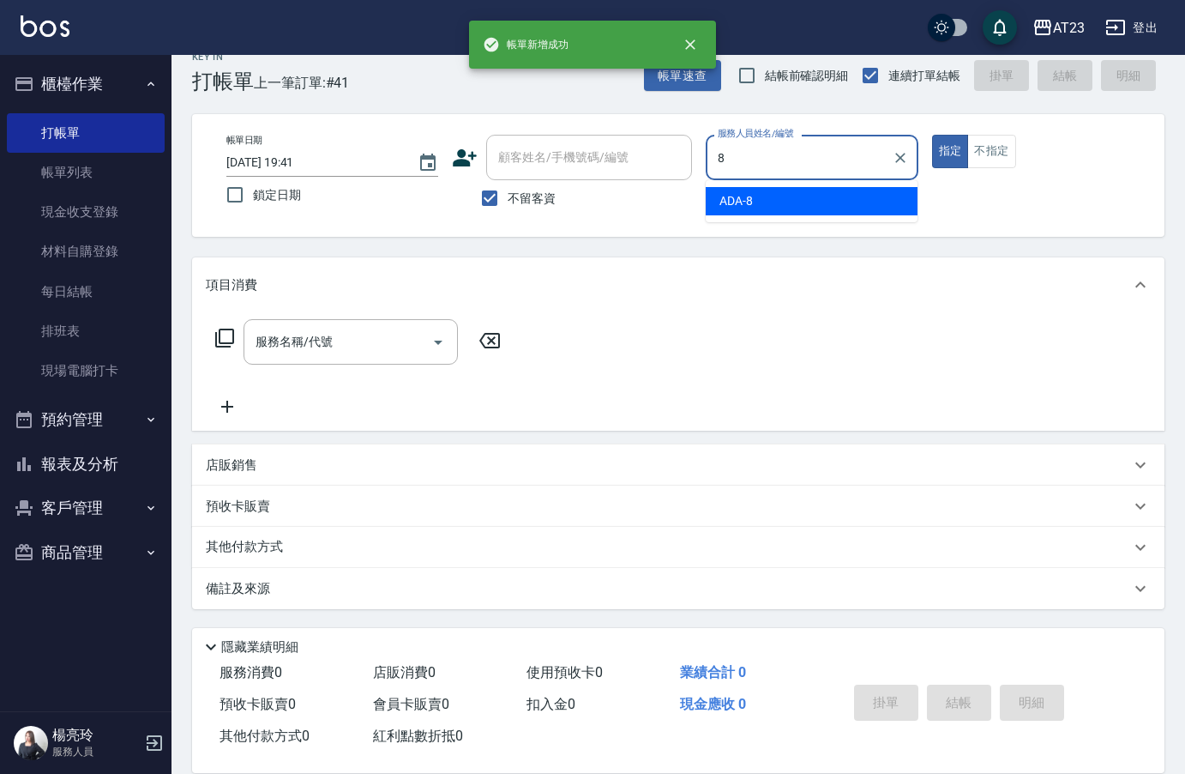
type input "ADA-8"
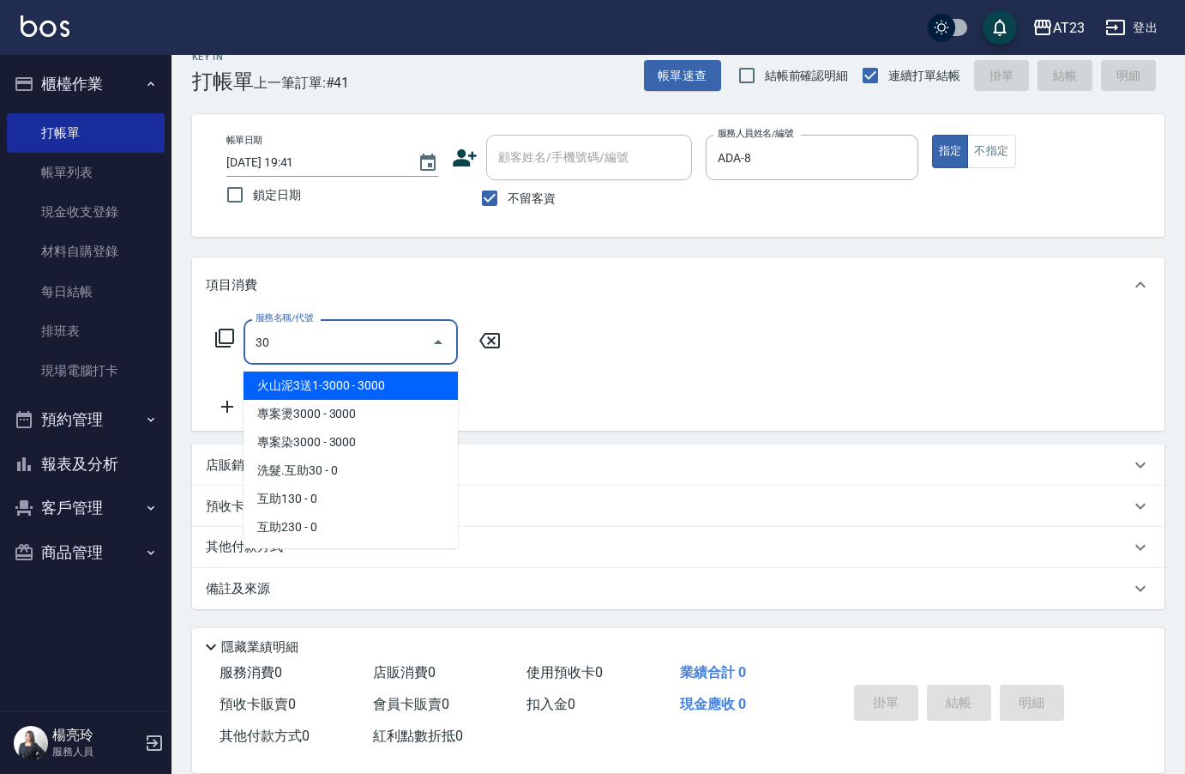
type input "3"
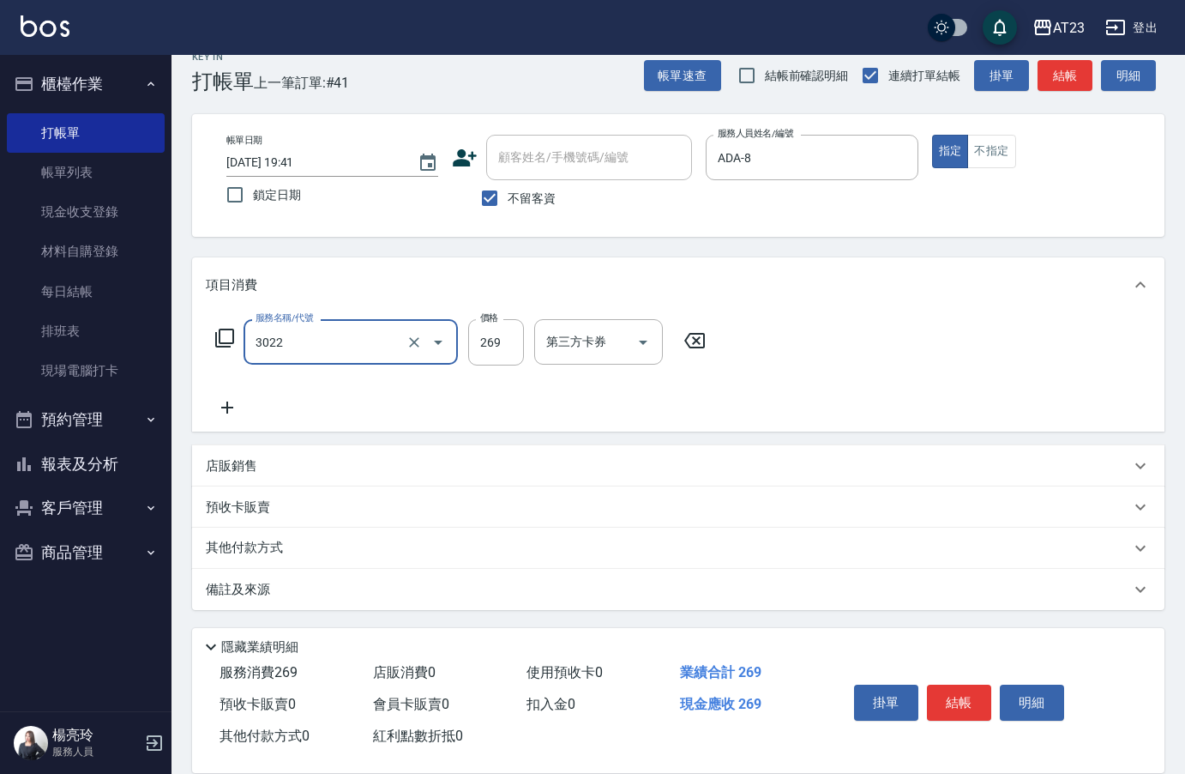
type input "(活動)造型剪(3022)"
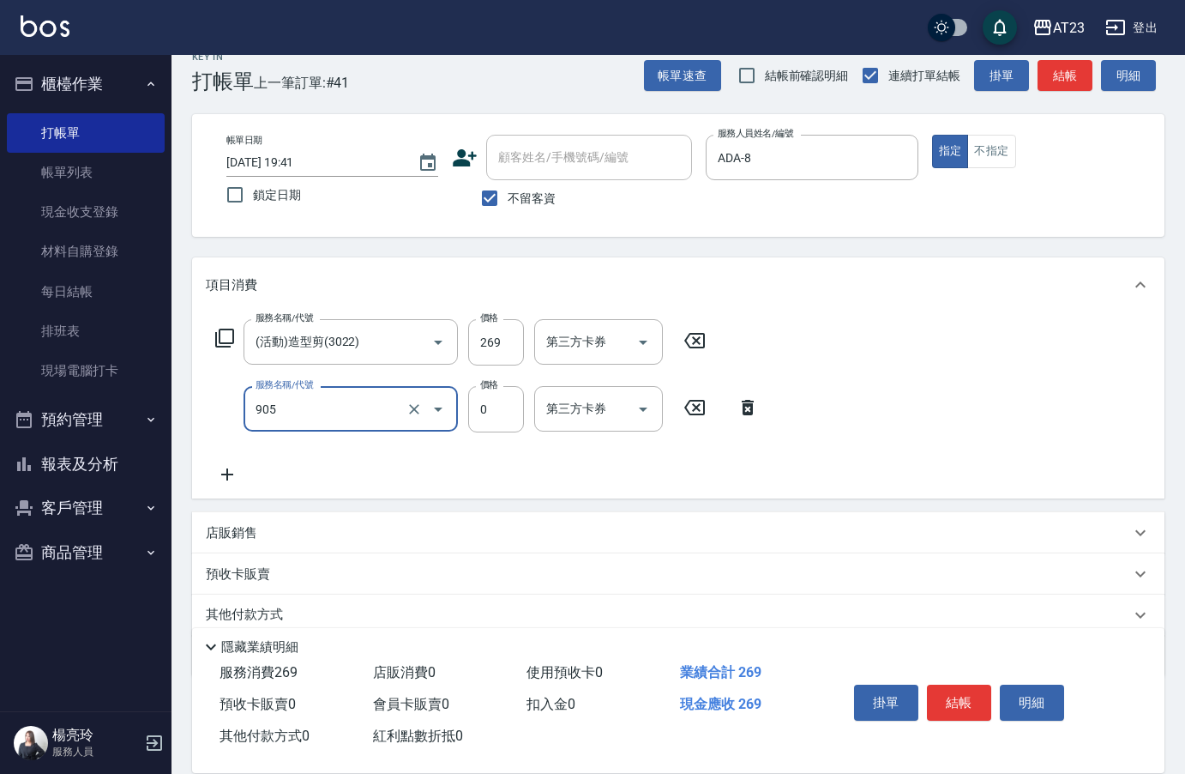
type input "頭皮卡使用(905)"
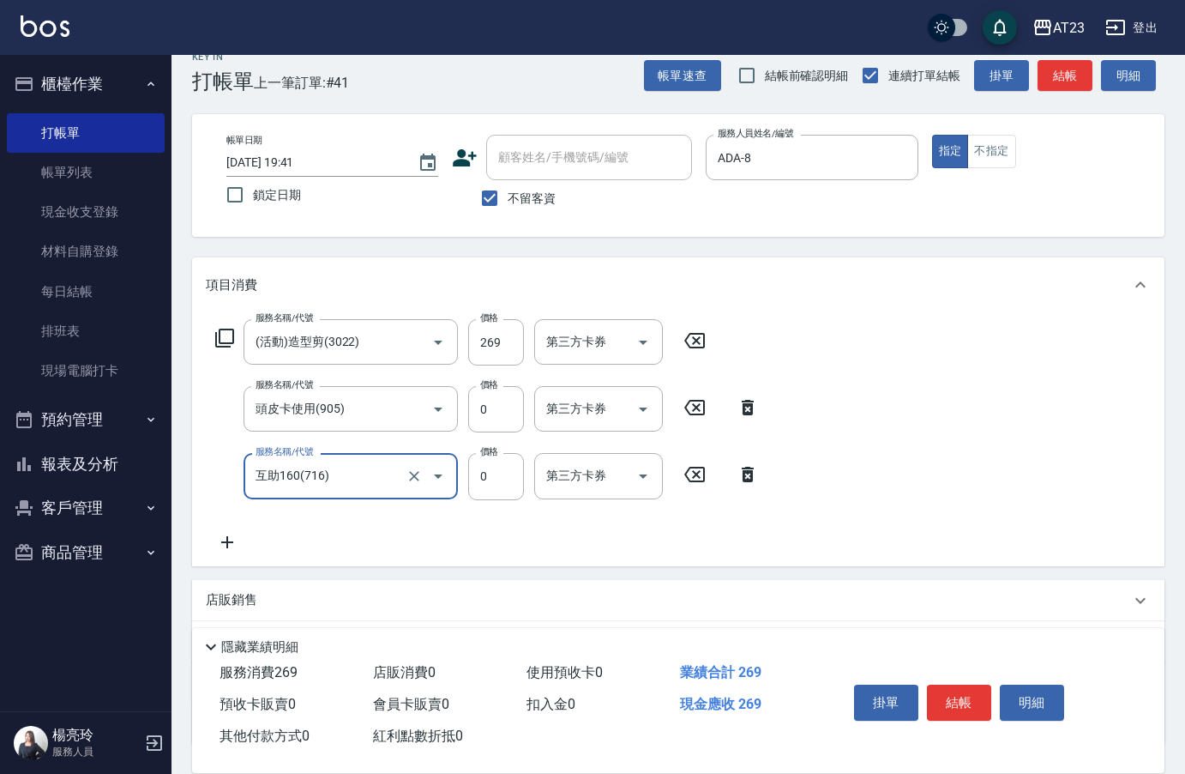
type input "互助160(716)"
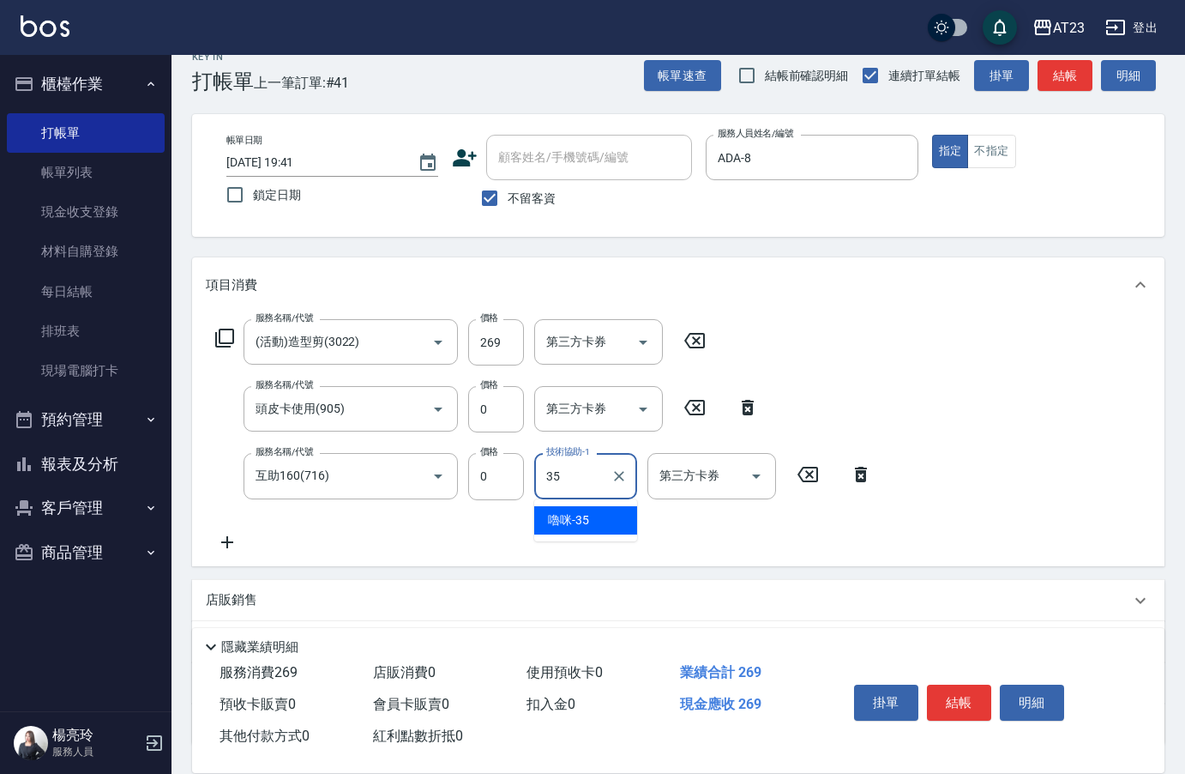
type input "嚕咪-35"
click at [965, 713] on button "結帳" at bounding box center [959, 702] width 64 height 36
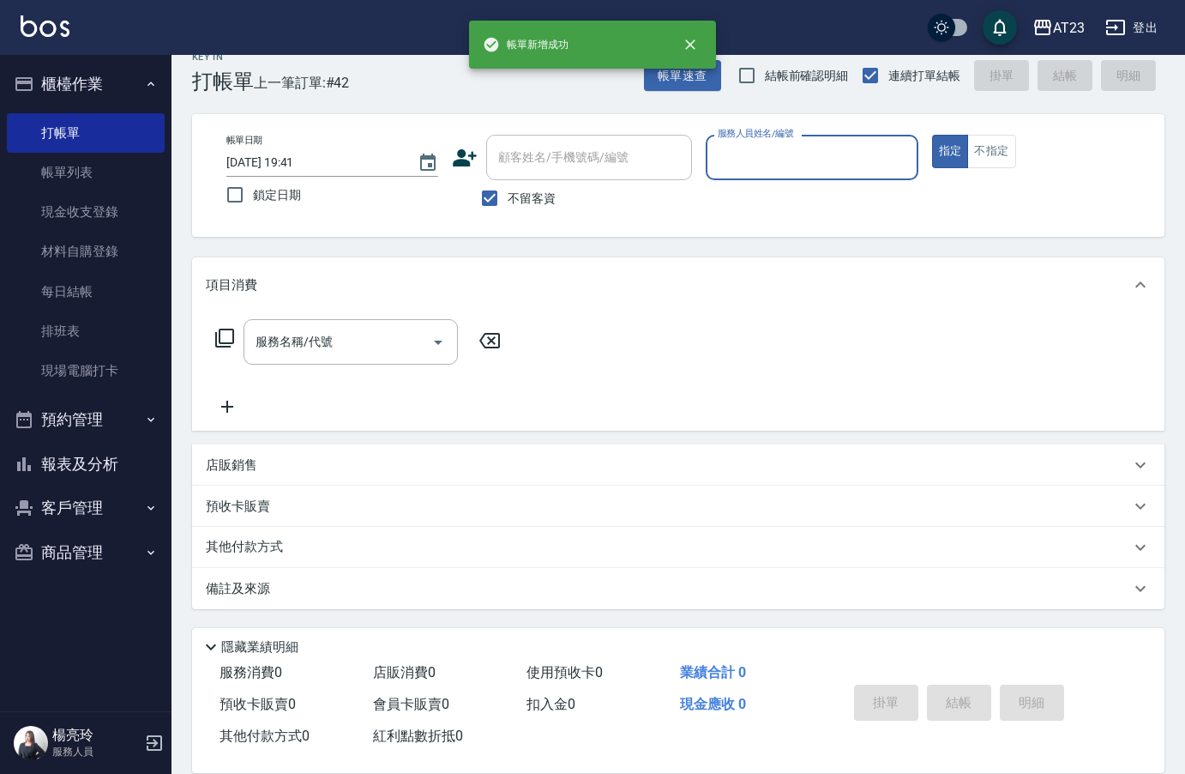
type input "4"
type input "JUN-11"
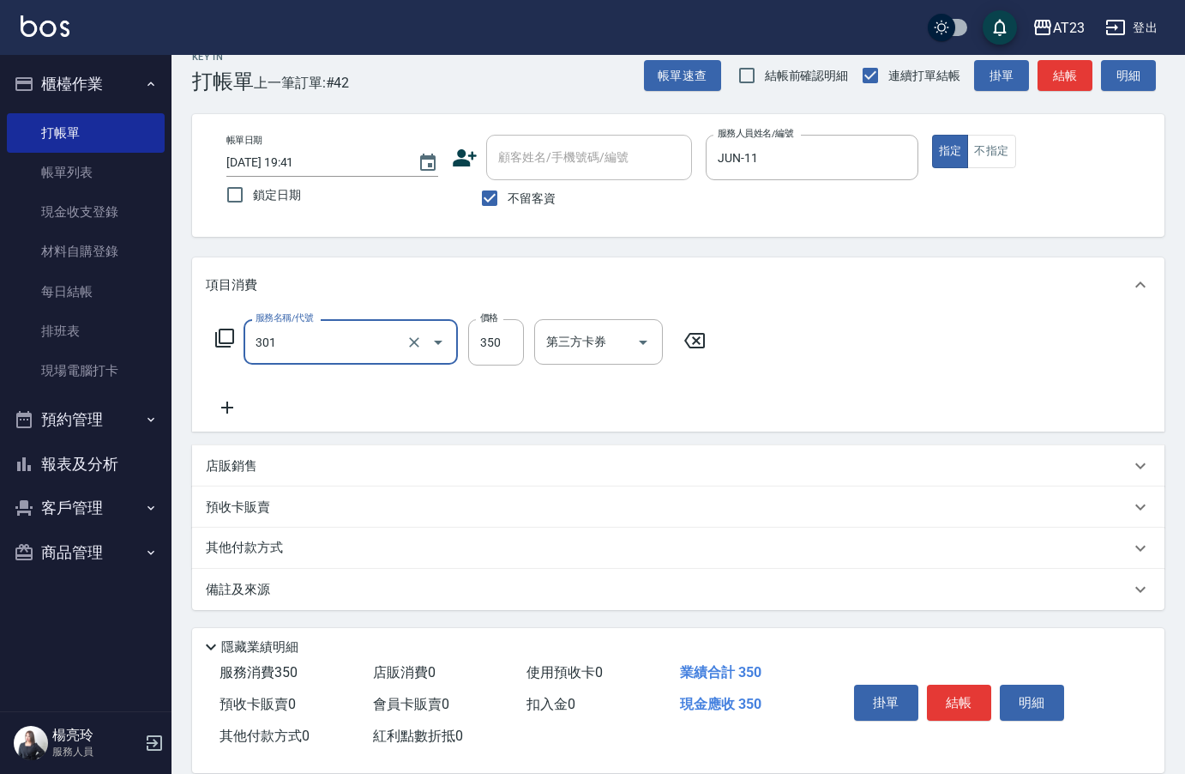
type input "造型剪髮(301)"
type input "400"
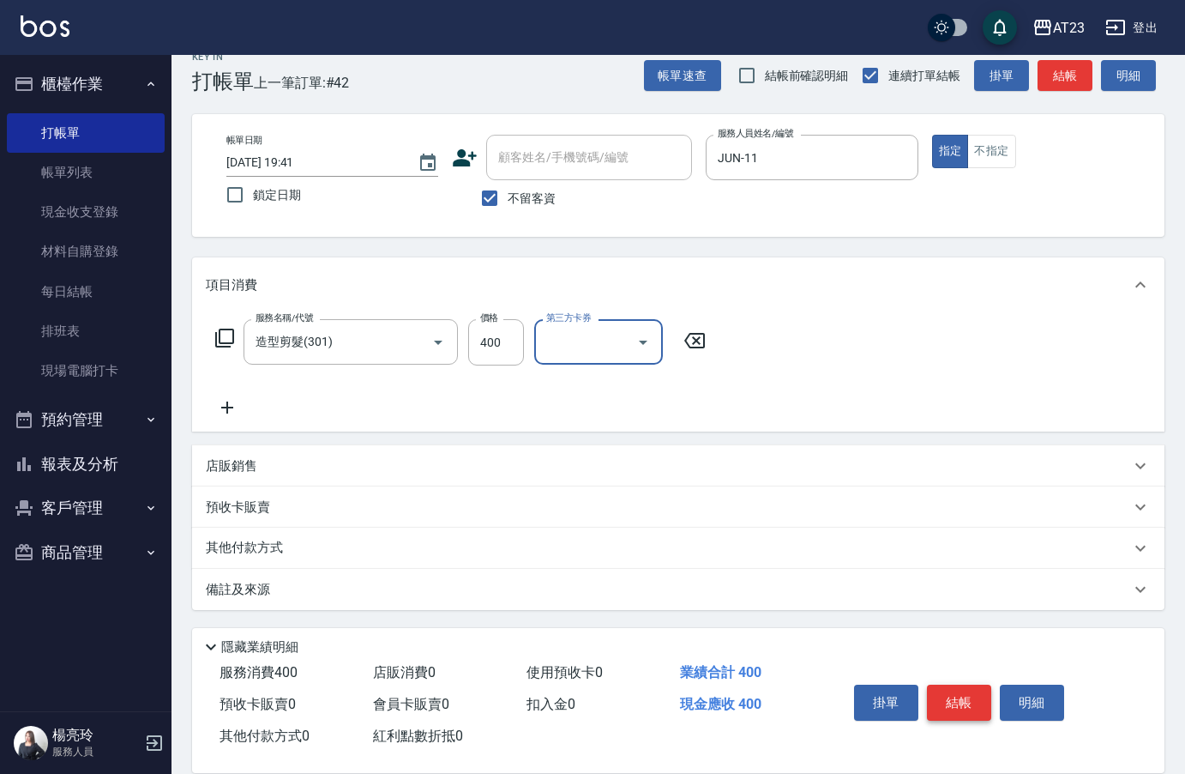
click at [962, 701] on button "結帳" at bounding box center [959, 702] width 64 height 36
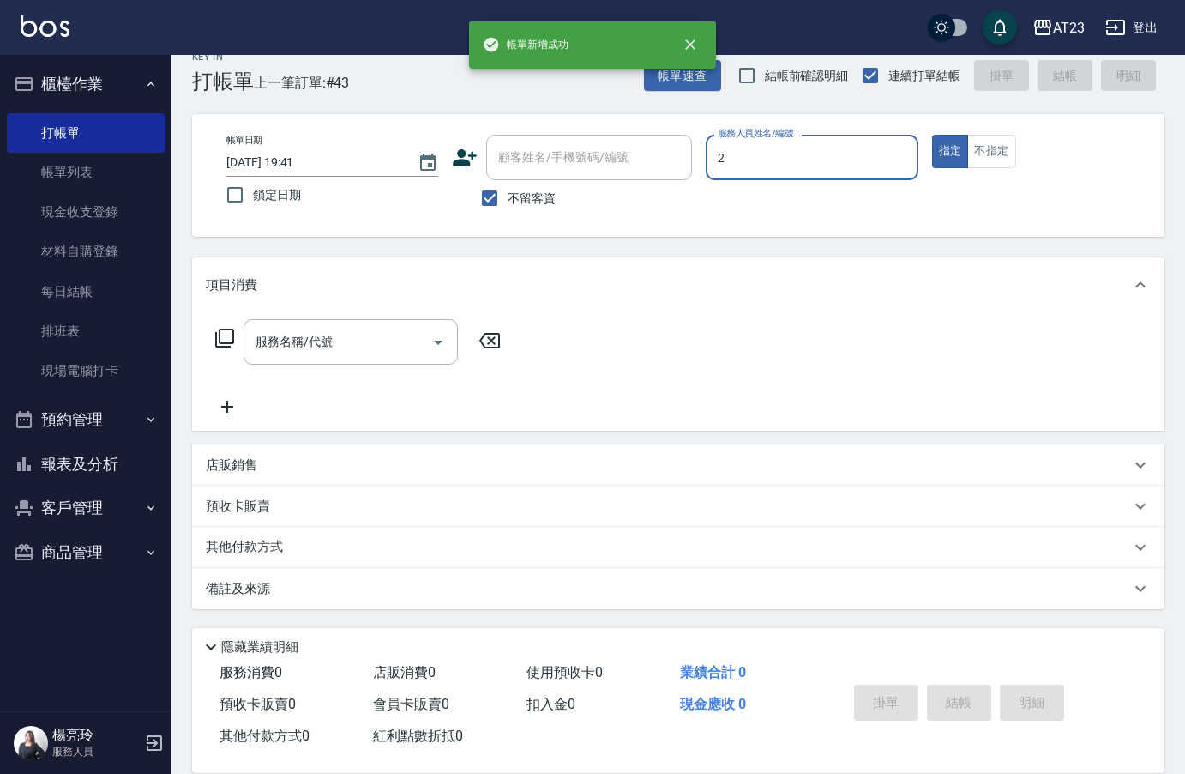
type input "美瑛-2"
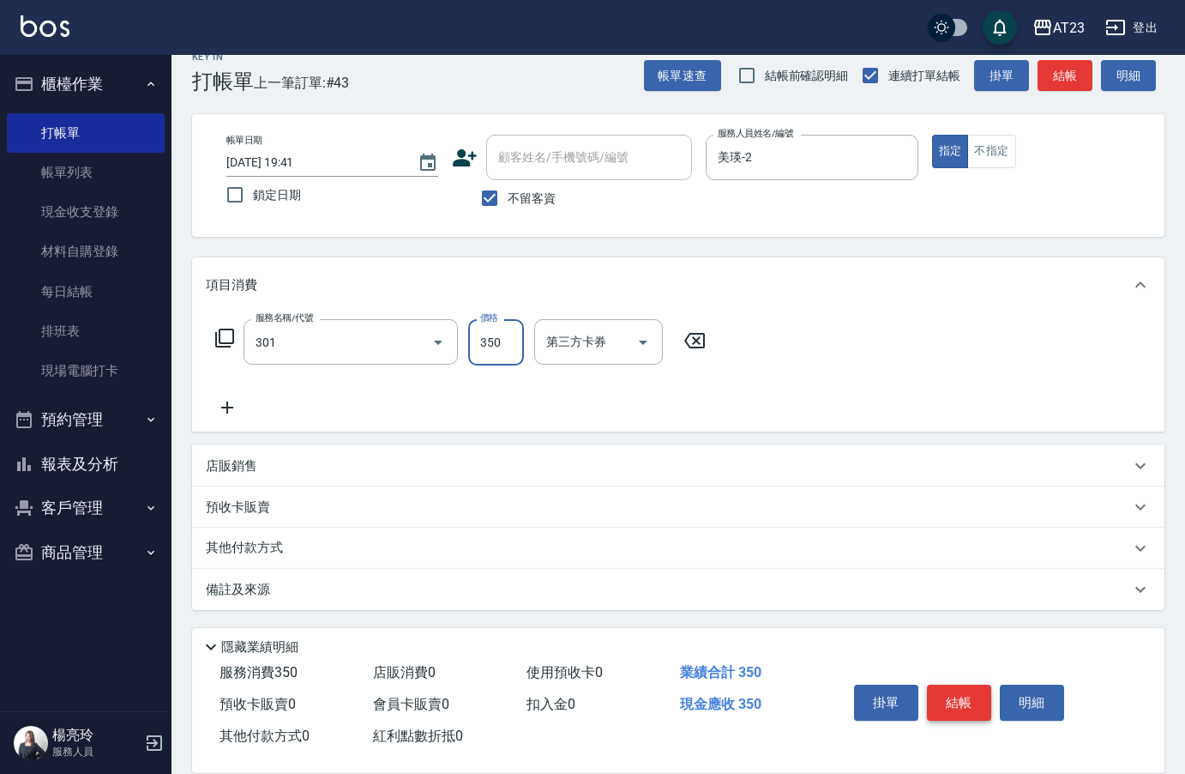
type input "造型剪髮(301)"
type input "500"
click at [967, 707] on button "結帳" at bounding box center [959, 702] width 64 height 36
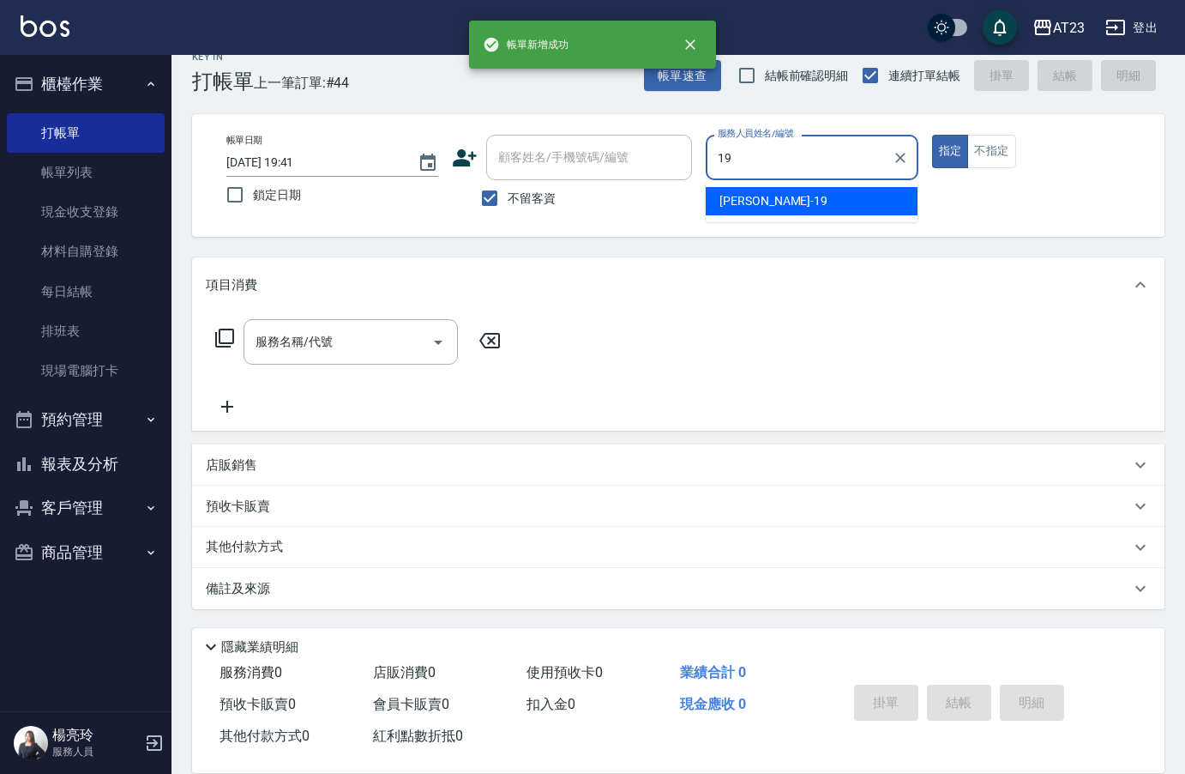
type input "[PERSON_NAME]-19"
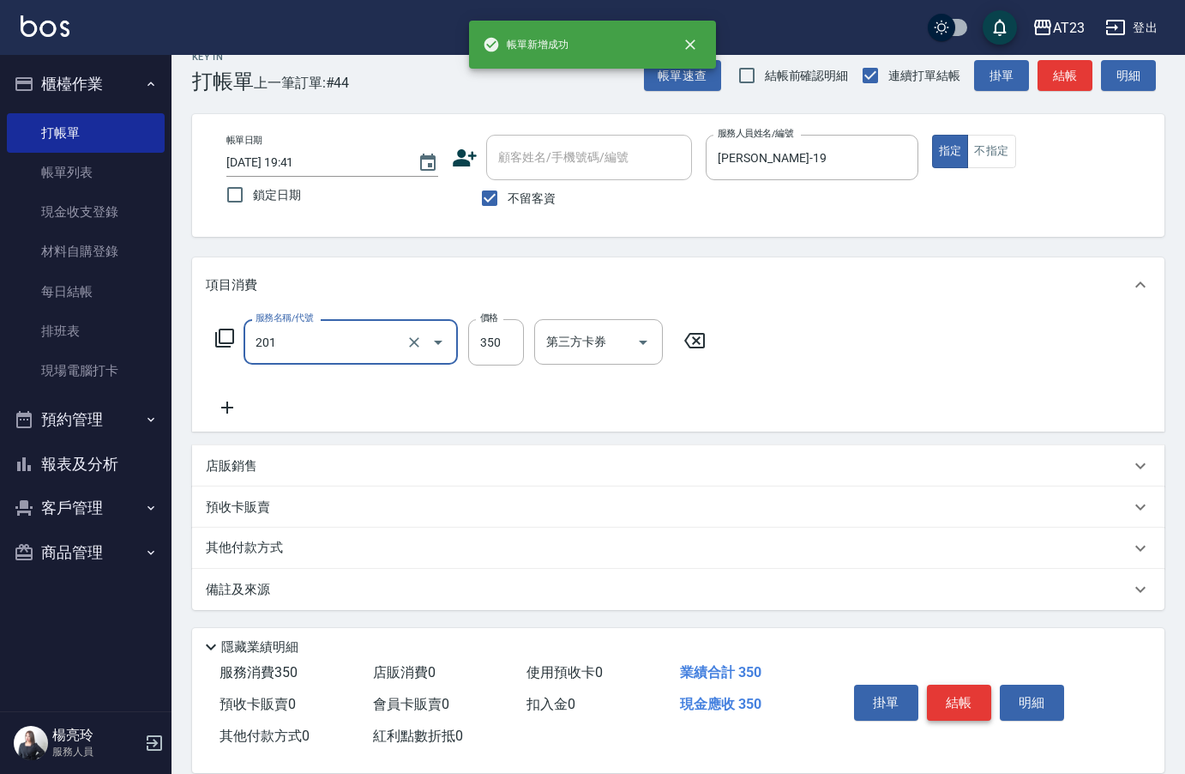
type input "一般洗髮(201)"
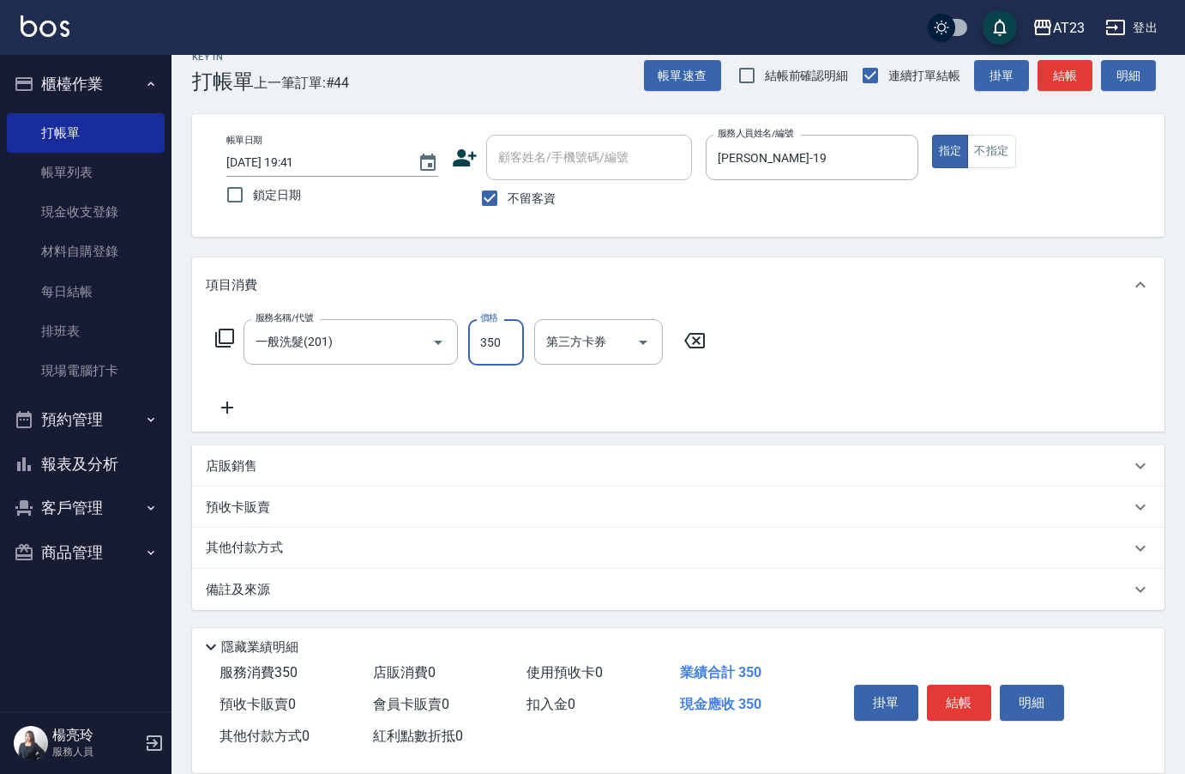
click at [221, 337] on icon at bounding box center [224, 338] width 21 height 21
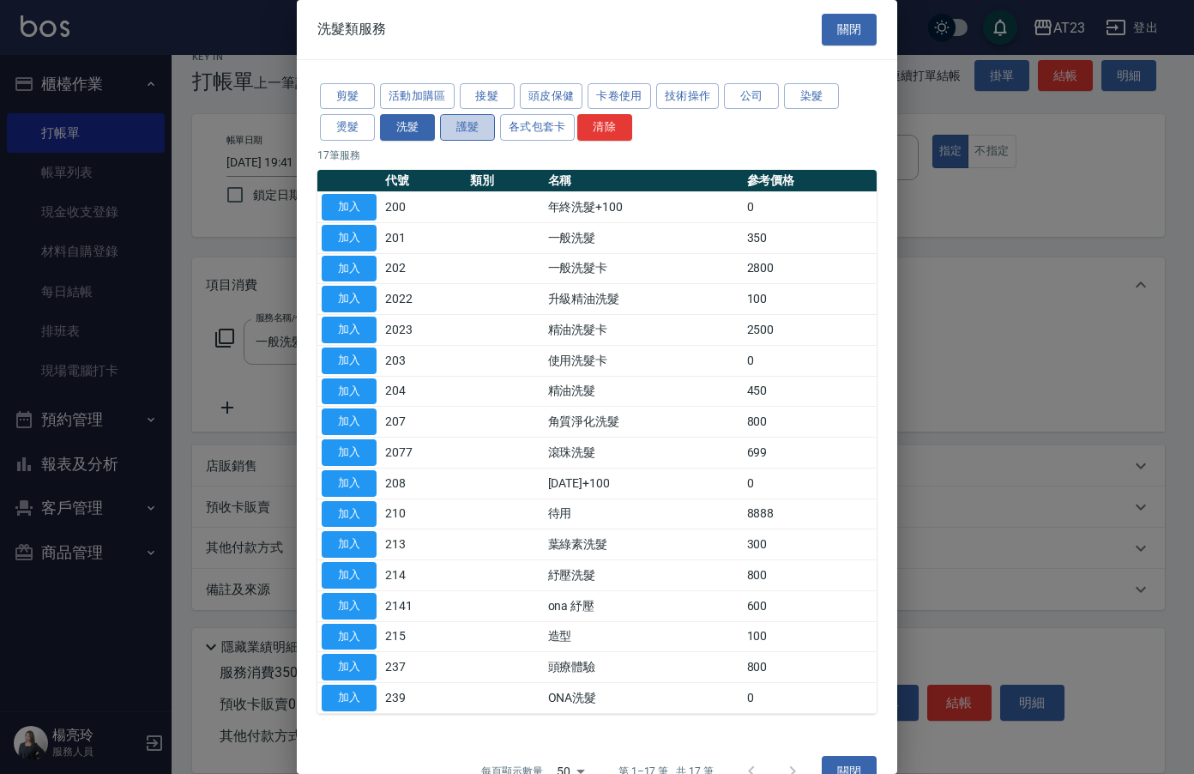
drag, startPoint x: 471, startPoint y: 126, endPoint x: 449, endPoint y: 122, distance: 21.9
click at [460, 124] on button "護髮" at bounding box center [467, 127] width 55 height 27
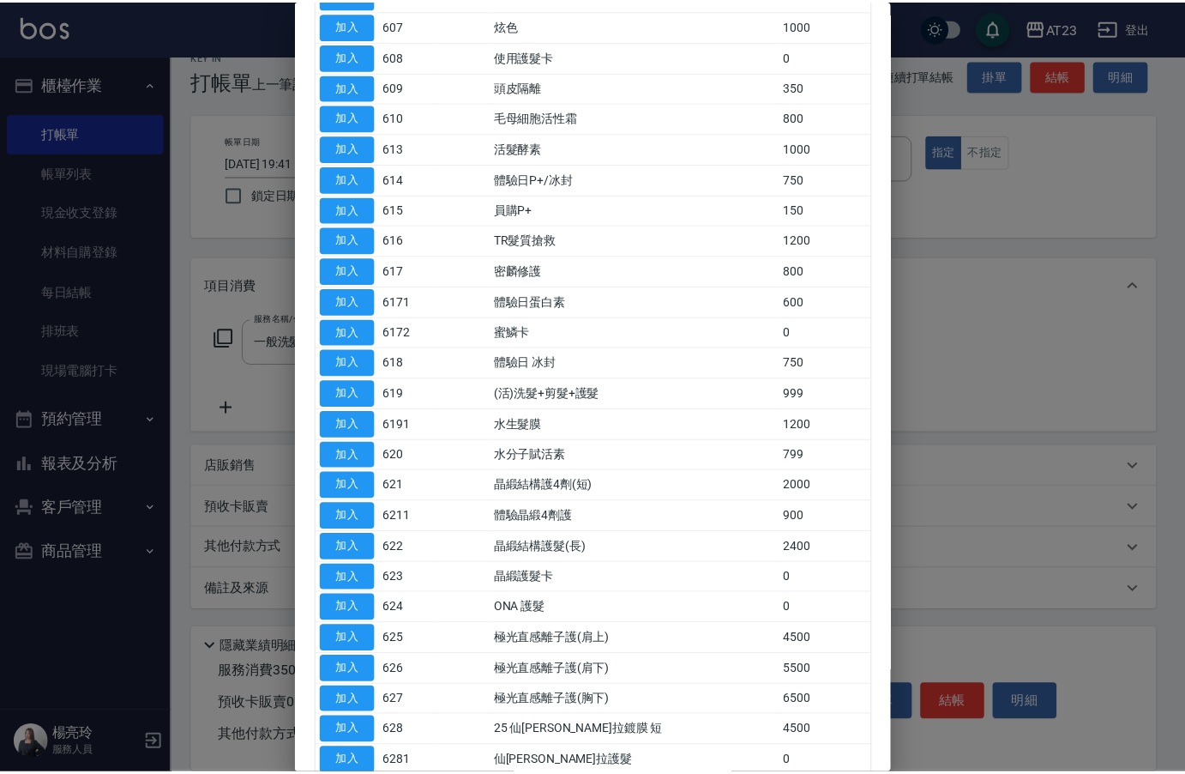
scroll to position [429, 0]
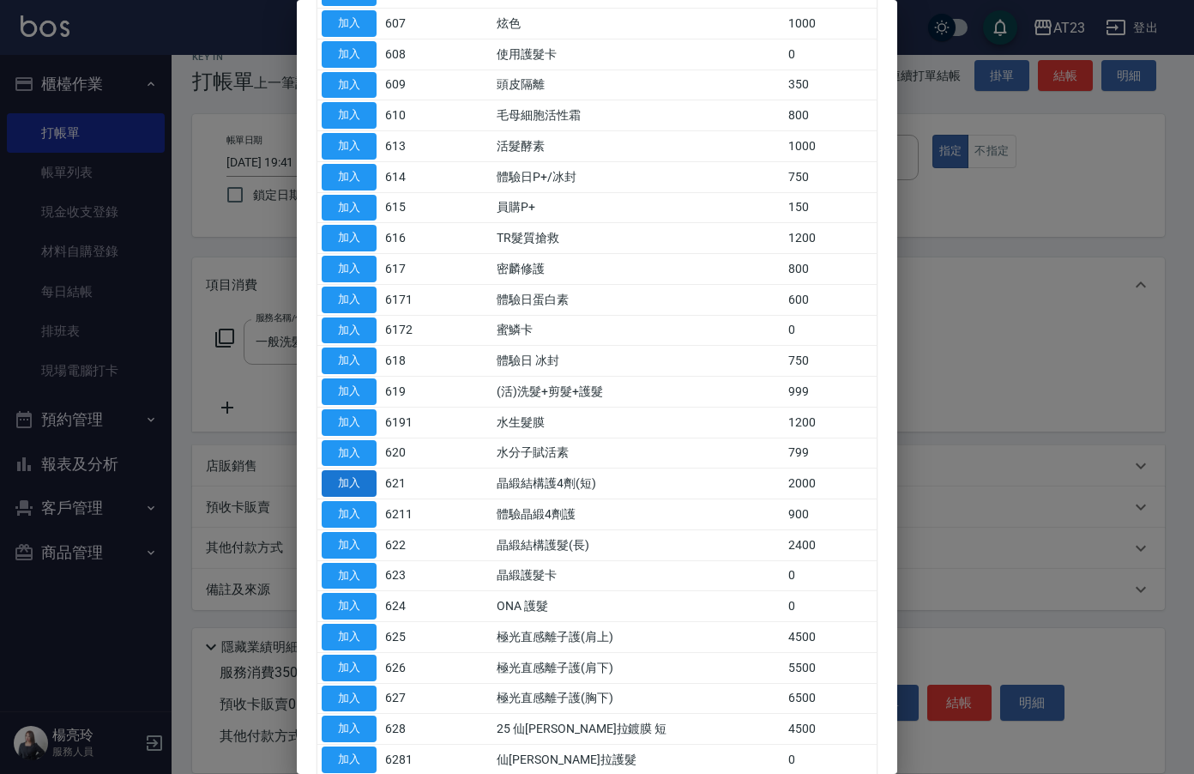
click at [346, 485] on button "加入" at bounding box center [349, 483] width 55 height 27
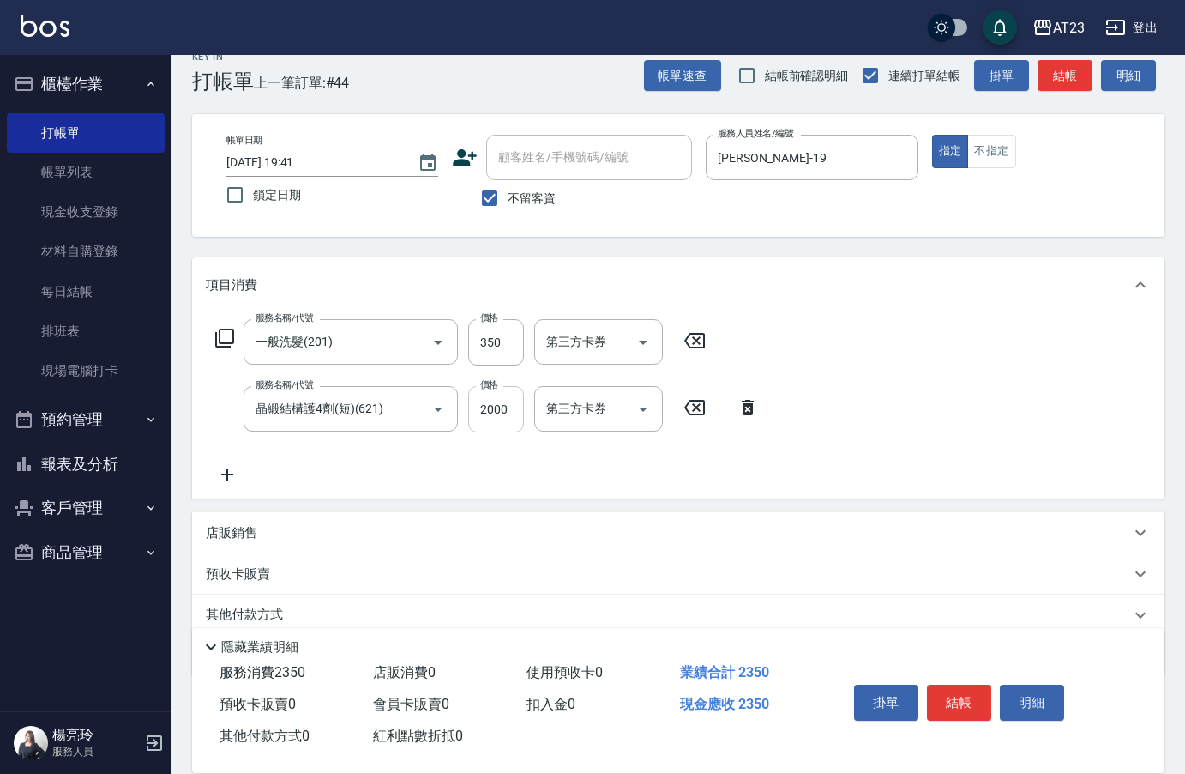
click at [515, 397] on input "2000" at bounding box center [496, 409] width 56 height 46
drag, startPoint x: 516, startPoint y: 411, endPoint x: 428, endPoint y: 395, distance: 89.8
click at [433, 395] on div "服務名稱/代號 晶緞結構護4劑(短)(621) 服務名稱/代號 價格 2000 價格 第三方卡券 第三方卡券" at bounding box center [487, 409] width 563 height 46
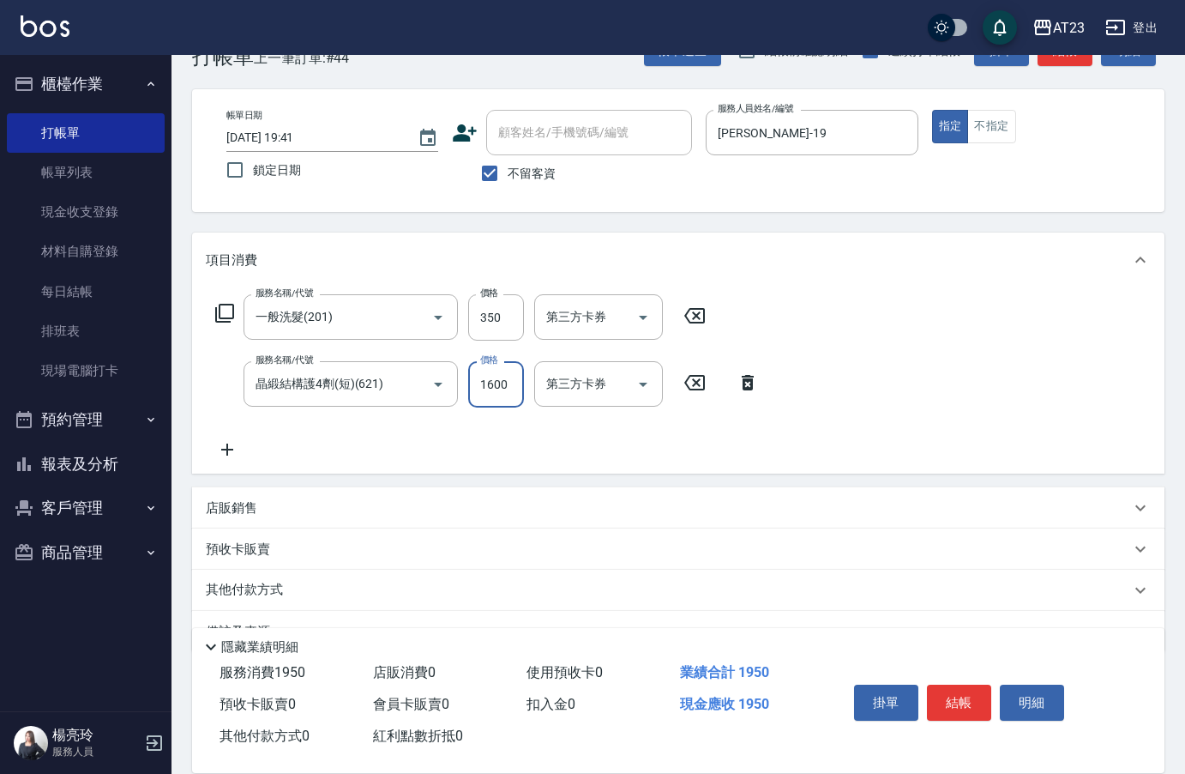
scroll to position [92, 0]
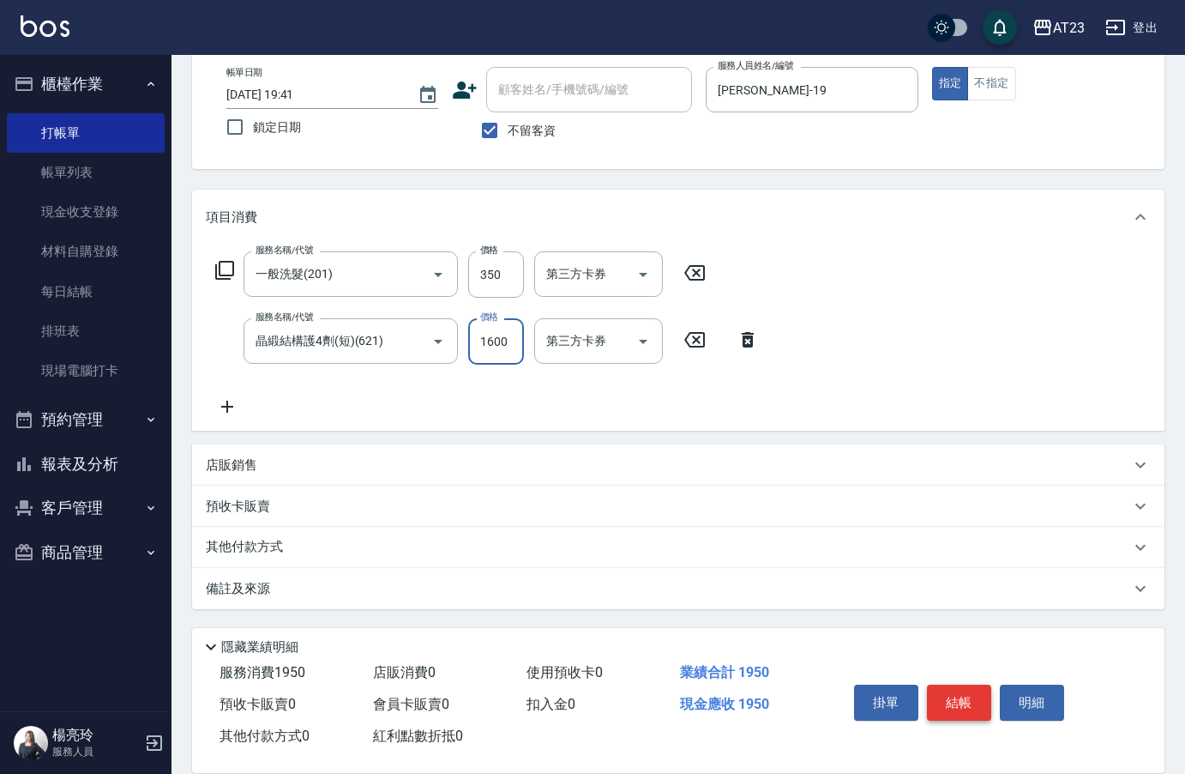
type input "1600"
click at [979, 684] on button "結帳" at bounding box center [959, 702] width 64 height 36
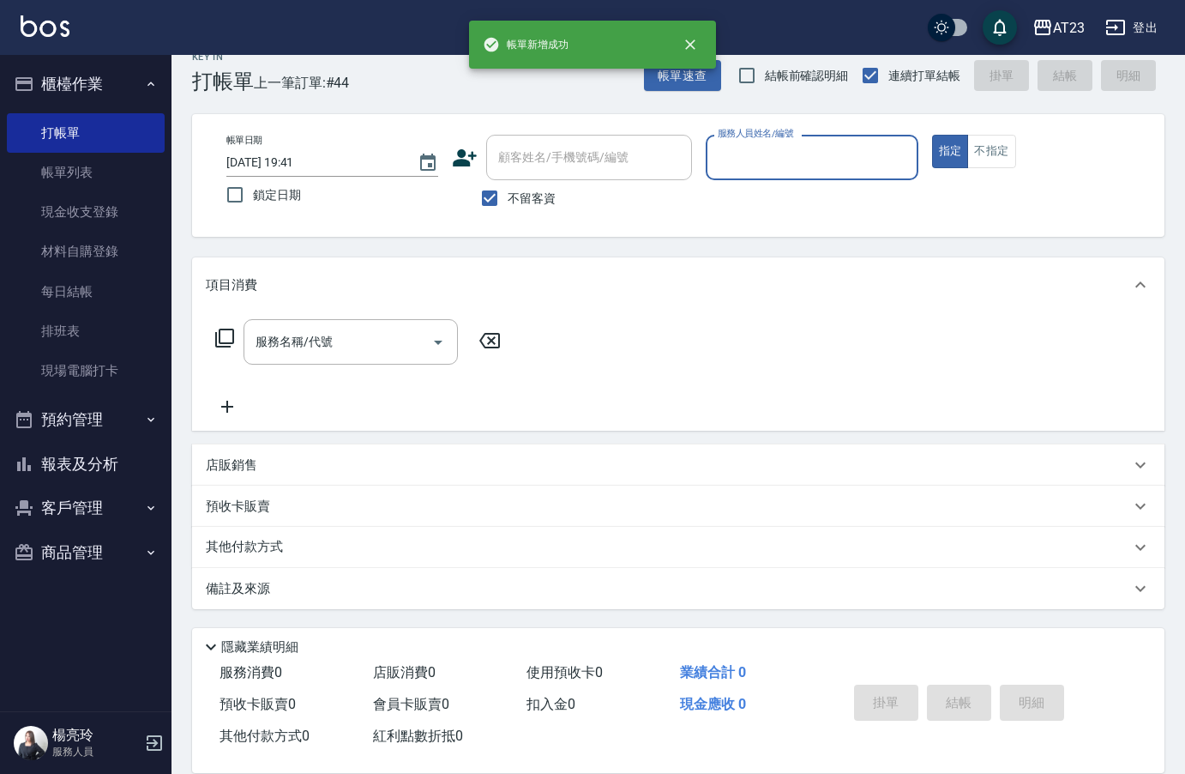
scroll to position [24, 0]
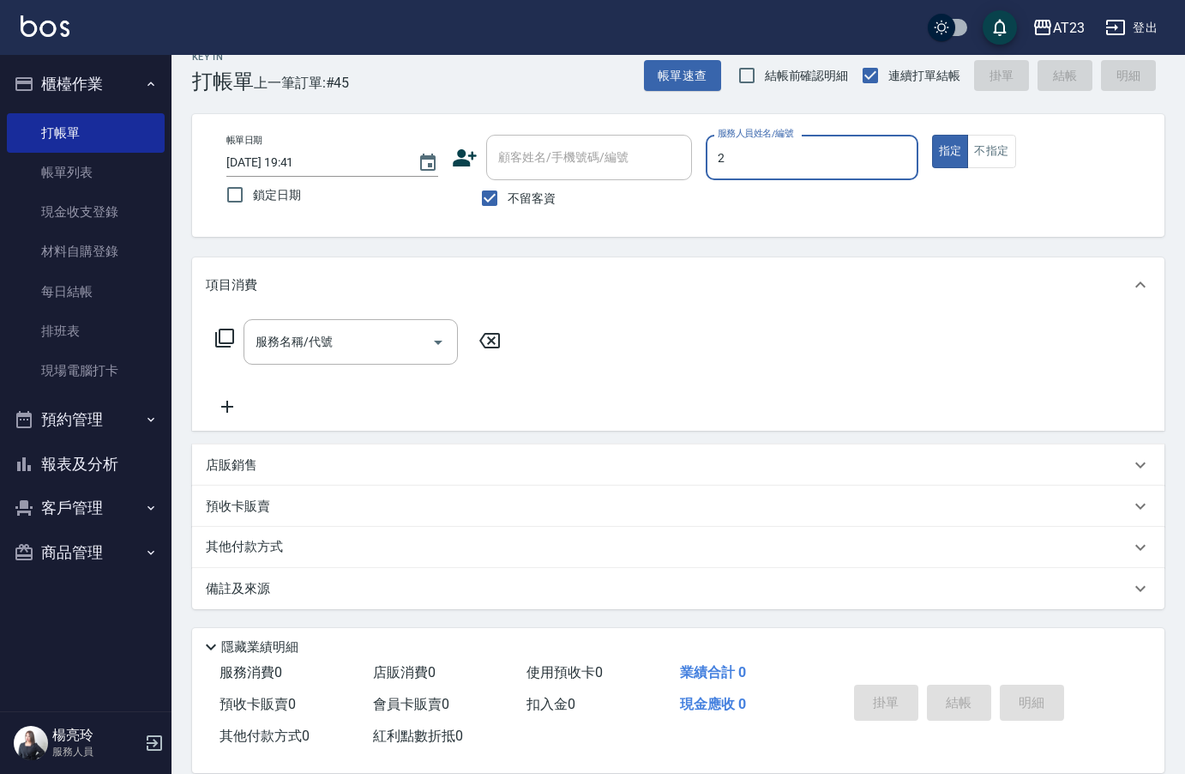
type input "美瑛-2"
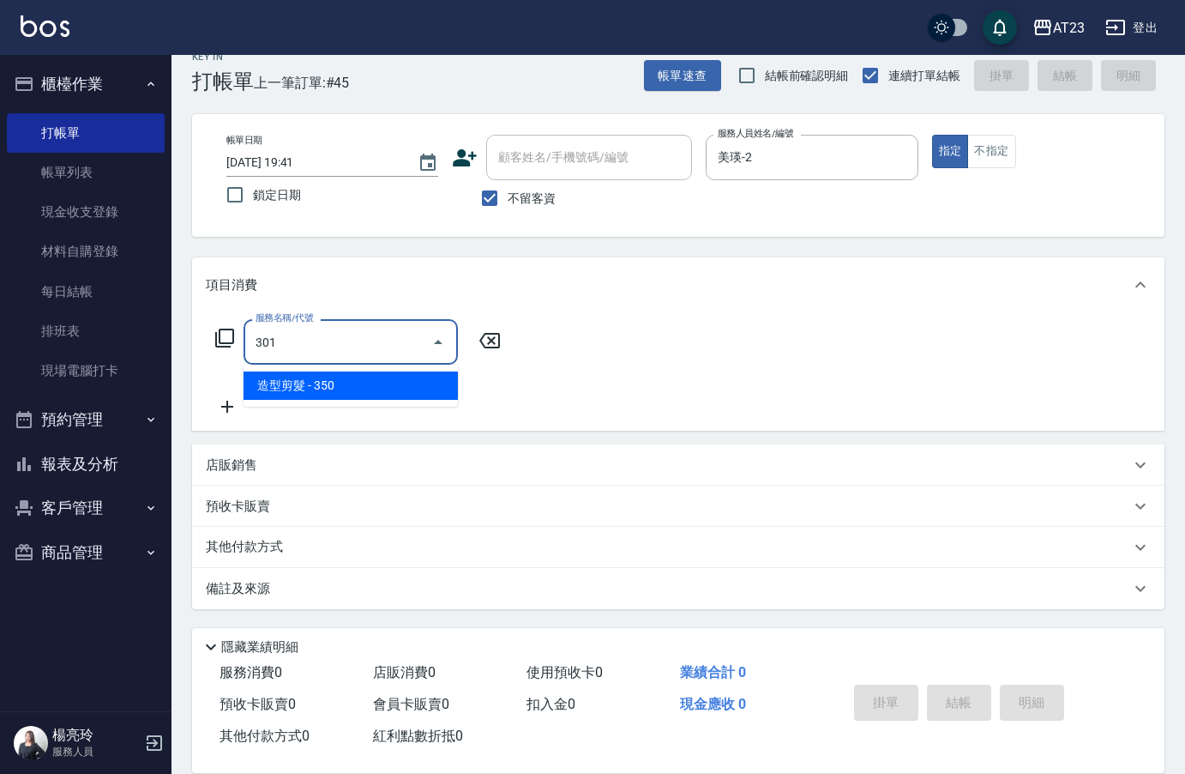
type input "造型剪髮(301)"
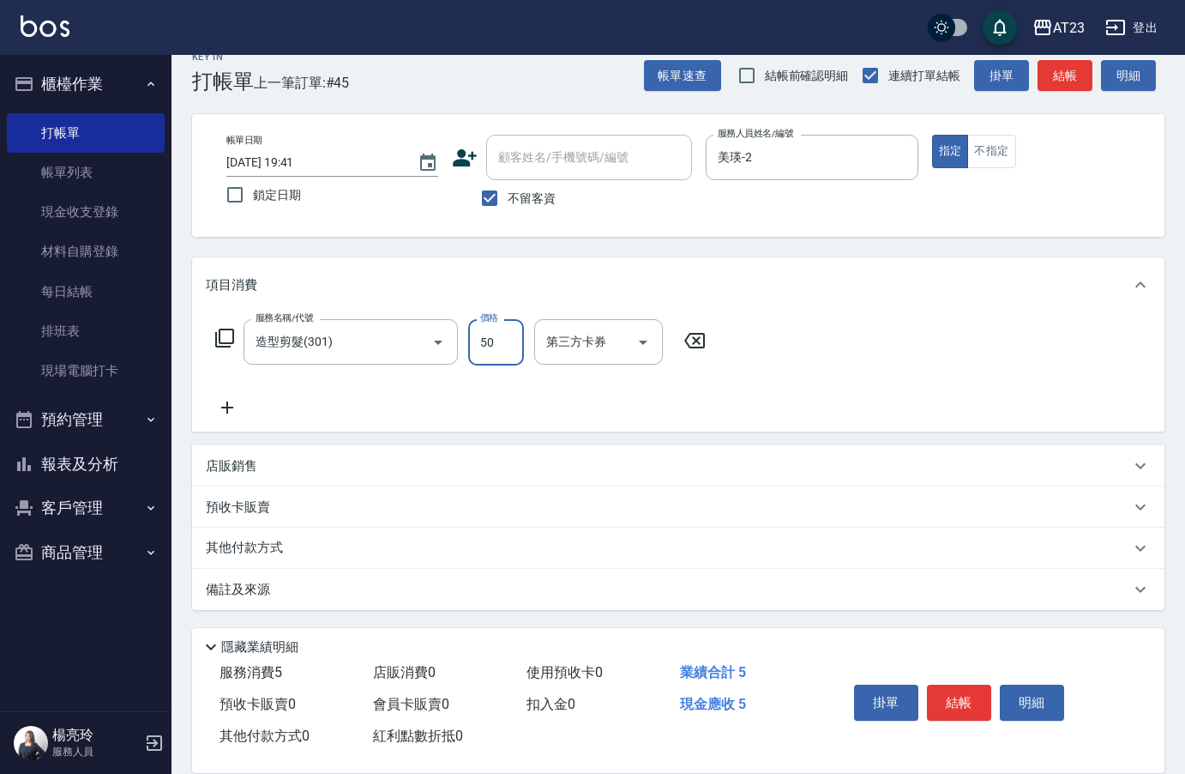
type input "500"
click at [987, 385] on div "服務名稱/代號 造型剪髮(301) 服務名稱/代號 價格 500 價格 第三方卡券 第三方卡券" at bounding box center [678, 371] width 973 height 119
click at [943, 700] on button "結帳" at bounding box center [959, 702] width 64 height 36
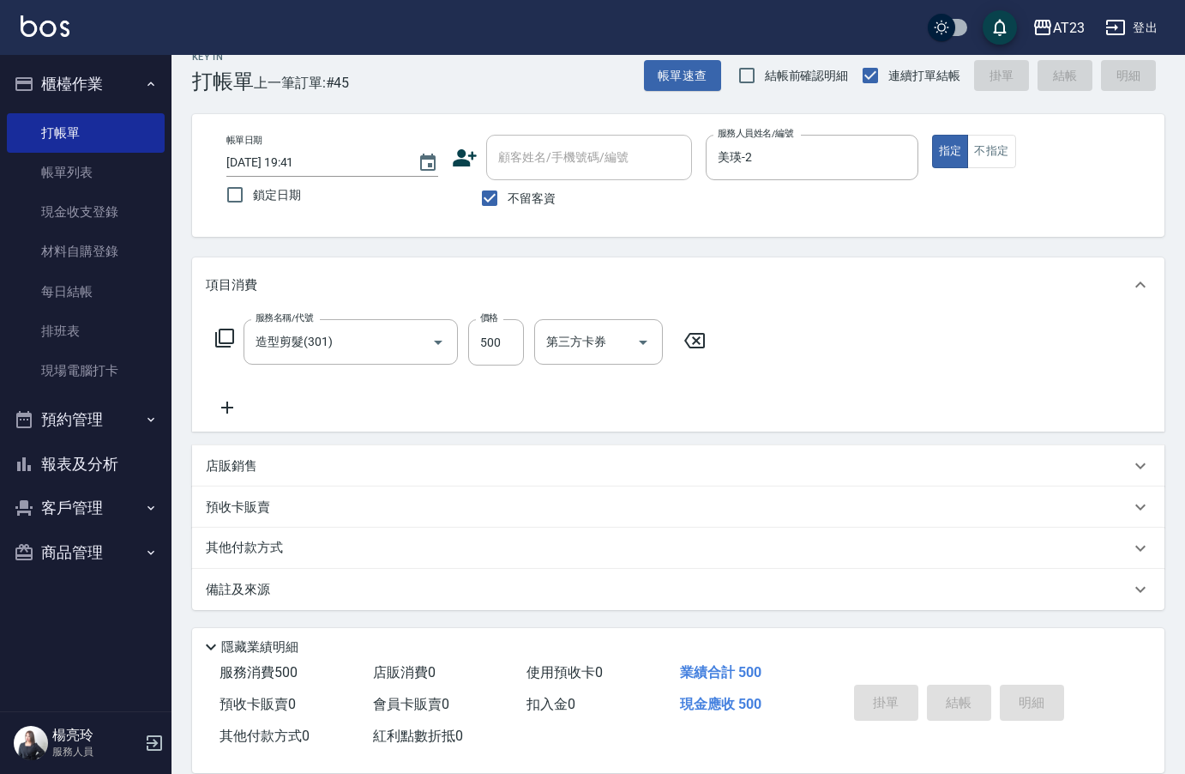
type input "[DATE] 19:42"
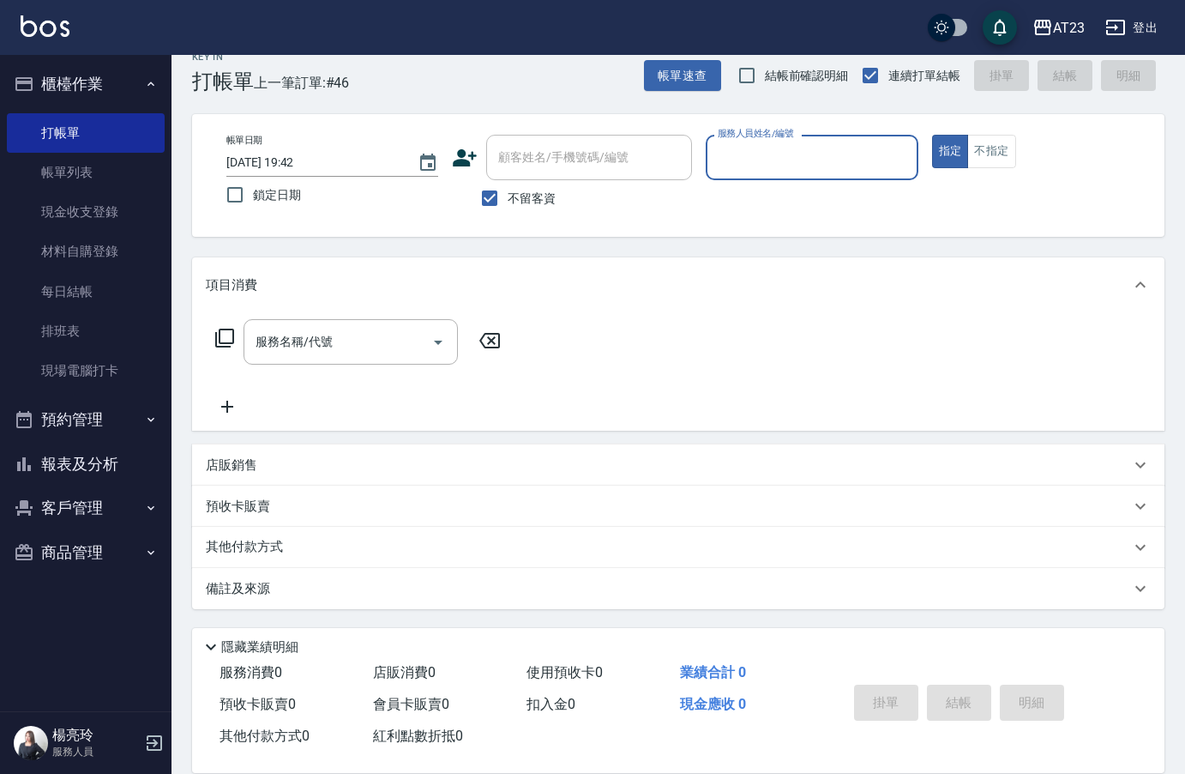
scroll to position [0, 0]
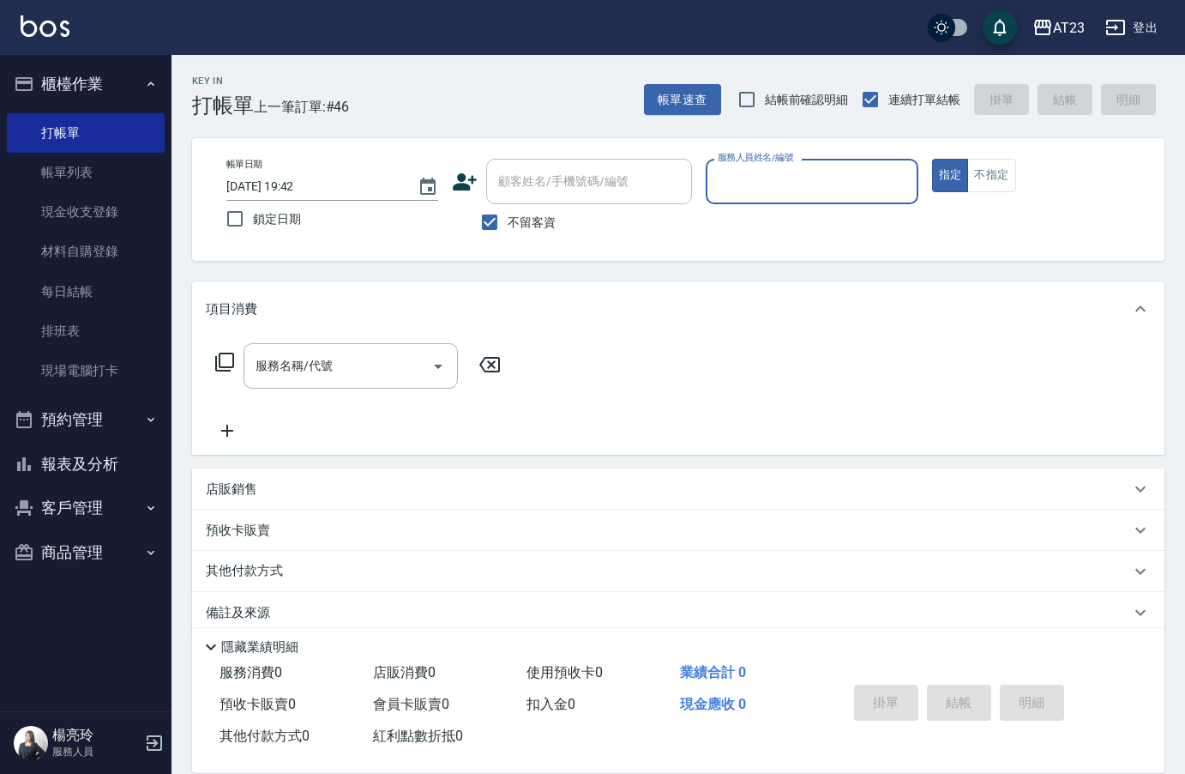
click at [138, 556] on button "商品管理" at bounding box center [86, 552] width 158 height 45
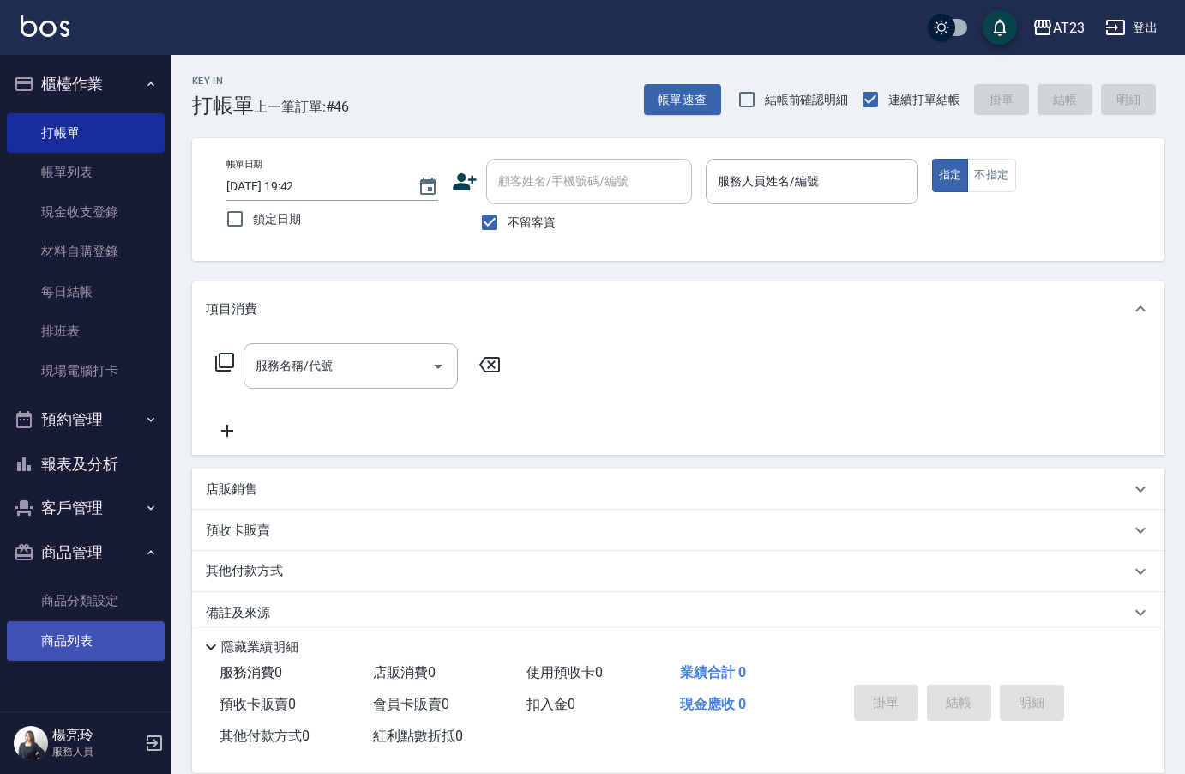
click at [92, 627] on link "商品列表" at bounding box center [86, 640] width 158 height 39
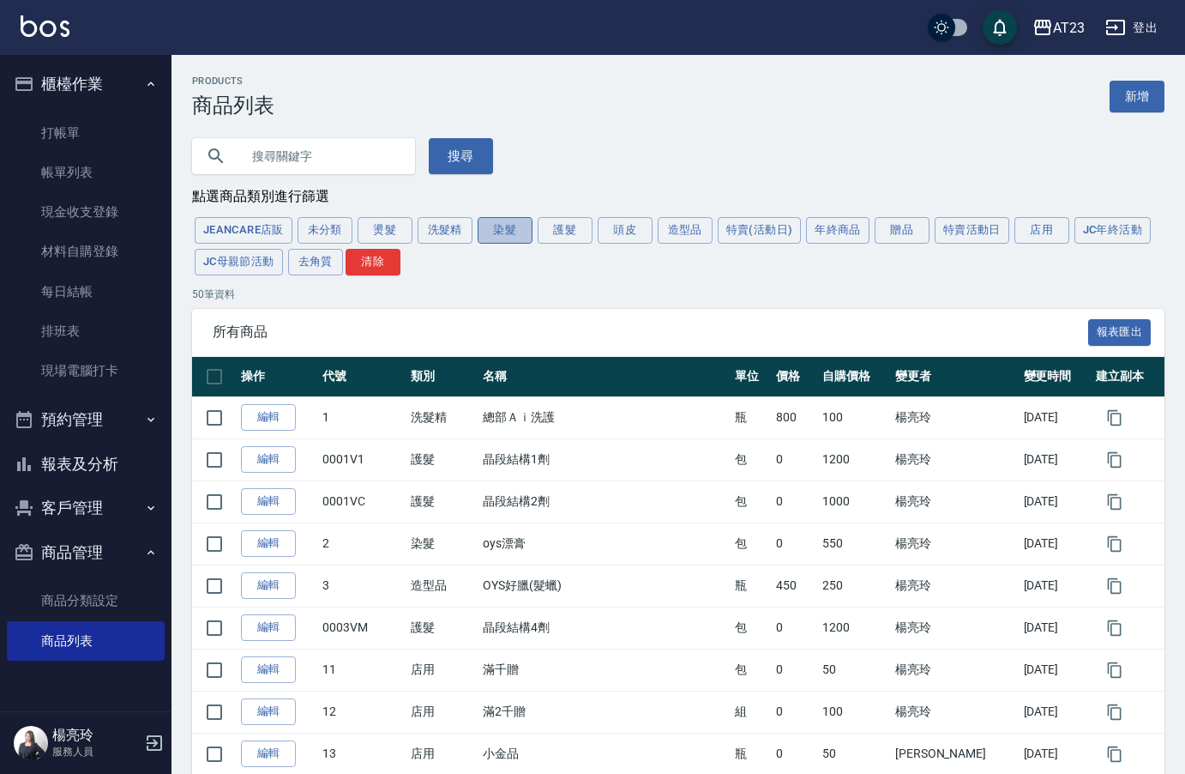
click at [521, 235] on button "染髮" at bounding box center [505, 230] width 55 height 27
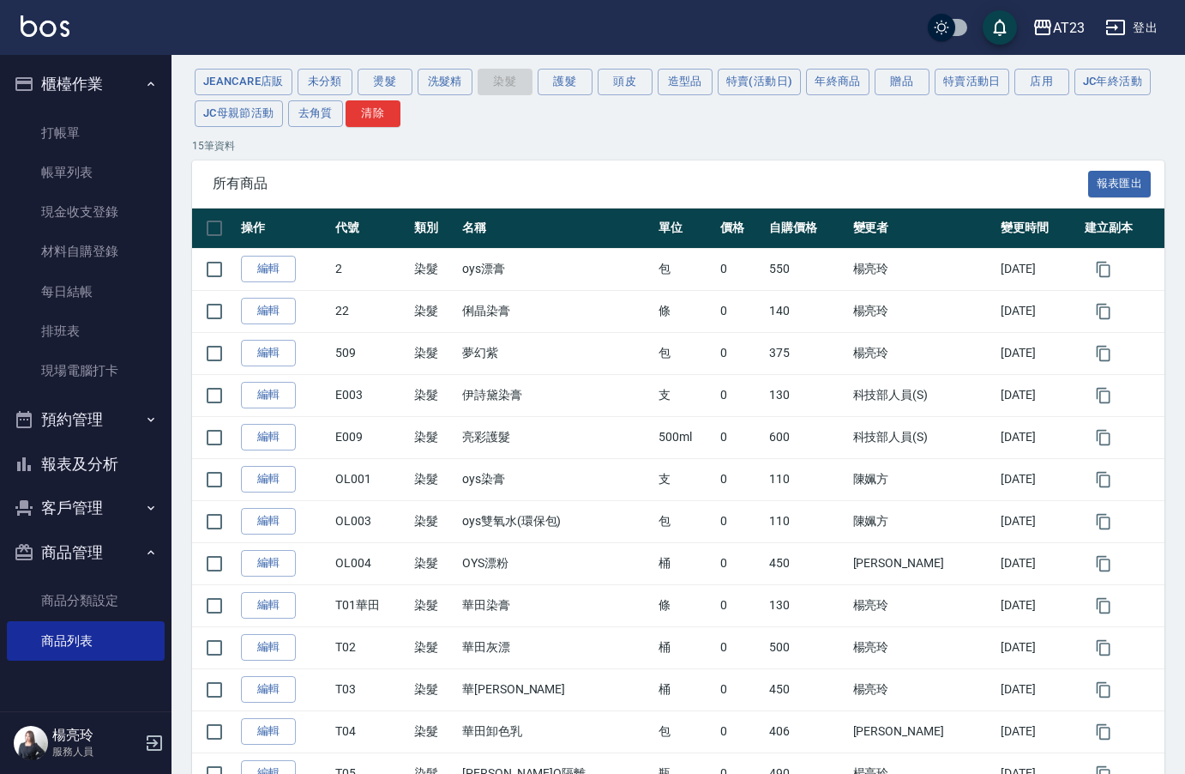
scroll to position [86, 0]
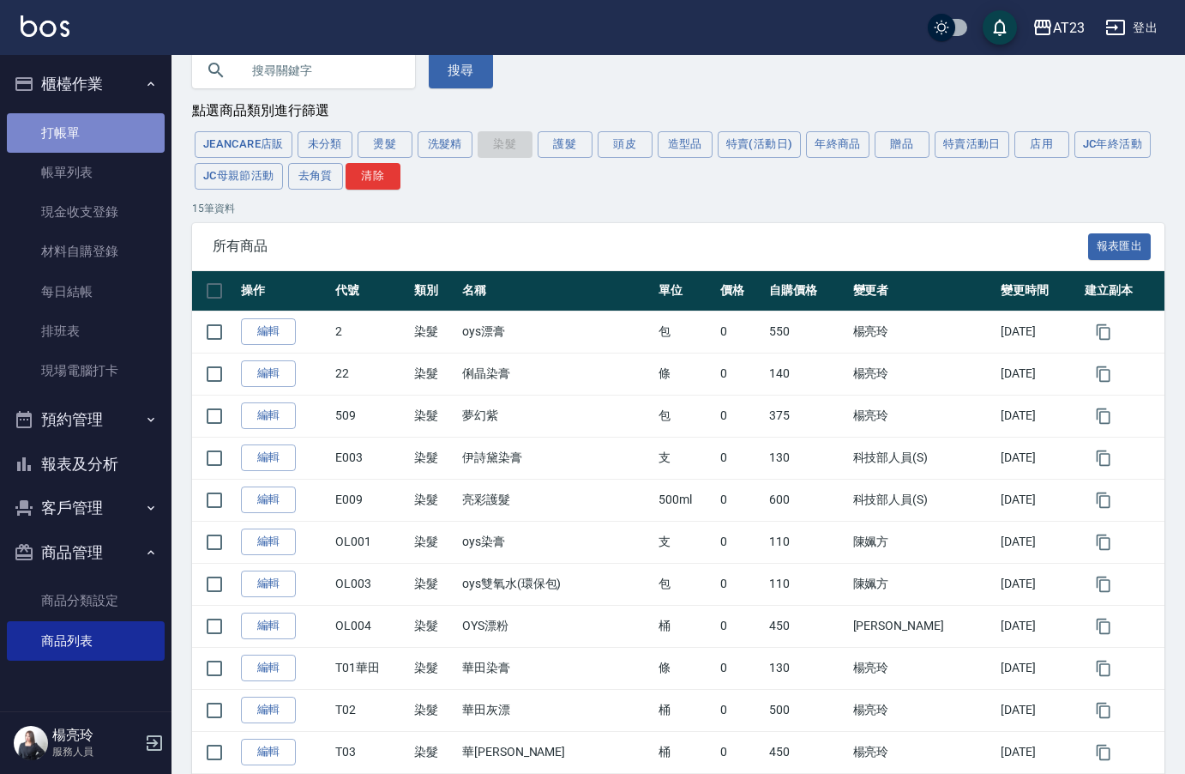
click at [30, 136] on link "打帳單" at bounding box center [86, 132] width 158 height 39
